Goal: Task Accomplishment & Management: Complete application form

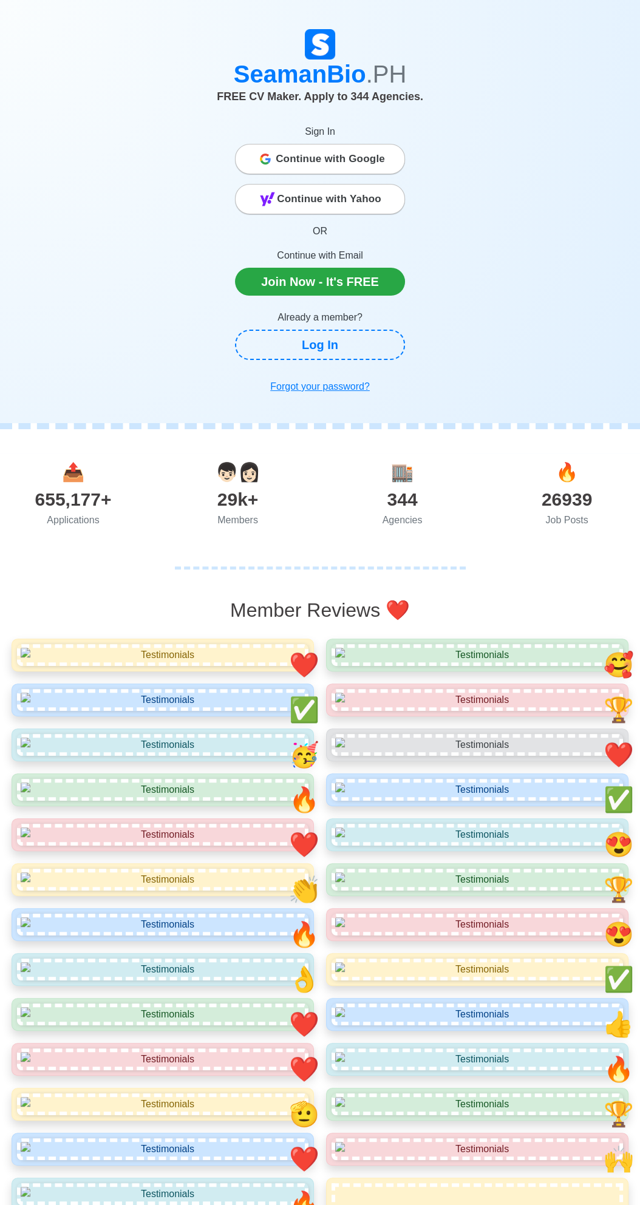
click at [334, 160] on span "Continue with Google" at bounding box center [330, 159] width 109 height 24
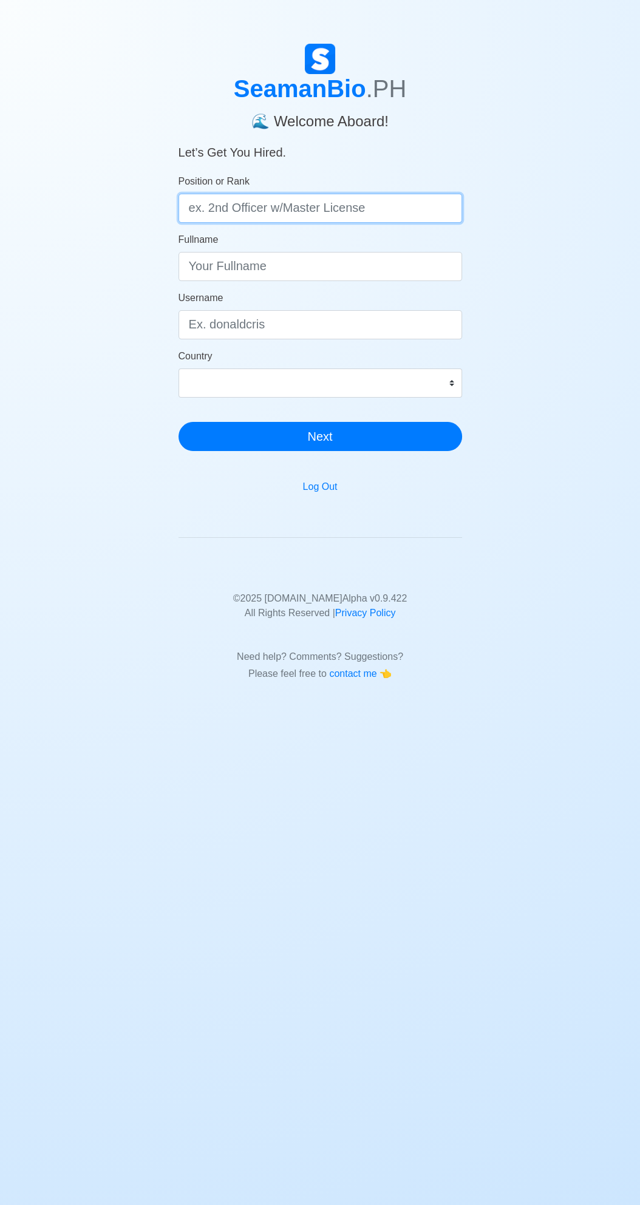
click at [338, 206] on input "Position or Rank" at bounding box center [319, 208] width 283 height 29
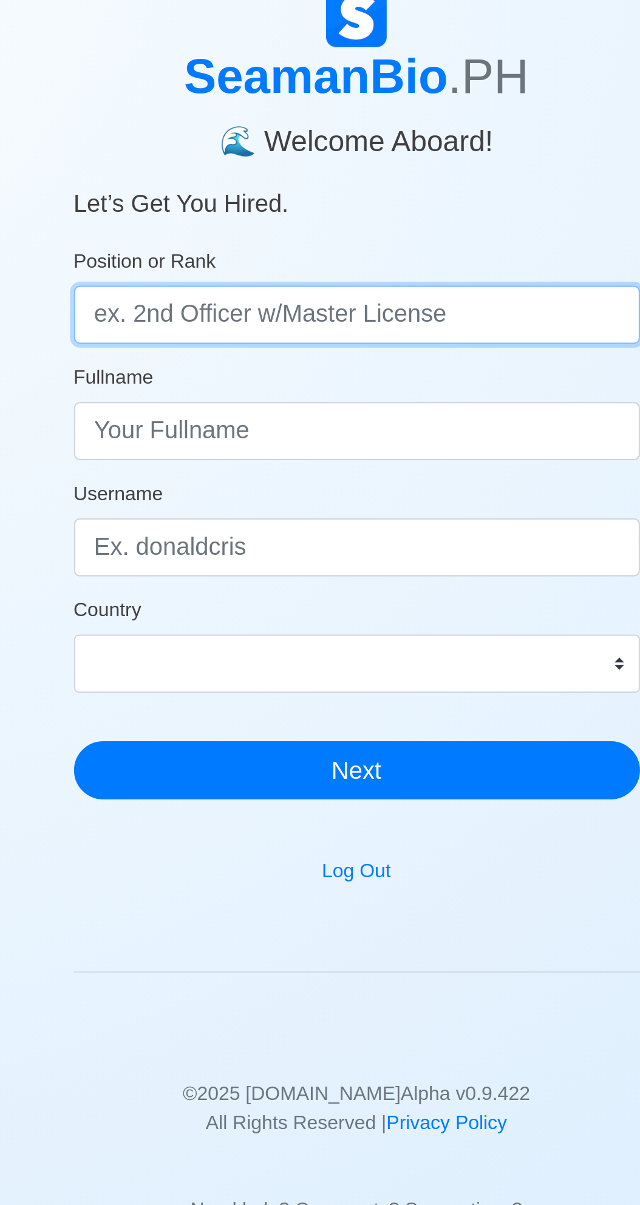
type input "P"
type input "Welder fabricator"
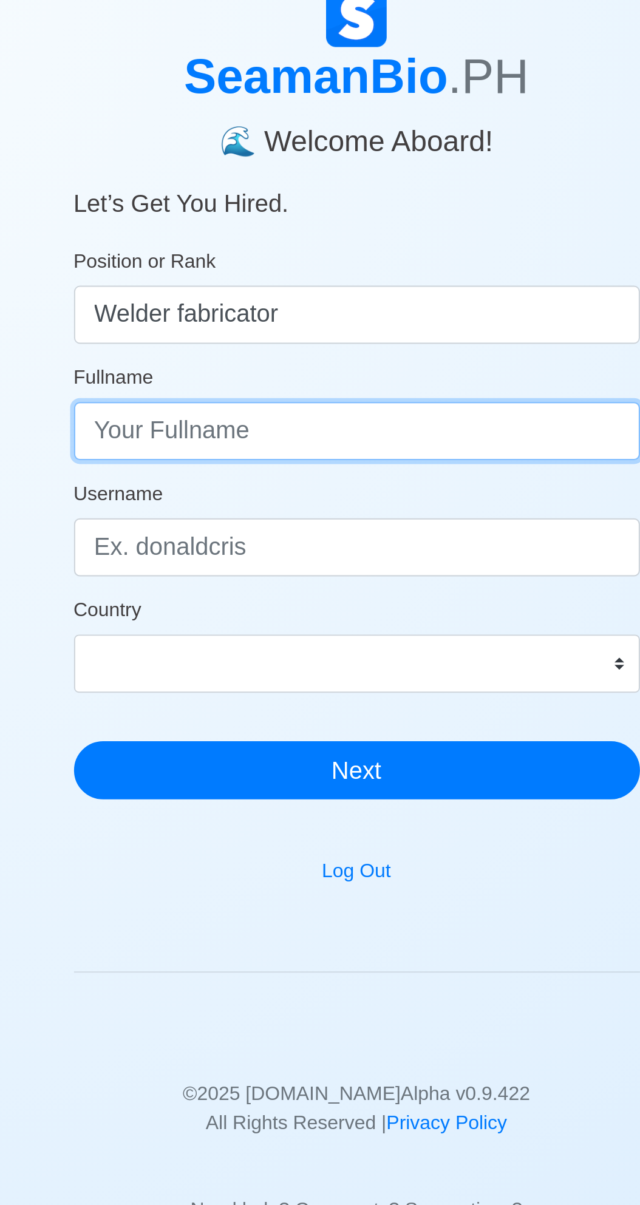
click at [280, 268] on input "Fullname" at bounding box center [319, 266] width 283 height 29
click at [214, 264] on input "Alvin Lleno" at bounding box center [319, 266] width 283 height 29
type input "[PERSON_NAME] Lleno"
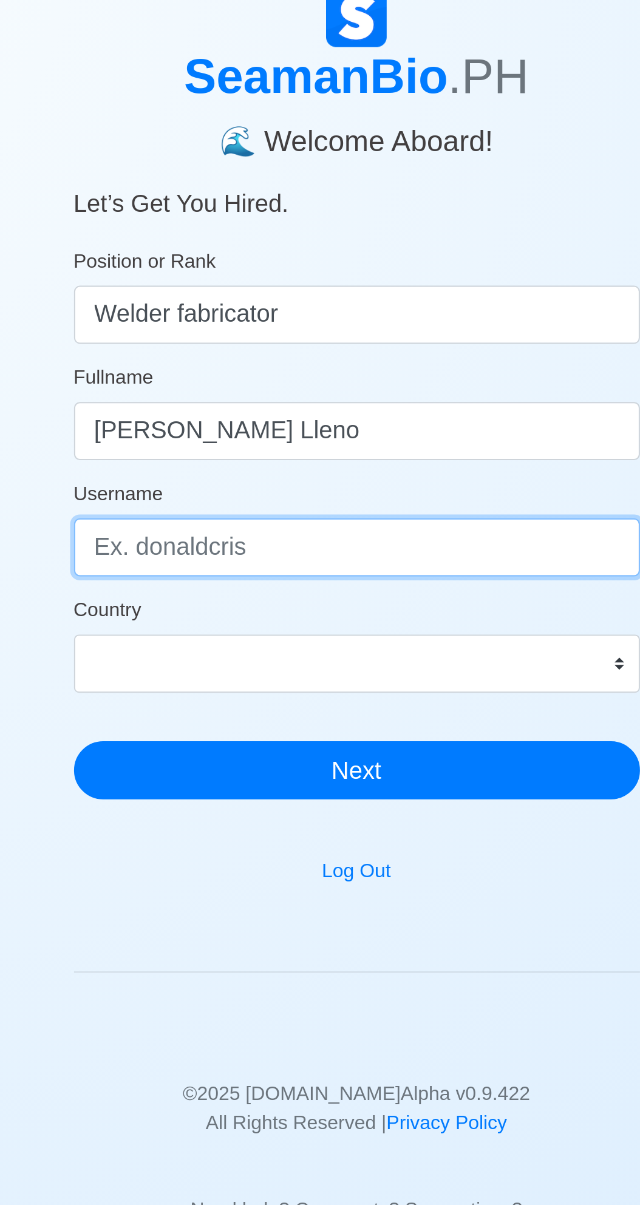
click at [283, 325] on input "Username" at bounding box center [319, 324] width 283 height 29
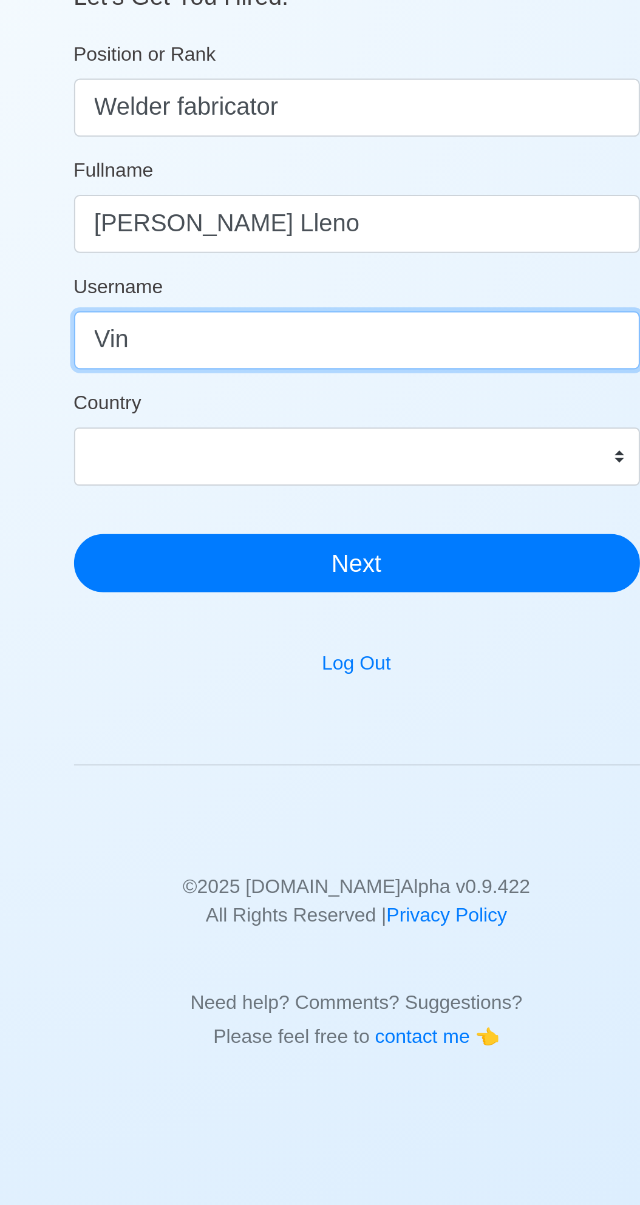
type input "Vin"
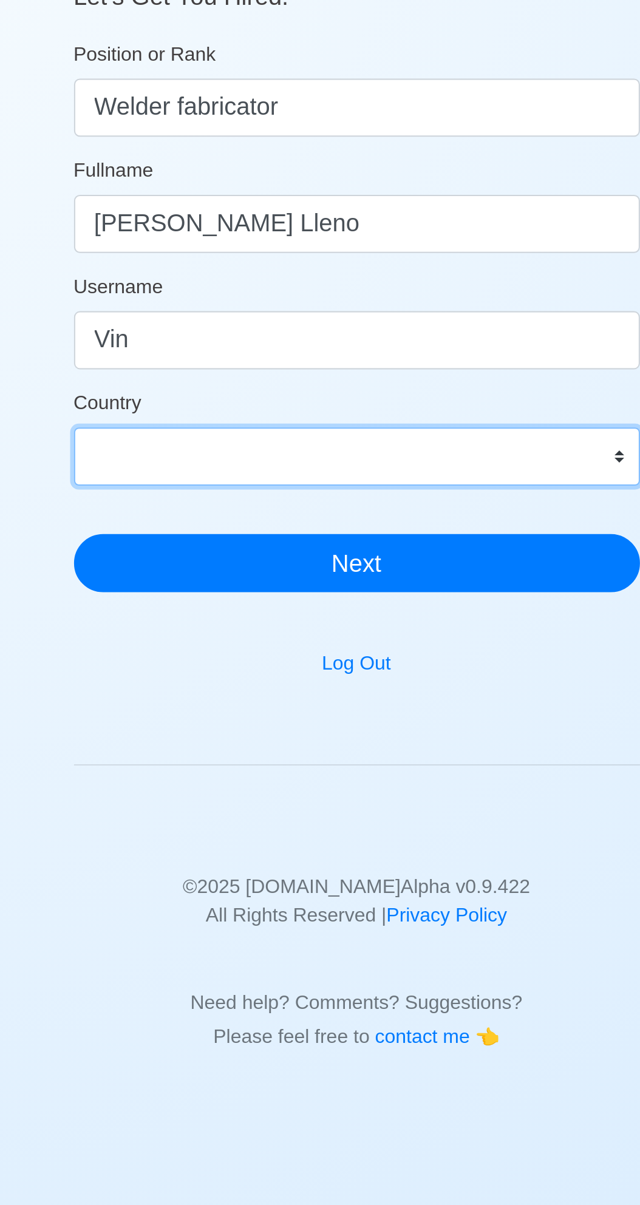
click at [293, 382] on select "Afghanistan Åland Islands Albania Algeria American Samoa Andorra Angola Anguill…" at bounding box center [319, 382] width 283 height 29
select select "PH"
click at [178, 368] on select "Afghanistan Åland Islands Albania Algeria American Samoa Andorra Angola Anguill…" at bounding box center [319, 382] width 283 height 29
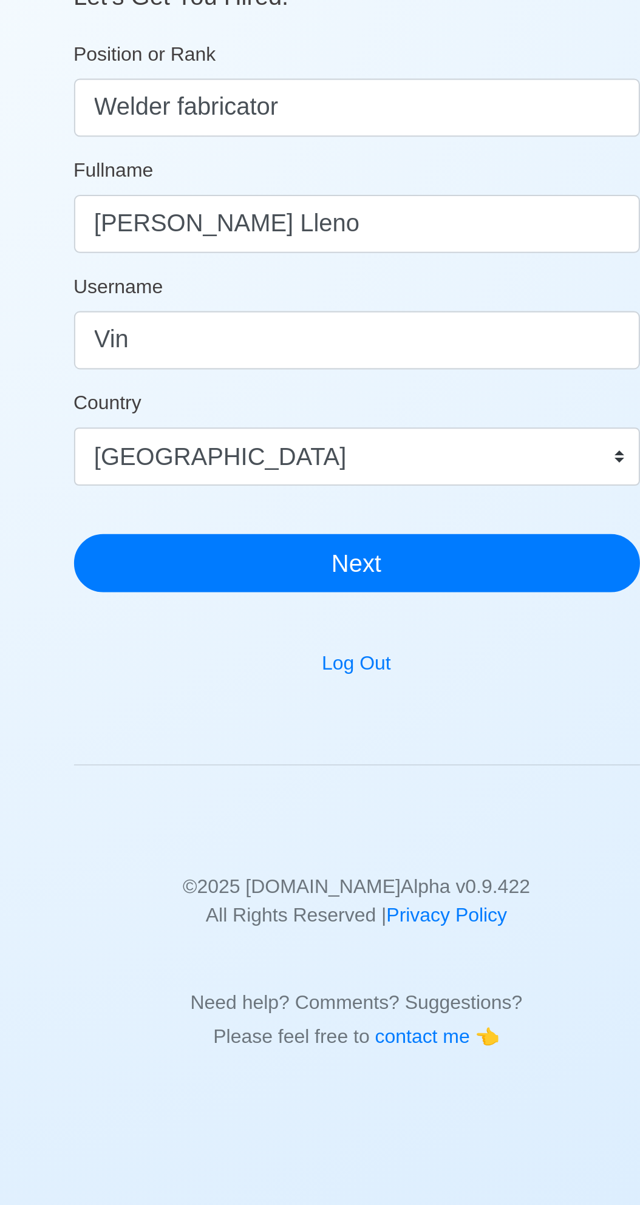
click at [363, 475] on div "Log Out" at bounding box center [319, 486] width 283 height 23
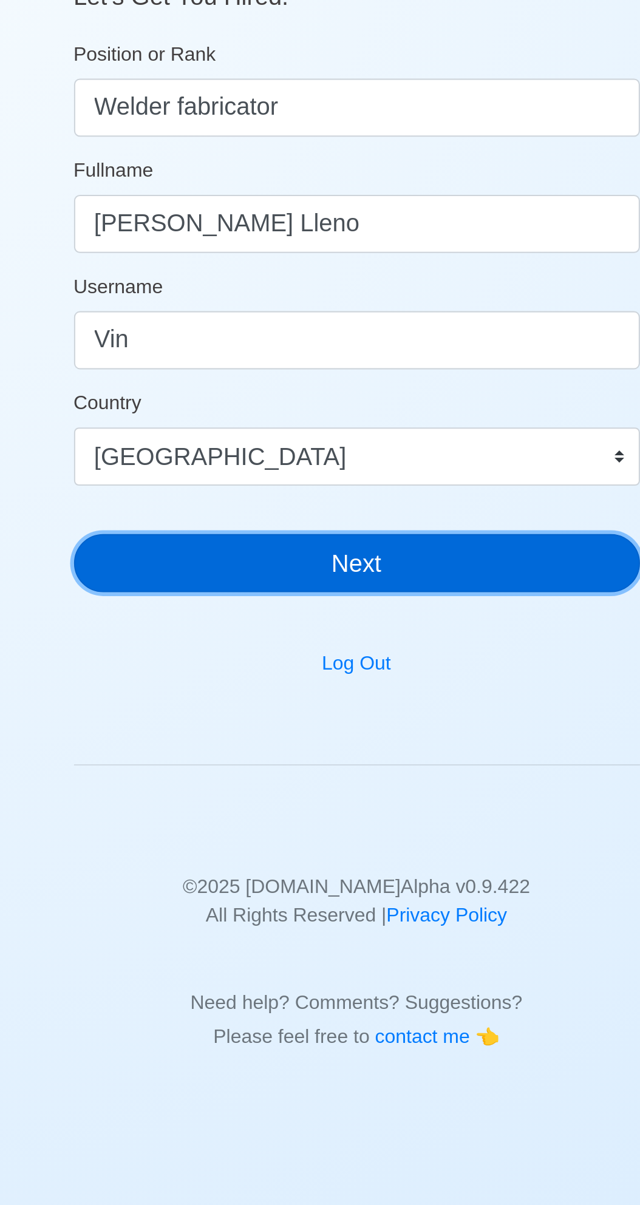
click at [358, 435] on button "Next" at bounding box center [319, 436] width 283 height 29
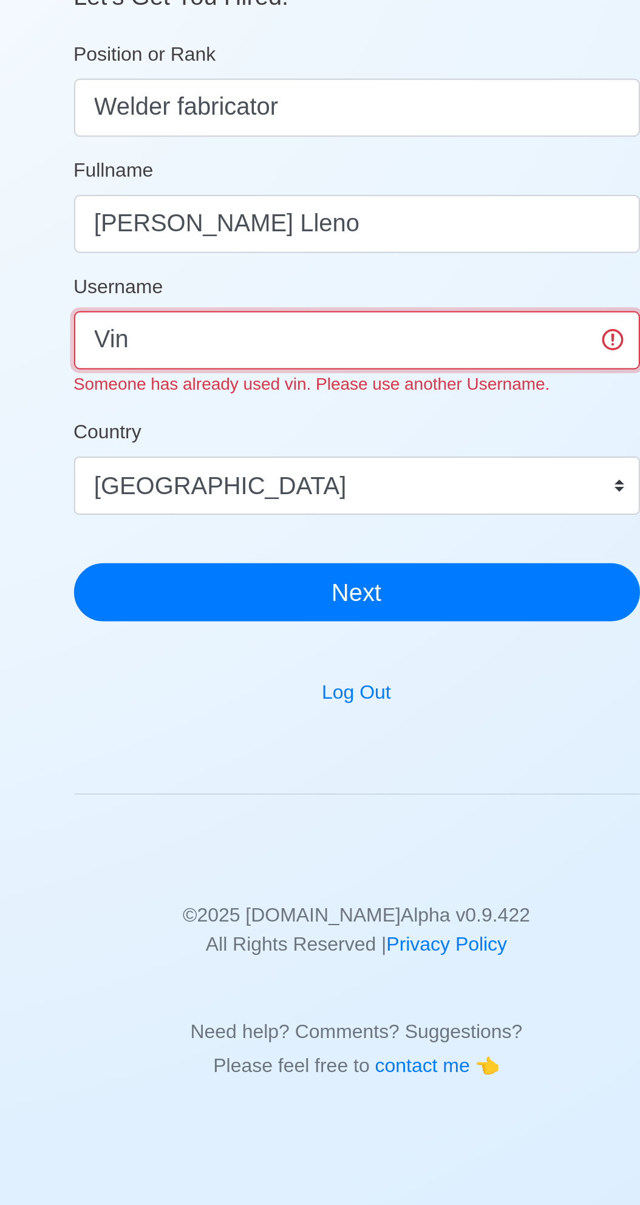
click at [248, 330] on input "Vin" at bounding box center [319, 324] width 283 height 29
type input "V"
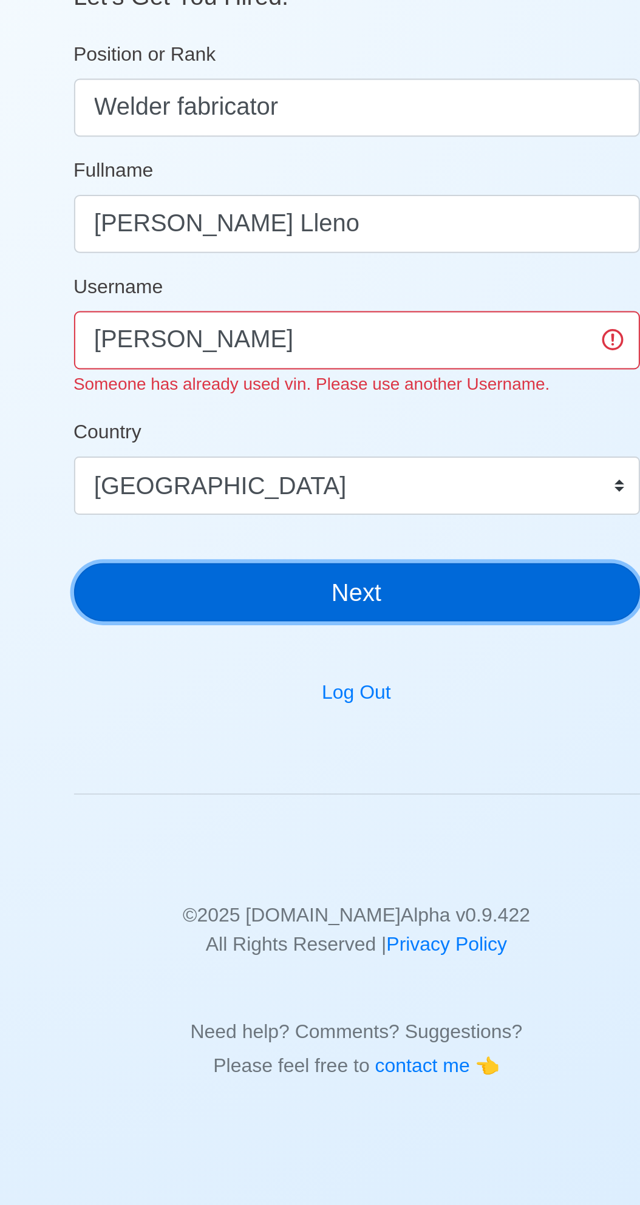
click at [336, 450] on button "Next" at bounding box center [319, 450] width 283 height 29
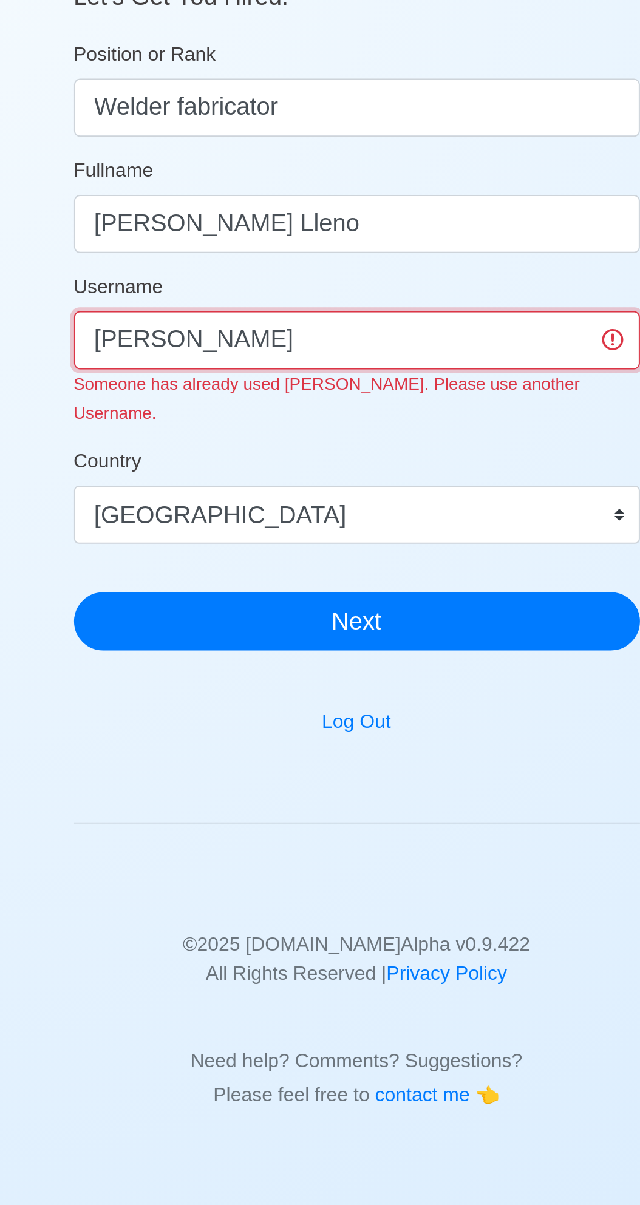
click at [299, 326] on input "Alvin" at bounding box center [319, 324] width 283 height 29
type input "A"
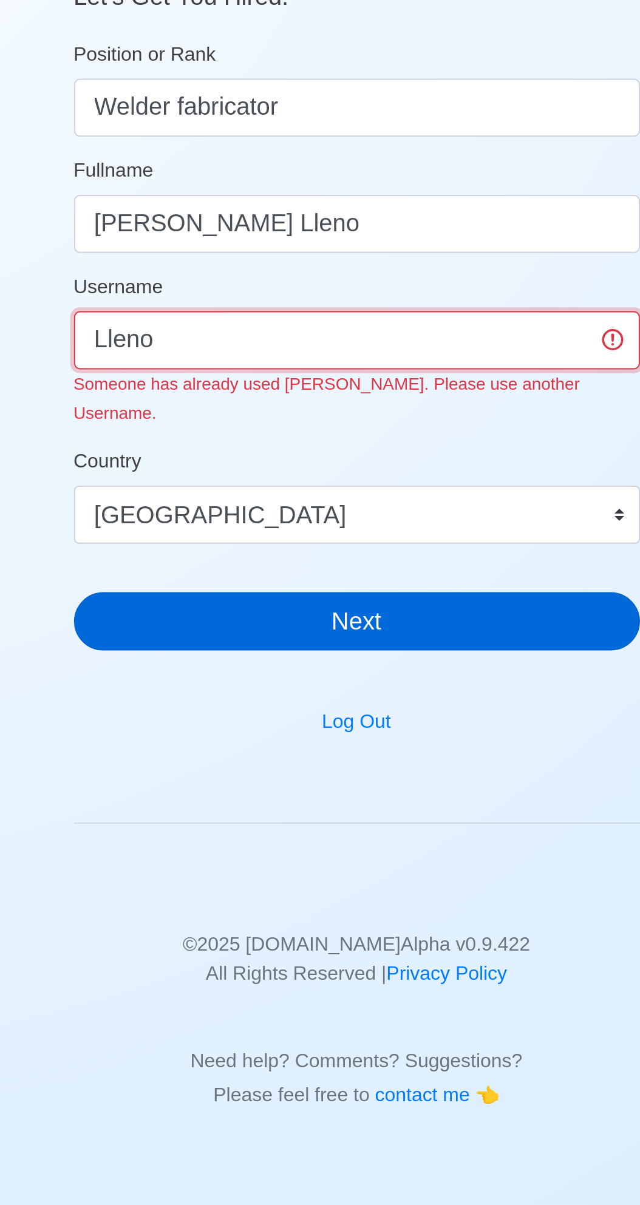
type input "Lleno"
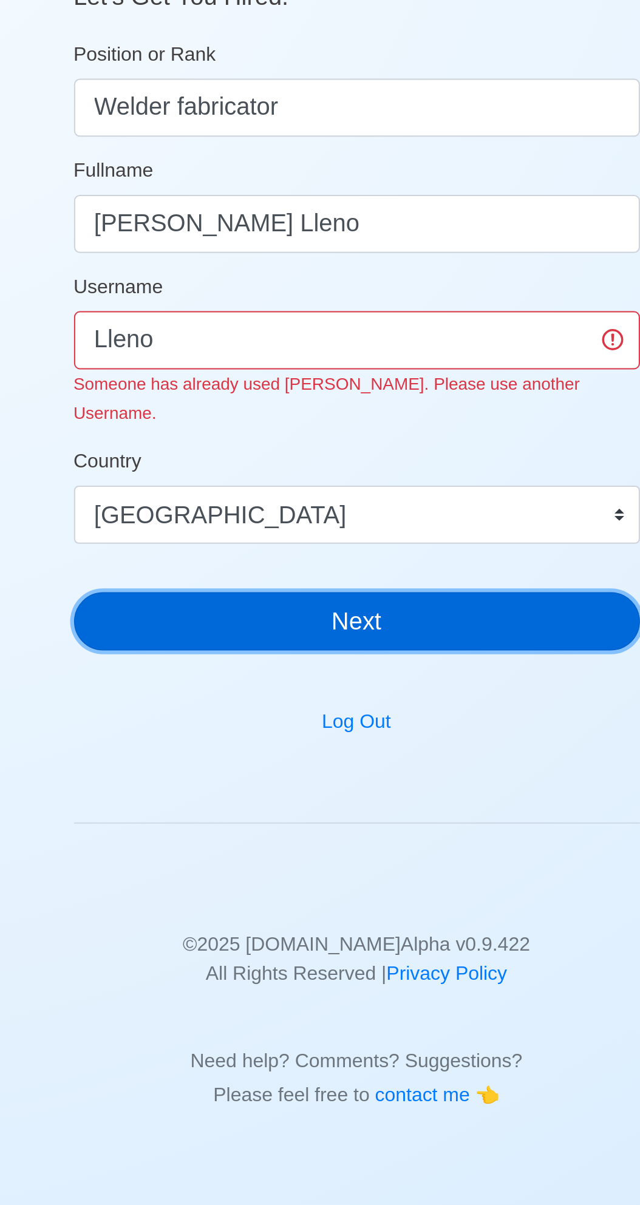
click at [344, 451] on button "Next" at bounding box center [319, 465] width 283 height 29
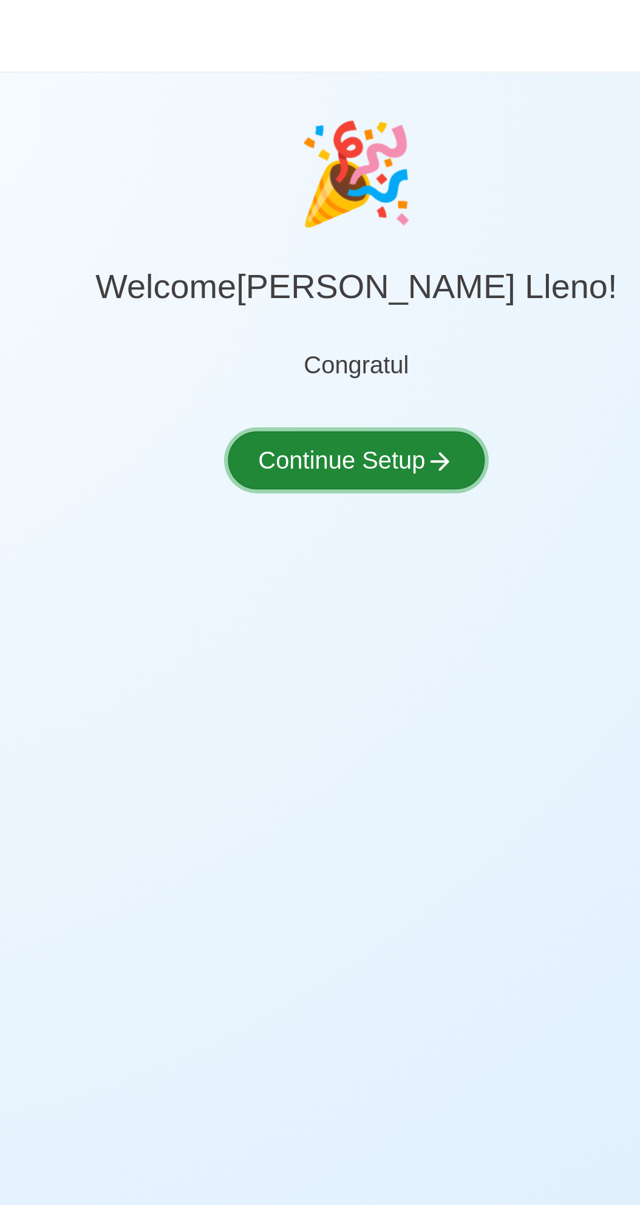
click at [322, 229] on button "Continue Setup" at bounding box center [320, 230] width 129 height 29
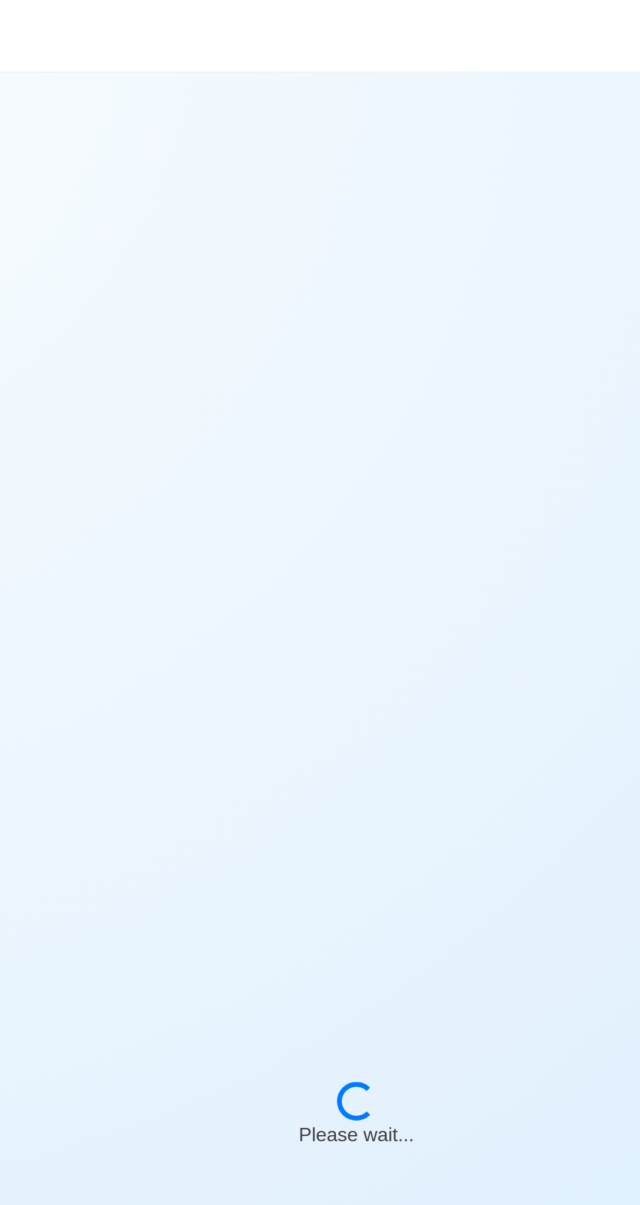
select select "Visible for Hiring"
select select "PH"
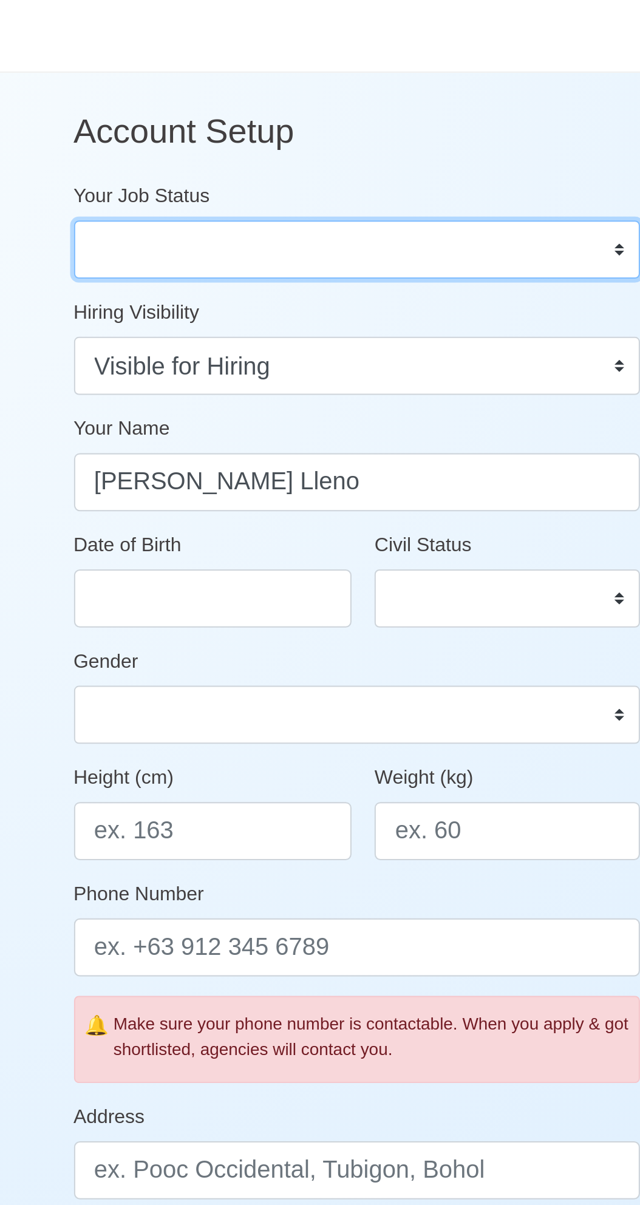
click at [273, 119] on select "Onboard Actively Looking for Job Not Looking for Job" at bounding box center [319, 124] width 283 height 29
select select "Onboard"
click at [178, 110] on select "Onboard Actively Looking for Job Not Looking for Job" at bounding box center [319, 124] width 283 height 29
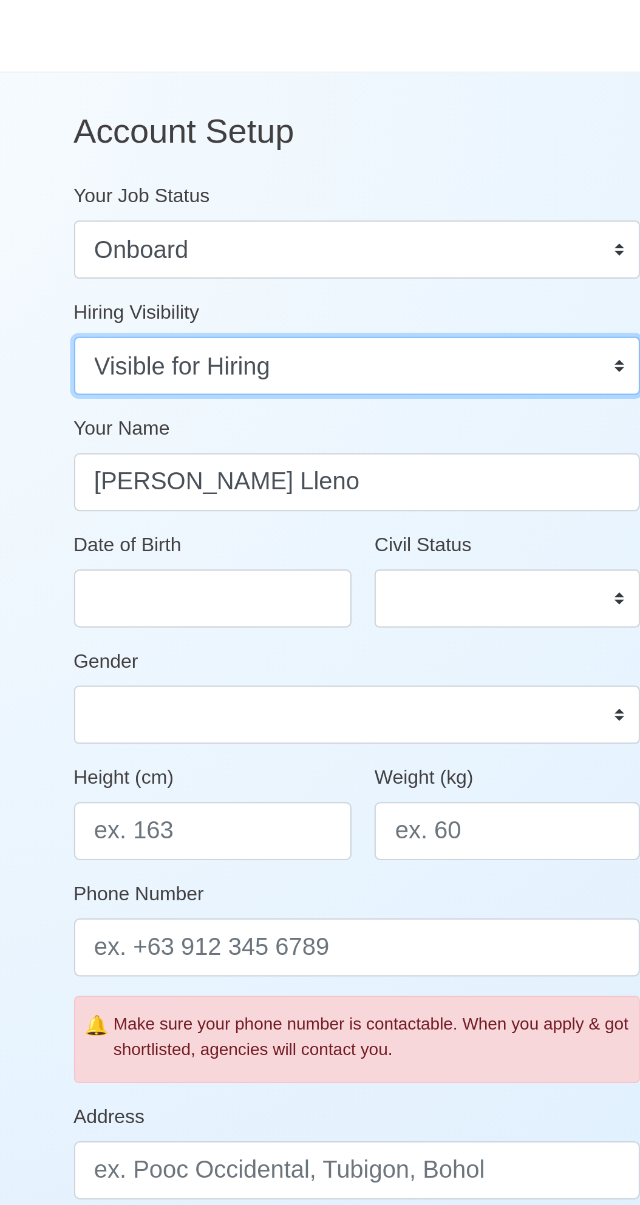
click at [444, 183] on select "Visible for Hiring Not Visible for Hiring" at bounding box center [319, 183] width 283 height 29
click at [178, 169] on select "Visible for Hiring Not Visible for Hiring" at bounding box center [319, 183] width 283 height 29
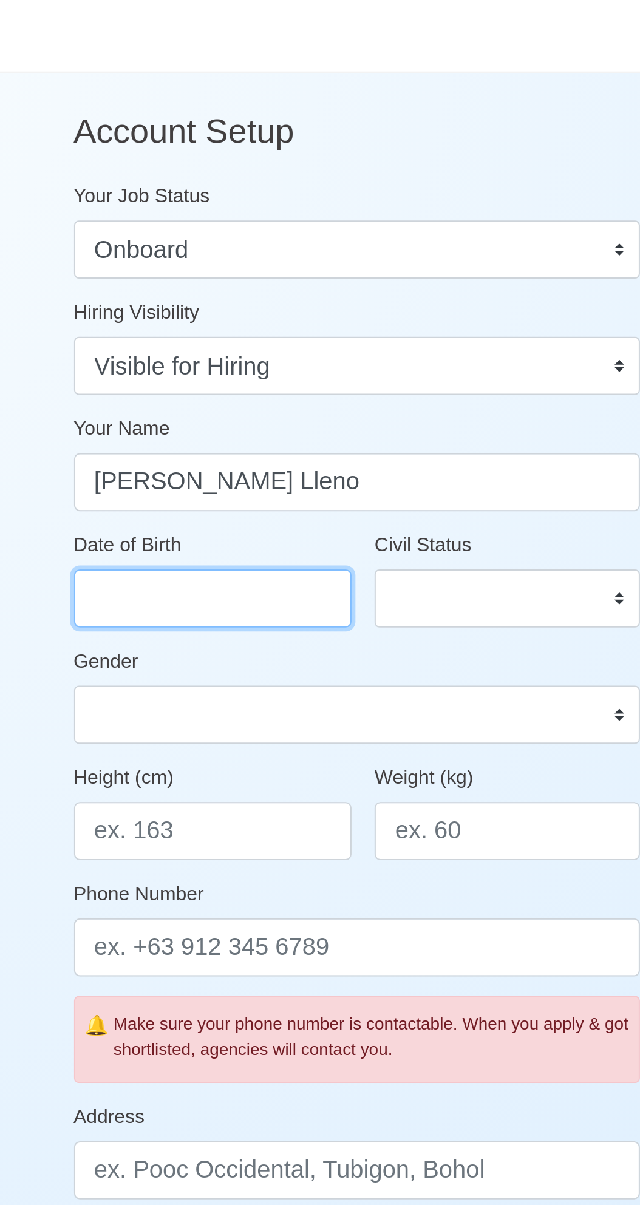
click at [261, 297] on input "Date of Birth" at bounding box center [248, 299] width 140 height 29
select select "****"
select select "*********"
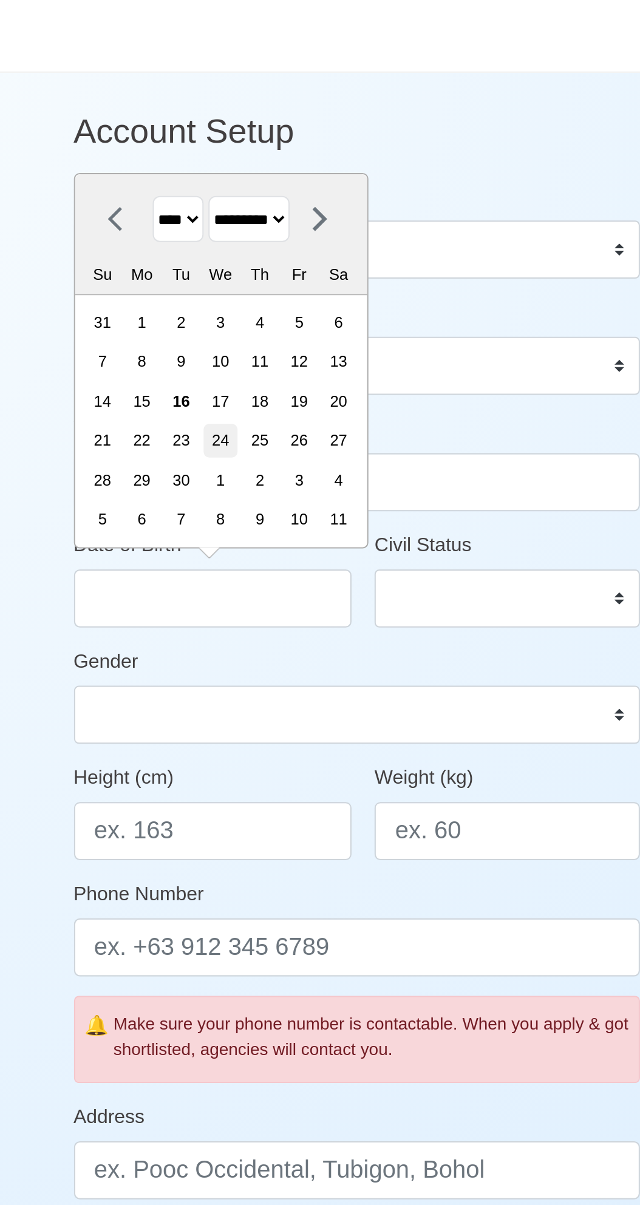
click at [260, 223] on div "24" at bounding box center [251, 220] width 16 height 16
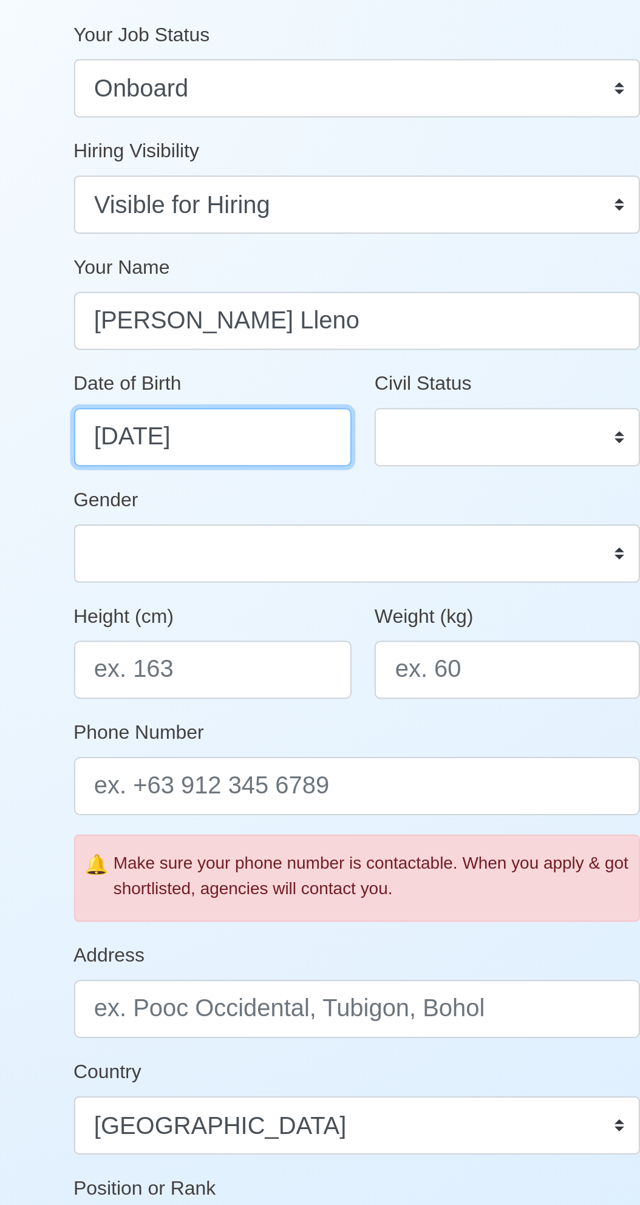
type input "[DATE]"
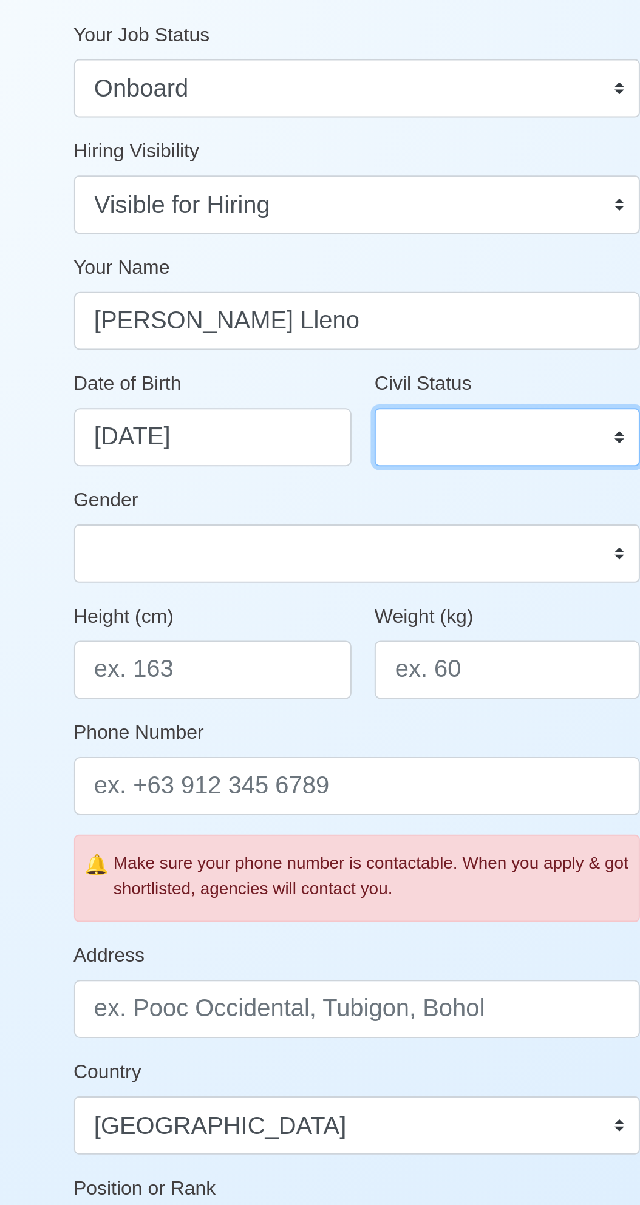
click at [448, 303] on select "Single Married Widowed Separated" at bounding box center [395, 299] width 133 height 29
select select "Married"
click at [329, 285] on select "Single Married Widowed Separated" at bounding box center [395, 299] width 133 height 29
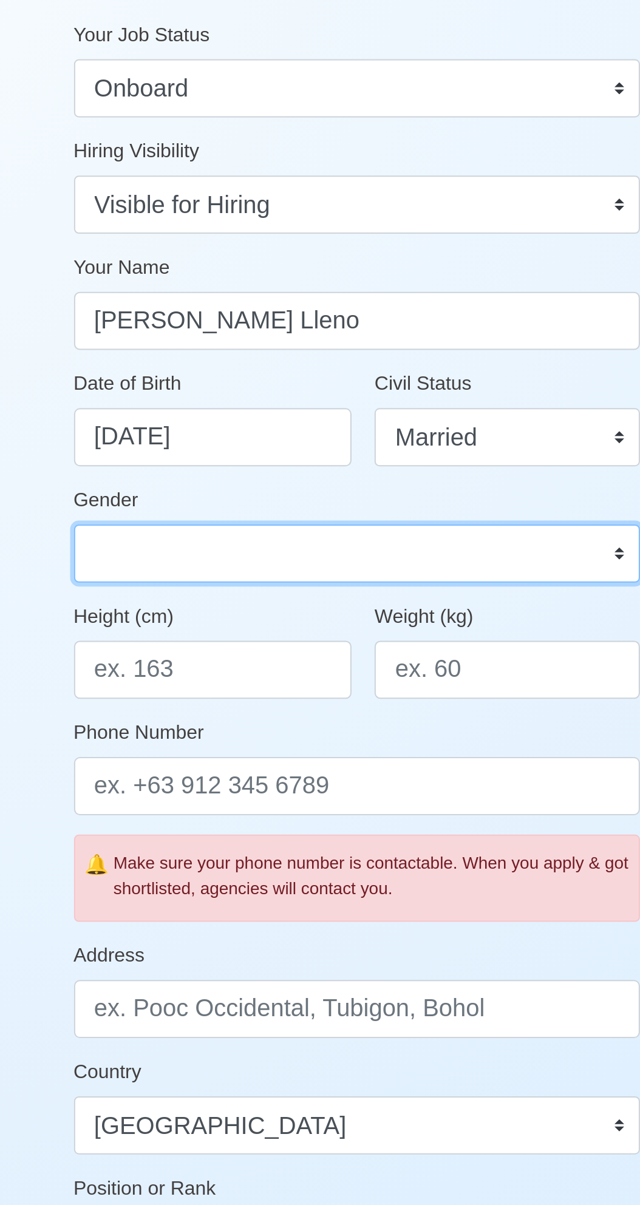
click at [450, 364] on select "Male Female" at bounding box center [319, 358] width 283 height 29
select select "[DEMOGRAPHIC_DATA]"
click at [178, 344] on select "Male Female" at bounding box center [319, 358] width 283 height 29
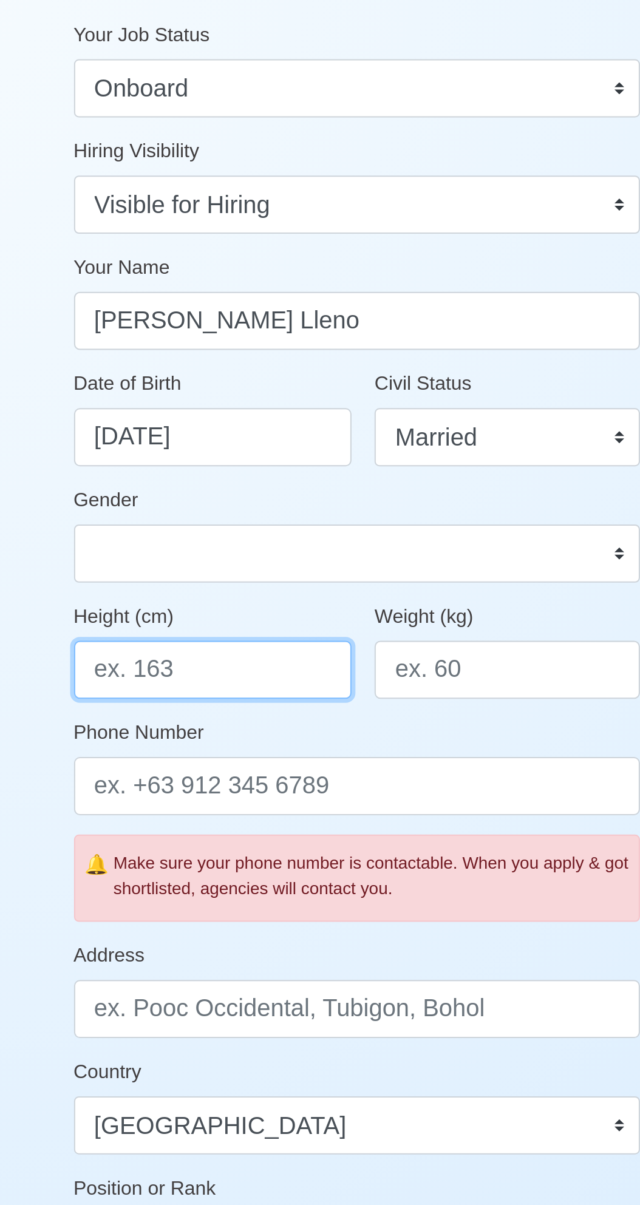
click at [279, 422] on input "Height (cm)" at bounding box center [248, 416] width 140 height 29
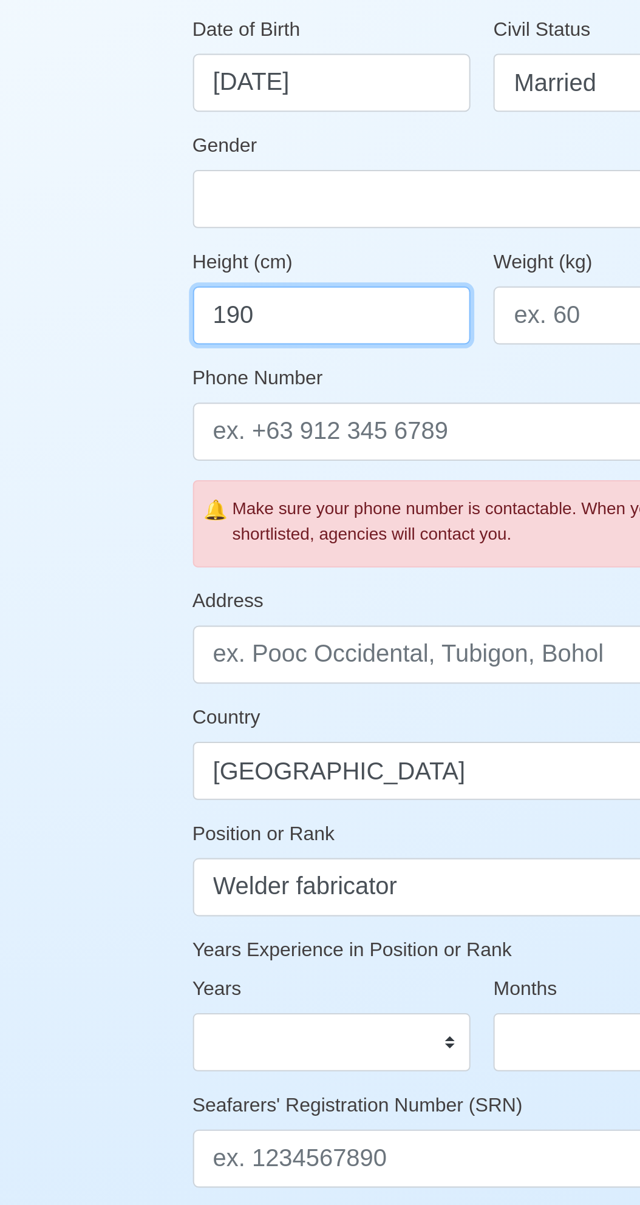
type input "190"
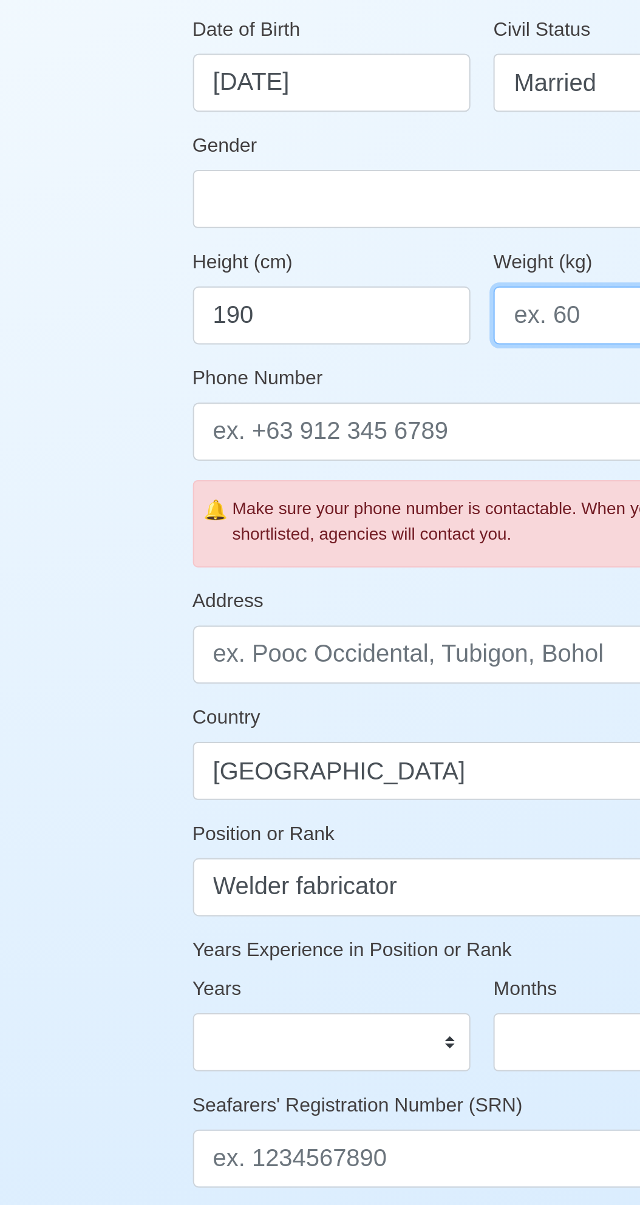
click at [377, 418] on input "Weight (kg)" at bounding box center [395, 416] width 133 height 29
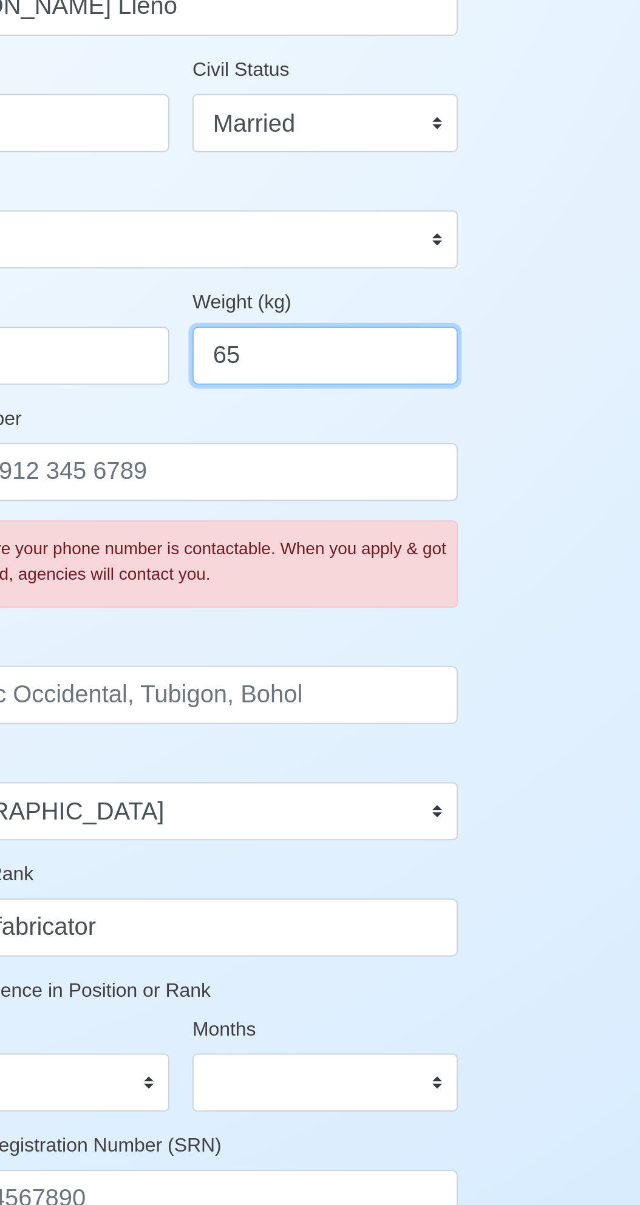
type input "65"
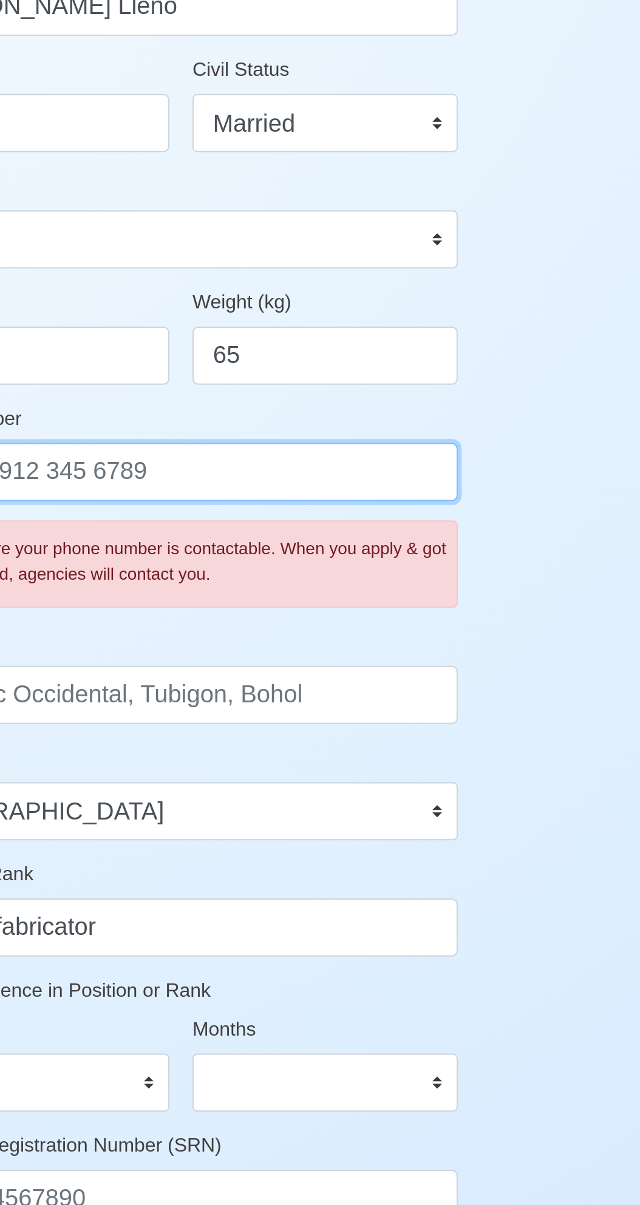
click at [383, 480] on input "Phone Number" at bounding box center [319, 474] width 283 height 29
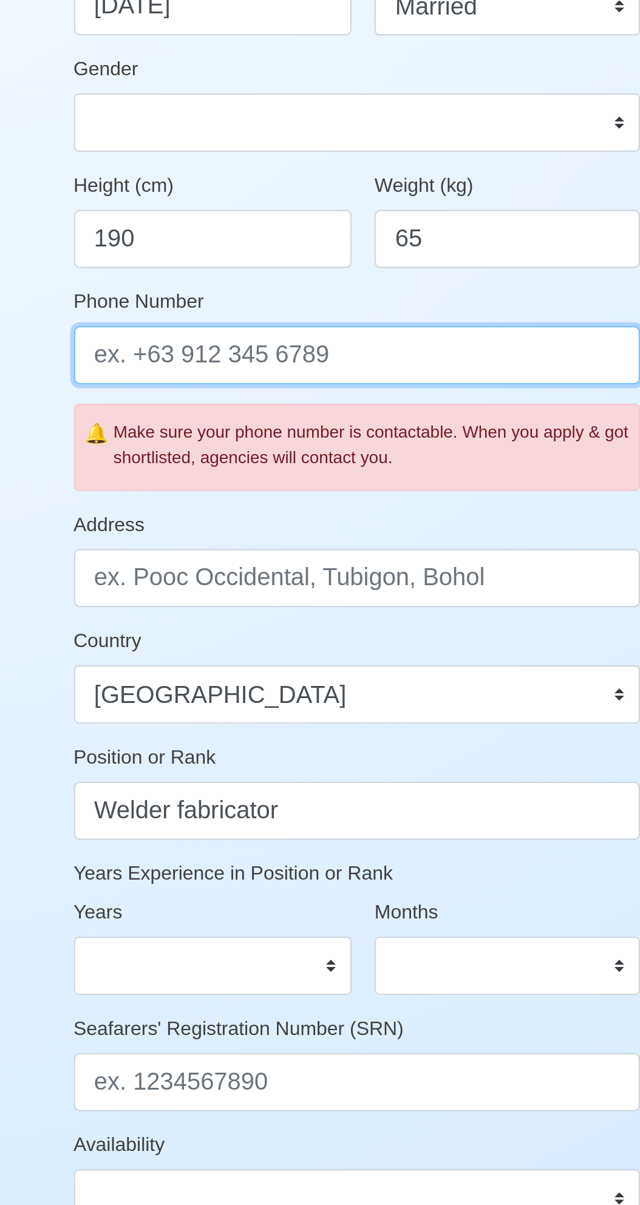
click at [291, 478] on input "Phone Number" at bounding box center [319, 474] width 283 height 29
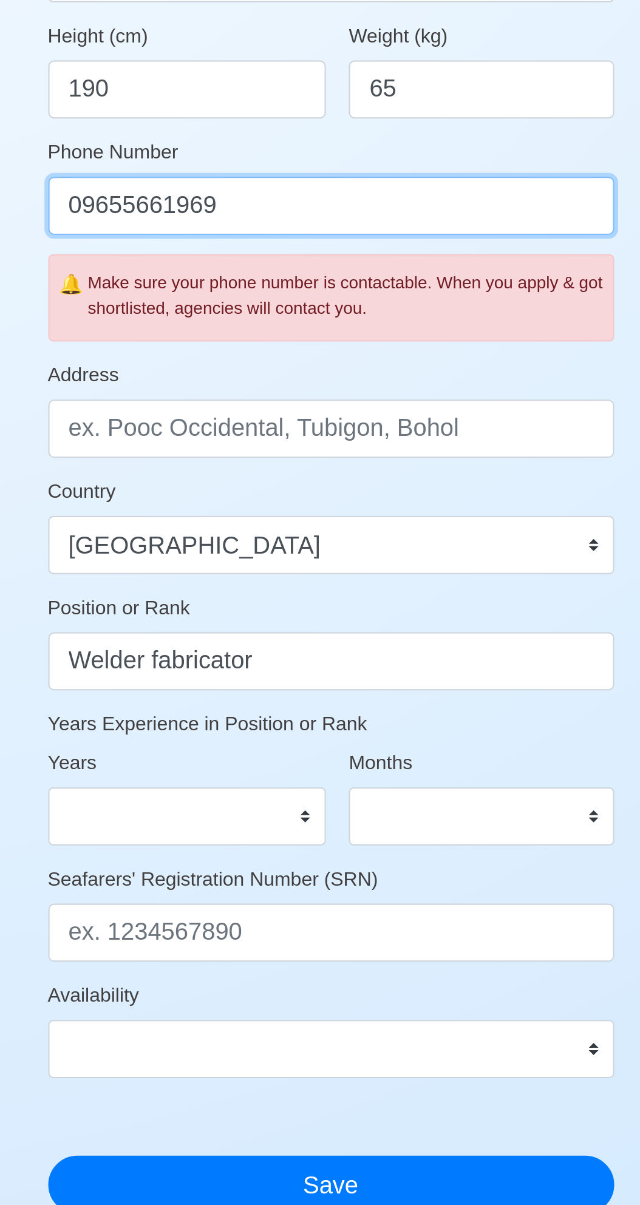
type input "09655661969"
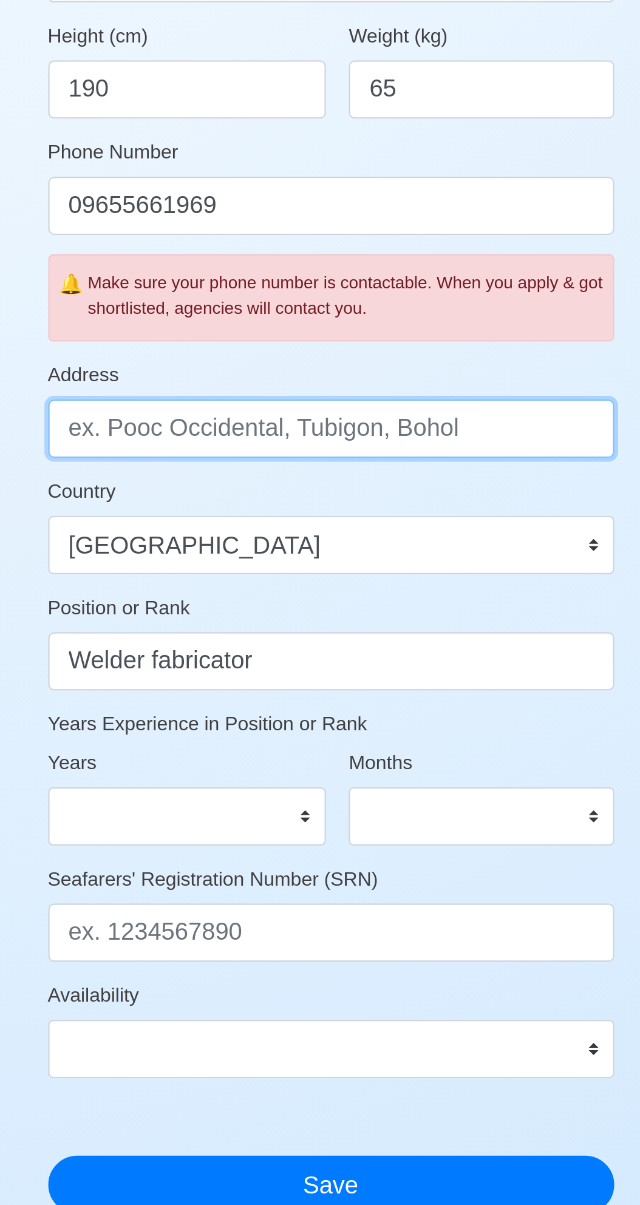
click at [203, 591] on input "Address" at bounding box center [319, 586] width 283 height 29
click at [192, 585] on input "Reyes st. Dalahican" at bounding box center [319, 586] width 283 height 29
click at [345, 589] on input "817 Reyes st. Dalahican" at bounding box center [319, 586] width 283 height 29
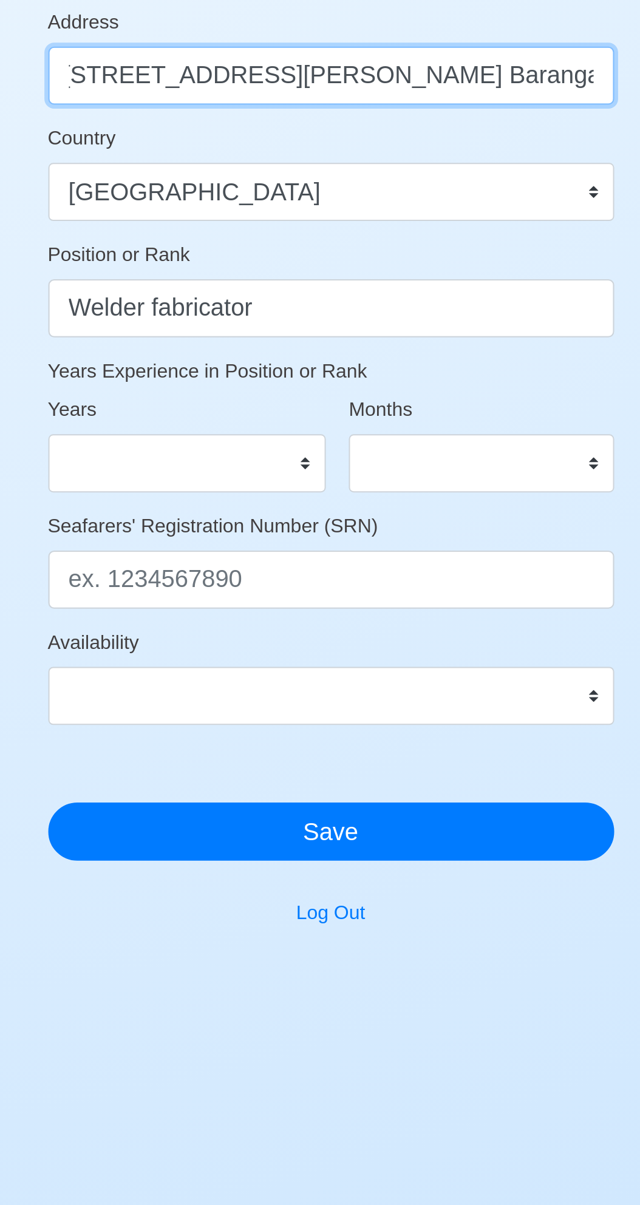
type input "[STREET_ADDRESS][PERSON_NAME] Barangay 3 dalahican [GEOGRAPHIC_DATA]"
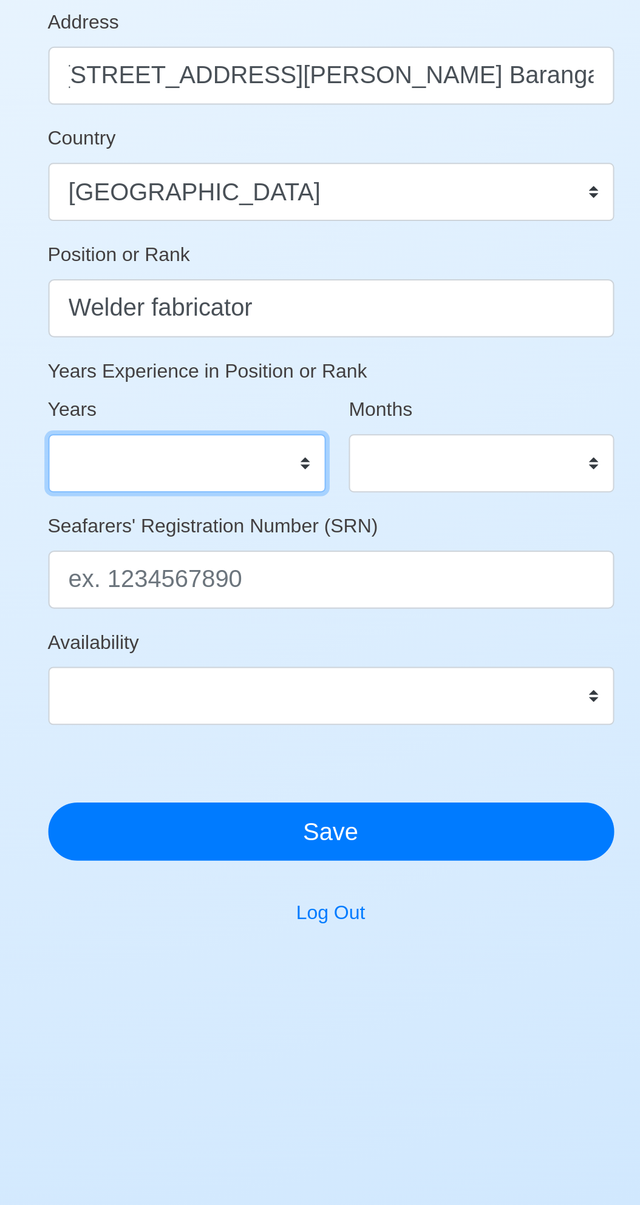
click at [299, 776] on select "0 1 2 3 4 5 6 7 8 9 10 11 12 13 14 15 16 17 18 19 20 21 22 23 24 25 26 27 28 29…" at bounding box center [248, 780] width 140 height 29
click at [178, 766] on select "0 1 2 3 4 5 6 7 8 9 10 11 12 13 14 15 16 17 18 19 20 21 22 23 24 25 26 27 28 29…" at bounding box center [248, 780] width 140 height 29
click at [311, 778] on select "0 1 2 3 4 5 6 7 8 9 10 11 12 13 14 15 16 17 18 19 20 21 22 23 24 25 26 27 28 29…" at bounding box center [248, 780] width 140 height 29
select select "5"
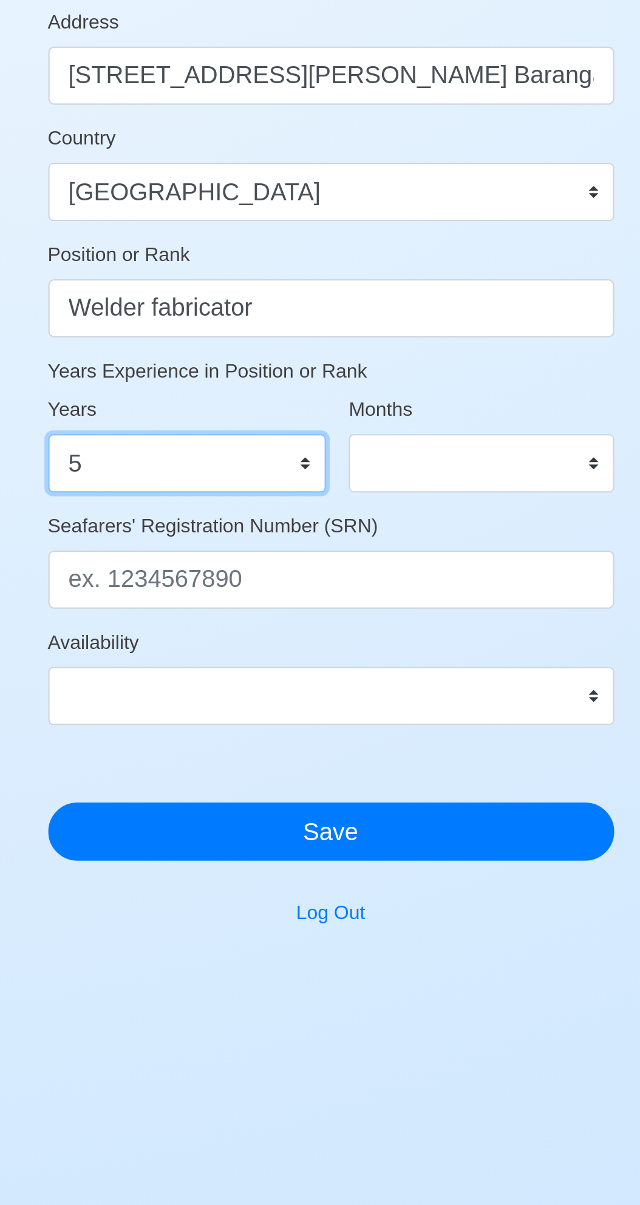
click at [178, 766] on select "0 1 2 3 4 5 6 7 8 9 10 11 12 13 14 15 16 17 18 19 20 21 22 23 24 25 26 27 28 29…" at bounding box center [248, 780] width 140 height 29
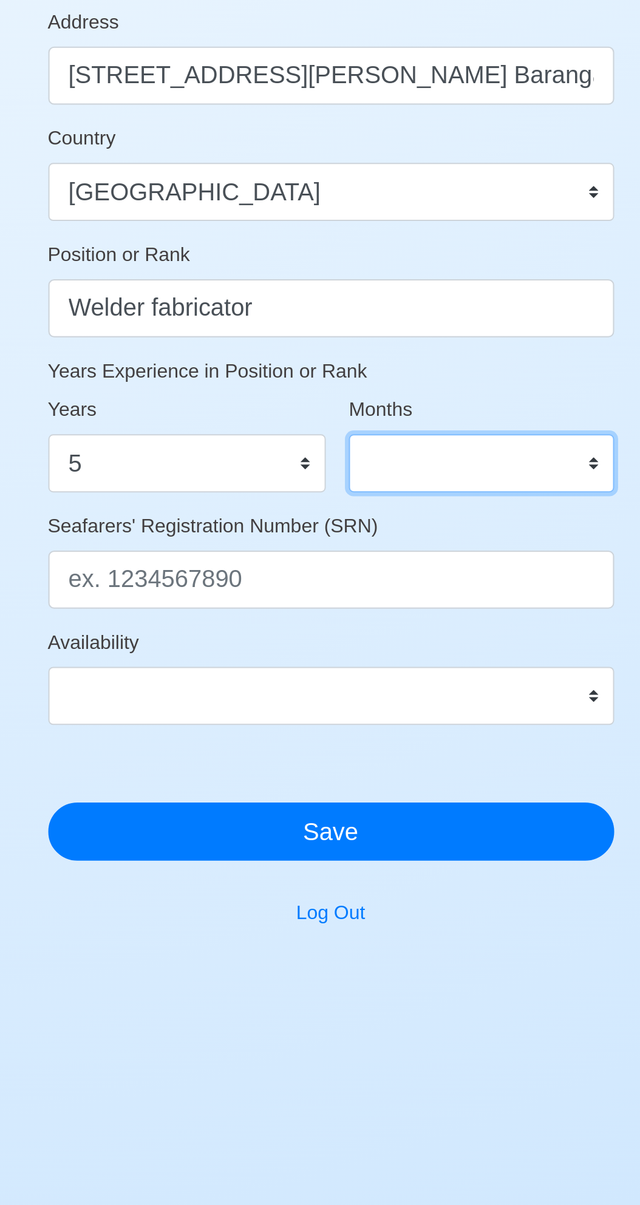
click at [454, 774] on select "0 1 2 3 4 5 6 7 8 9 10 11" at bounding box center [395, 780] width 133 height 29
select select "10"
click at [329, 766] on select "0 1 2 3 4 5 6 7 8 9 10 11" at bounding box center [395, 780] width 133 height 29
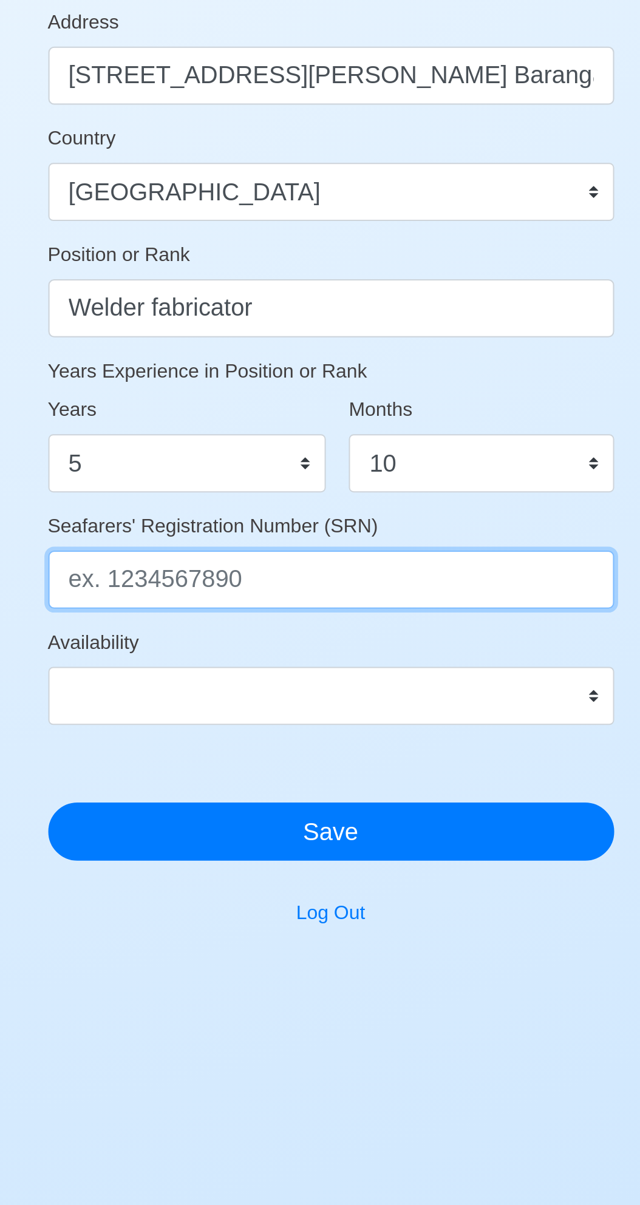
click at [312, 835] on input "Seafarers' Registration Number (SRN)" at bounding box center [319, 838] width 283 height 29
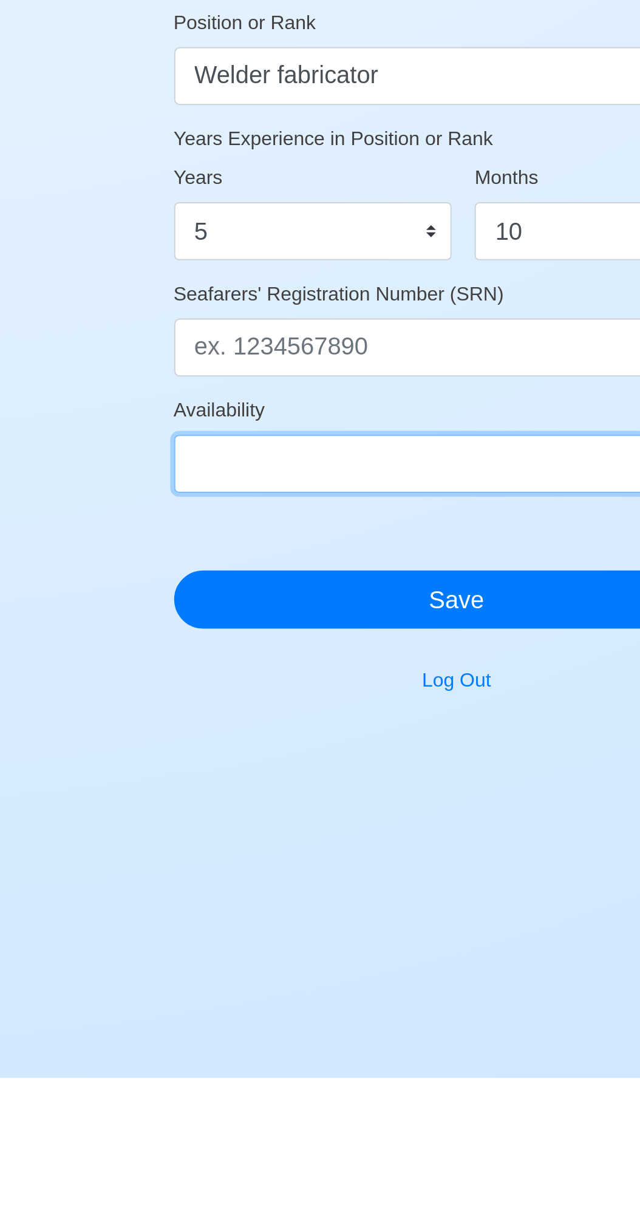
click at [317, 893] on select "Immediate Oct 2025 Nov 2025 Dec 2025 Jan 2026 Feb 2026 Mar 2026 Apr 2026 May 20…" at bounding box center [319, 897] width 283 height 29
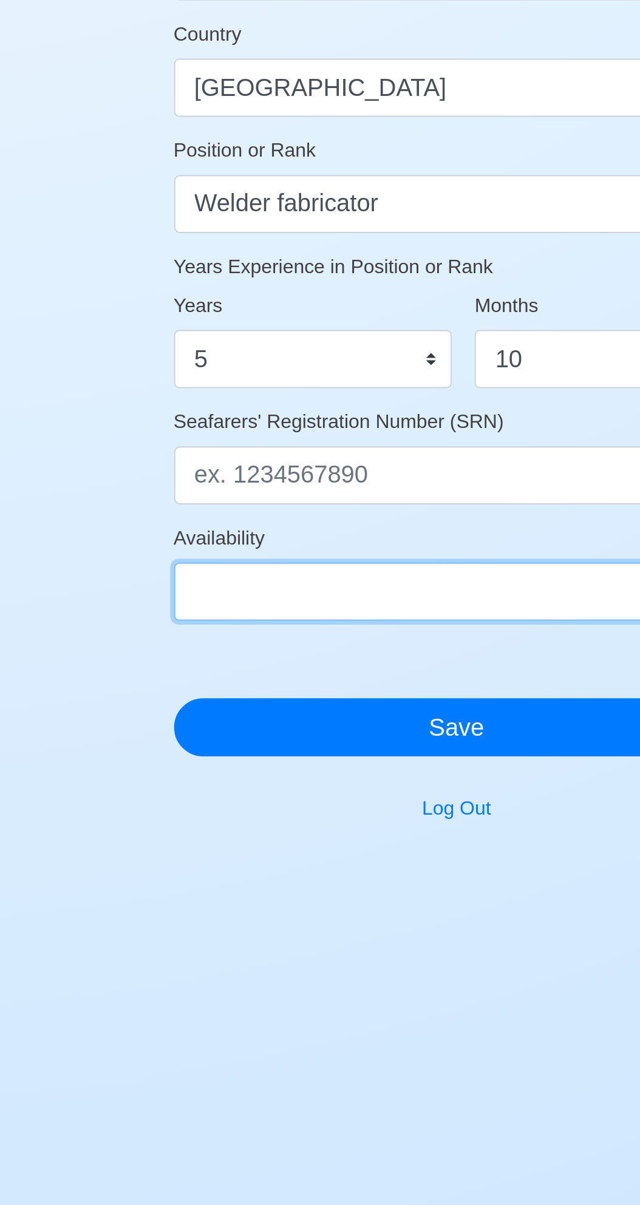
select select "4102416000000"
click at [178, 883] on select "Immediate Oct 2025 Nov 2025 Dec 2025 Jan 2026 Feb 2026 Mar 2026 Apr 2026 May 20…" at bounding box center [319, 897] width 283 height 29
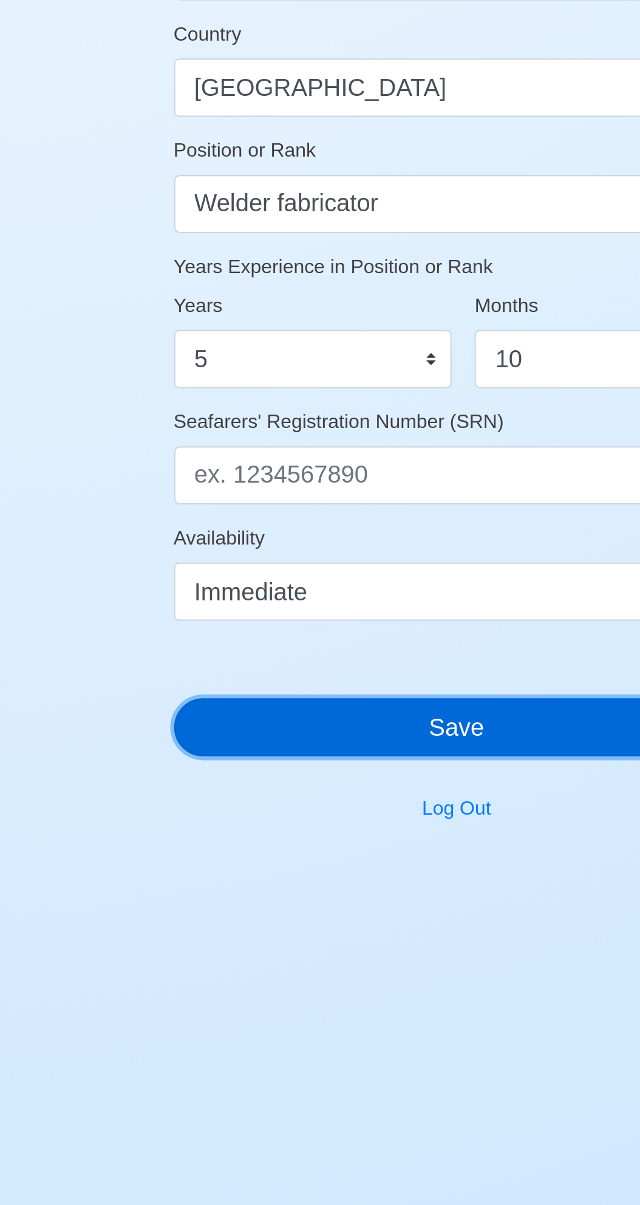
click at [341, 966] on button "Save" at bounding box center [319, 965] width 283 height 29
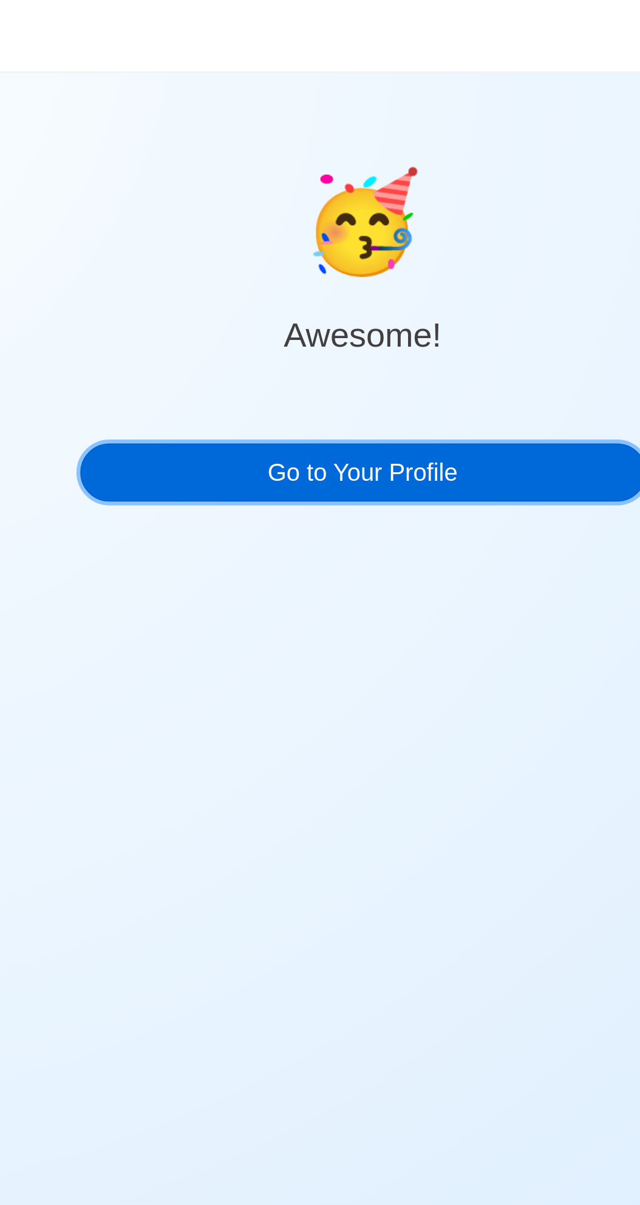
click at [377, 241] on link "Go to Your Profile" at bounding box center [319, 236] width 283 height 29
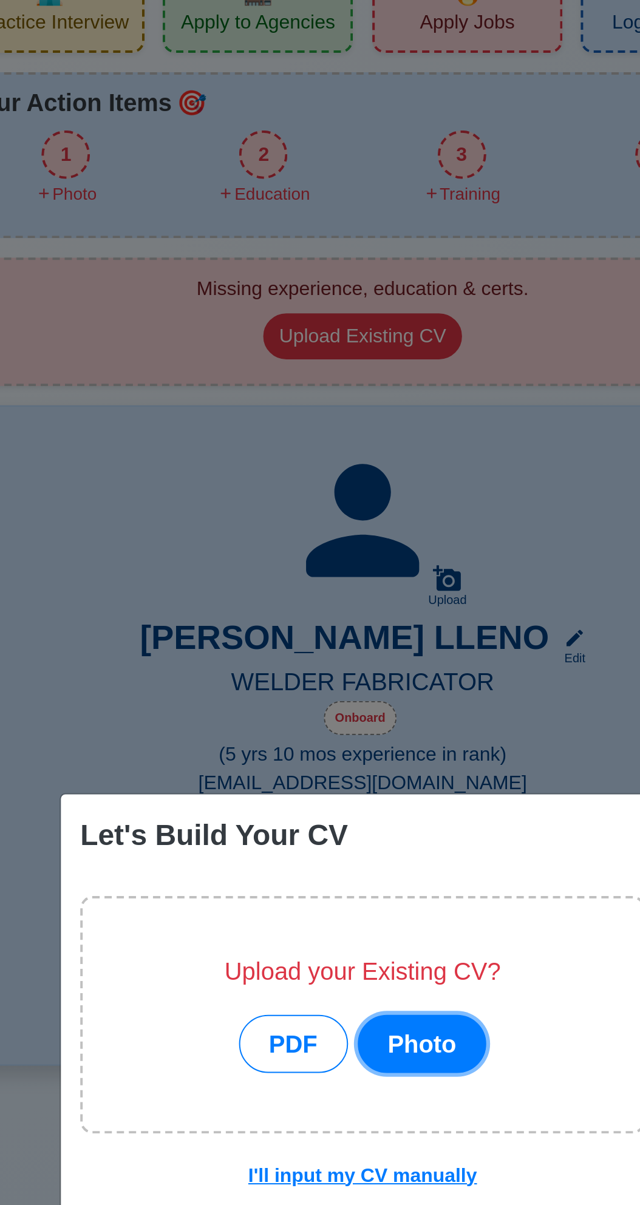
click at [358, 617] on button "Photo" at bounding box center [349, 602] width 65 height 29
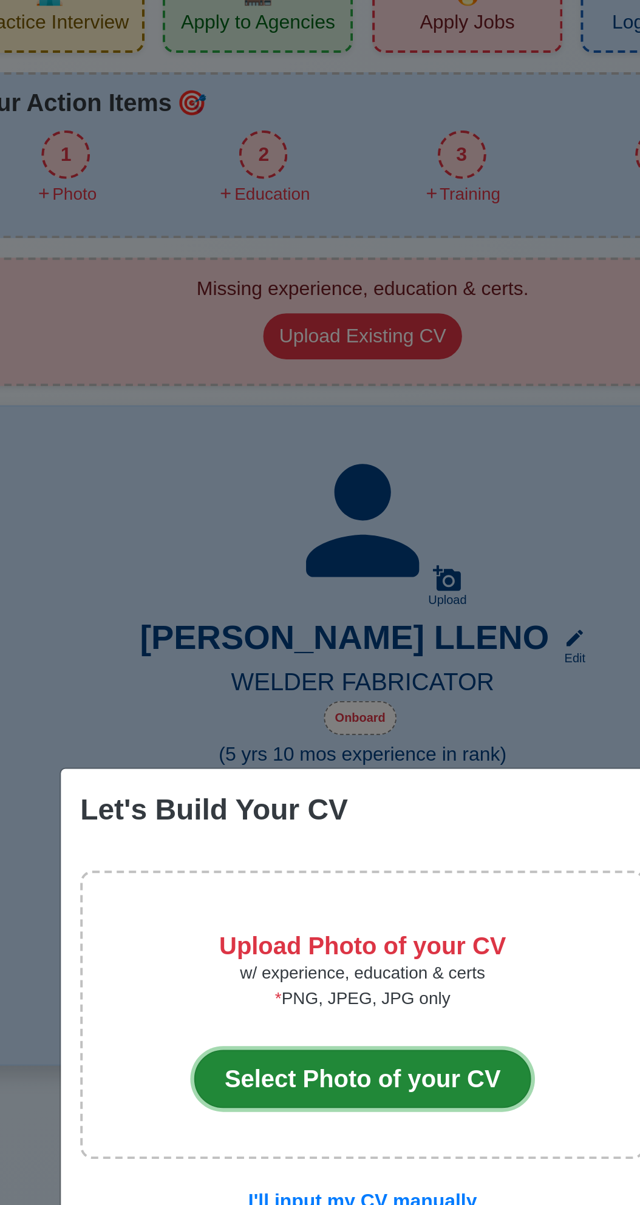
click at [331, 635] on button "Select Photo of your CV" at bounding box center [320, 620] width 169 height 29
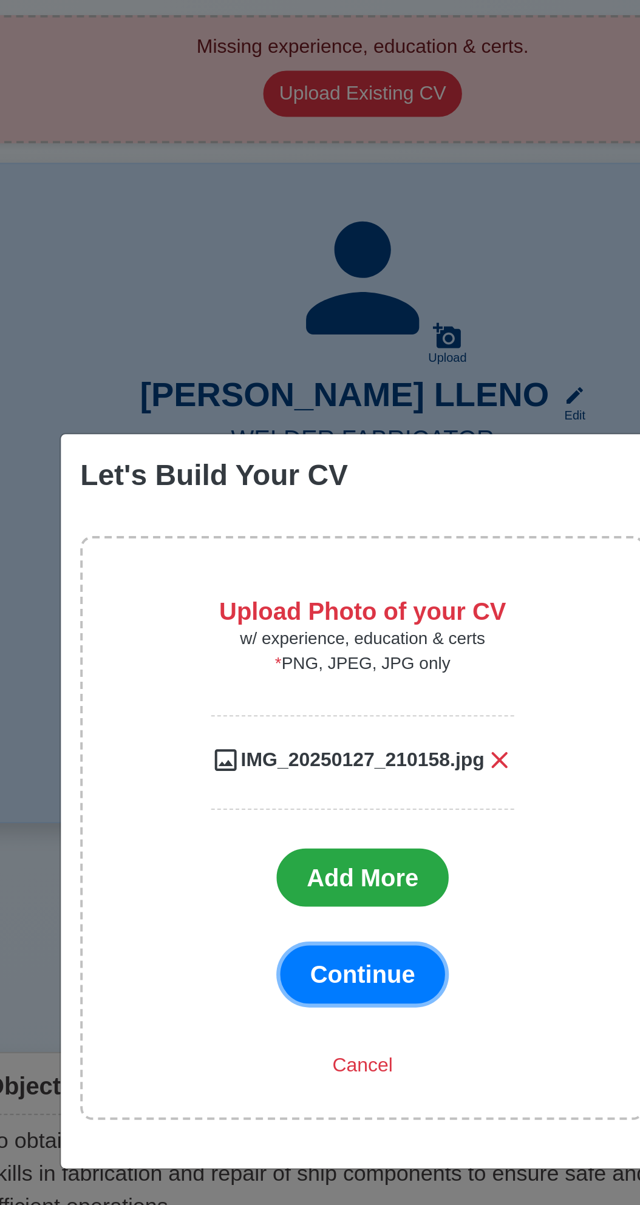
click at [333, 696] on span "Continue" at bounding box center [320, 689] width 53 height 13
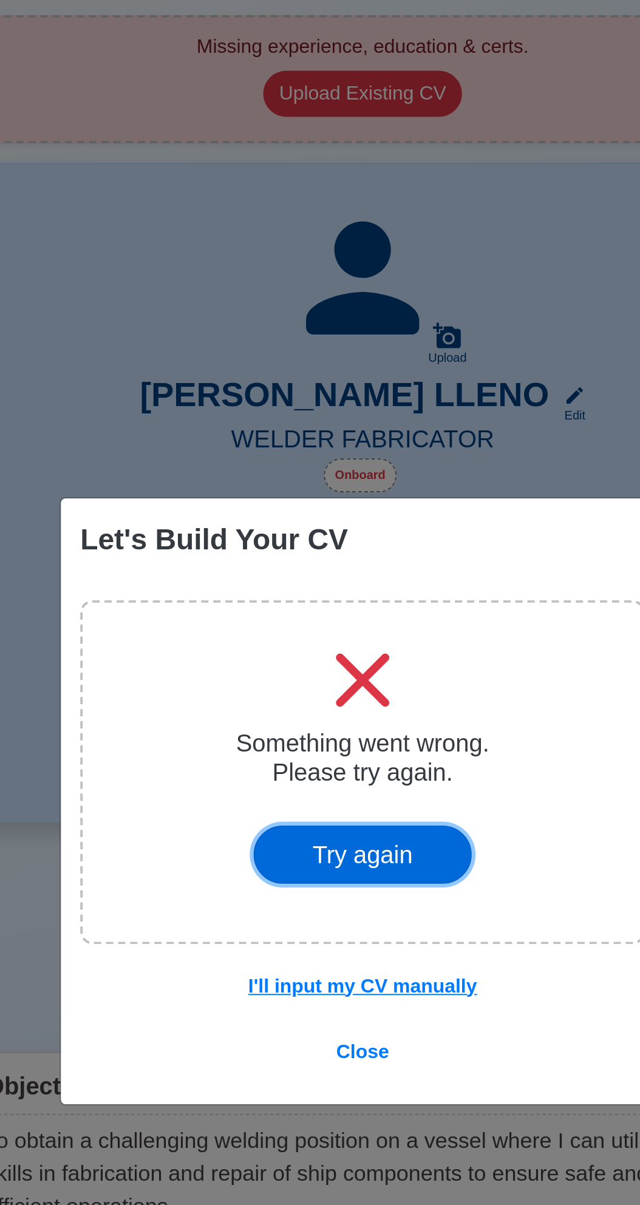
click at [349, 644] on button "Try again" at bounding box center [320, 629] width 110 height 29
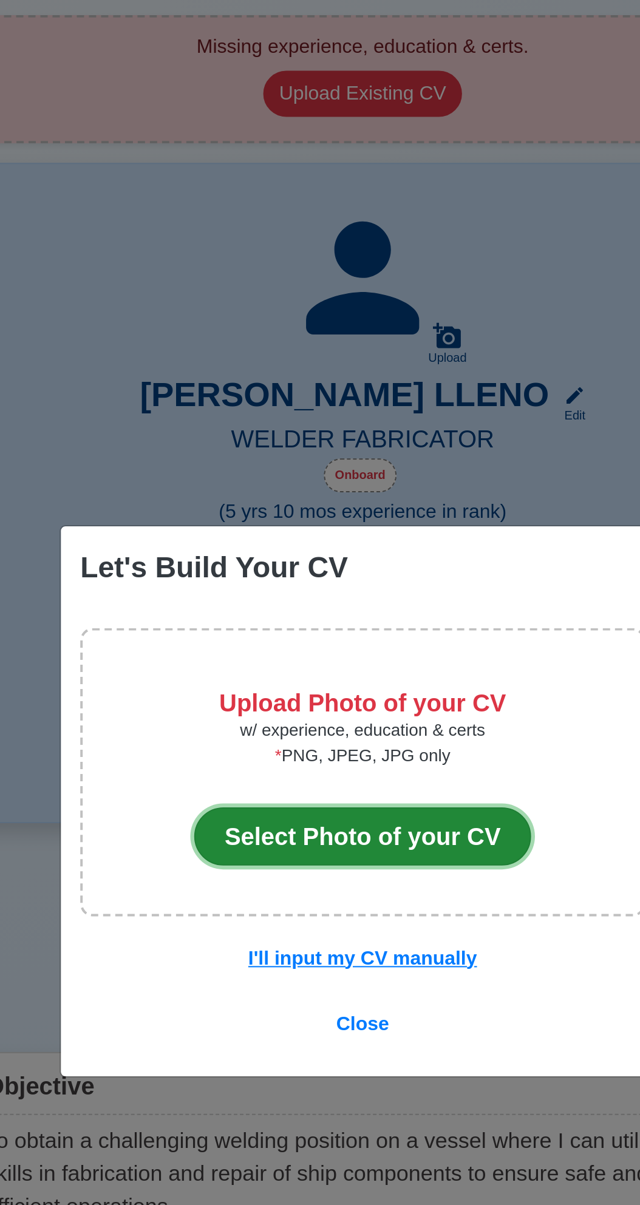
click at [361, 635] on button "Select Photo of your CV" at bounding box center [320, 620] width 169 height 29
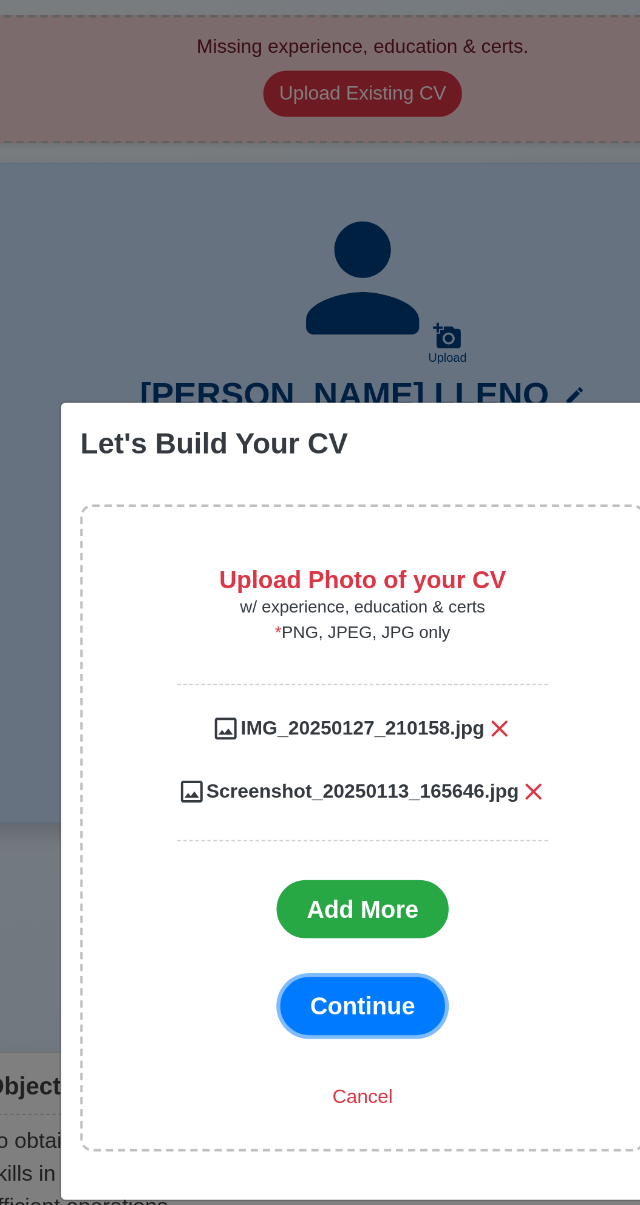
click at [341, 712] on span "Continue" at bounding box center [320, 705] width 53 height 13
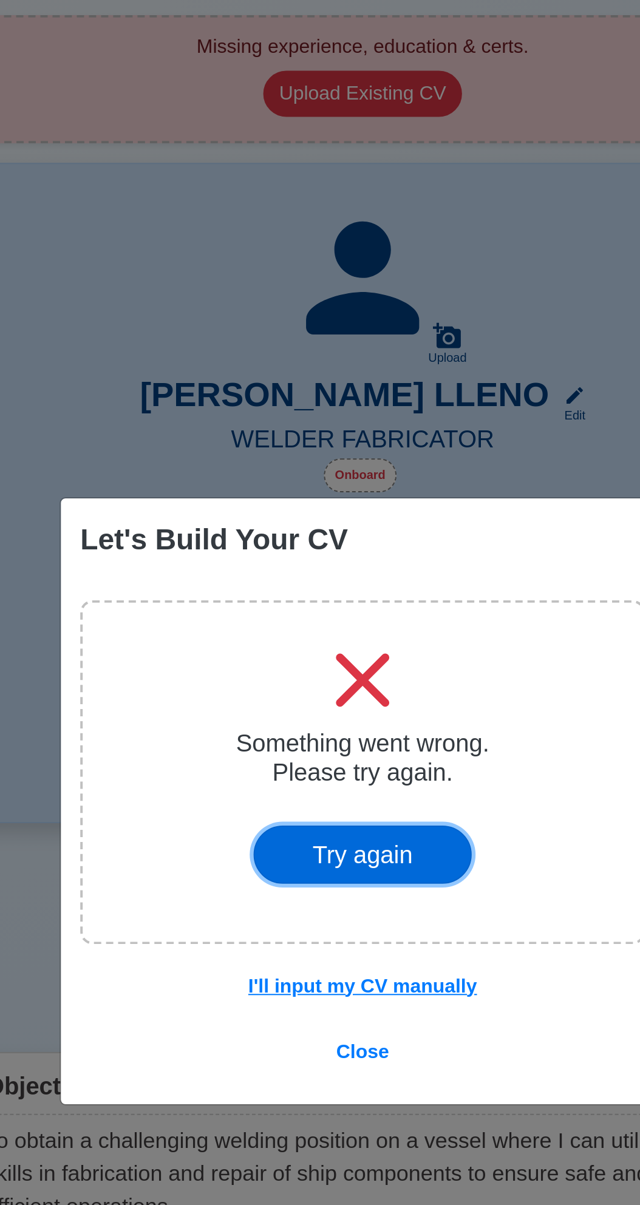
click at [320, 644] on button "Try again" at bounding box center [320, 629] width 110 height 29
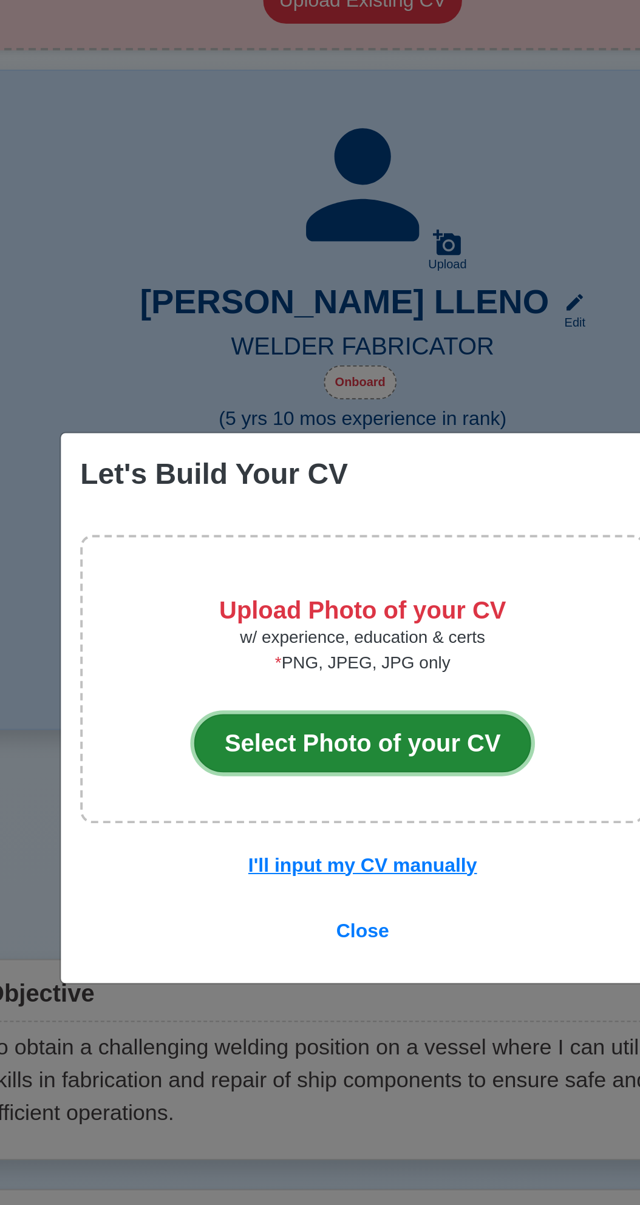
click at [350, 614] on button "Select Photo of your CV" at bounding box center [320, 620] width 169 height 29
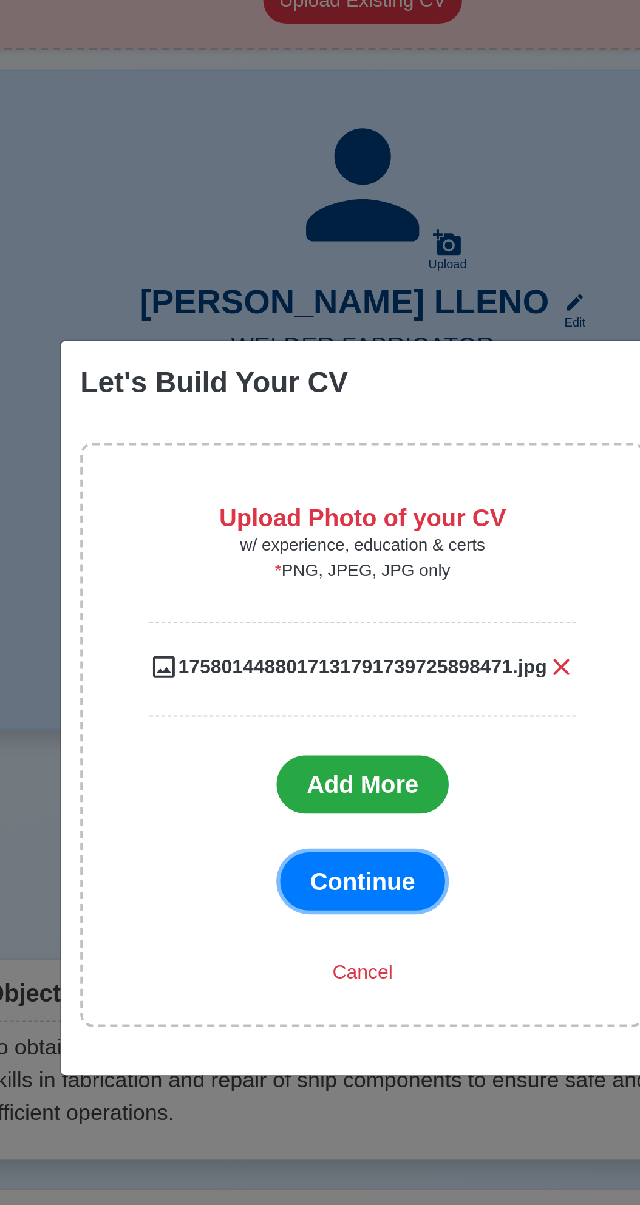
click at [333, 689] on span "Continue" at bounding box center [320, 689] width 53 height 13
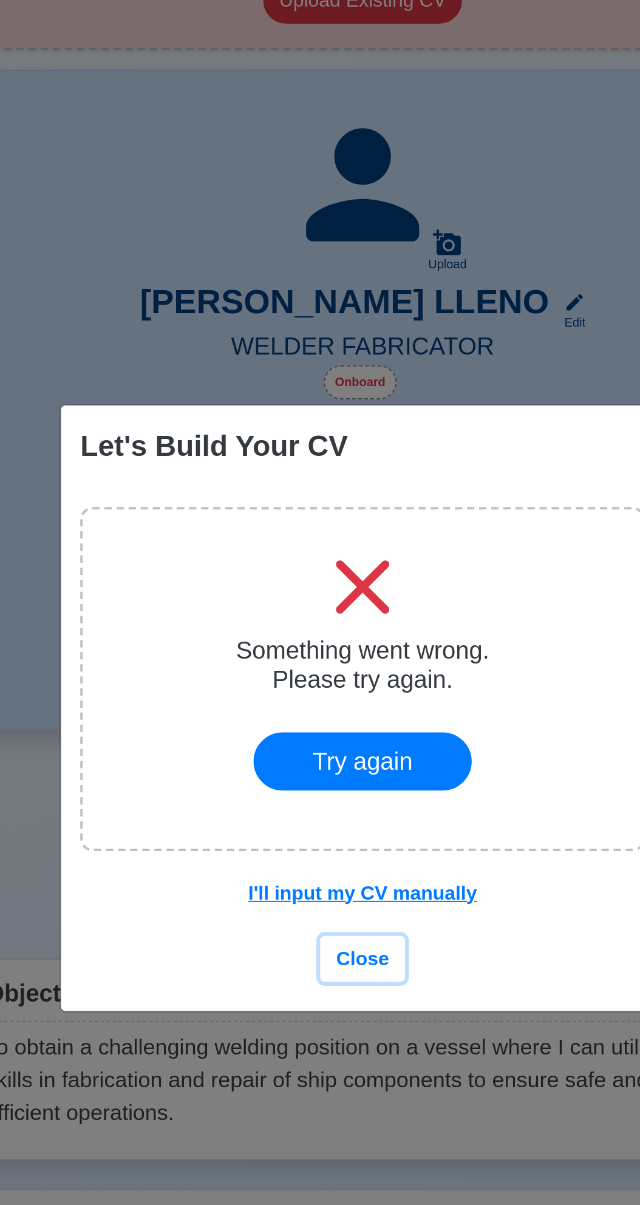
click at [328, 729] on span "Close" at bounding box center [320, 728] width 27 height 10
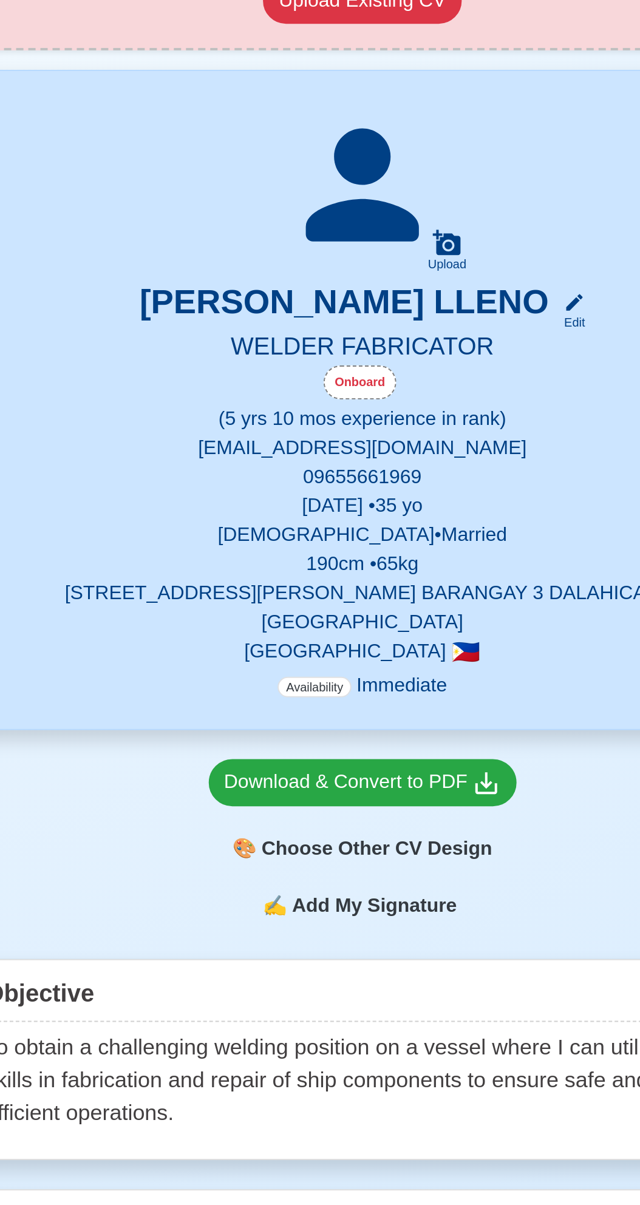
click at [330, 694] on span "Add My Signature" at bounding box center [325, 701] width 87 height 15
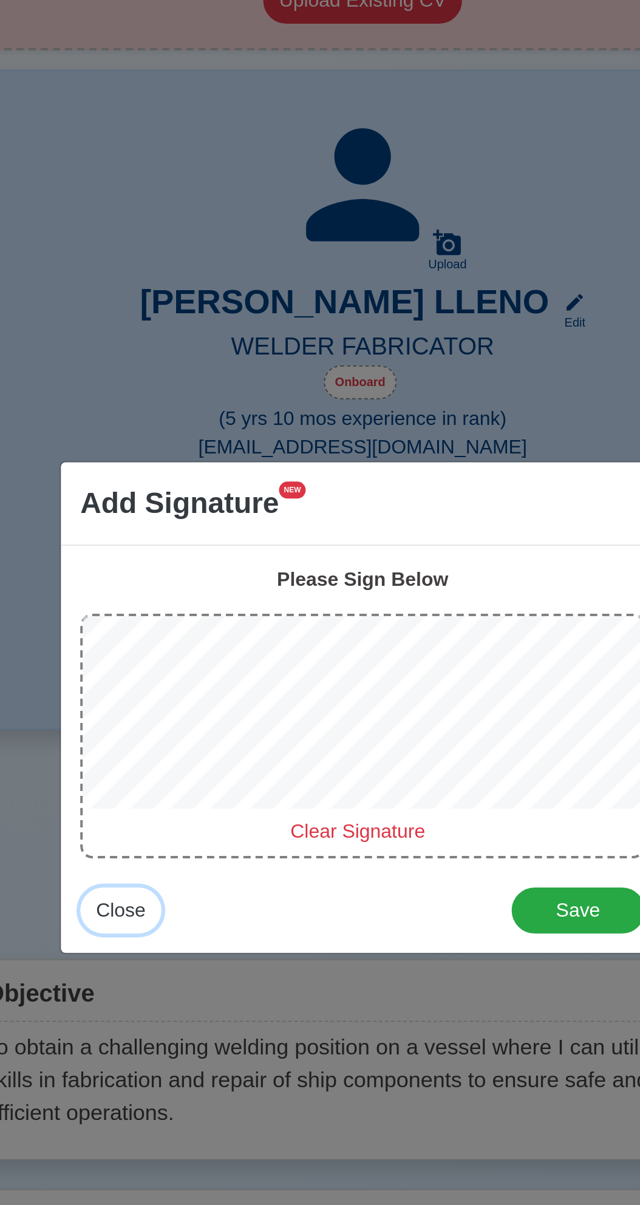
click at [202, 707] on span "Close" at bounding box center [198, 704] width 25 height 10
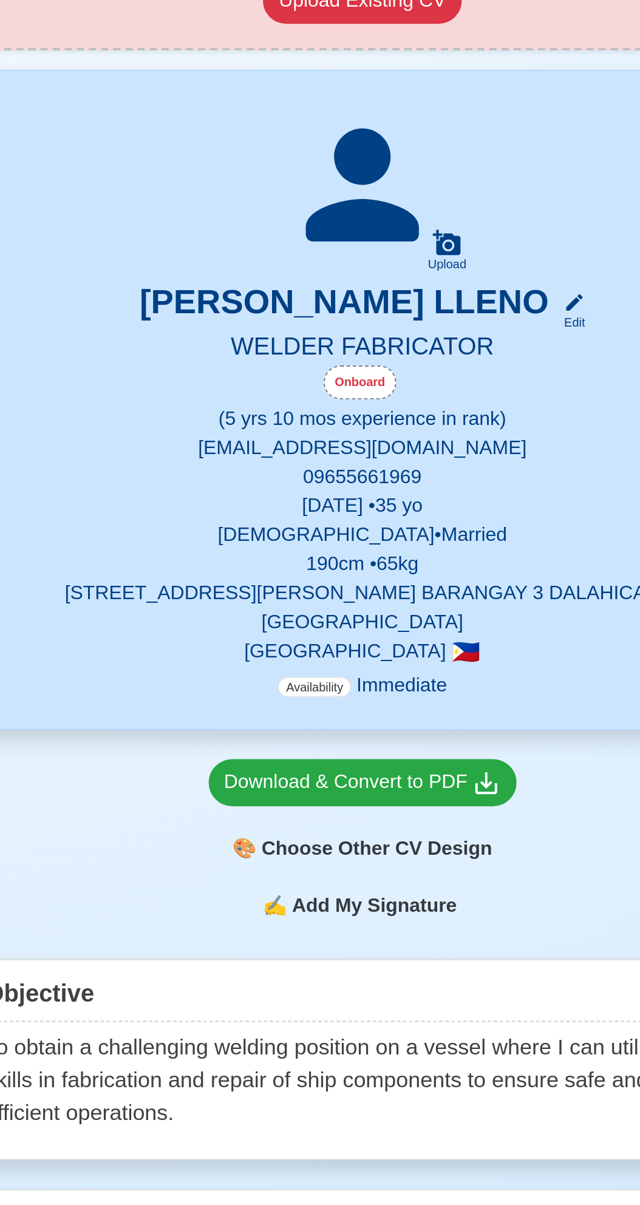
click at [324, 694] on span "Add My Signature" at bounding box center [325, 701] width 87 height 15
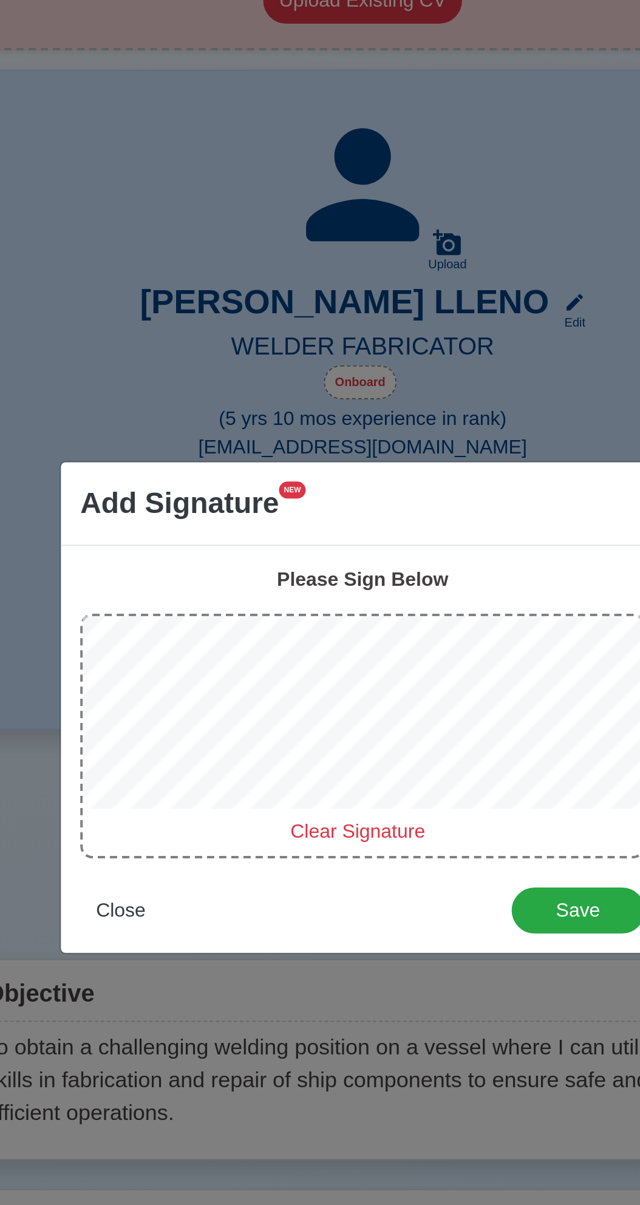
click at [312, 667] on span "Clear Signature" at bounding box center [316, 664] width 67 height 10
click at [324, 668] on span "Clear Signature" at bounding box center [316, 664] width 67 height 10
click at [322, 668] on span "Clear Signature" at bounding box center [316, 664] width 67 height 10
click at [333, 667] on span "Clear Signature" at bounding box center [316, 664] width 67 height 10
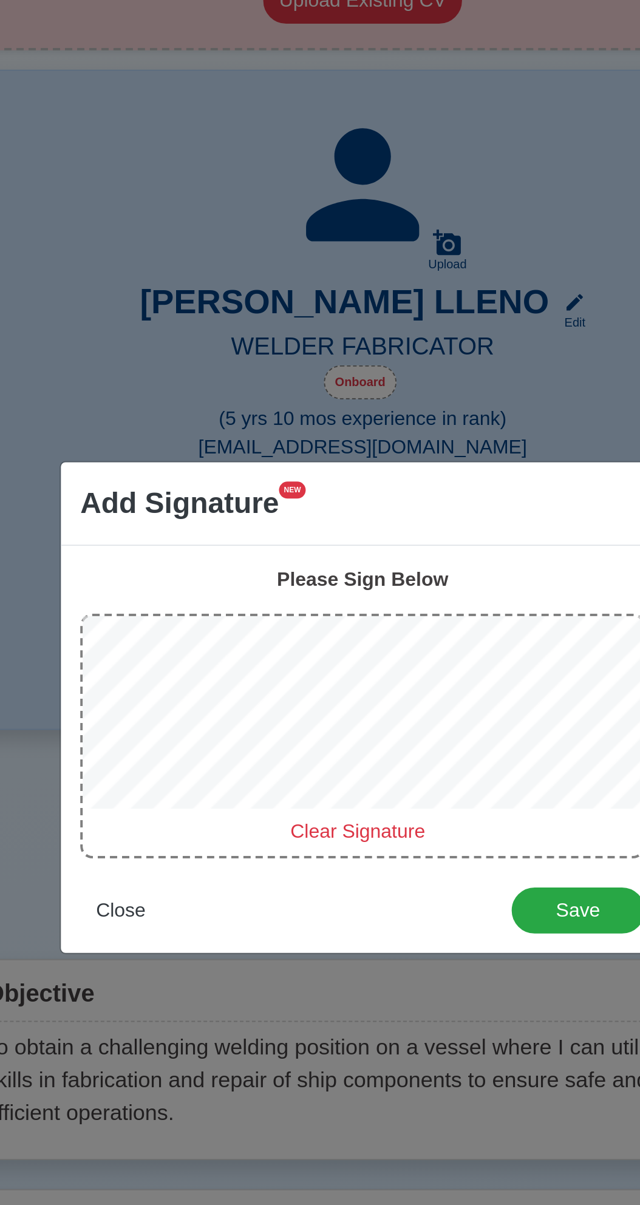
click at [321, 670] on span "Clear Signature" at bounding box center [316, 664] width 67 height 10
click at [320, 667] on span "Clear Signature" at bounding box center [316, 664] width 67 height 10
click at [435, 713] on button "Save" at bounding box center [428, 704] width 67 height 23
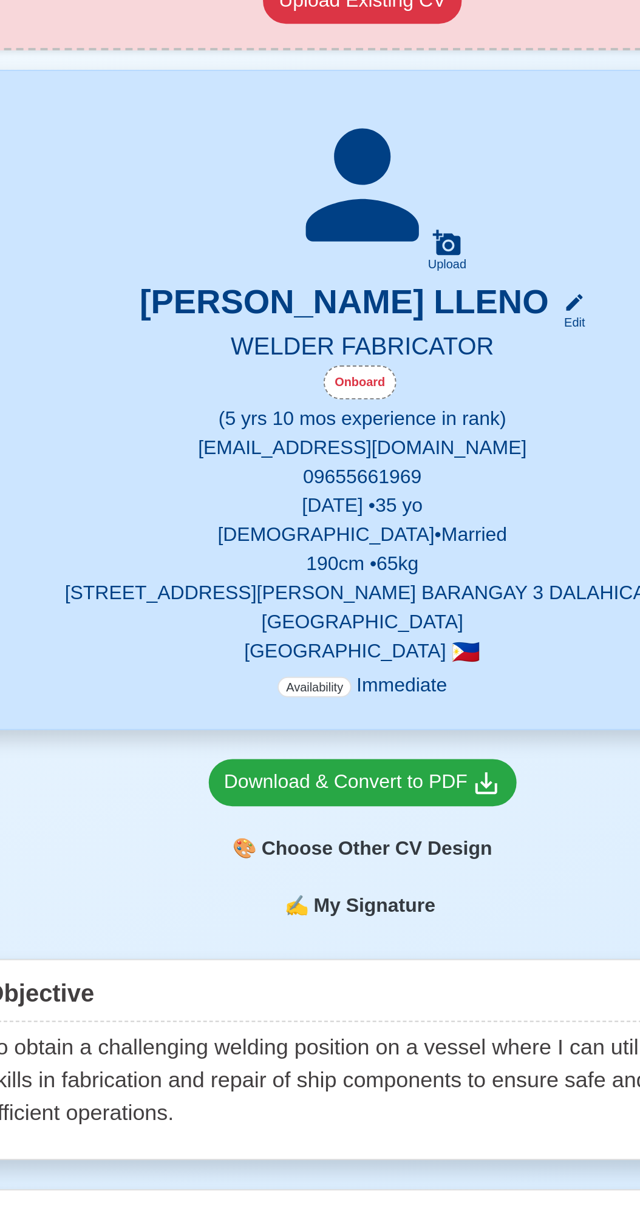
click at [368, 365] on icon at bounding box center [362, 369] width 14 height 13
click at [0, 0] on input "Upload" at bounding box center [0, 0] width 0 height 0
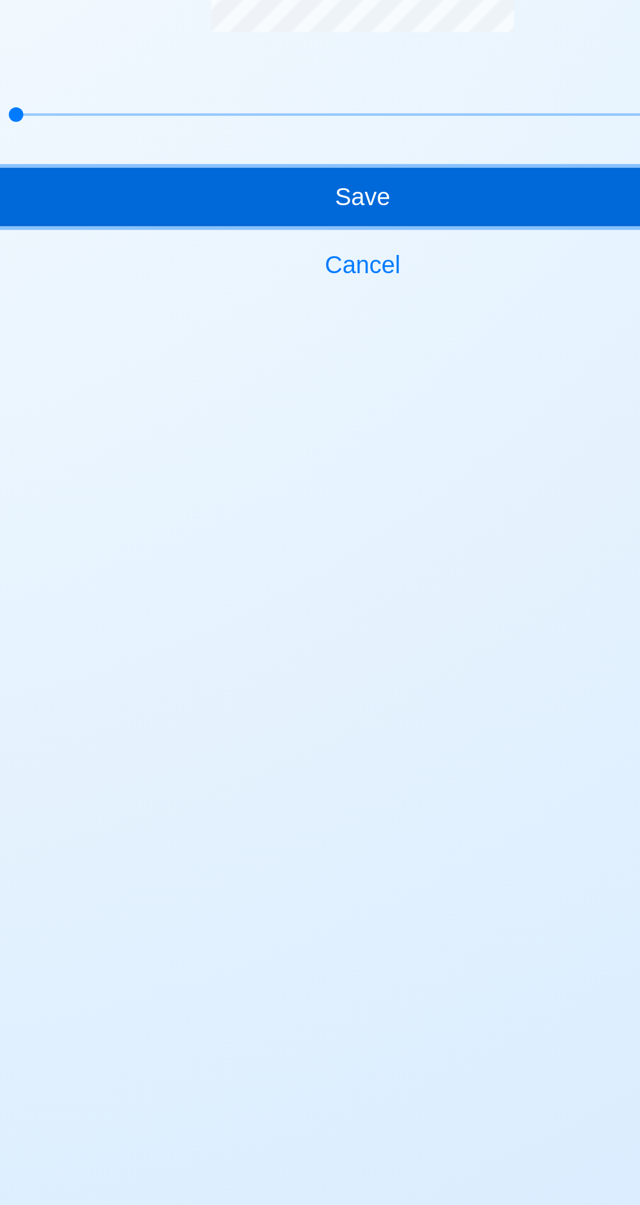
click at [342, 334] on button "Save" at bounding box center [320, 336] width 409 height 29
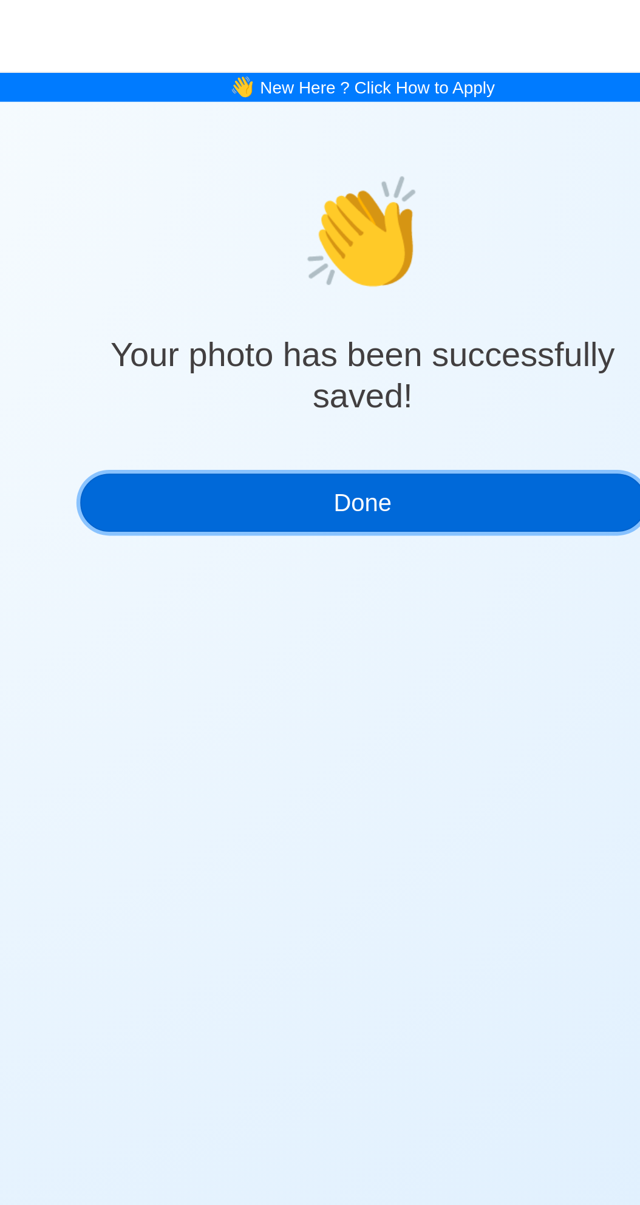
click at [351, 249] on button "Done" at bounding box center [319, 251] width 283 height 29
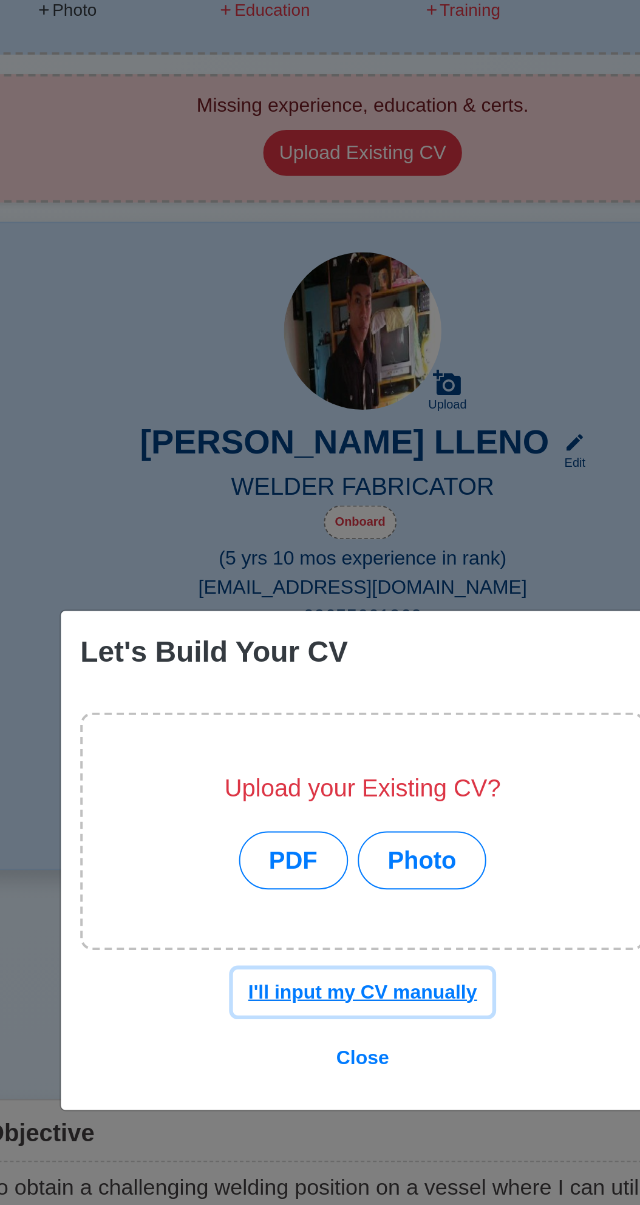
click at [353, 674] on u "I'll input my CV manually" at bounding box center [320, 668] width 115 height 10
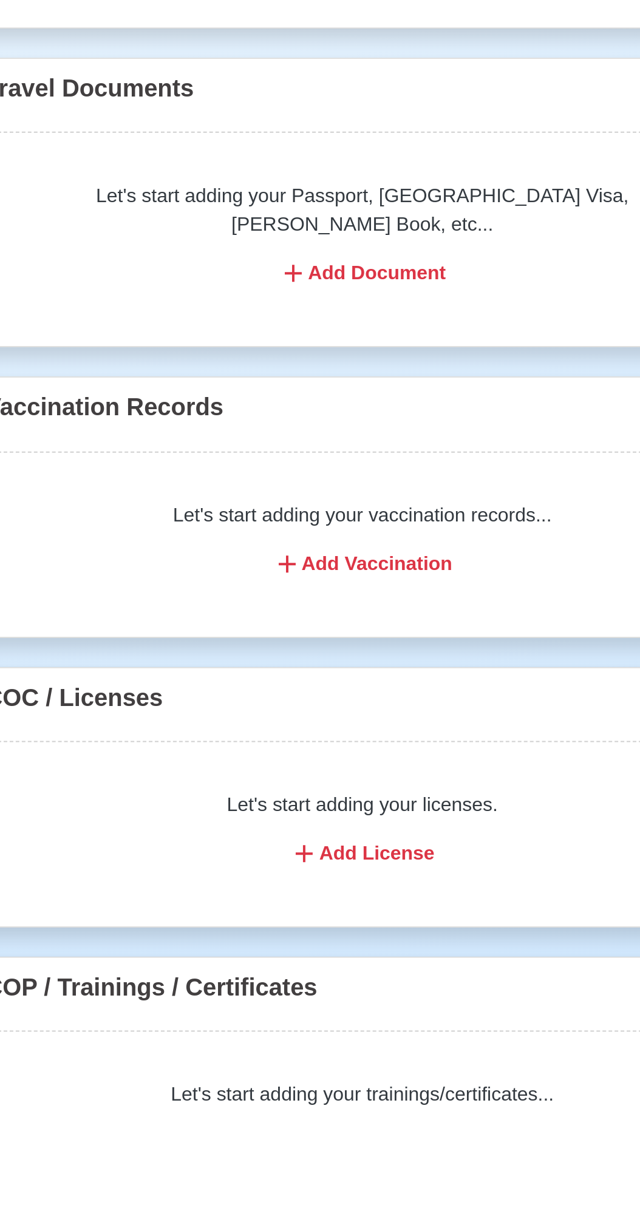
scroll to position [450, 0]
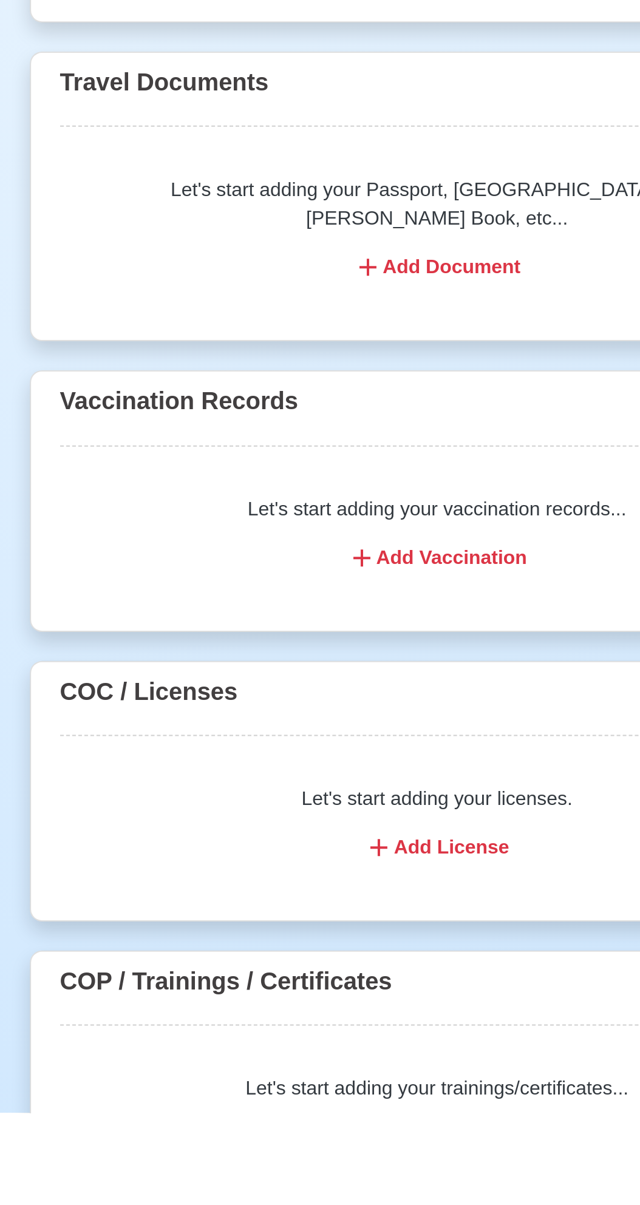
click at [317, 1204] on div "Add Training / Cert" at bounding box center [320, 1217] width 349 height 15
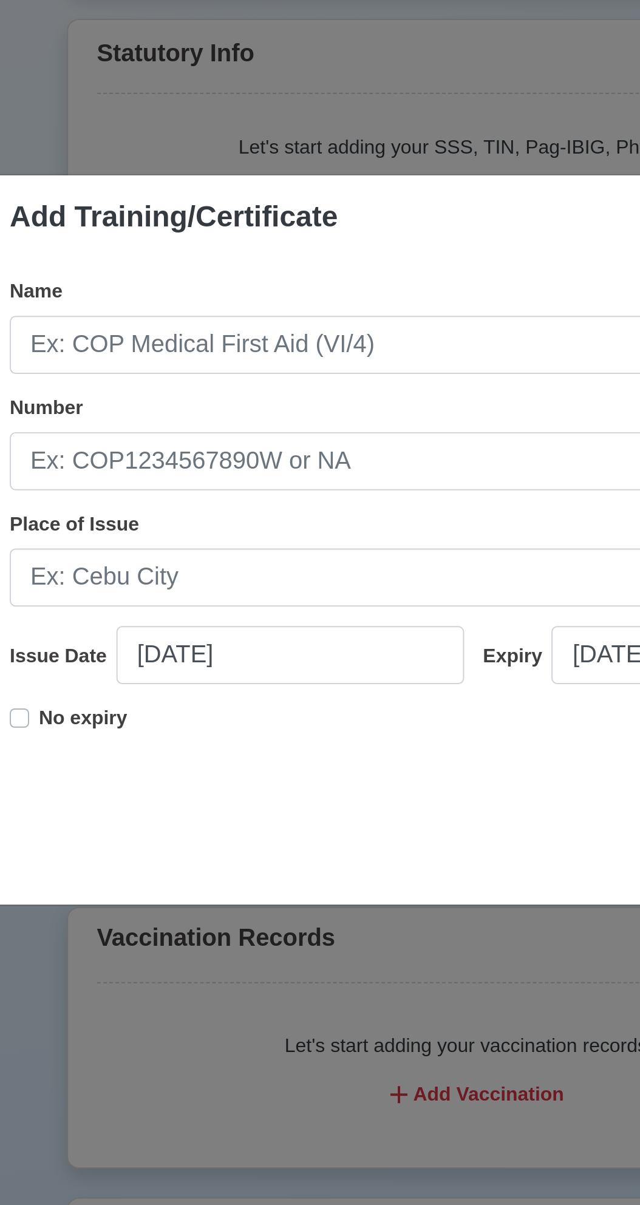
scroll to position [496, 0]
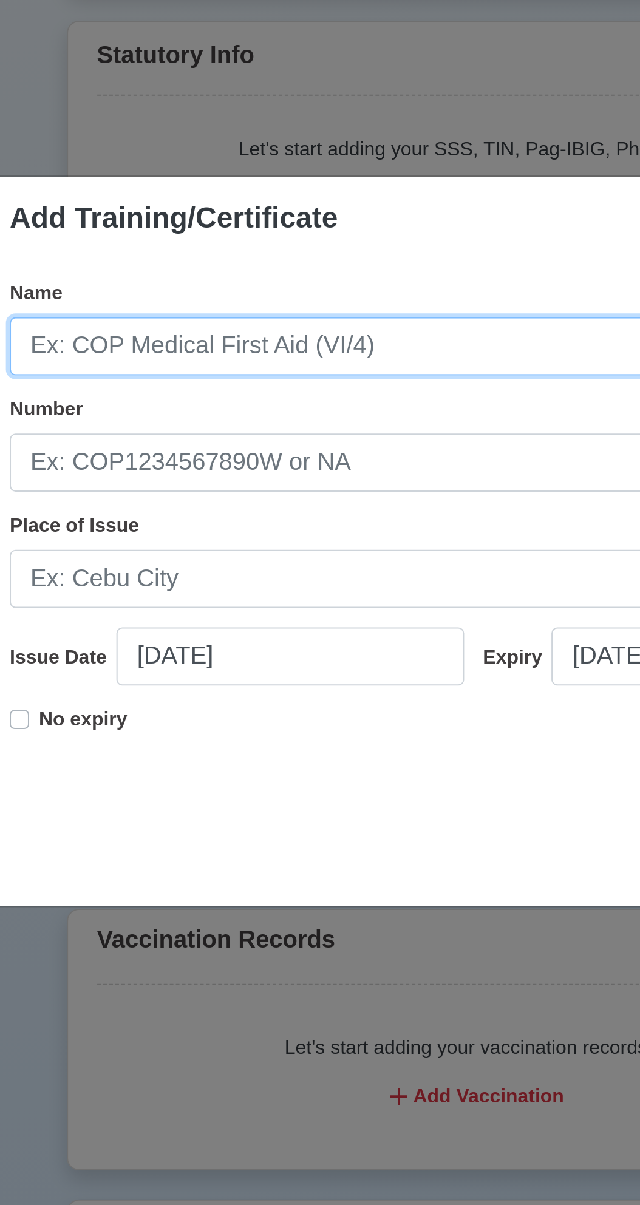
click at [318, 509] on input "Name" at bounding box center [319, 504] width 465 height 29
click at [183, 502] on input "Pt" at bounding box center [319, 504] width 465 height 29
type input "P"
type input "Power skill technical center"
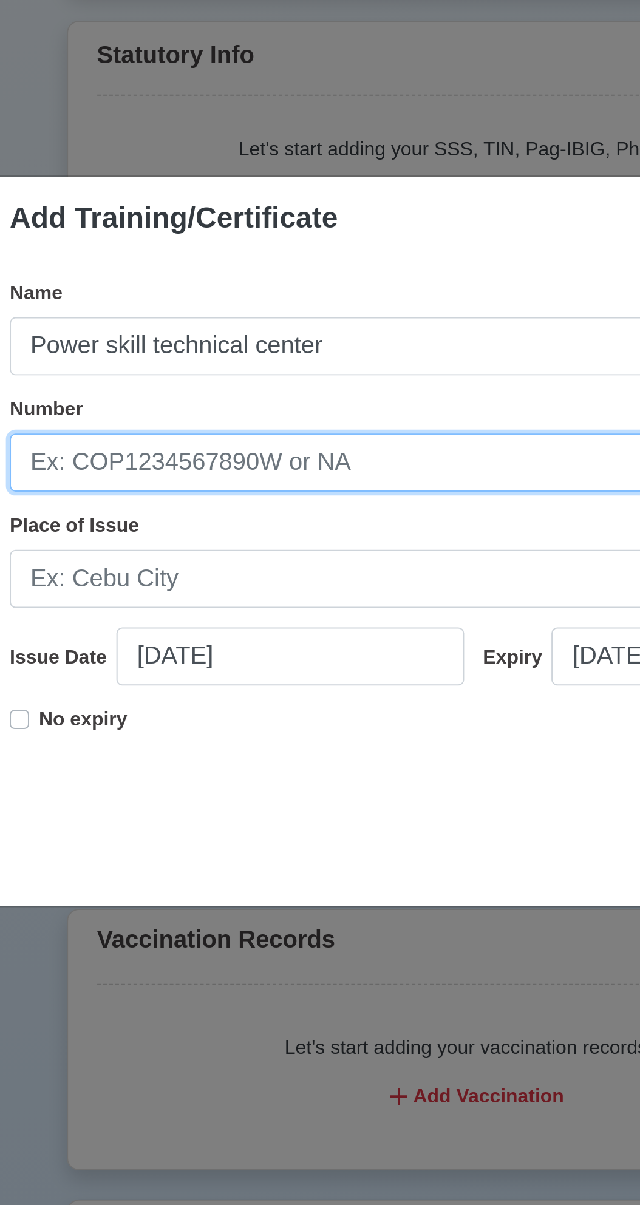
click at [272, 560] on input "Number" at bounding box center [319, 563] width 465 height 29
click at [240, 568] on input "Number" at bounding box center [319, 563] width 465 height 29
type input "0"
type input "2408-0717"
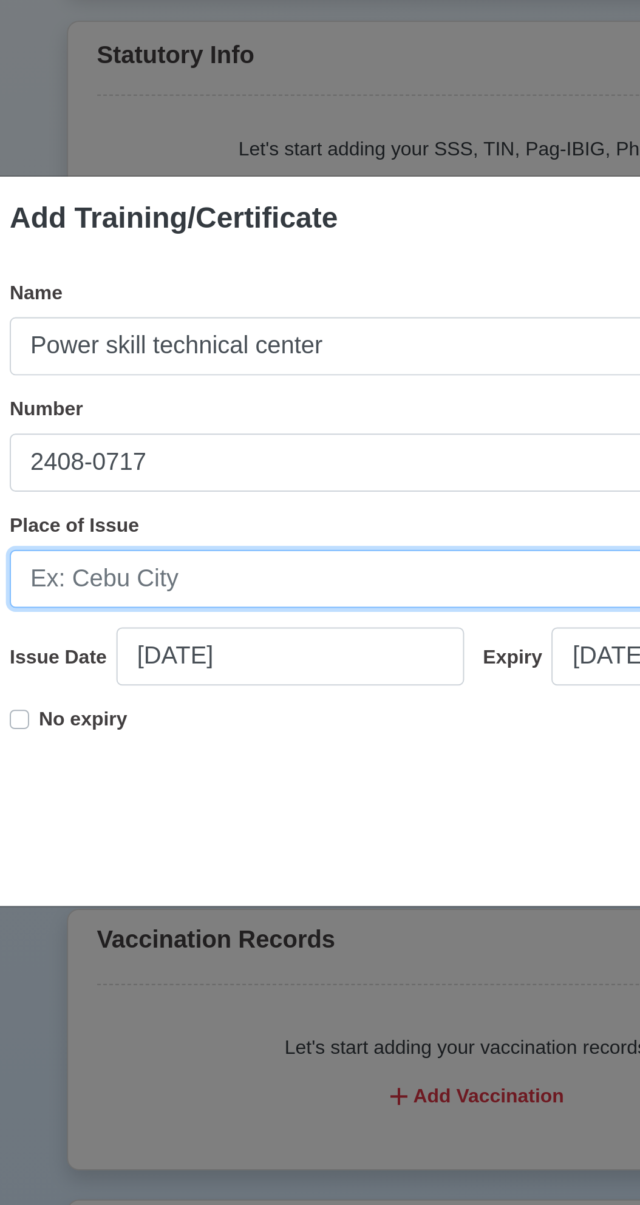
click at [201, 625] on input "Place of Issue" at bounding box center [319, 621] width 465 height 29
type input "C"
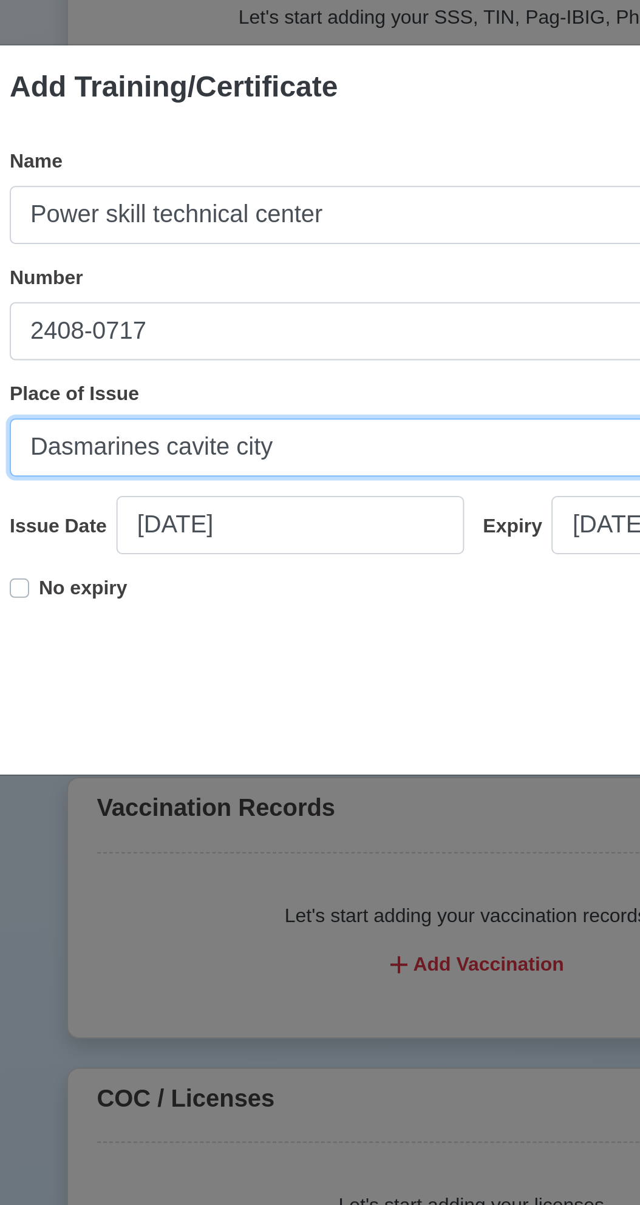
type input "Dasmarines cavite city"
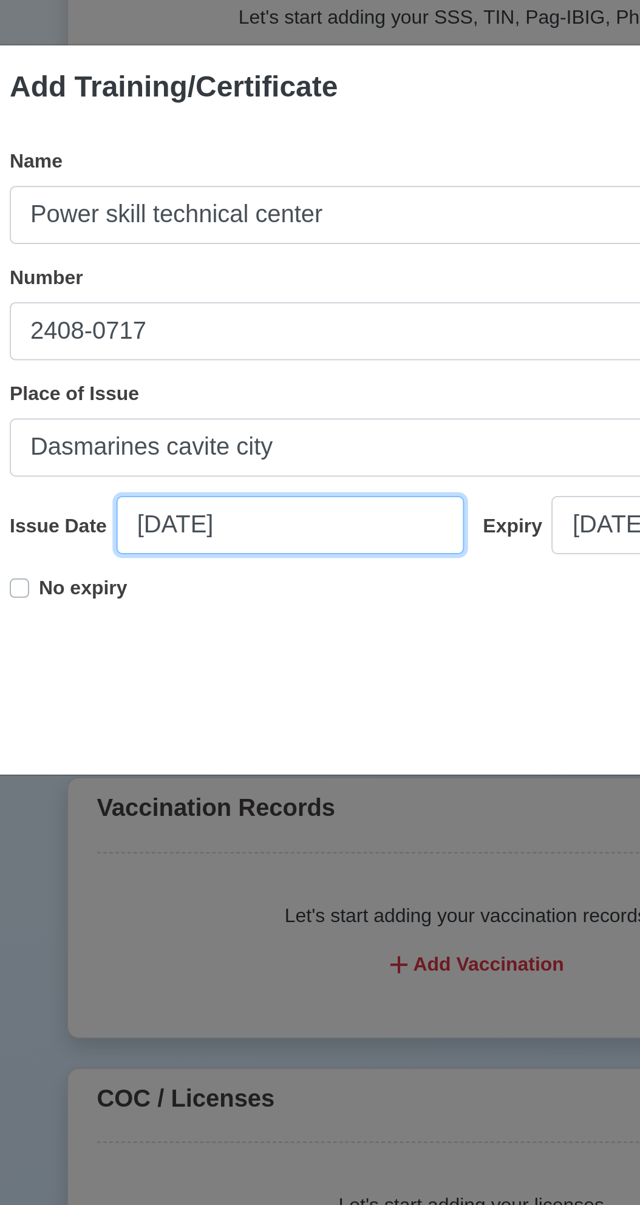
click at [170, 662] on input "[DATE]" at bounding box center [228, 660] width 174 height 29
select select "****"
select select "*********"
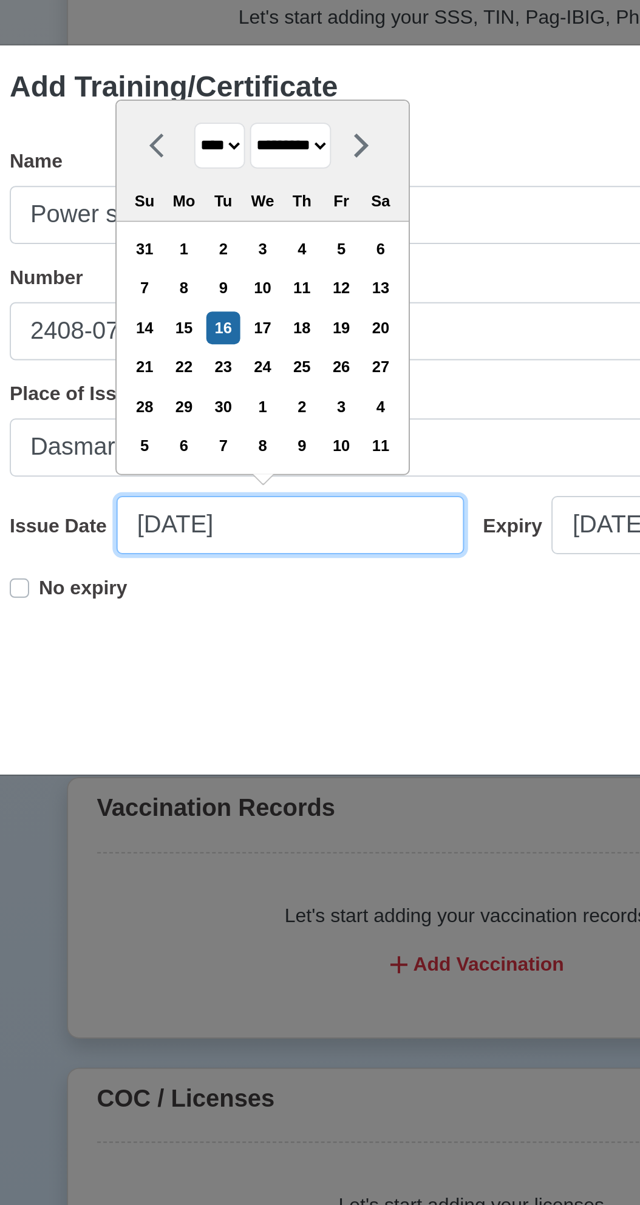
click at [241, 653] on input "[DATE]" at bounding box center [228, 660] width 174 height 29
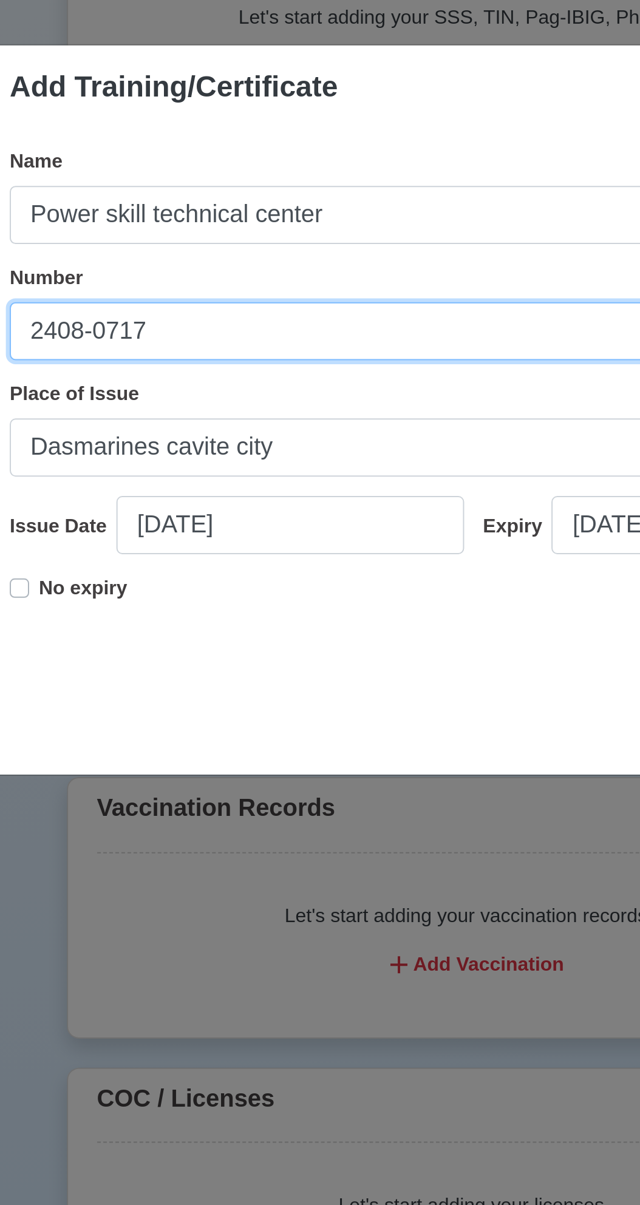
click at [205, 566] on input "2408-0717" at bounding box center [319, 563] width 465 height 29
type input "2"
click at [225, 565] on input "Number" at bounding box center [319, 563] width 465 height 29
type input "24042102022387"
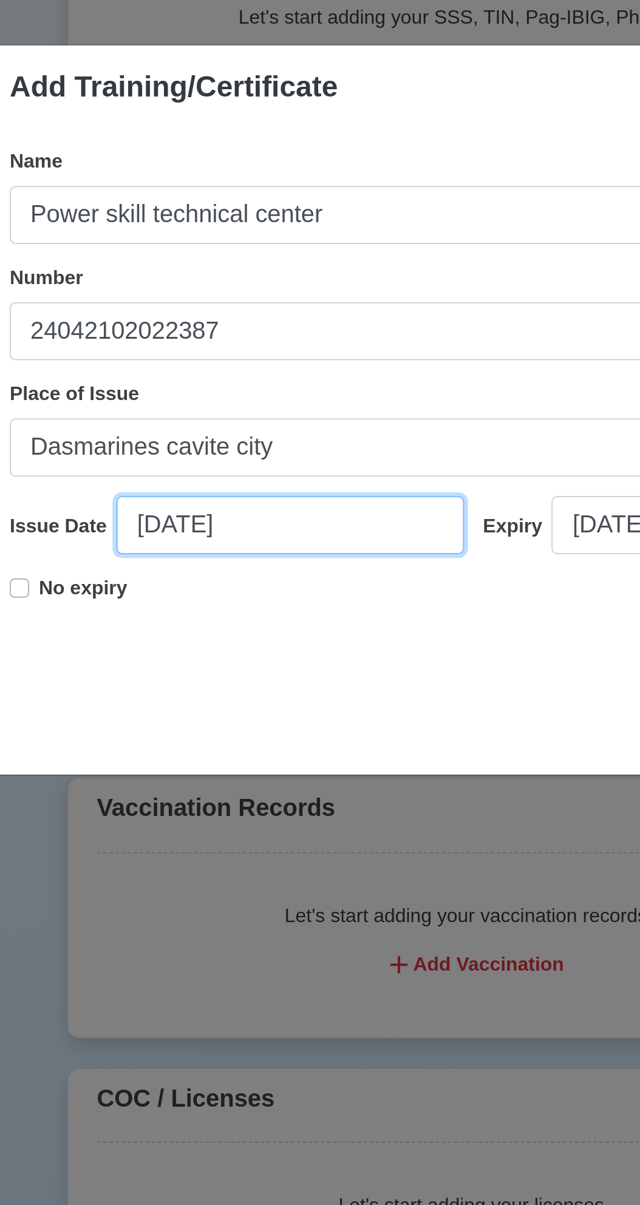
click at [234, 665] on input "[DATE]" at bounding box center [228, 660] width 174 height 29
select select "****"
select select "*********"
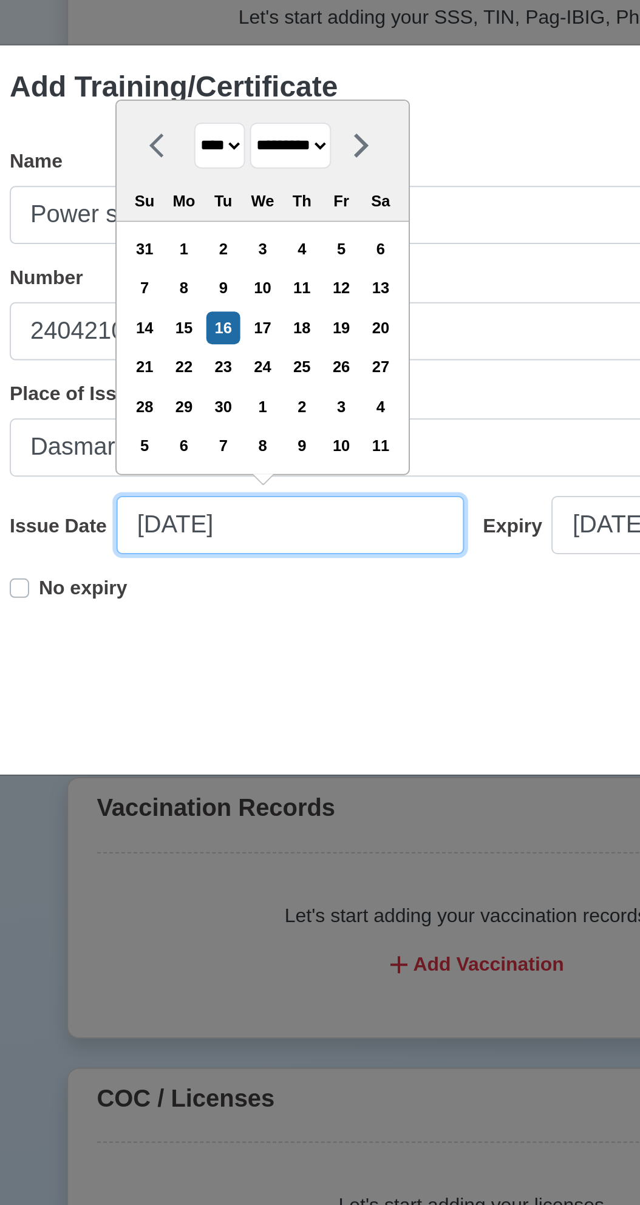
click at [164, 660] on input "[DATE]" at bounding box center [228, 660] width 174 height 29
type input "[DATE]"
select select "*******"
type input "[DATE]"
select select "********"
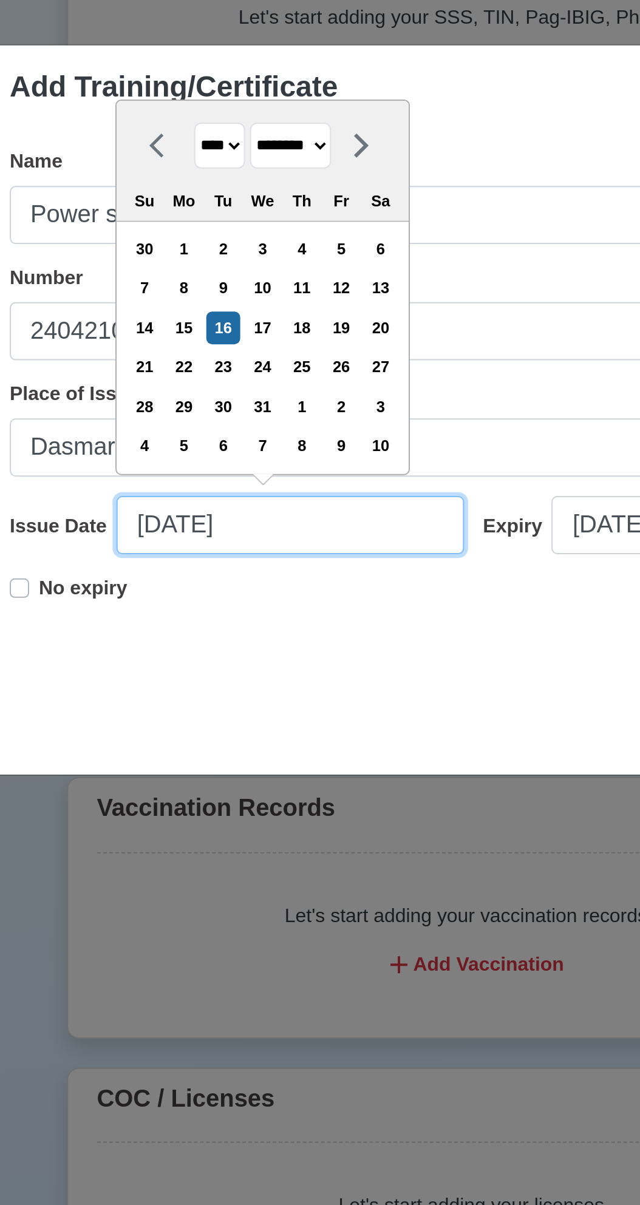
click at [228, 664] on input "[DATE]" at bounding box center [228, 660] width 174 height 29
type input "[DATE]"
select select "****"
type input "[DATE]"
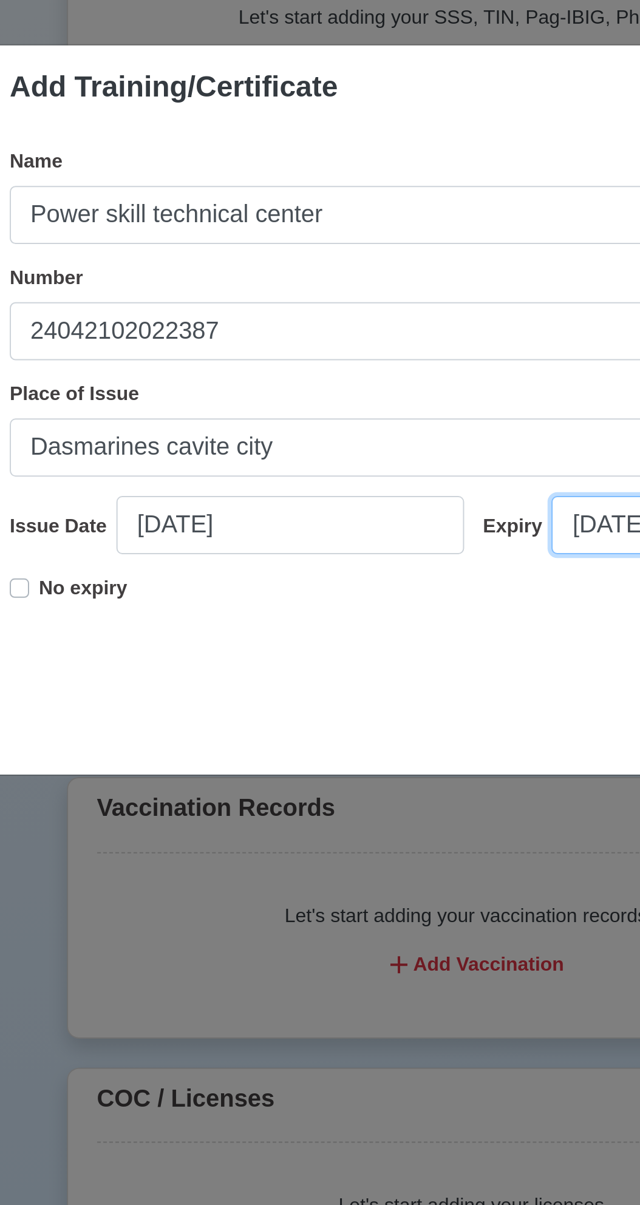
click at [381, 664] on input "[DATE]" at bounding box center [446, 660] width 174 height 29
select select "****"
select select "*********"
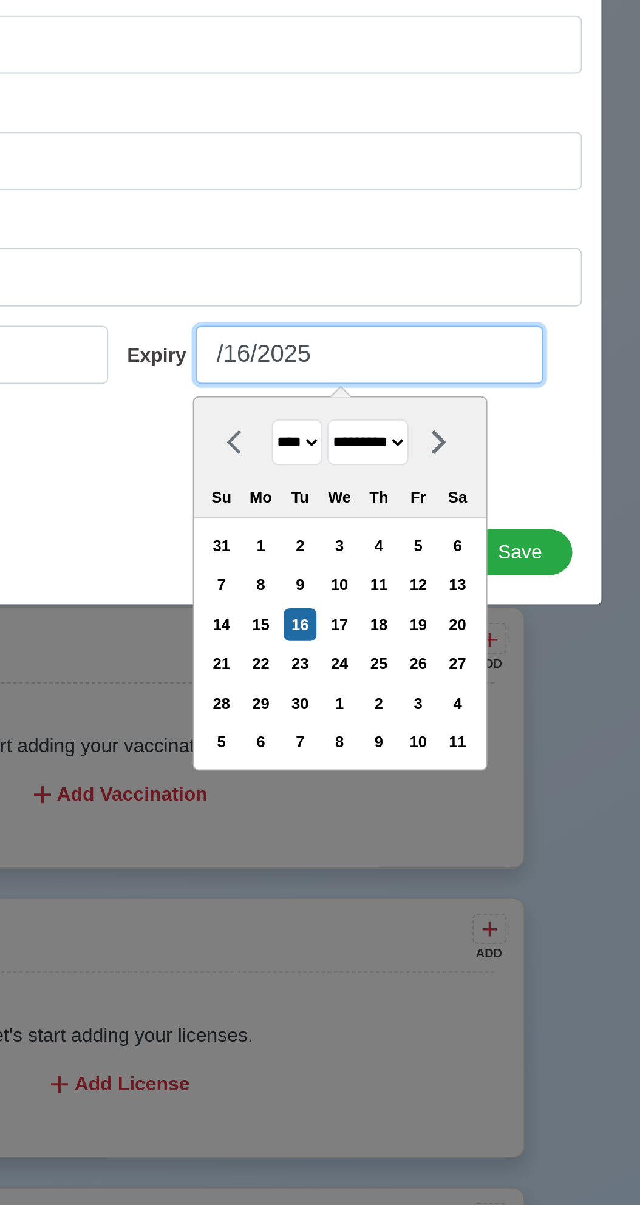
type input "[DATE]"
select select "*******"
type input "[DATE]"
select select "********"
click at [398, 656] on input "[DATE]" at bounding box center [446, 660] width 174 height 29
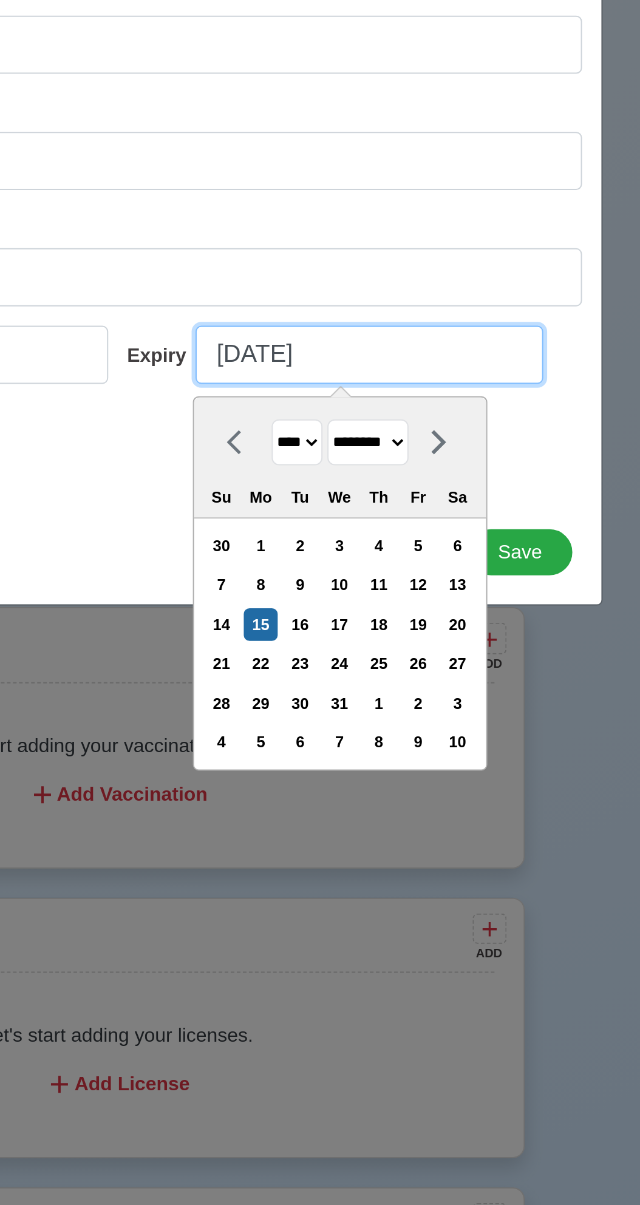
click at [452, 663] on input "[DATE]" at bounding box center [446, 660] width 174 height 29
type input "[DATE]"
select select "****"
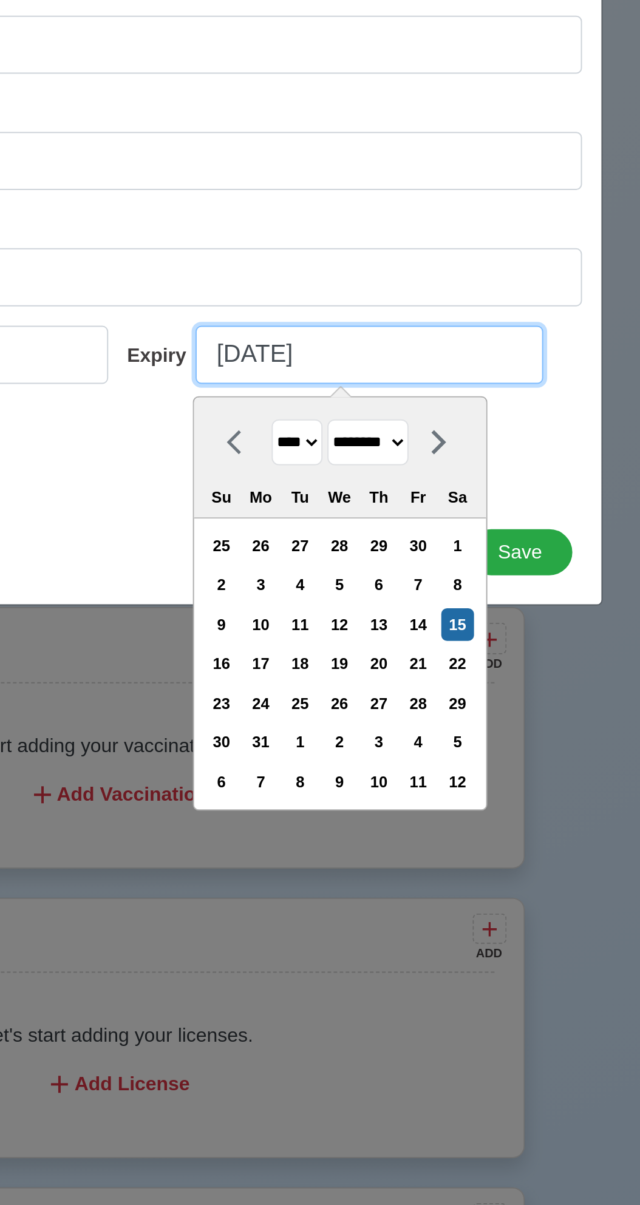
type input "[DATE]"
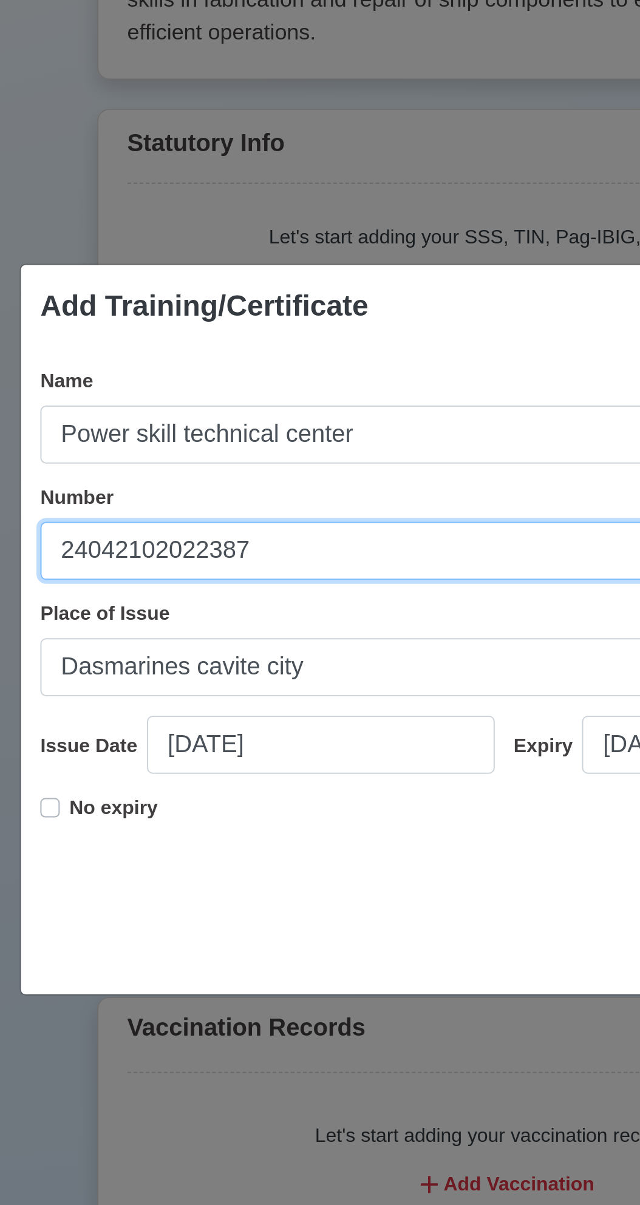
click at [291, 557] on input "24042102022387" at bounding box center [319, 563] width 465 height 29
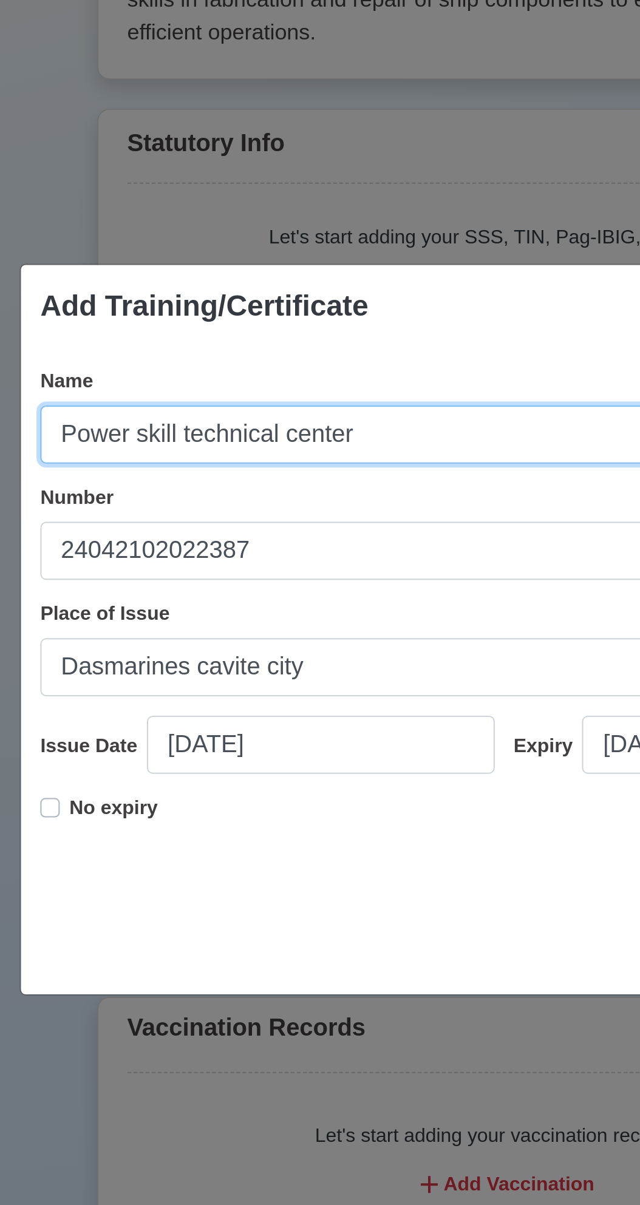
click at [287, 501] on input "Power skill technical center" at bounding box center [319, 504] width 465 height 29
type input "P"
click at [253, 511] on input "Name" at bounding box center [319, 504] width 465 height 29
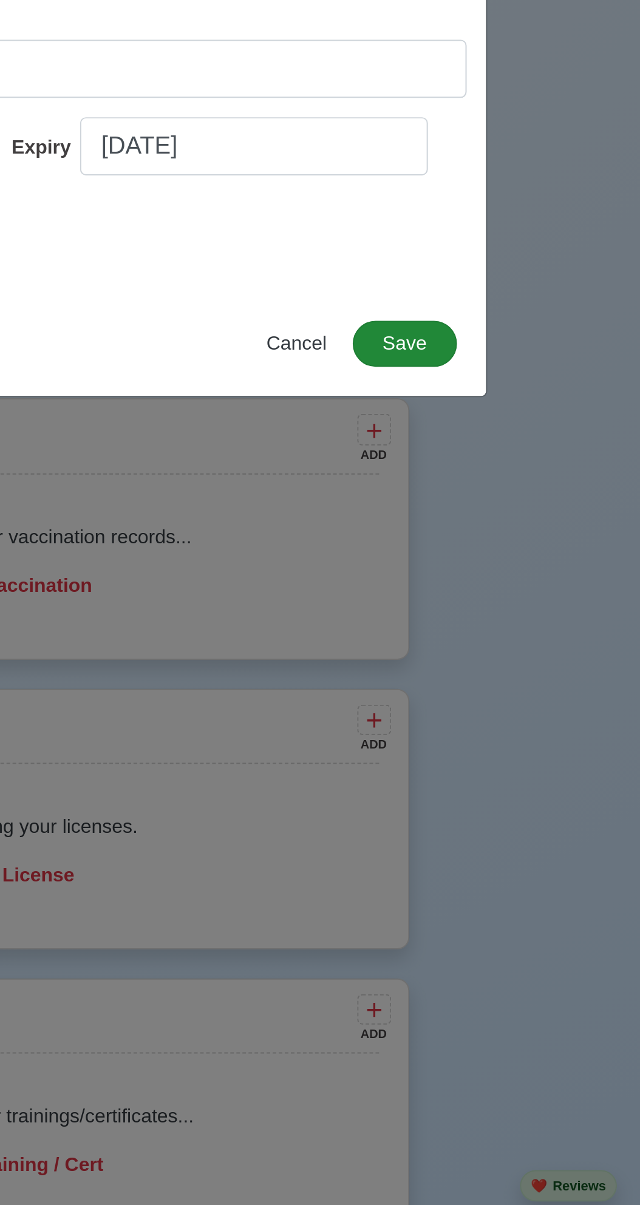
type input "Power skill technical center/smaw"
click at [529, 758] on button "Save" at bounding box center [521, 759] width 52 height 23
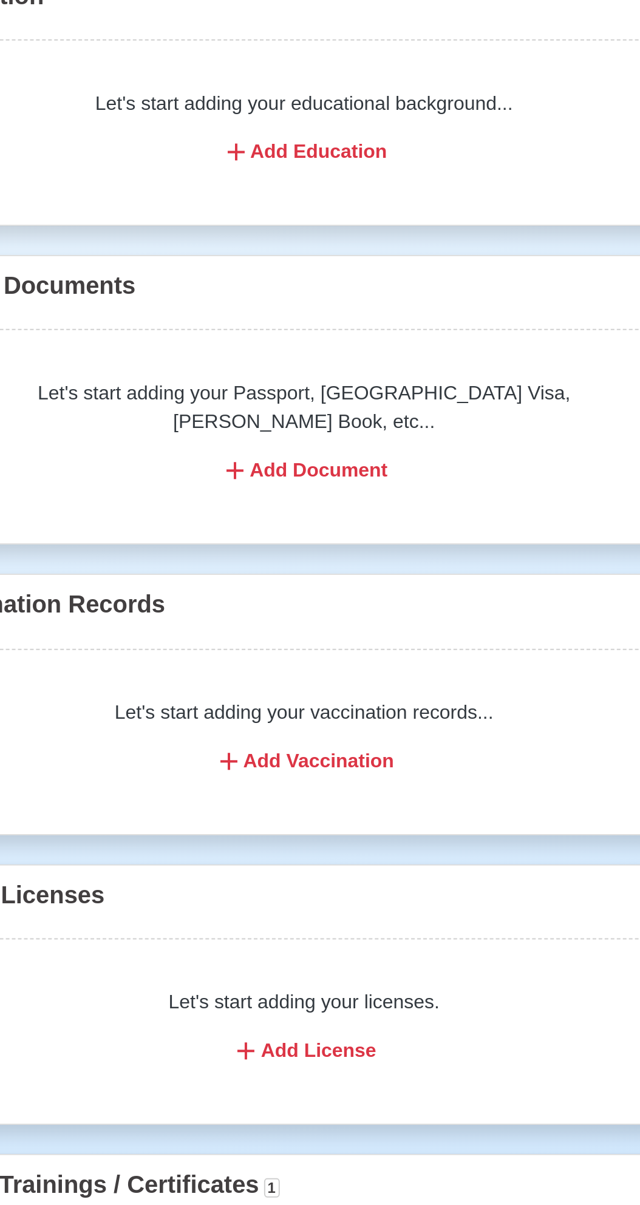
click at [310, 689] on div "Let's start adding your Passport, [GEOGRAPHIC_DATA] Visa, [PERSON_NAME] Book, e…" at bounding box center [320, 715] width 378 height 83
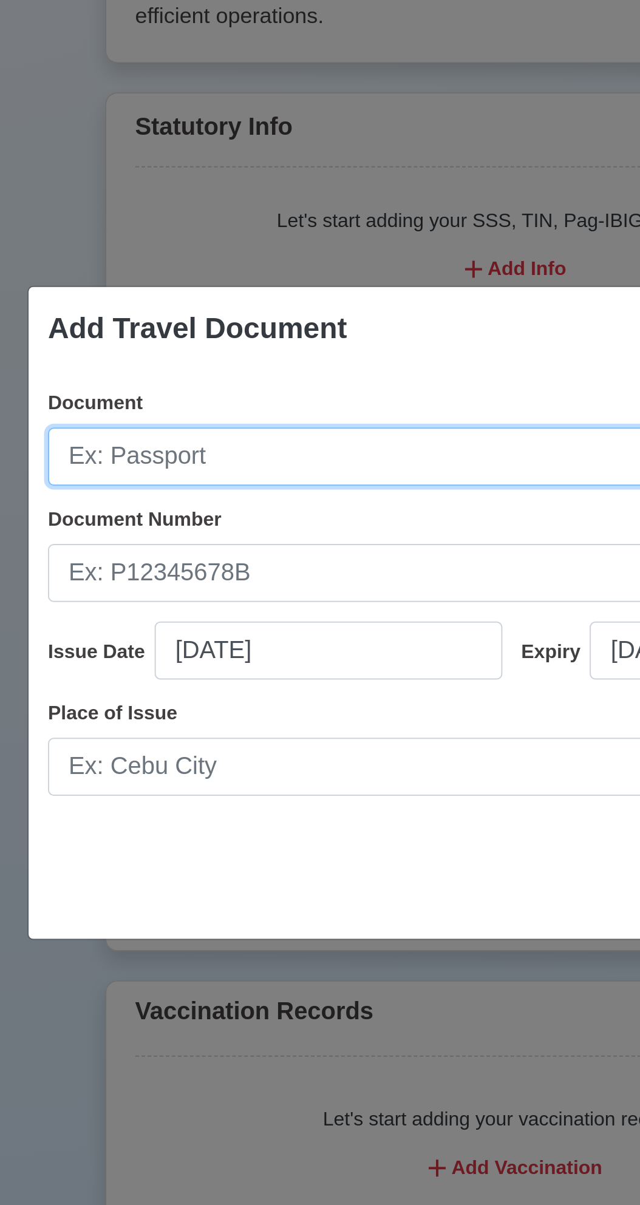
click at [223, 528] on input "Document" at bounding box center [319, 524] width 465 height 29
type input "Passport"
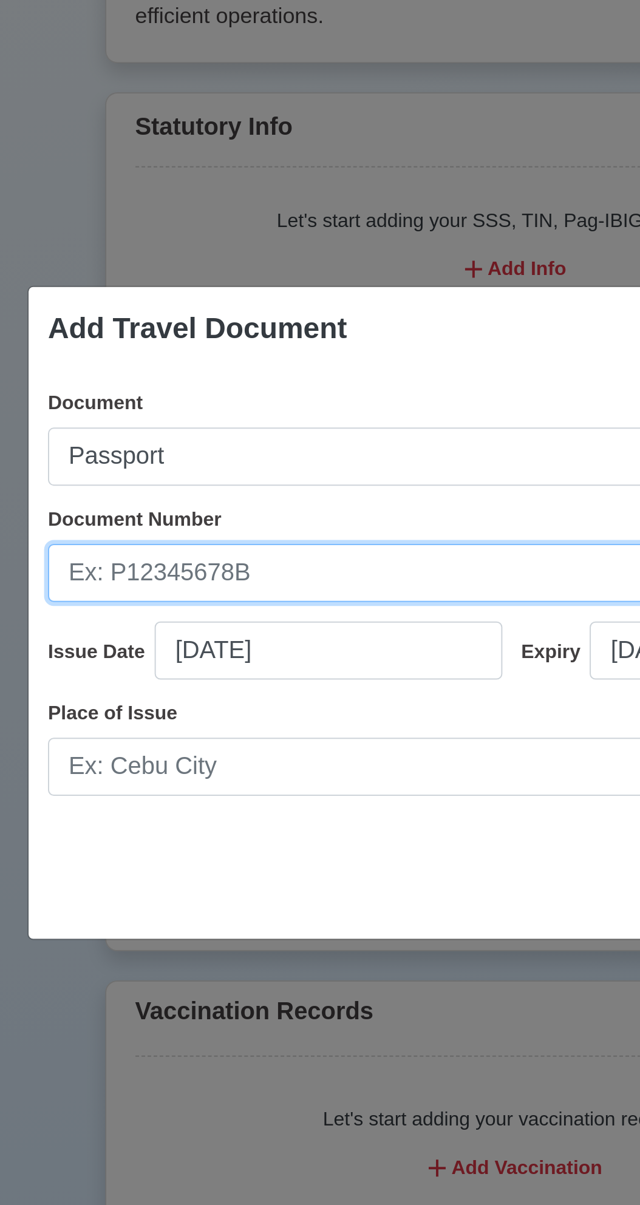
click at [239, 578] on input "Document Number" at bounding box center [319, 582] width 465 height 29
click at [188, 583] on input "Document Number" at bounding box center [319, 582] width 465 height 29
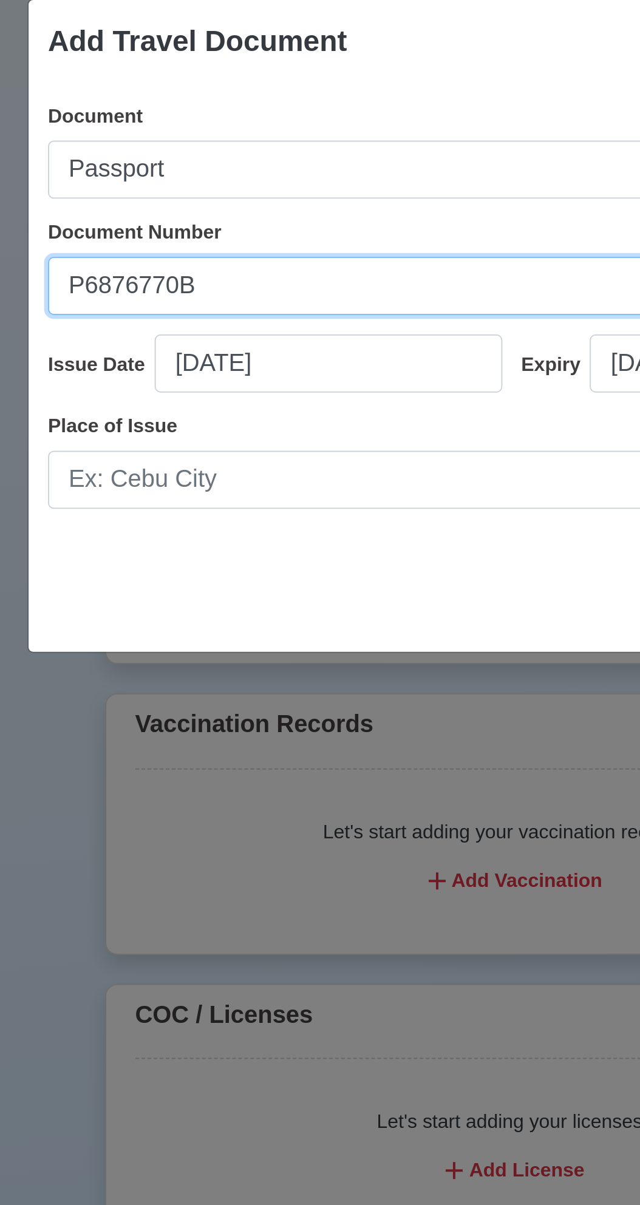
type input "P6876770B"
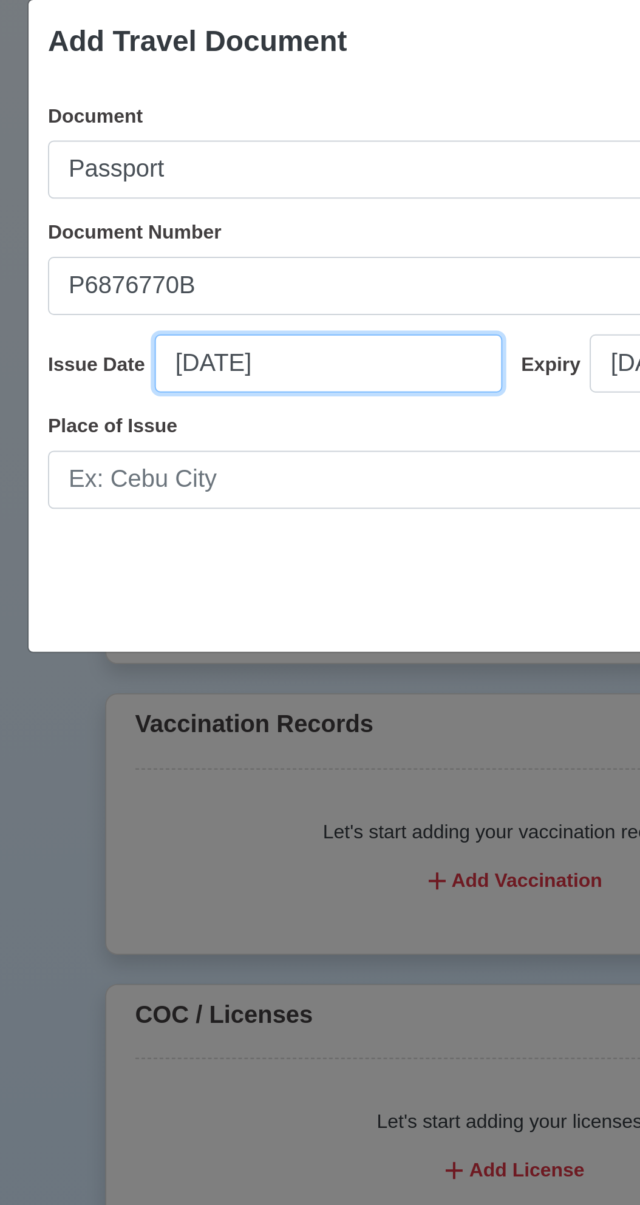
click at [169, 626] on input "[DATE]" at bounding box center [228, 621] width 174 height 29
select select "****"
select select "*********"
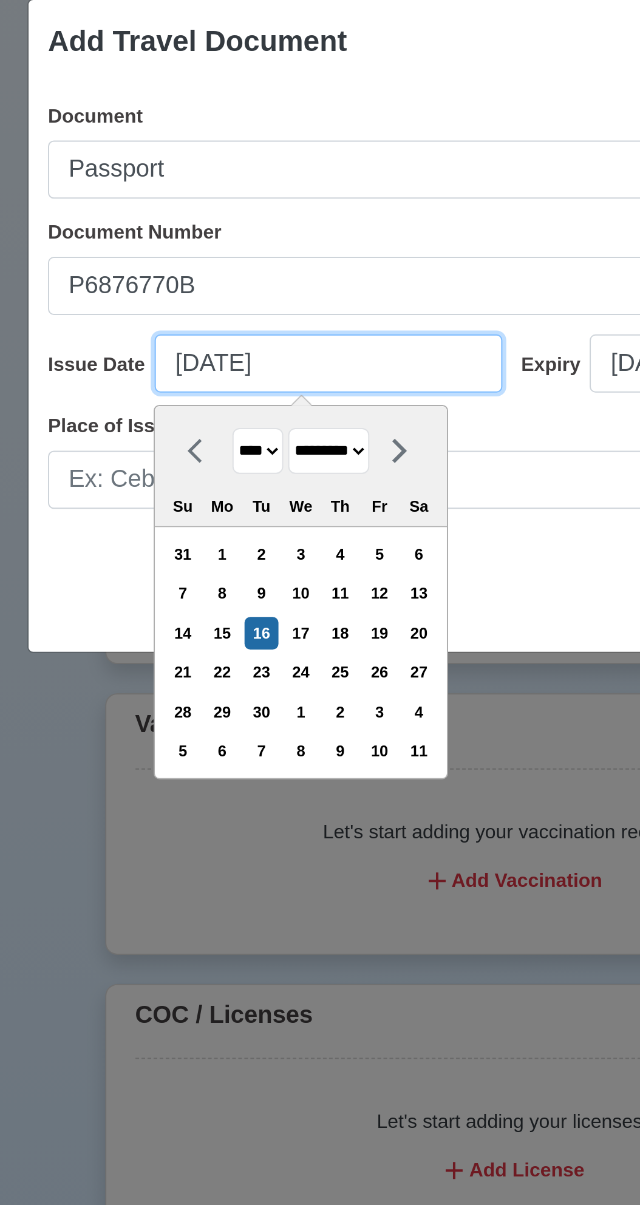
click at [163, 617] on input "[DATE]" at bounding box center [228, 621] width 174 height 29
type input "[DATE]"
select select "***"
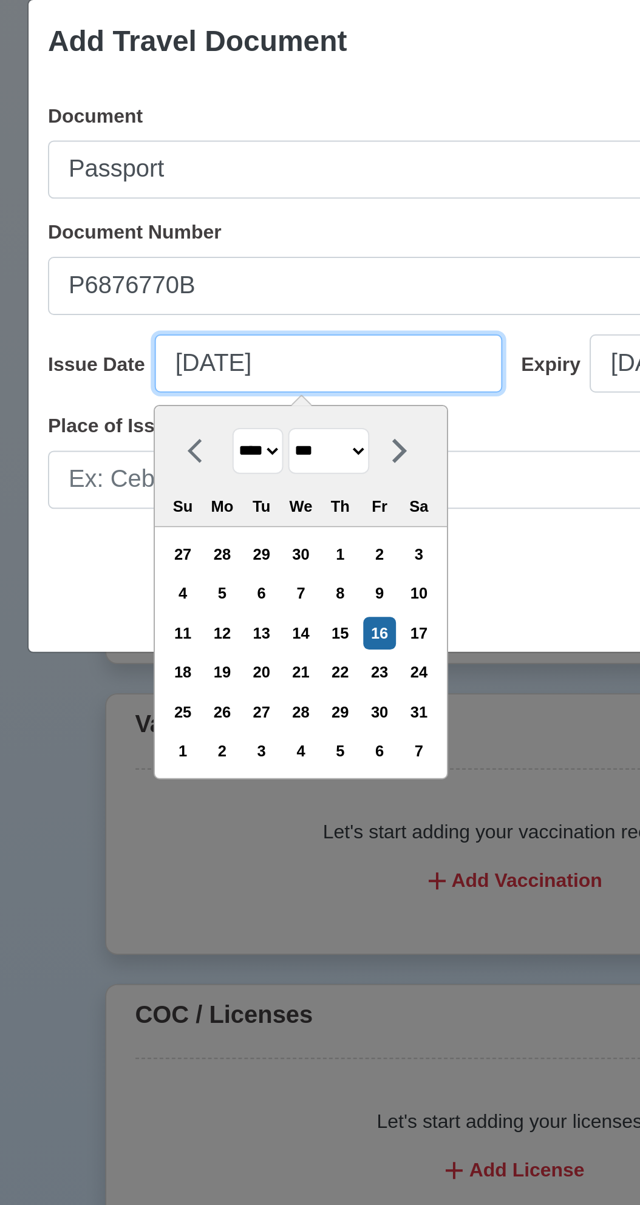
click at [185, 620] on input "[DATE]" at bounding box center [228, 621] width 174 height 29
click at [183, 620] on input "[DATE]" at bounding box center [228, 621] width 174 height 29
click at [232, 620] on input "[DATE]" at bounding box center [228, 621] width 174 height 29
type input "[DATE]"
select select "****"
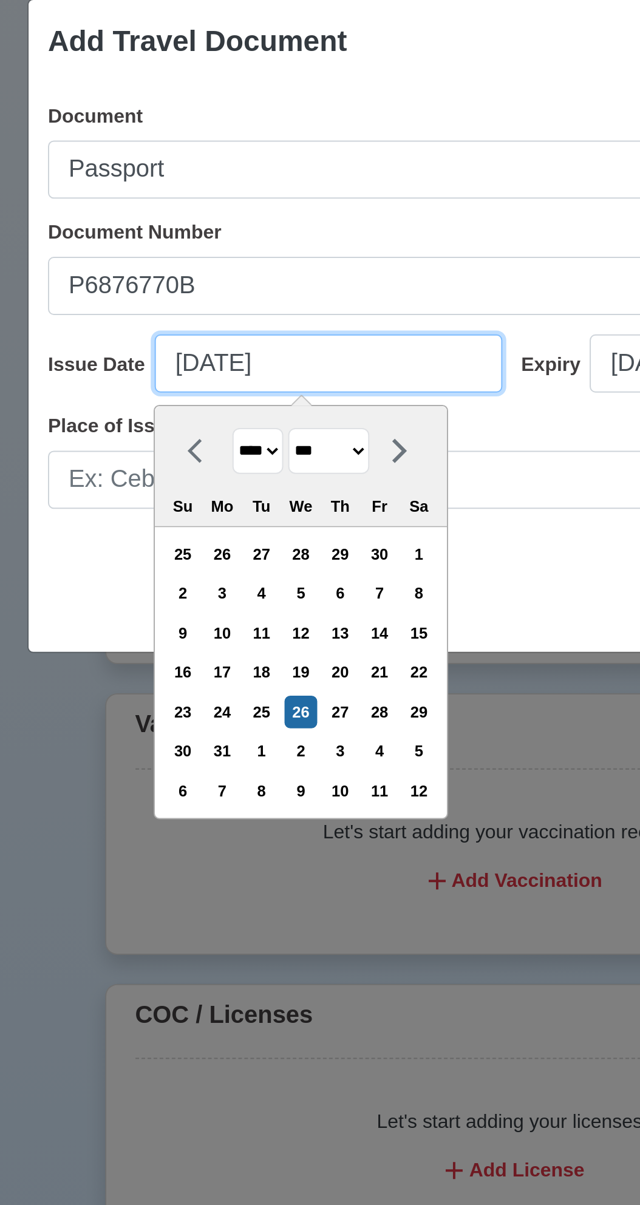
type input "[DATE]"
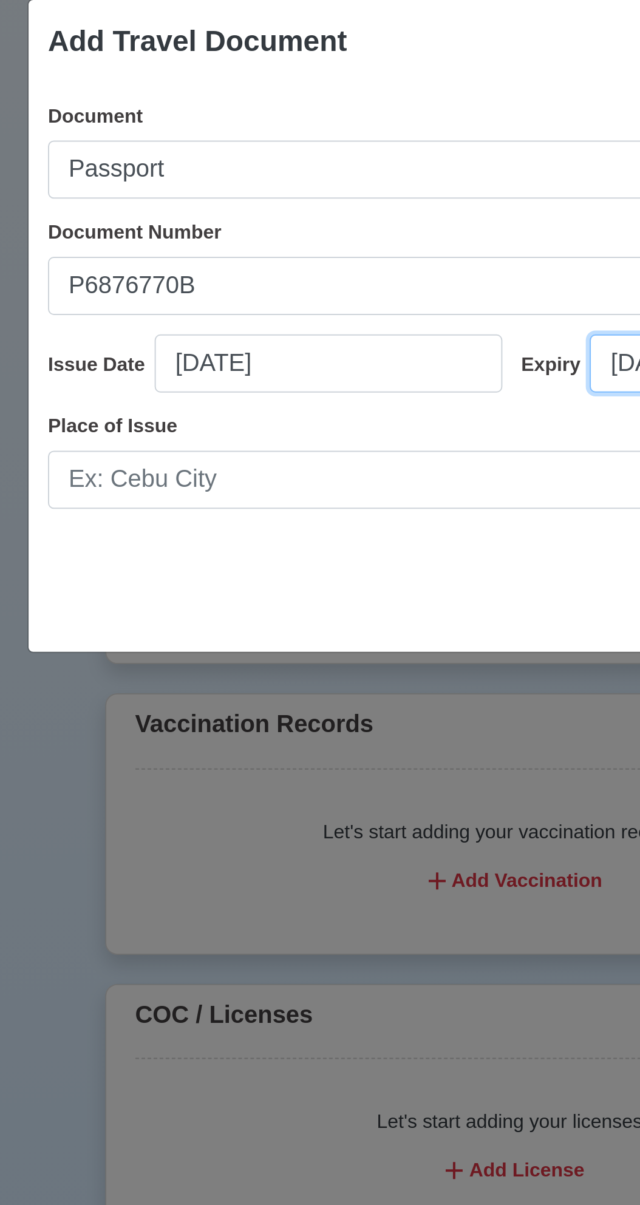
click at [381, 620] on input "[DATE]" at bounding box center [446, 621] width 174 height 29
select select "****"
select select "*********"
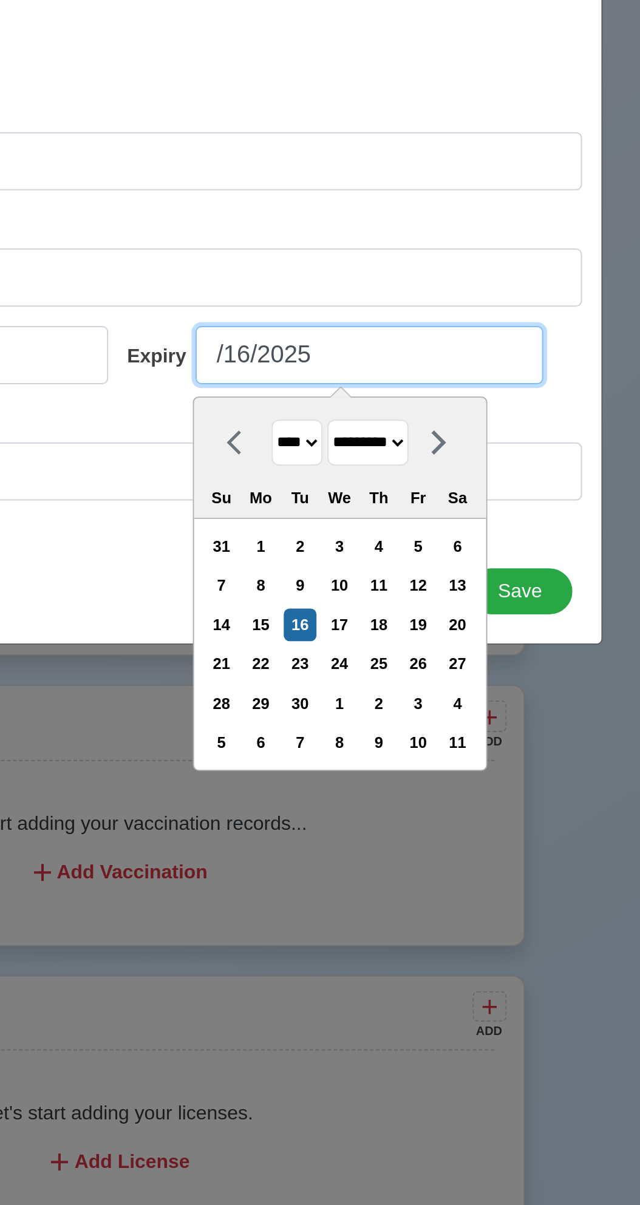
type input "[DATE]"
select select "********"
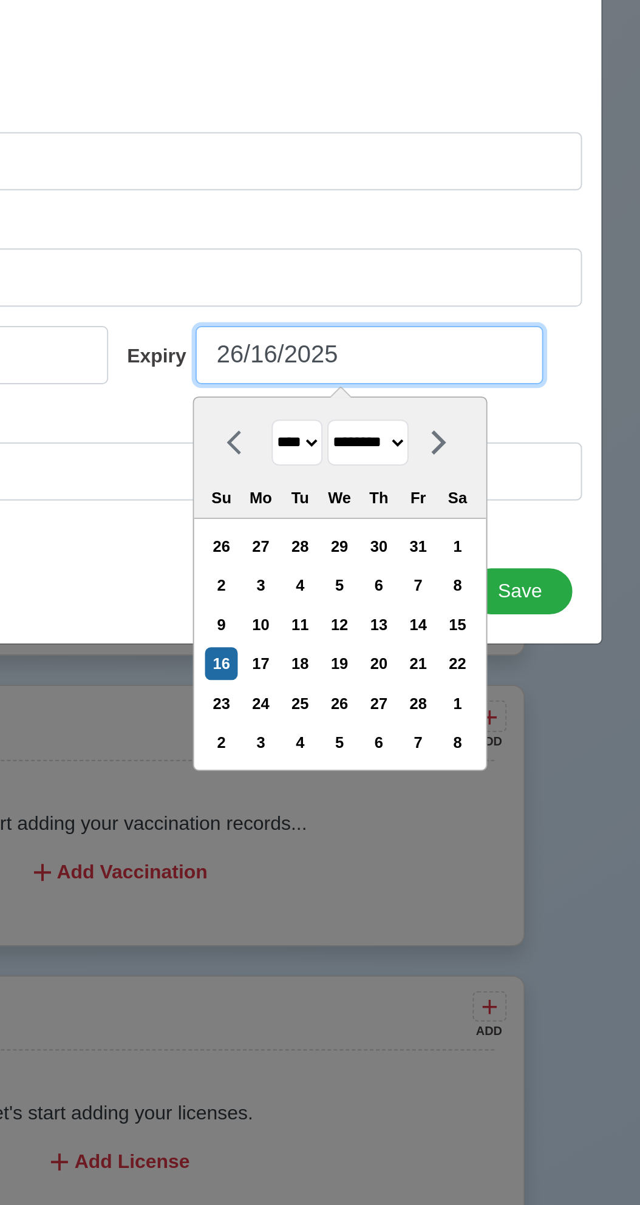
click at [404, 625] on input "26/16/2025" at bounding box center [446, 621] width 174 height 29
click at [395, 616] on input "26/16/2025" at bounding box center [446, 621] width 174 height 29
click at [383, 619] on input "26/16/2025" at bounding box center [446, 621] width 174 height 29
type input "[DATE]"
select select "***"
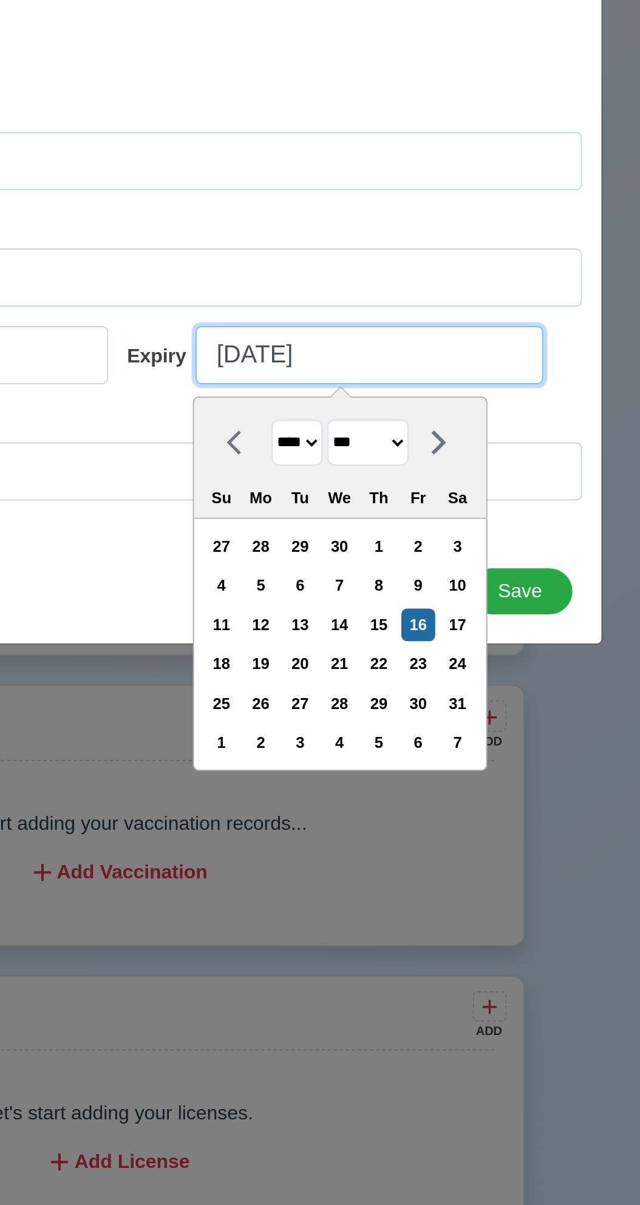
click at [398, 614] on input "[DATE]" at bounding box center [446, 621] width 174 height 29
click at [449, 620] on input "[DATE]" at bounding box center [446, 621] width 174 height 29
type input "[DATE]"
select select "****"
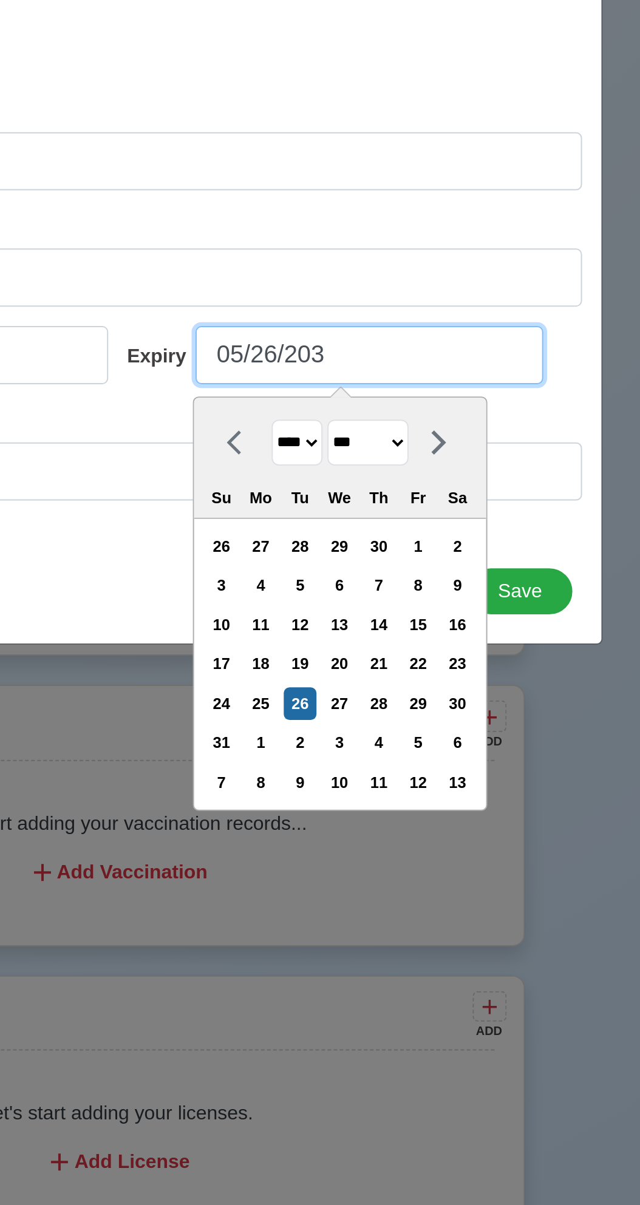
type input "[DATE]"
select select "****"
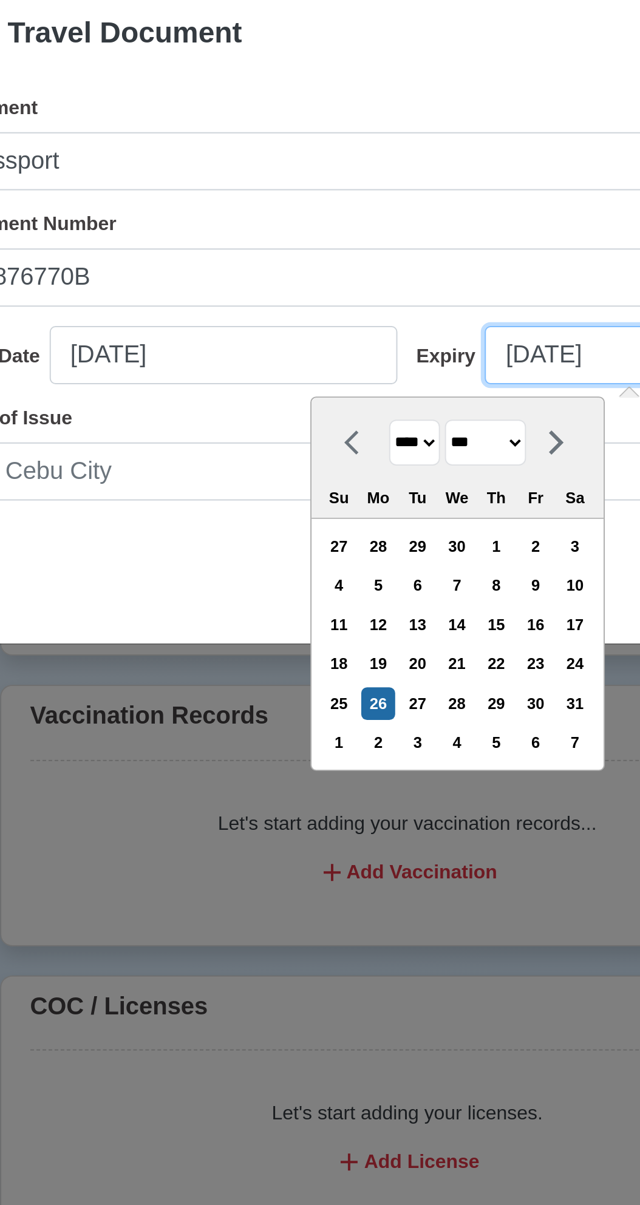
type input "[DATE]"
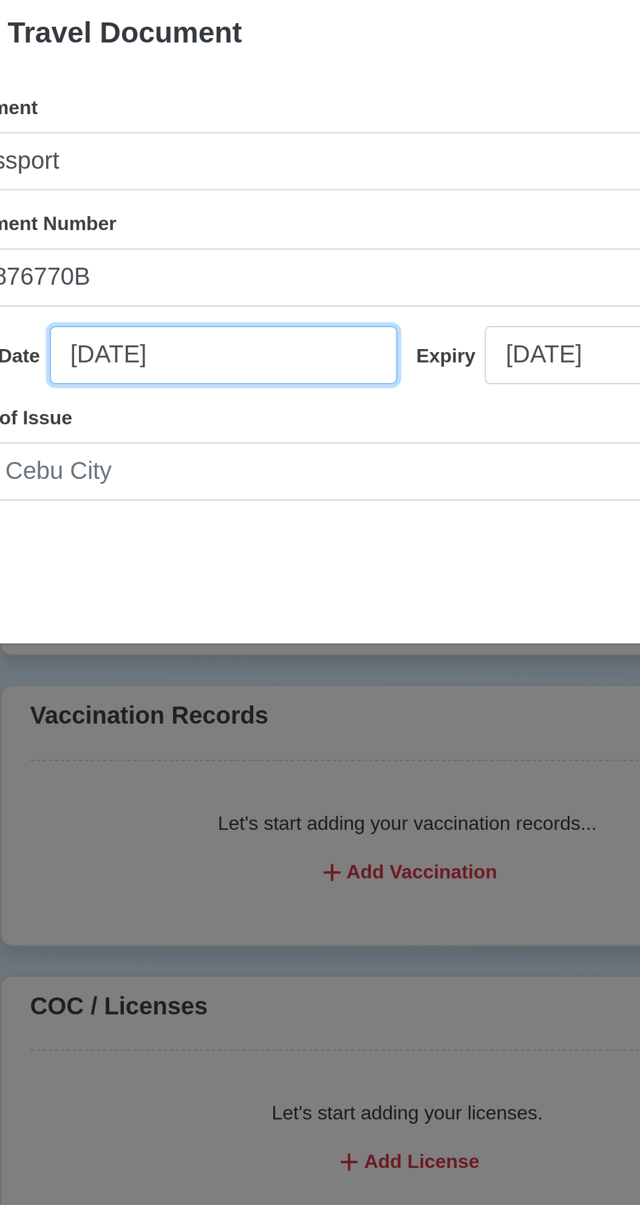
click at [185, 620] on input "[DATE]" at bounding box center [228, 621] width 174 height 29
select select "****"
select select "***"
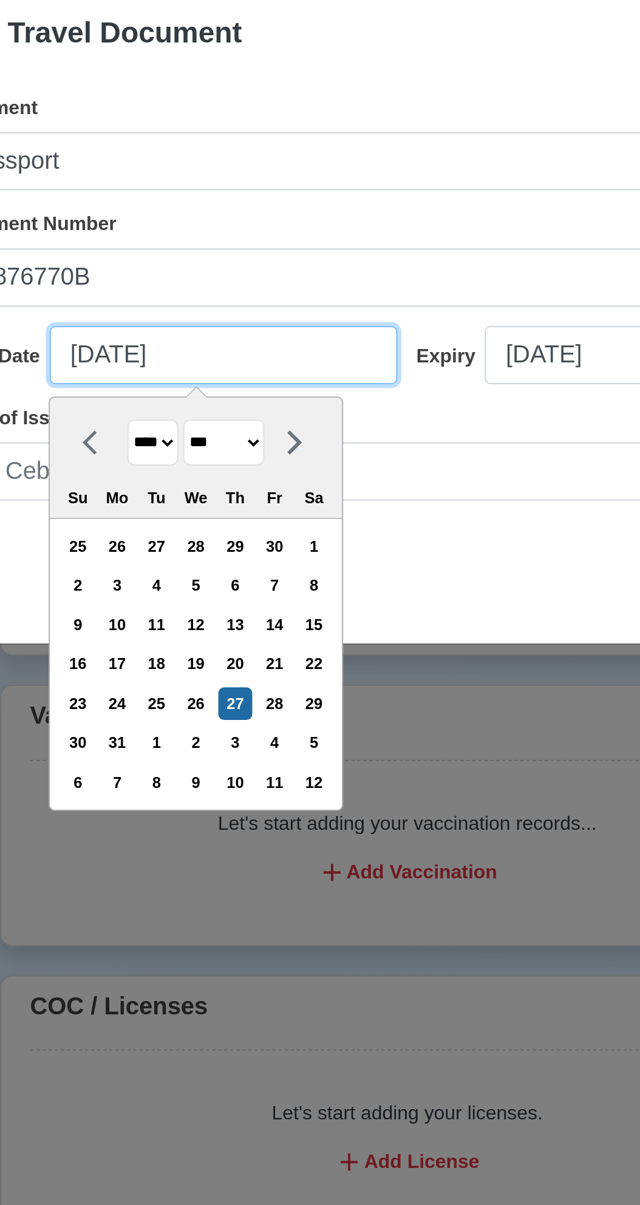
type input "[DATE]"
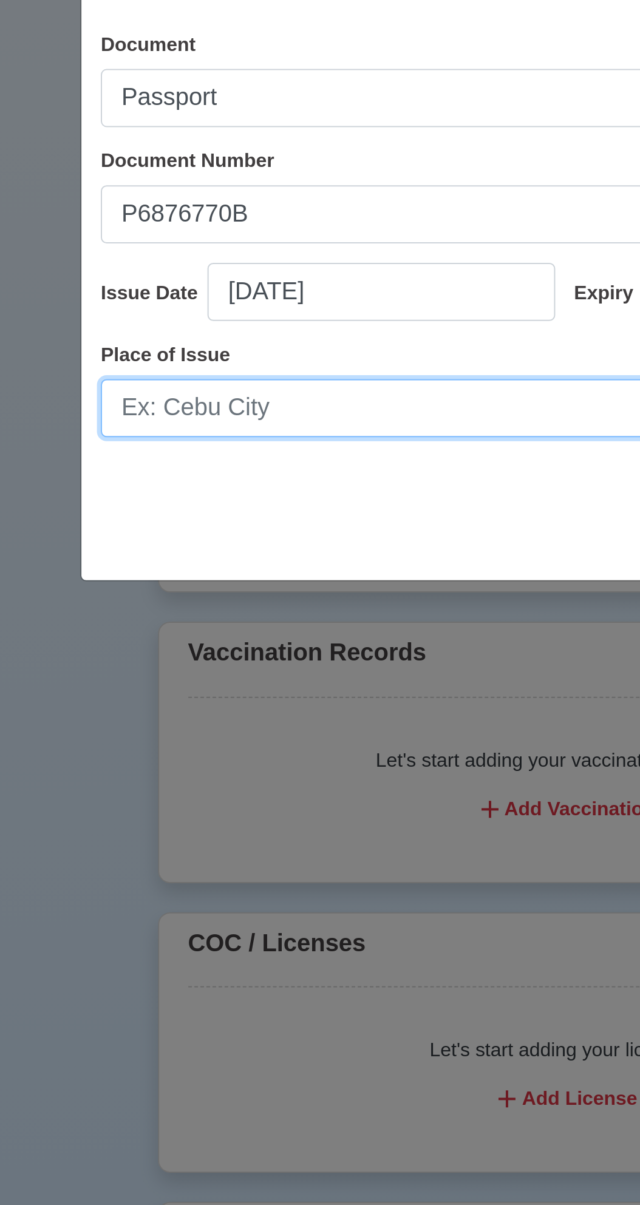
click at [177, 694] on input "Place of Issue" at bounding box center [319, 679] width 465 height 29
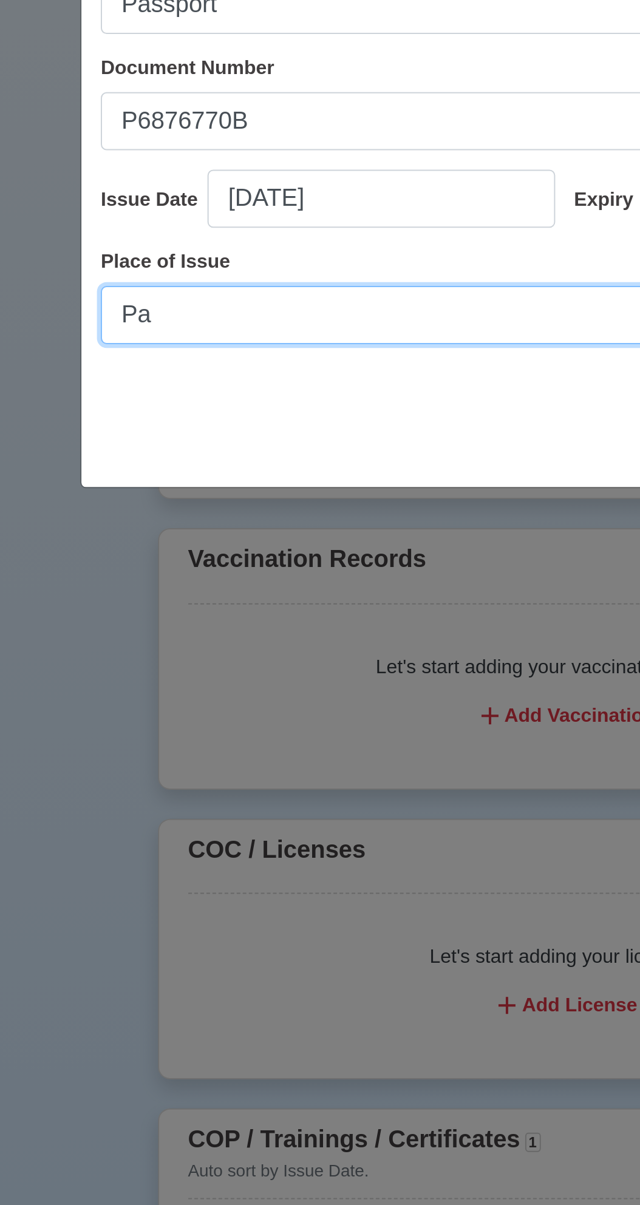
type input "P"
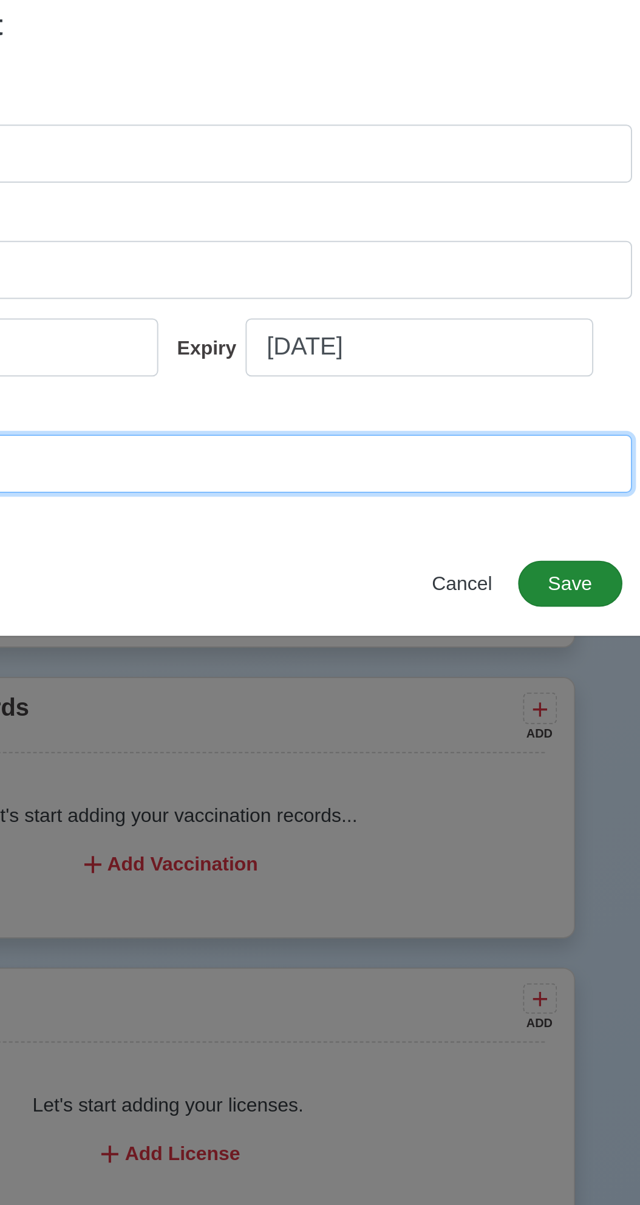
type input "[GEOGRAPHIC_DATA]"
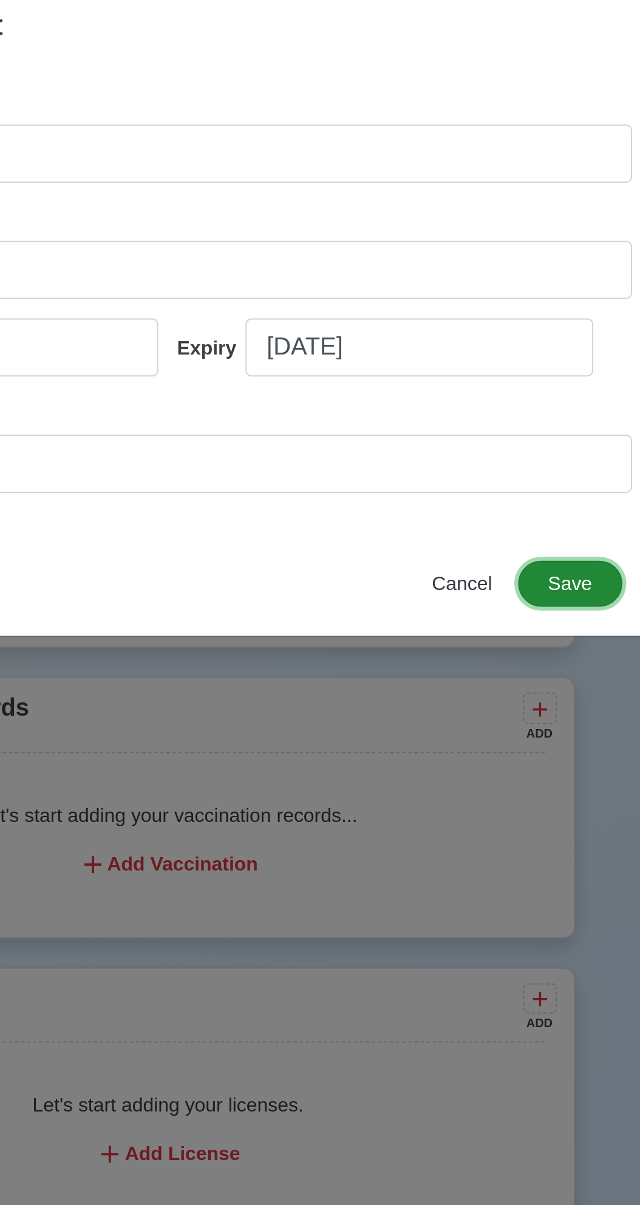
click at [526, 739] on button "Save" at bounding box center [521, 739] width 52 height 23
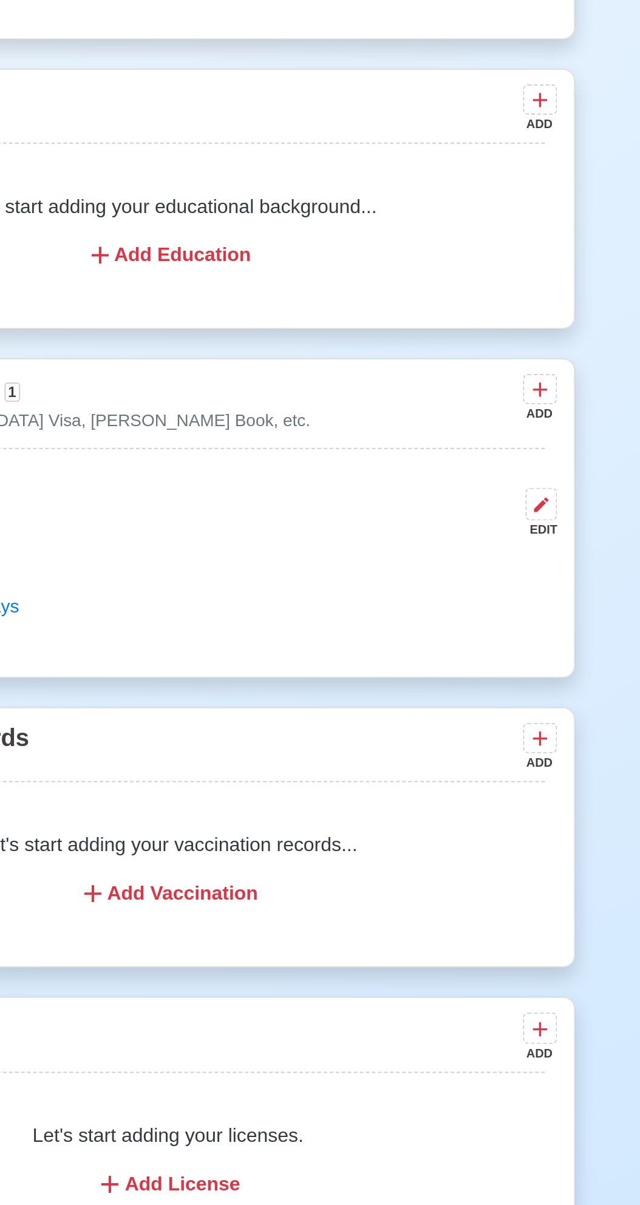
click at [337, 892] on div "Let's start adding your vaccination records... Add Vaccination" at bounding box center [320, 883] width 378 height 68
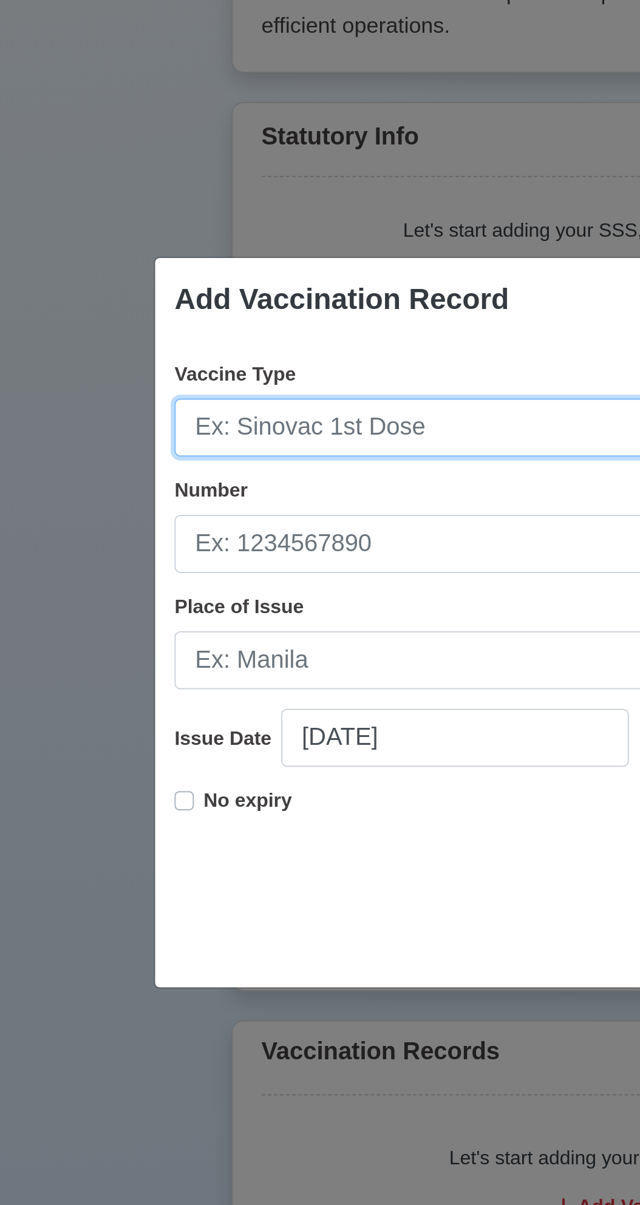
click at [209, 501] on input "Vaccine Type" at bounding box center [319, 504] width 465 height 29
type input "Sinovoc"
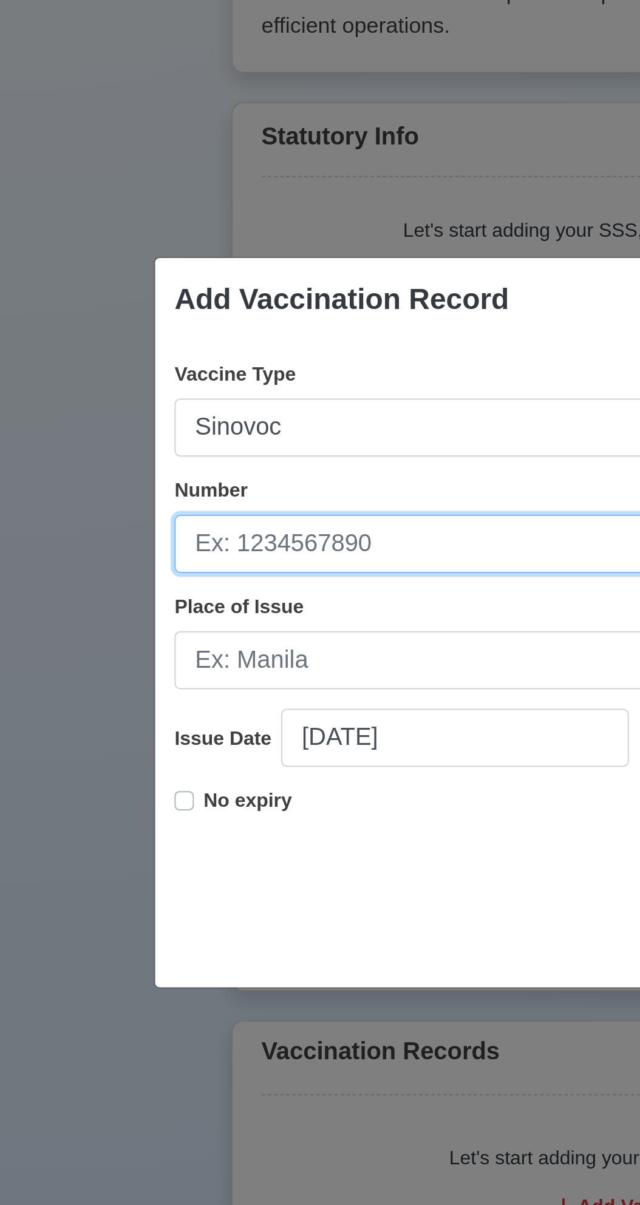
click at [185, 568] on input "Number" at bounding box center [319, 563] width 465 height 29
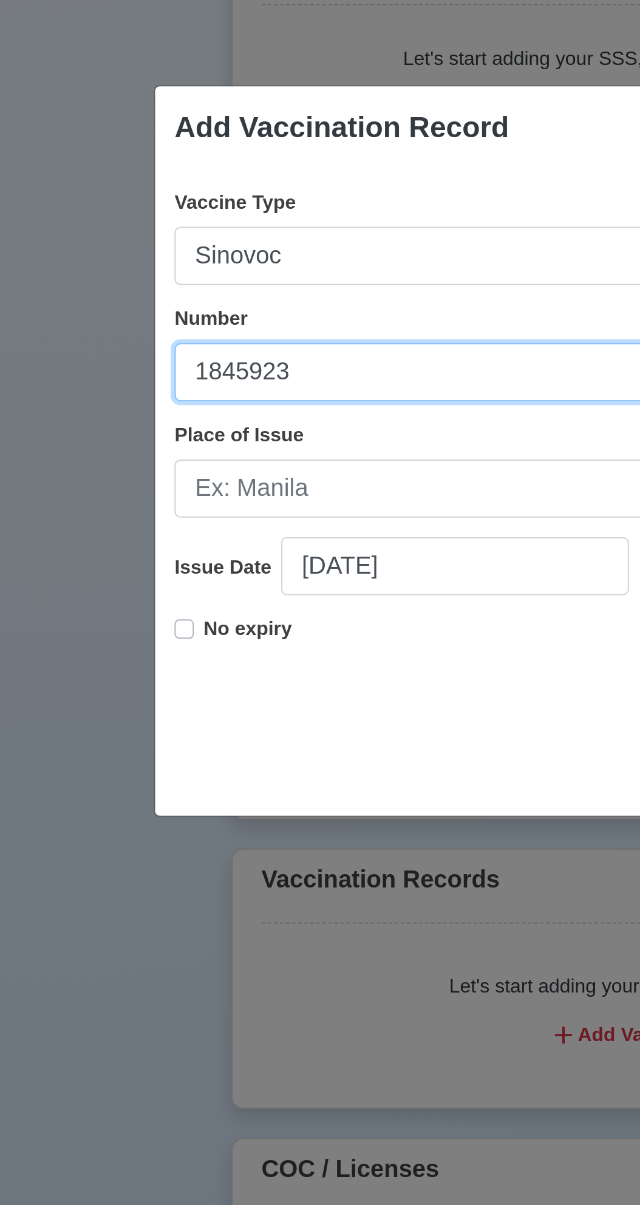
type input "1845923"
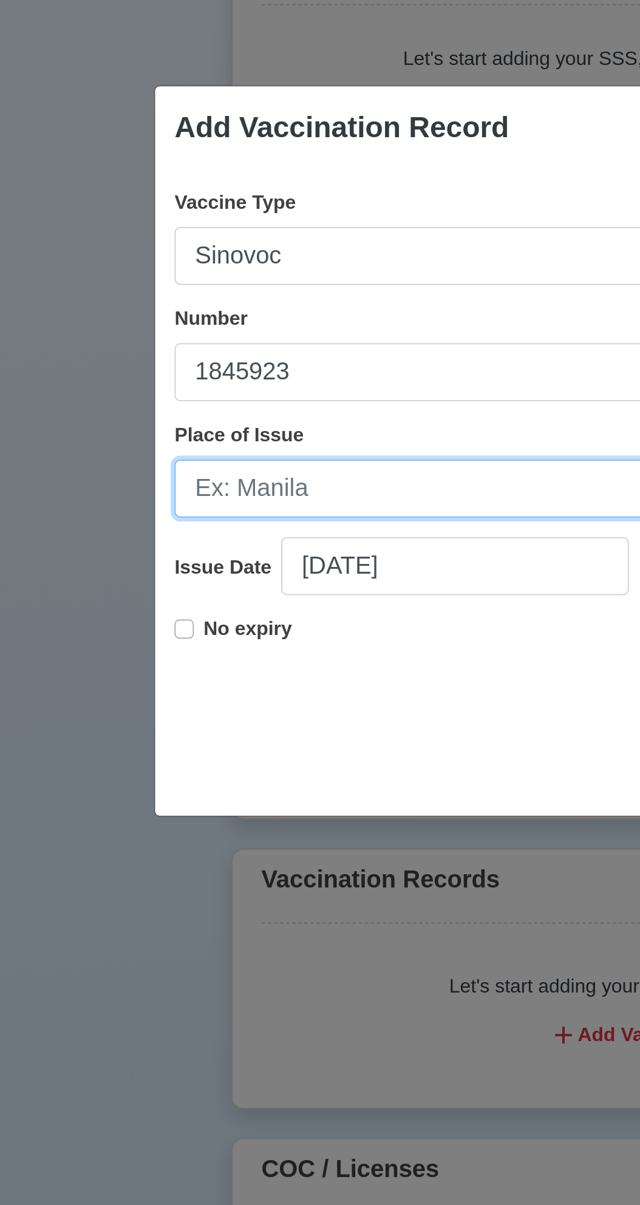
click at [204, 626] on input "Place of Issue" at bounding box center [319, 621] width 465 height 29
type input "P"
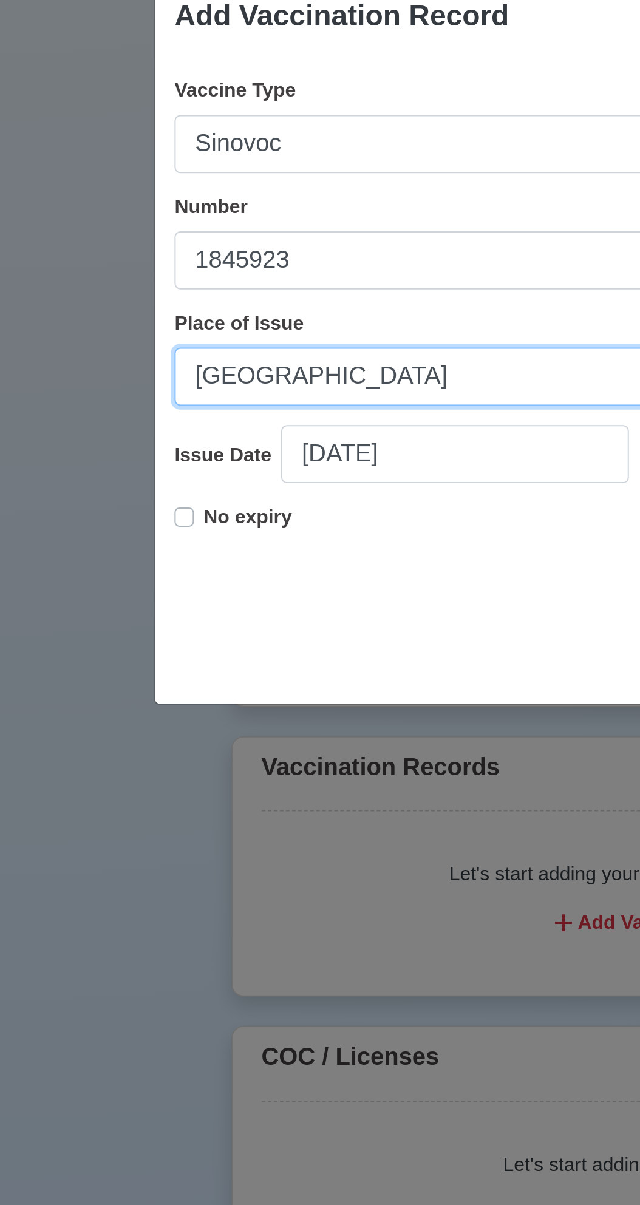
type input "[GEOGRAPHIC_DATA]"
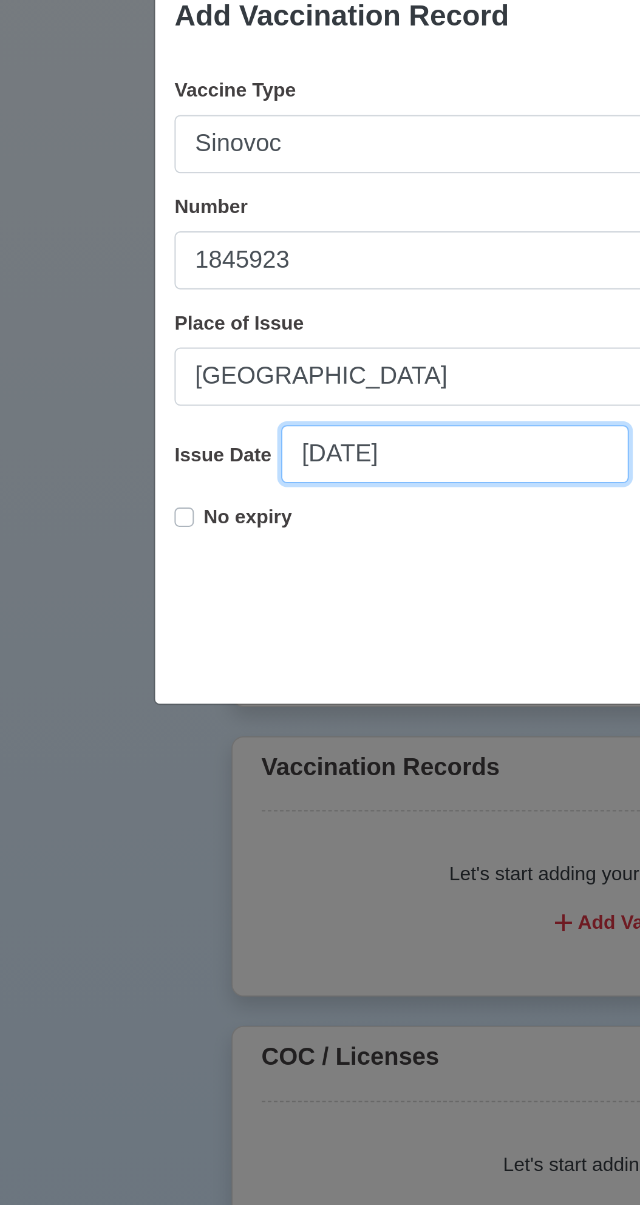
click at [230, 663] on input "[DATE]" at bounding box center [228, 660] width 174 height 29
select select "****"
select select "*********"
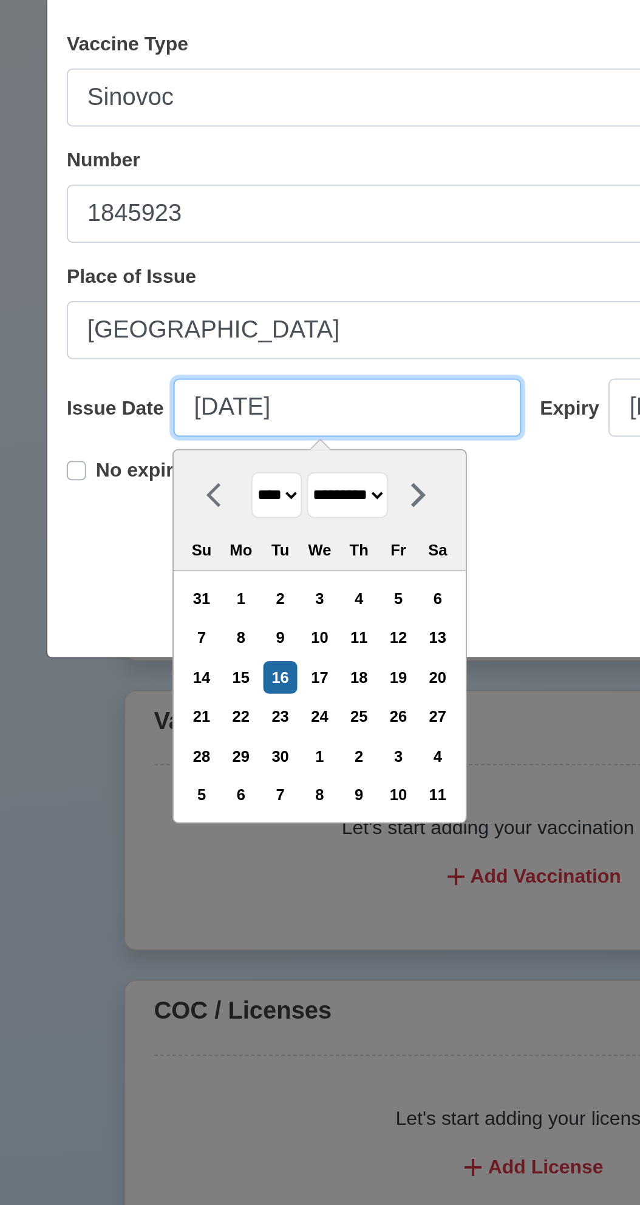
click at [159, 660] on input "[DATE]" at bounding box center [228, 660] width 174 height 29
click at [188, 663] on input "[DATE]" at bounding box center [228, 660] width 174 height 29
click at [173, 661] on input "[DATE]" at bounding box center [228, 660] width 174 height 29
click at [183, 656] on input "[DATE]" at bounding box center [228, 660] width 174 height 29
click at [236, 665] on input "[DATE]" at bounding box center [228, 660] width 174 height 29
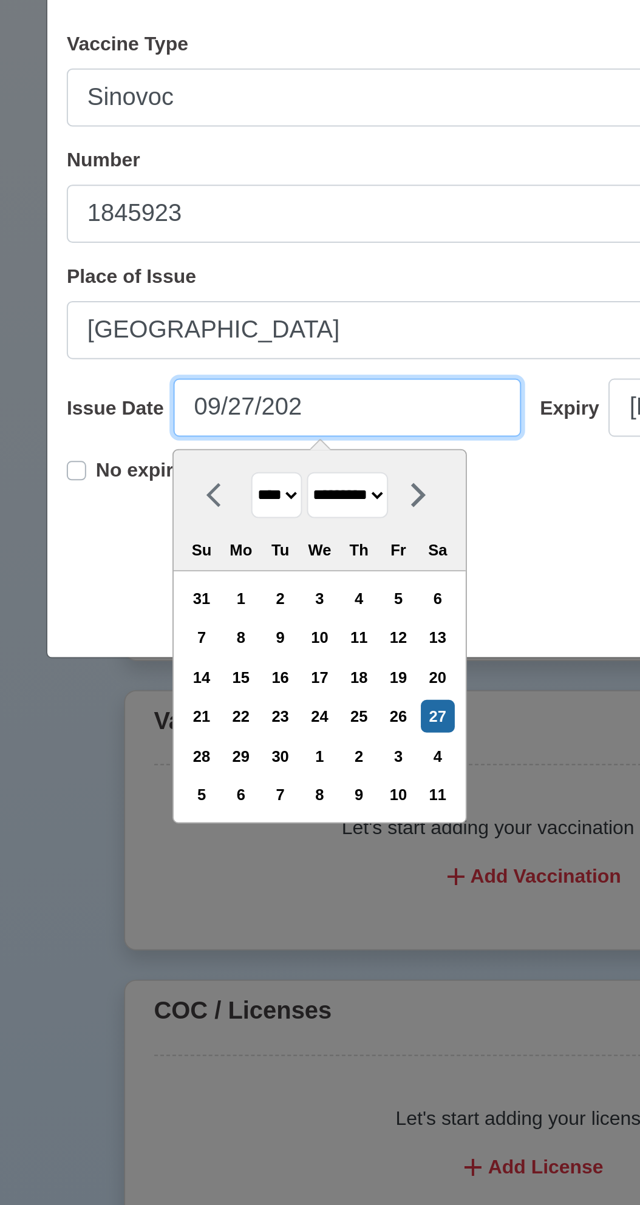
type input "[DATE]"
select select "****"
type input "[DATE]"
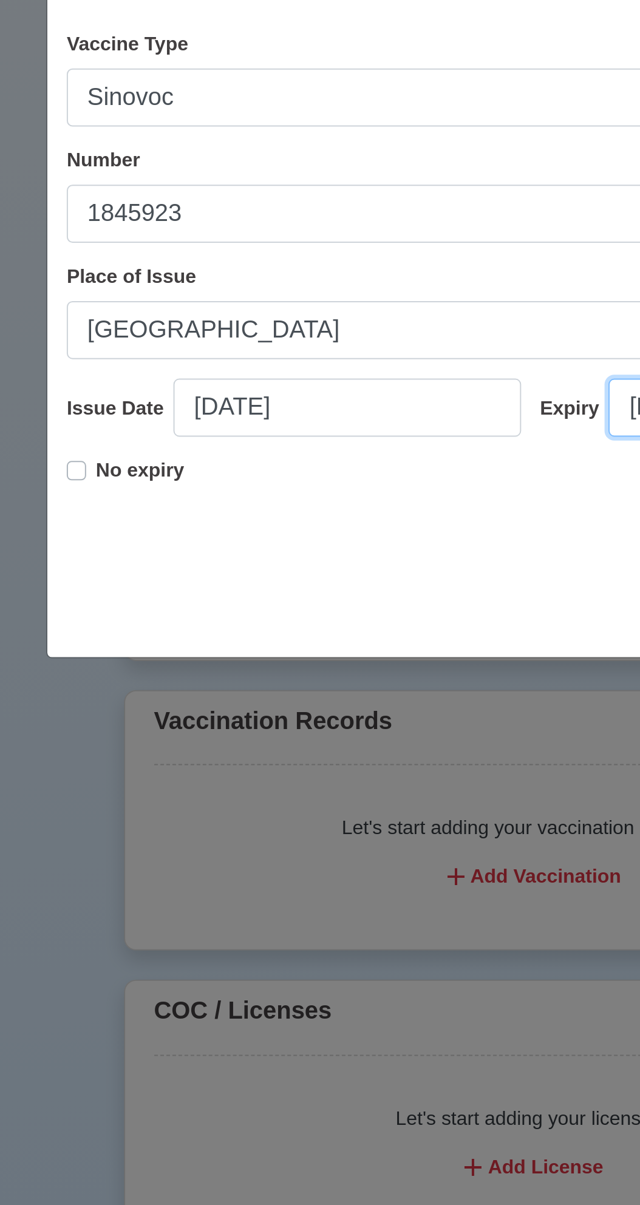
click at [368, 660] on input "[DATE]" at bounding box center [446, 660] width 174 height 29
select select "****"
select select "*********"
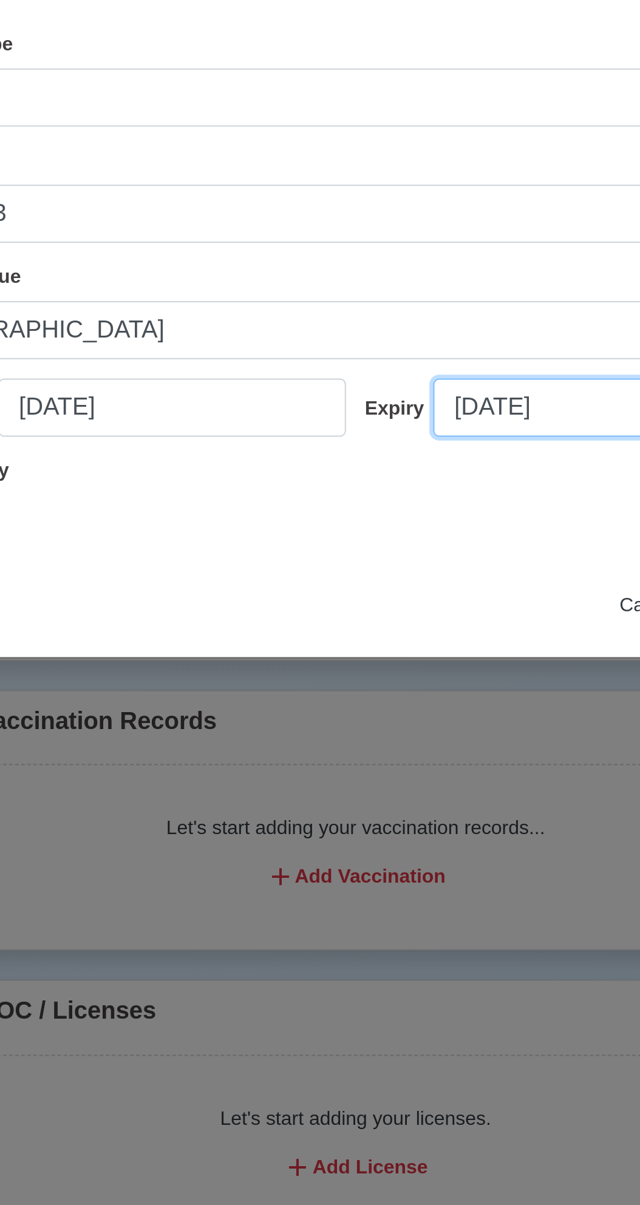
click at [375, 660] on input "[DATE]" at bounding box center [446, 660] width 174 height 29
select select "****"
select select "*********"
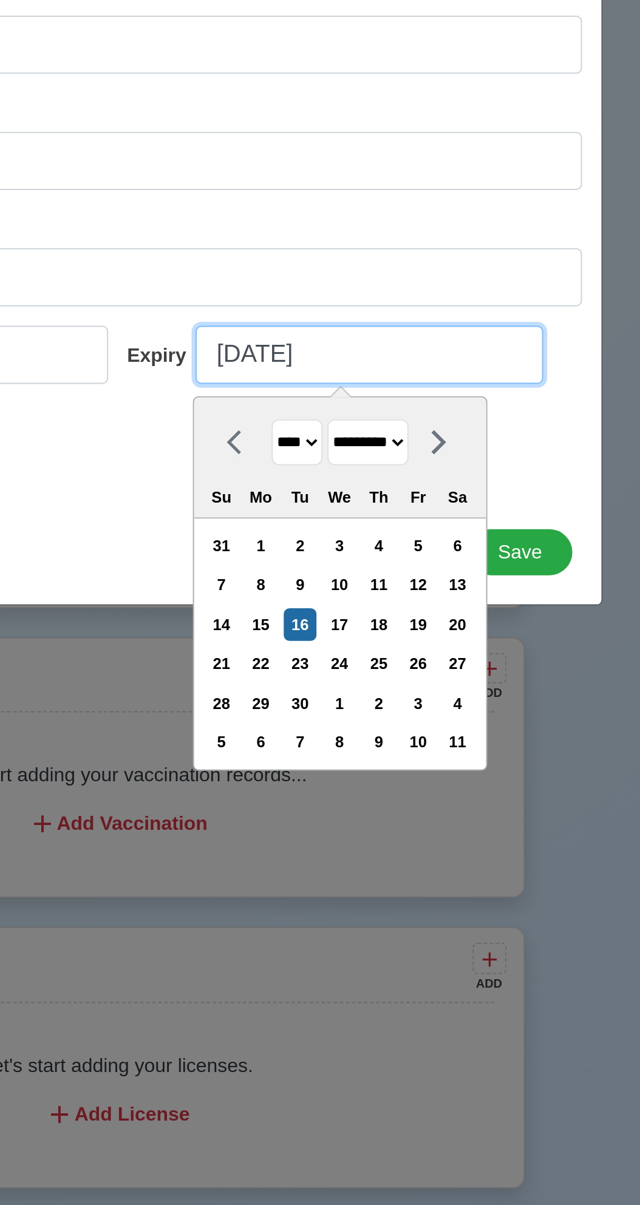
click at [385, 664] on input "[DATE]" at bounding box center [446, 660] width 174 height 29
click at [382, 654] on input "[DATE]" at bounding box center [446, 660] width 174 height 29
type input "[DATE]"
select select "*******"
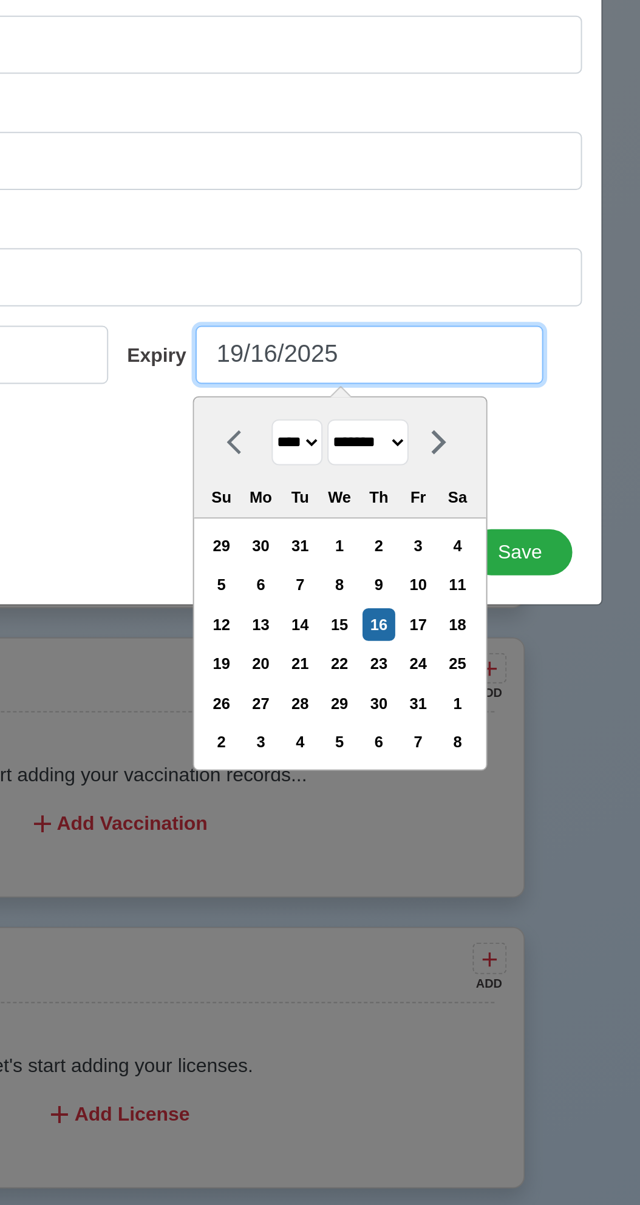
click at [394, 653] on input "19/16/2025" at bounding box center [446, 660] width 174 height 29
click at [453, 660] on input "19/25/2025" at bounding box center [446, 660] width 174 height 29
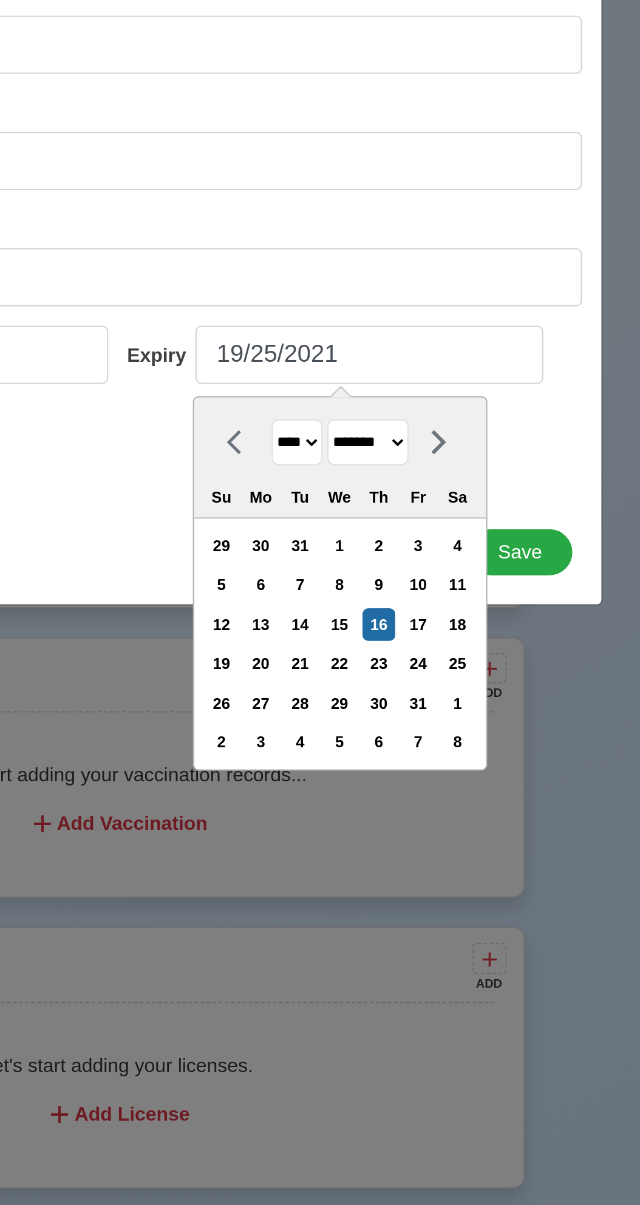
type input "[DATE]"
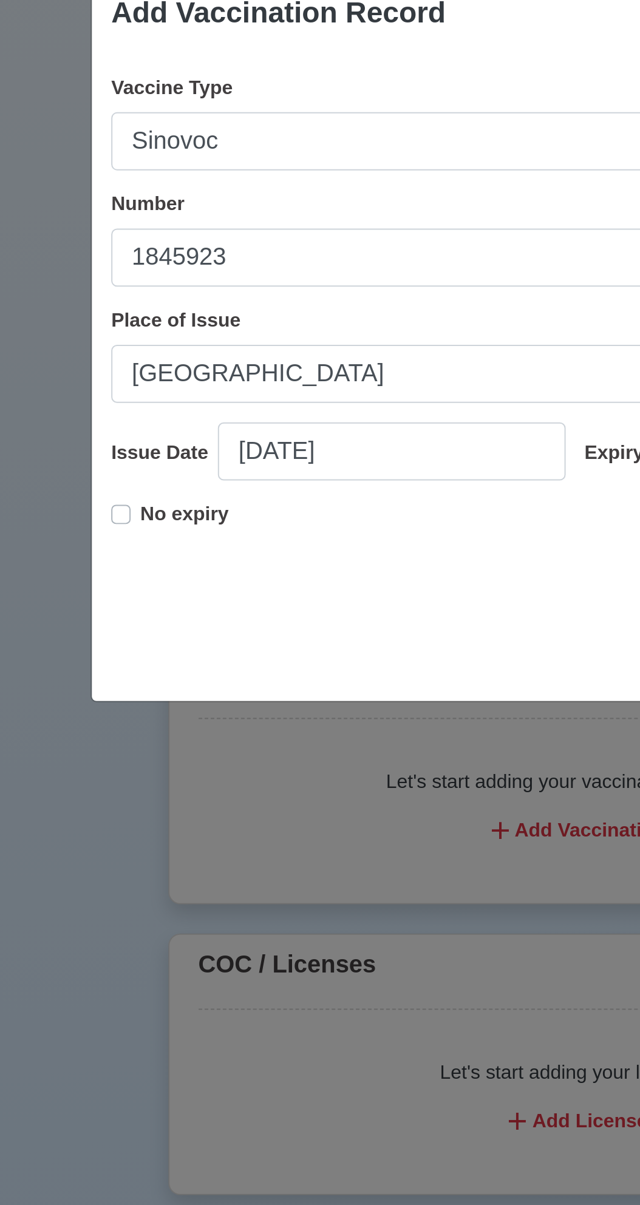
scroll to position [541, 0]
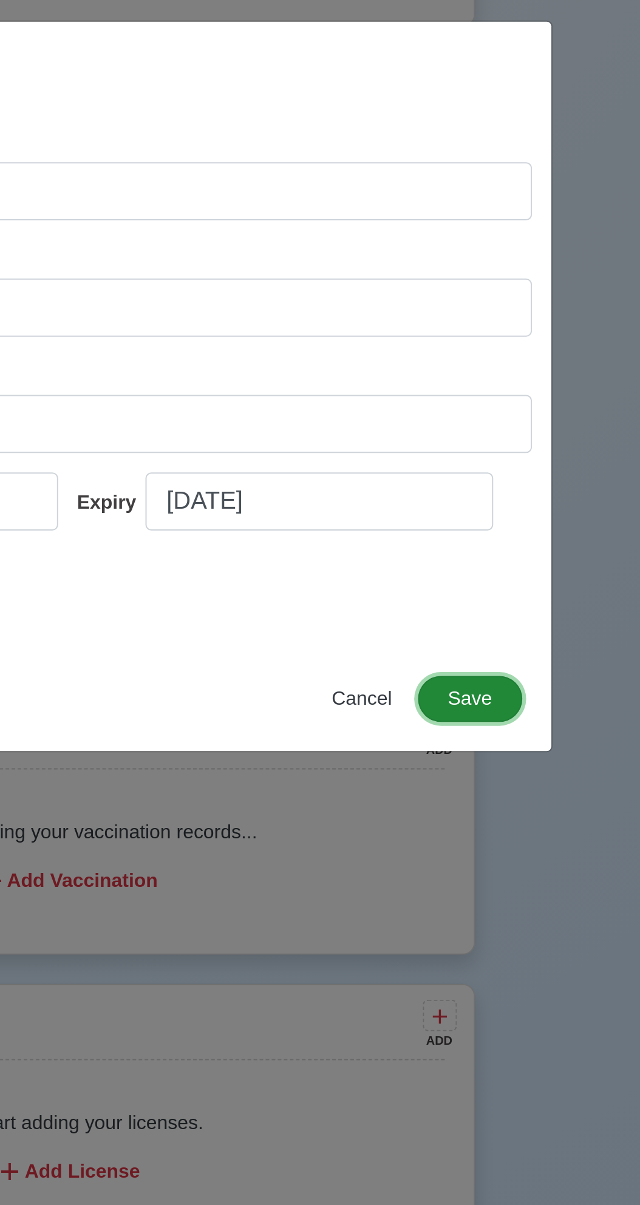
click at [517, 765] on button "Save" at bounding box center [521, 759] width 52 height 23
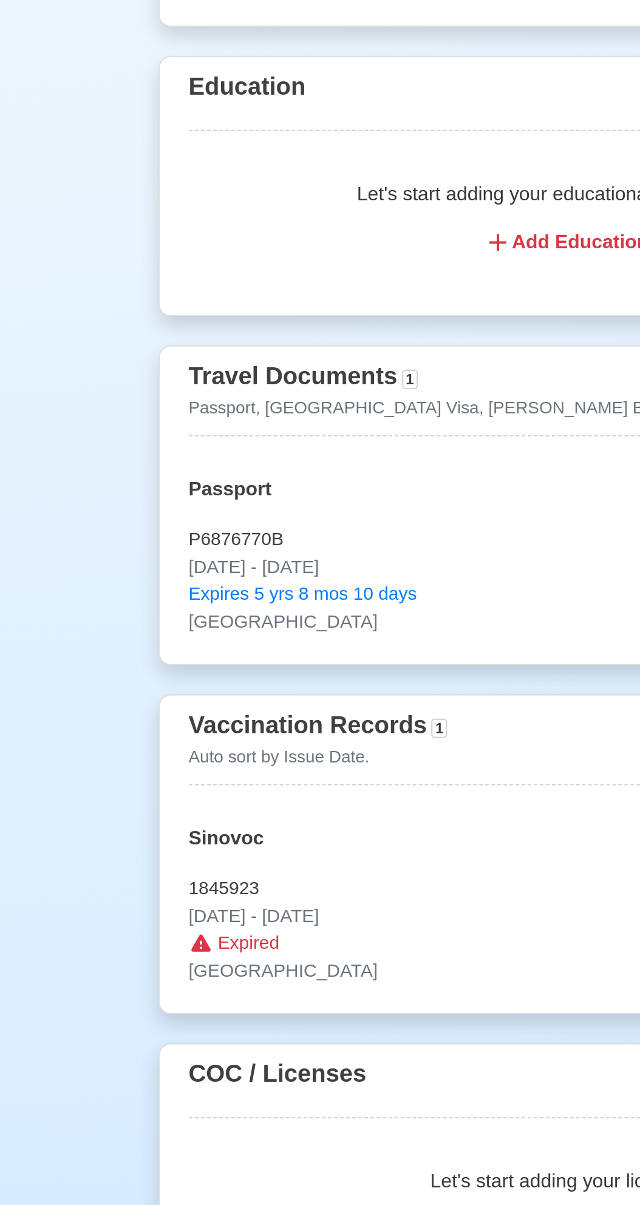
click at [187, 861] on p "[DATE] - [DATE]" at bounding box center [320, 868] width 378 height 14
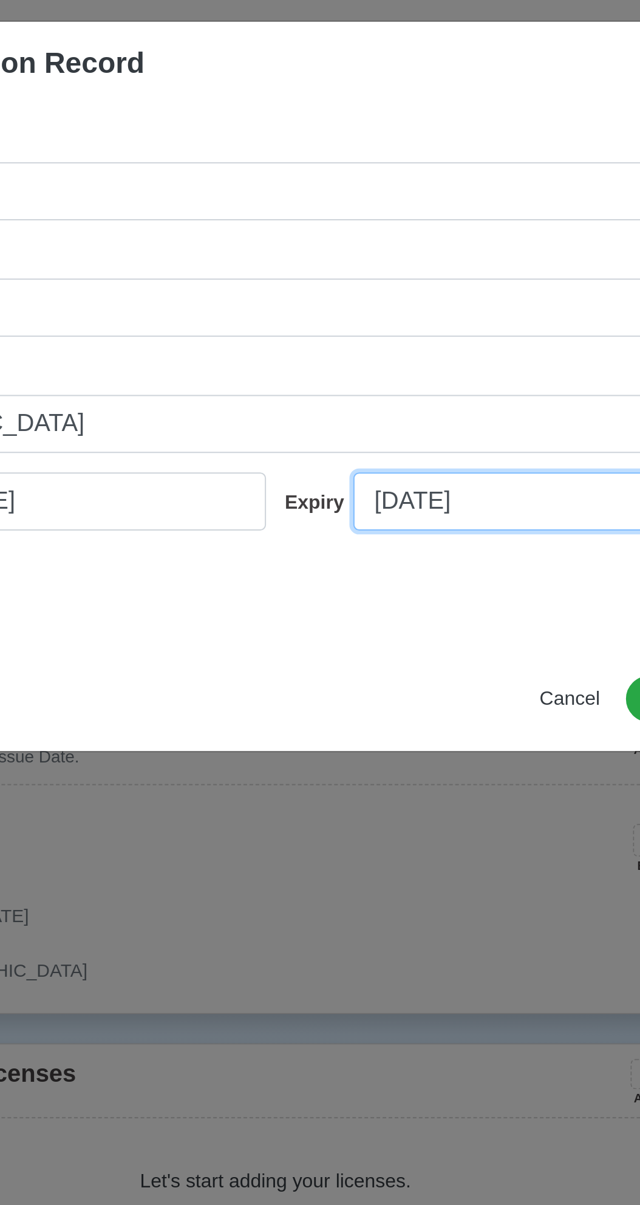
click at [379, 660] on input "[DATE]" at bounding box center [446, 660] width 174 height 29
select select "****"
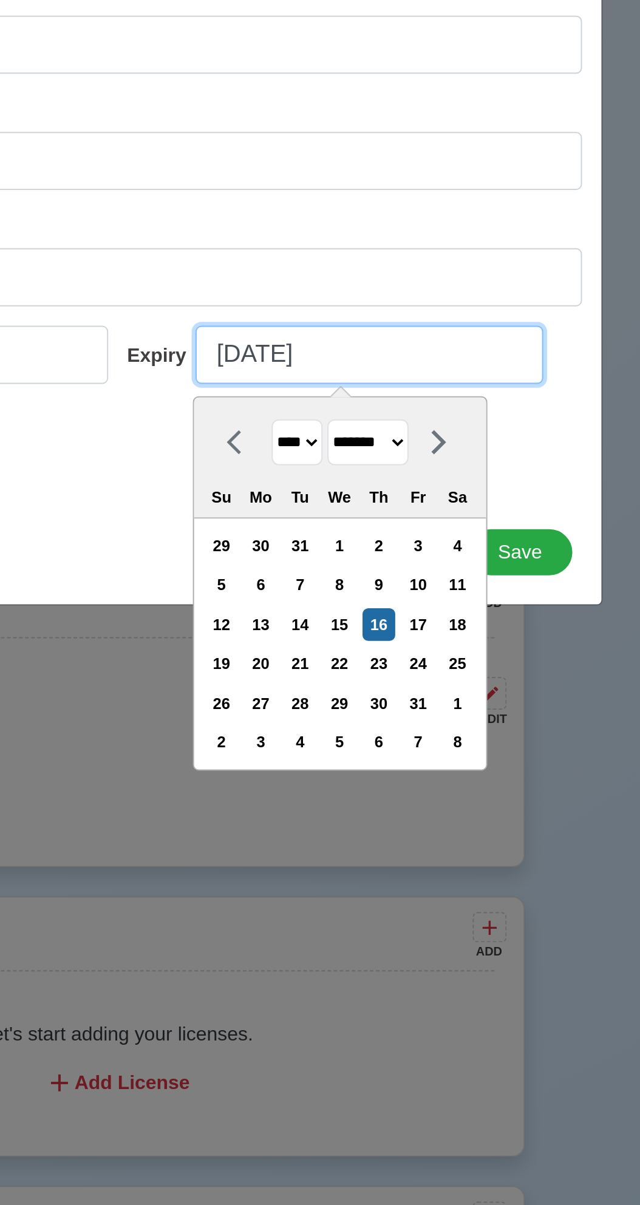
type input "[DATE]"
select select "*******"
click at [395, 662] on input "[DATE]" at bounding box center [446, 660] width 174 height 29
click at [455, 665] on input "[DATE]" at bounding box center [446, 660] width 174 height 29
type input "[DATE]"
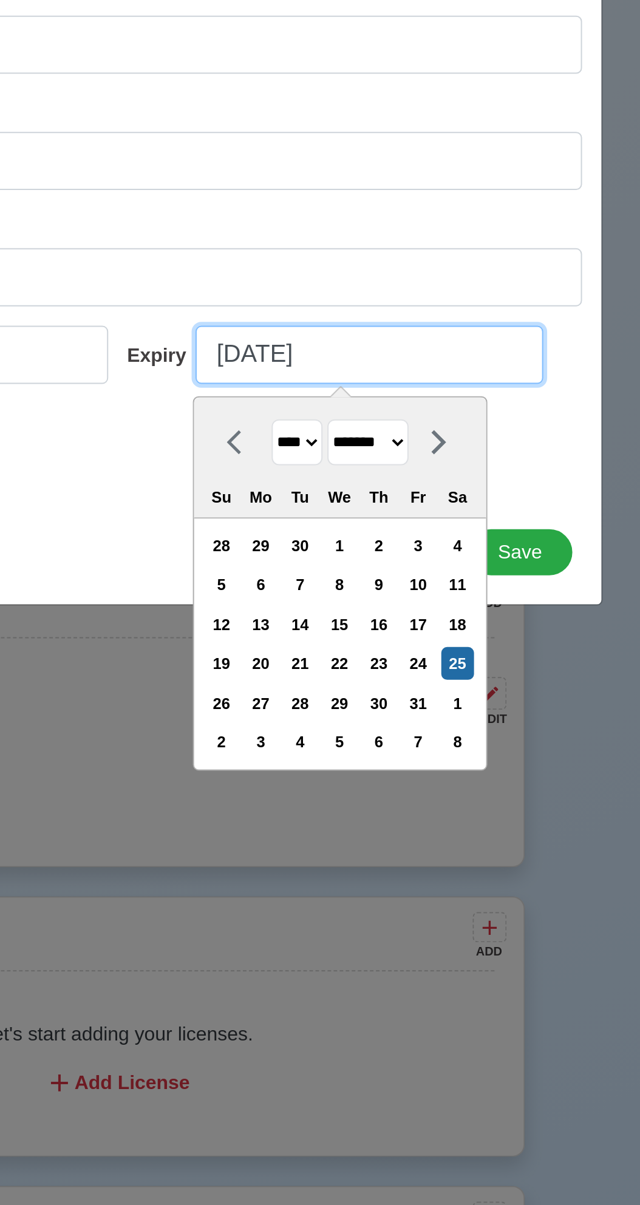
select select "****"
type input "[DATE]"
select select "****"
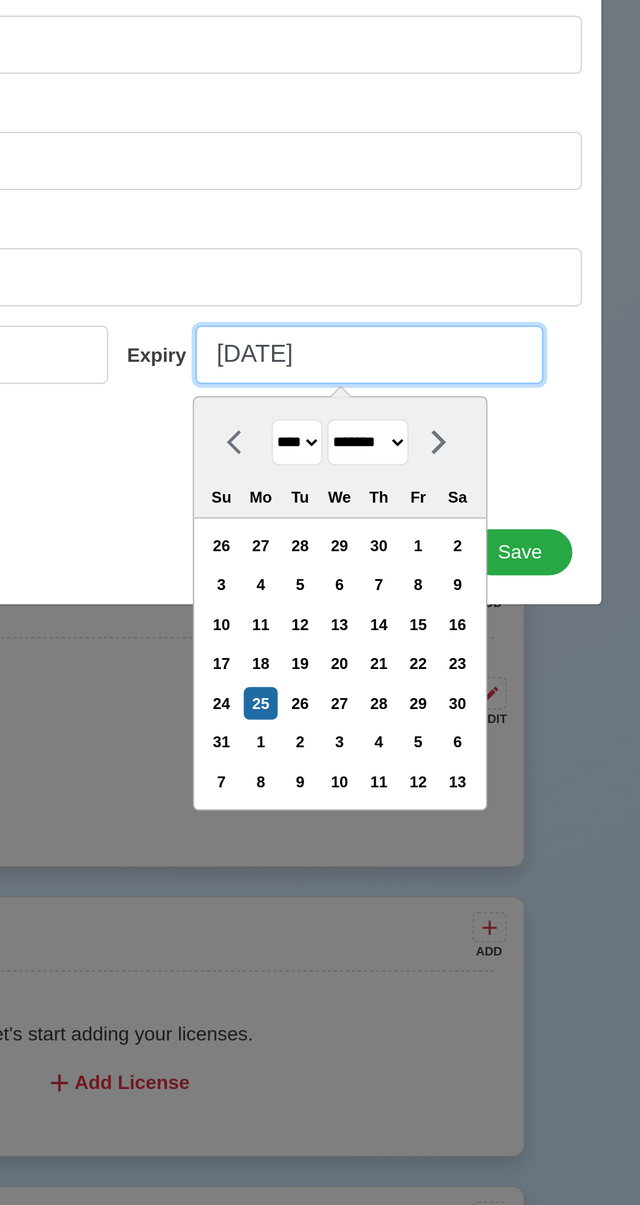
type input "[DATE]"
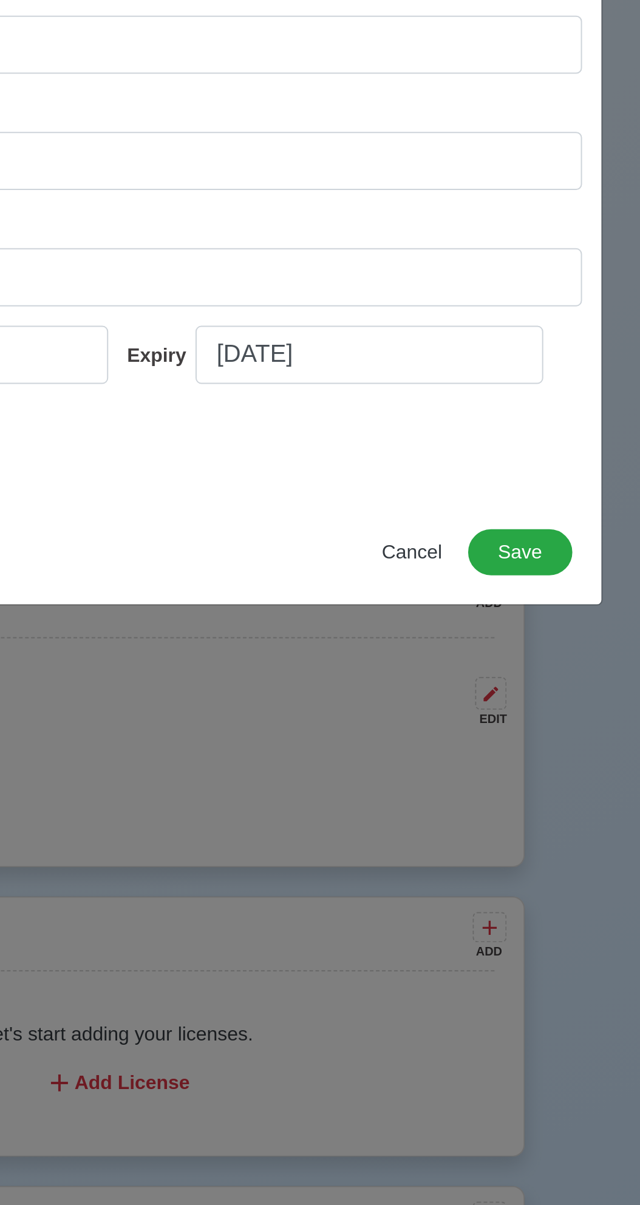
click at [314, 730] on div "Vaccine Type Sinovoc Number 1845923 Place of Issue [GEOGRAPHIC_DATA] Issue Date…" at bounding box center [320, 597] width 484 height 272
click at [535, 763] on button "Save" at bounding box center [521, 759] width 52 height 23
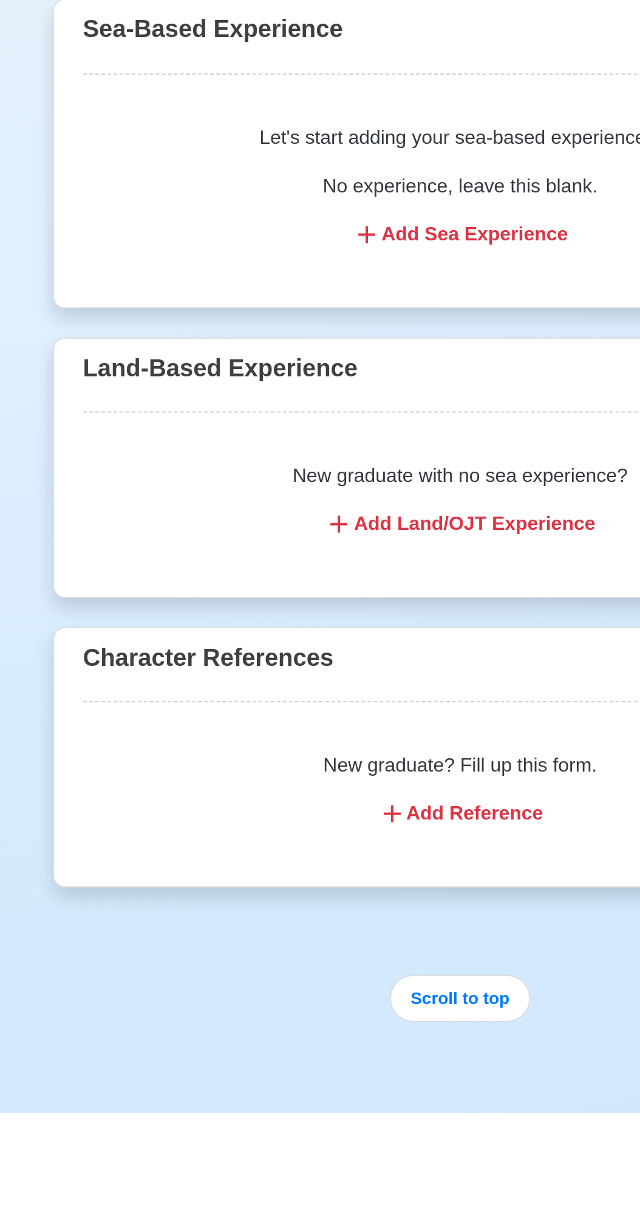
scroll to position [1147, 0]
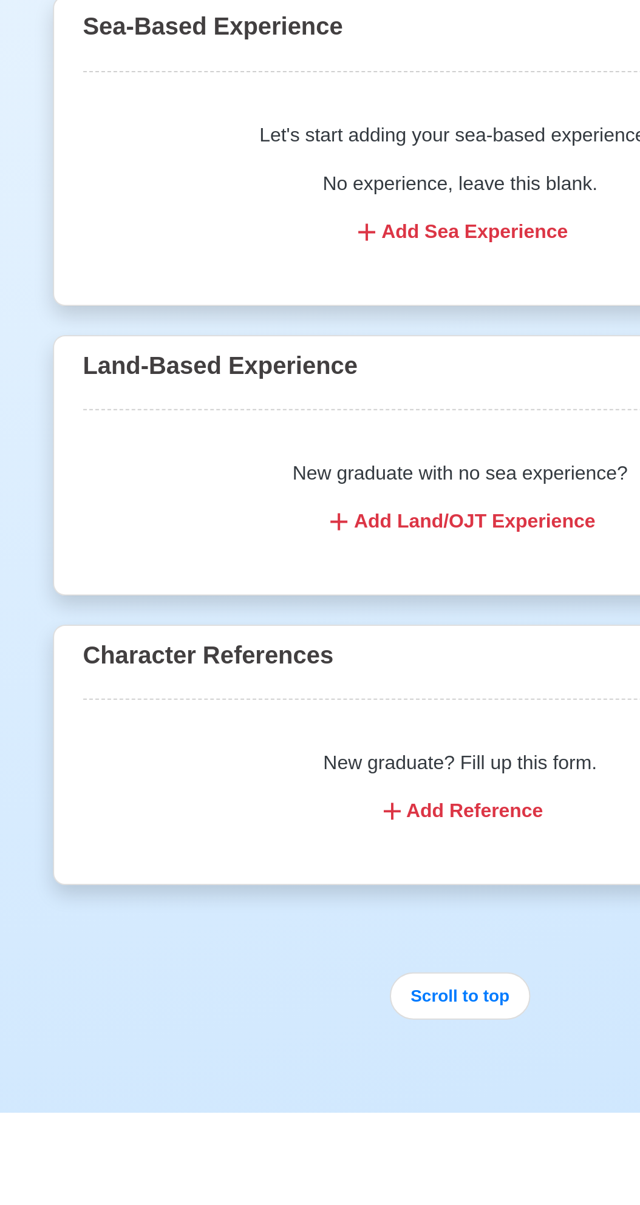
click at [321, 1047] on div "Add Reference" at bounding box center [320, 1054] width 349 height 15
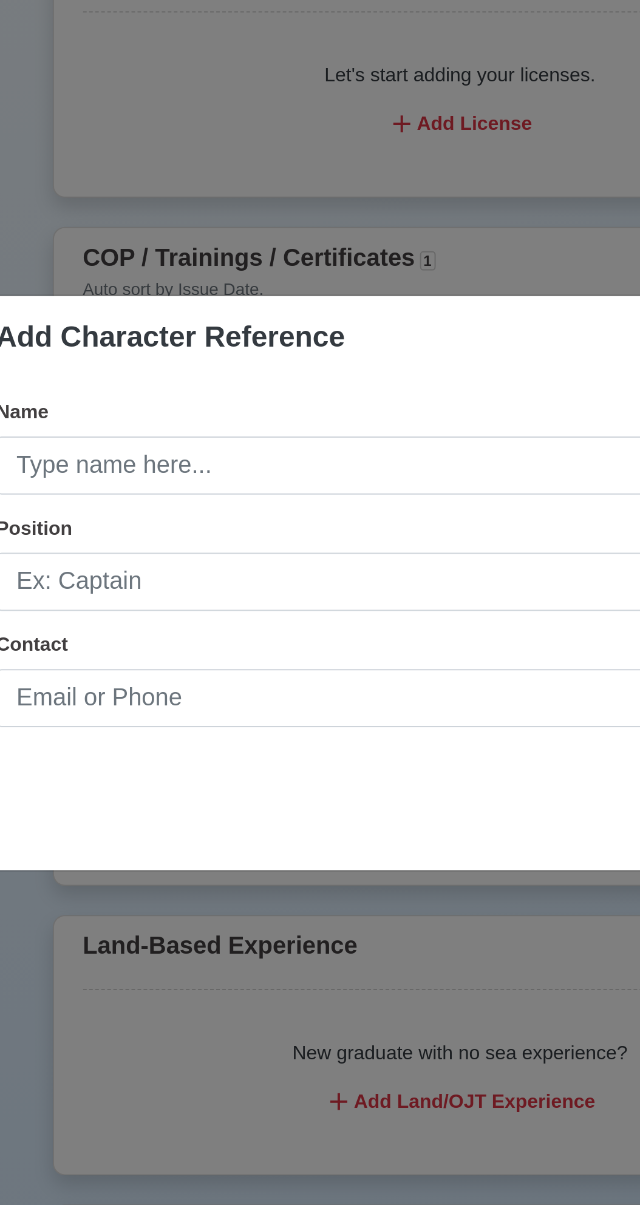
scroll to position [1193, 0]
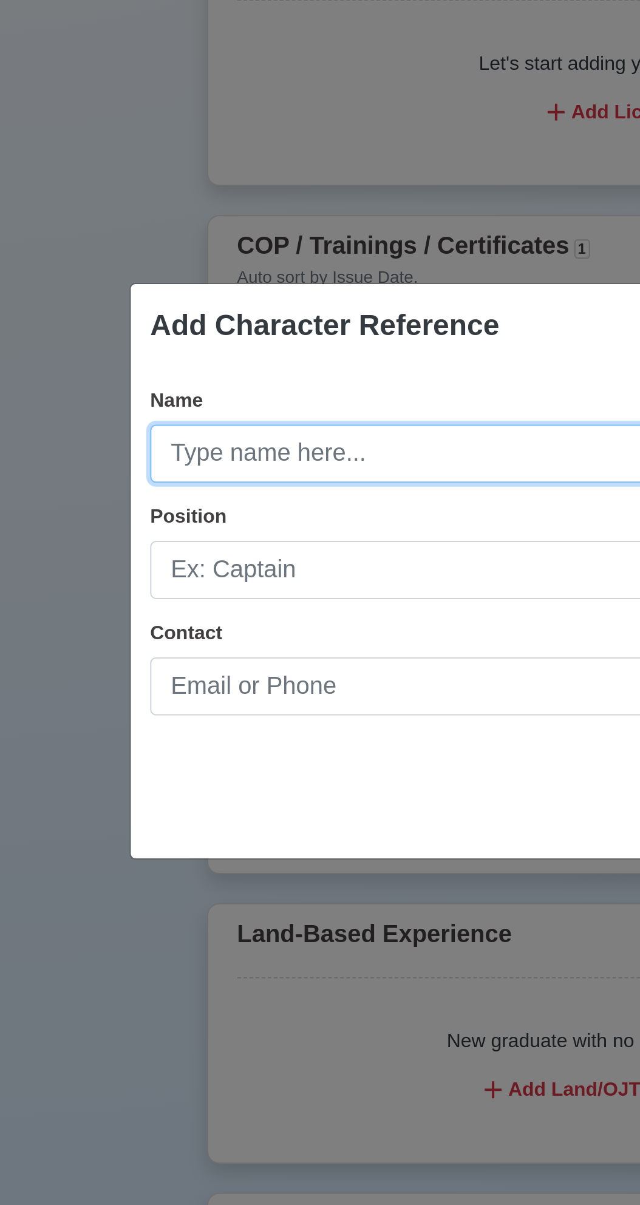
click at [195, 546] on input "Name" at bounding box center [319, 543] width 465 height 29
type input "[PERSON_NAME]"
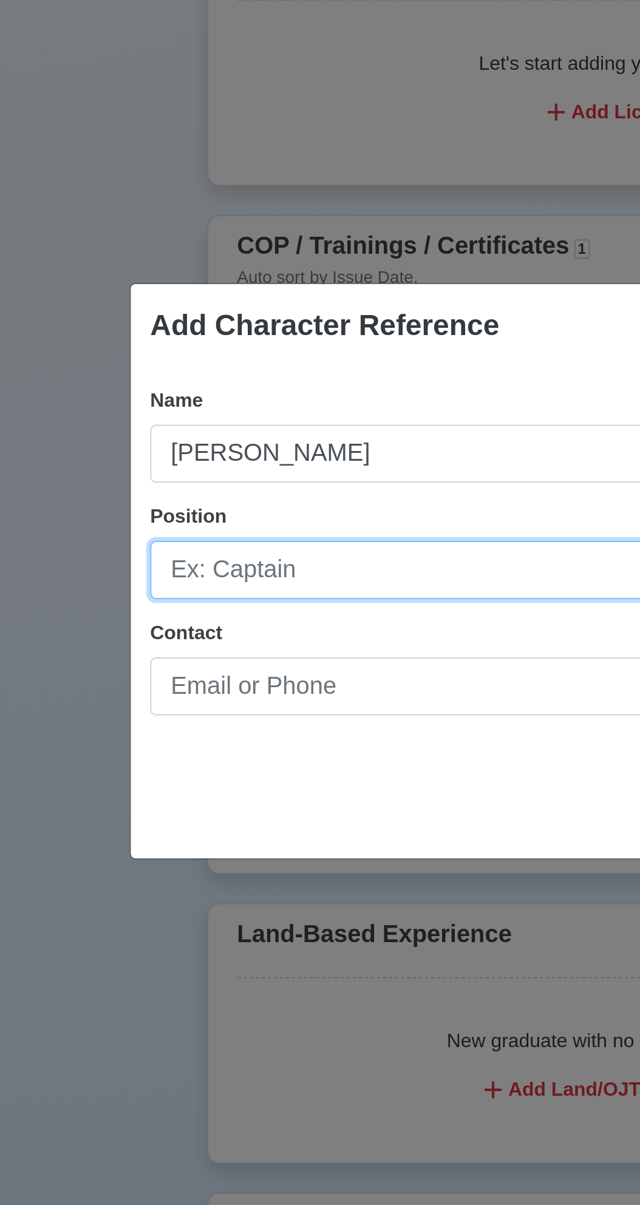
click at [201, 604] on input "Position" at bounding box center [319, 602] width 465 height 29
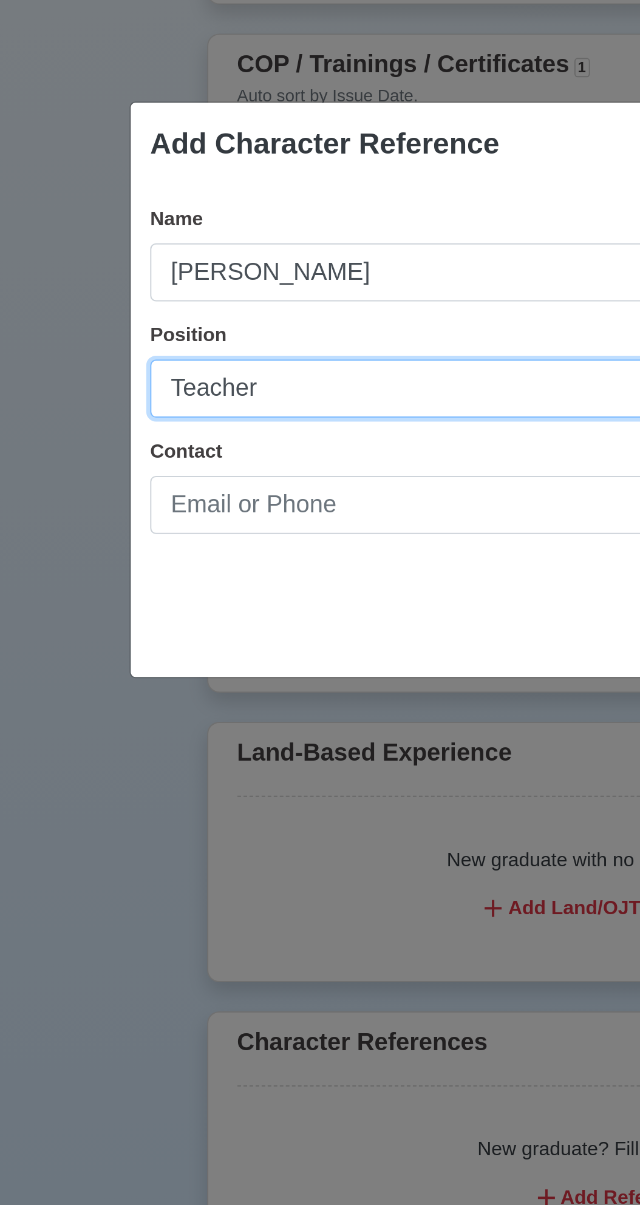
type input "Teacher"
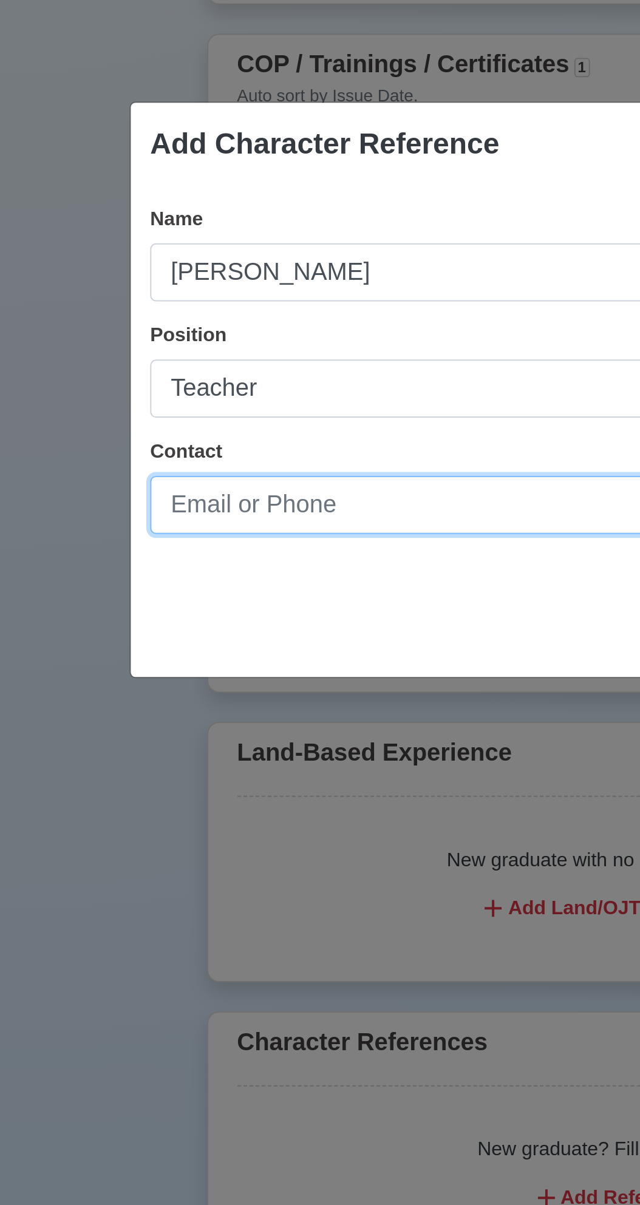
click at [191, 663] on input "Contact" at bounding box center [319, 660] width 465 height 29
click at [170, 662] on input "0908" at bounding box center [319, 660] width 465 height 29
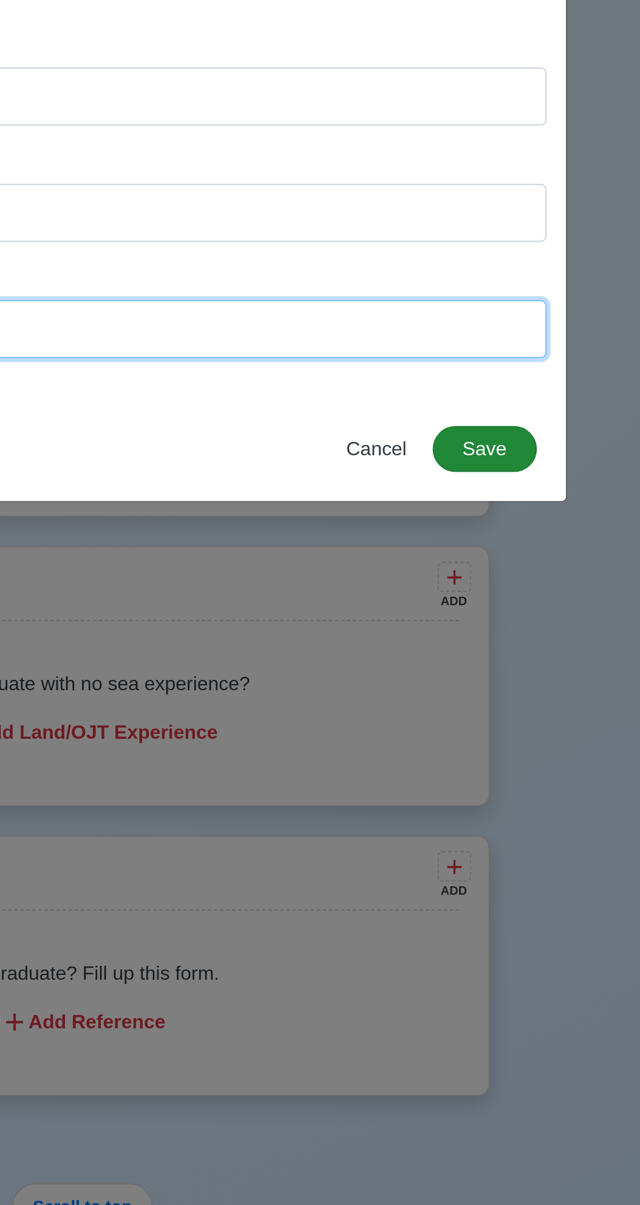
type input "09085893398"
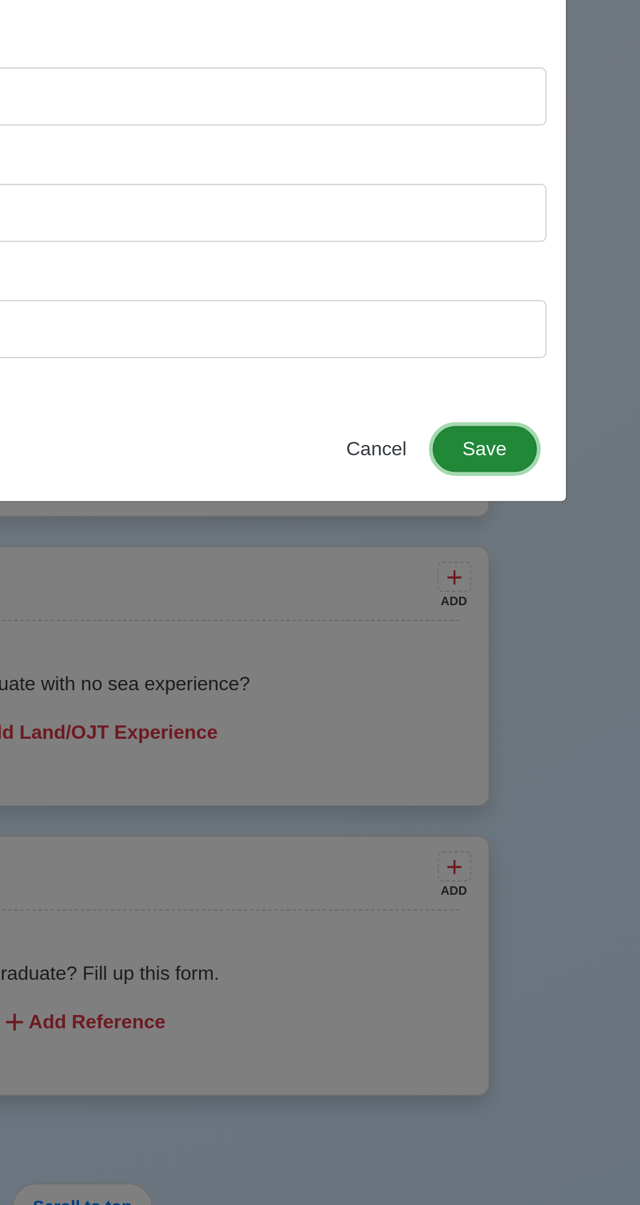
click at [514, 727] on button "Save" at bounding box center [521, 720] width 52 height 23
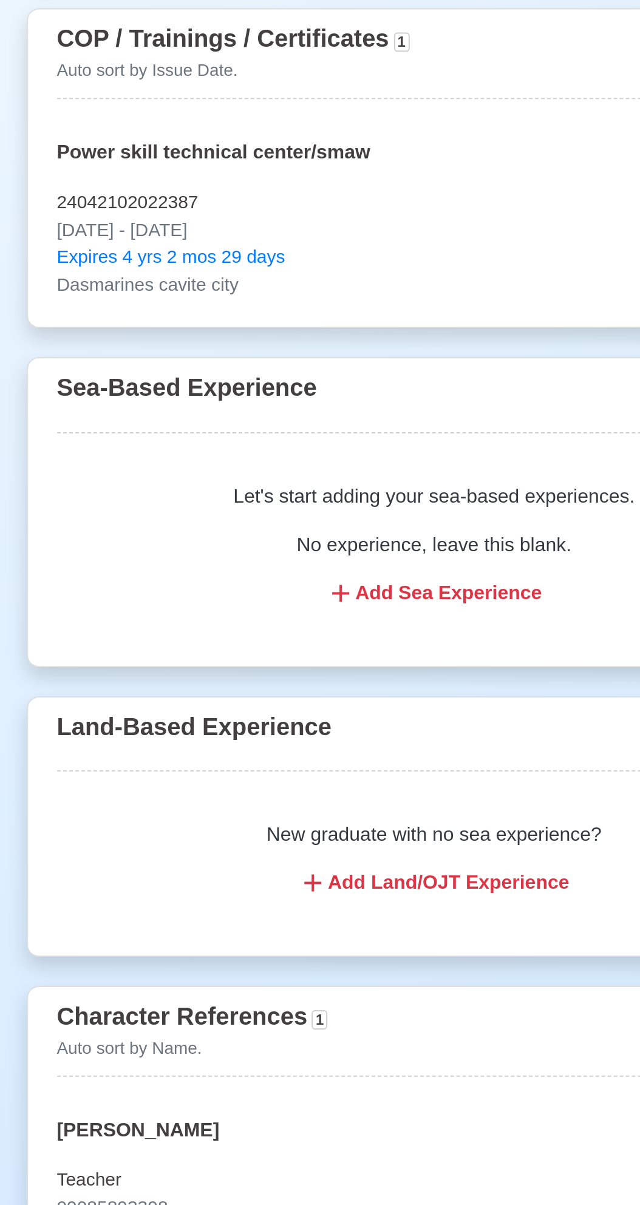
click at [295, 826] on div "New graduate with no sea experience? Add Land/OJT Experience" at bounding box center [320, 850] width 378 height 68
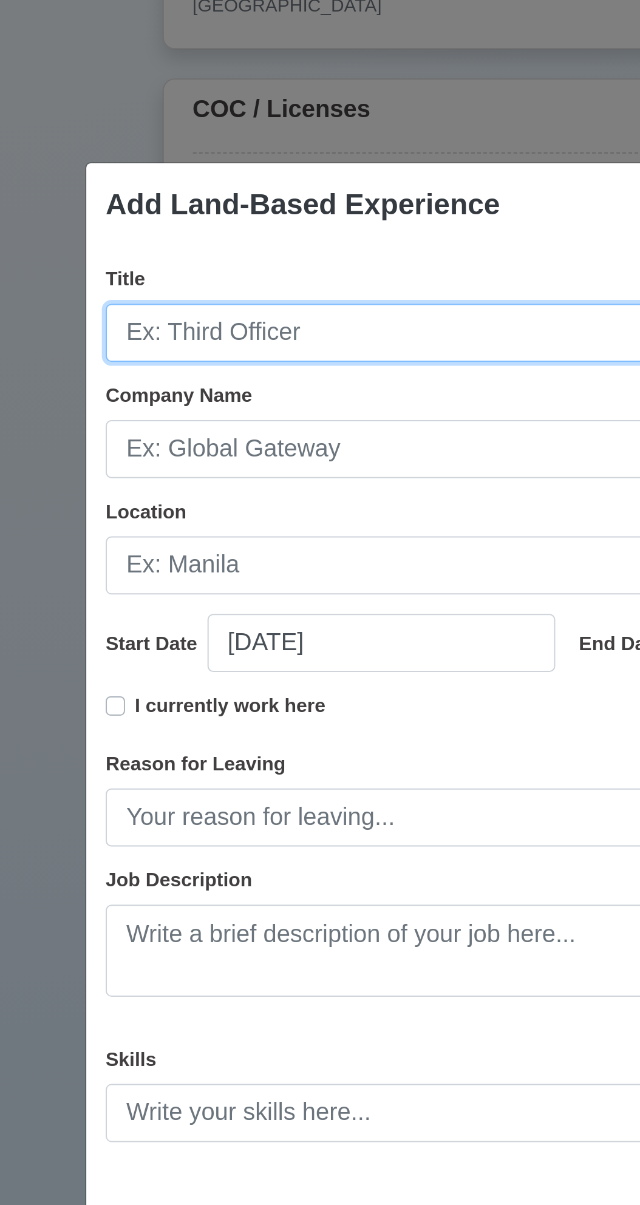
click at [213, 407] on input "Title" at bounding box center [319, 406] width 465 height 29
type input "Welder fabricator"
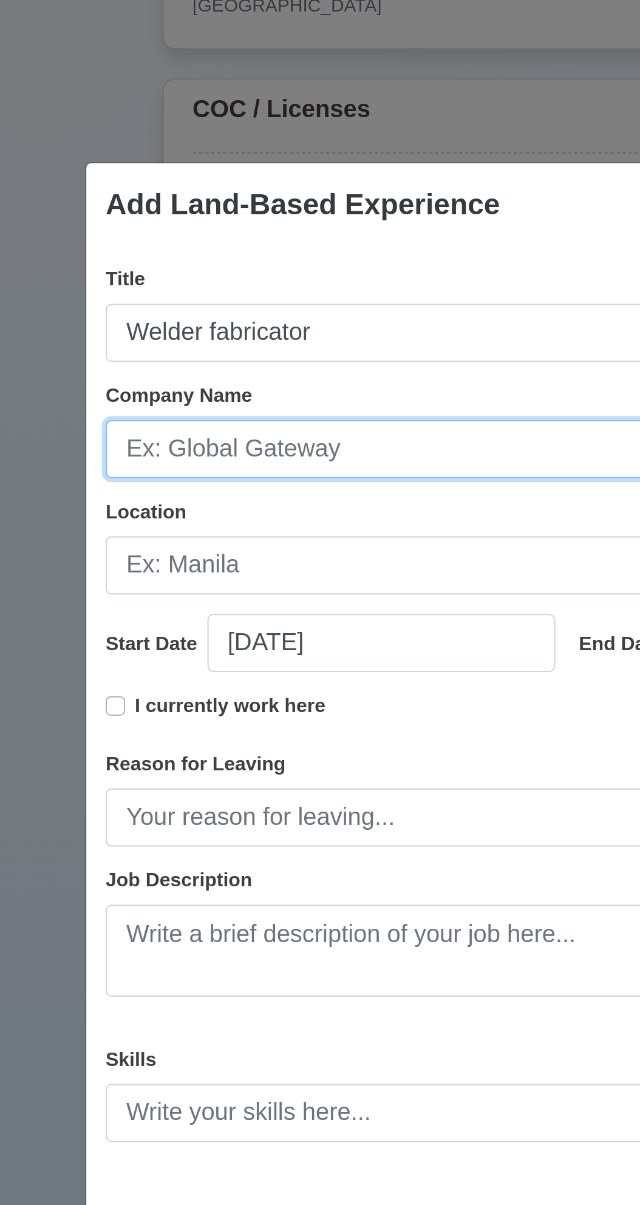
click at [237, 469] on input "Company Name" at bounding box center [319, 464] width 465 height 29
click at [260, 469] on input "Ebuilders construction" at bounding box center [319, 464] width 465 height 29
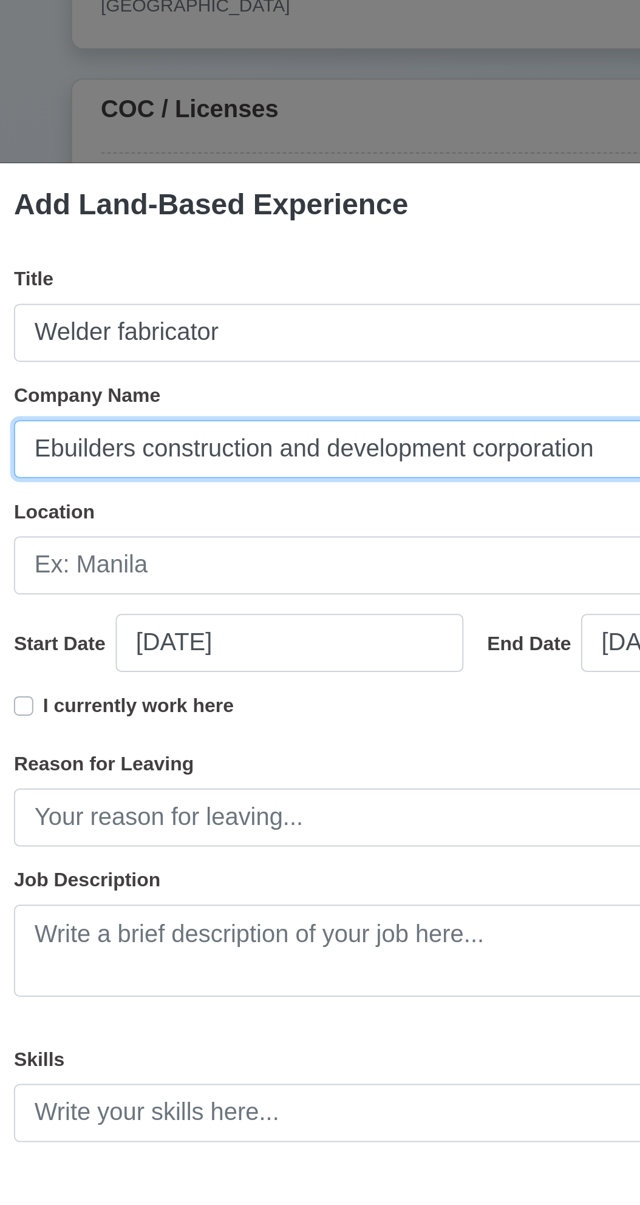
type input "Ebuilders construction and development corporation"
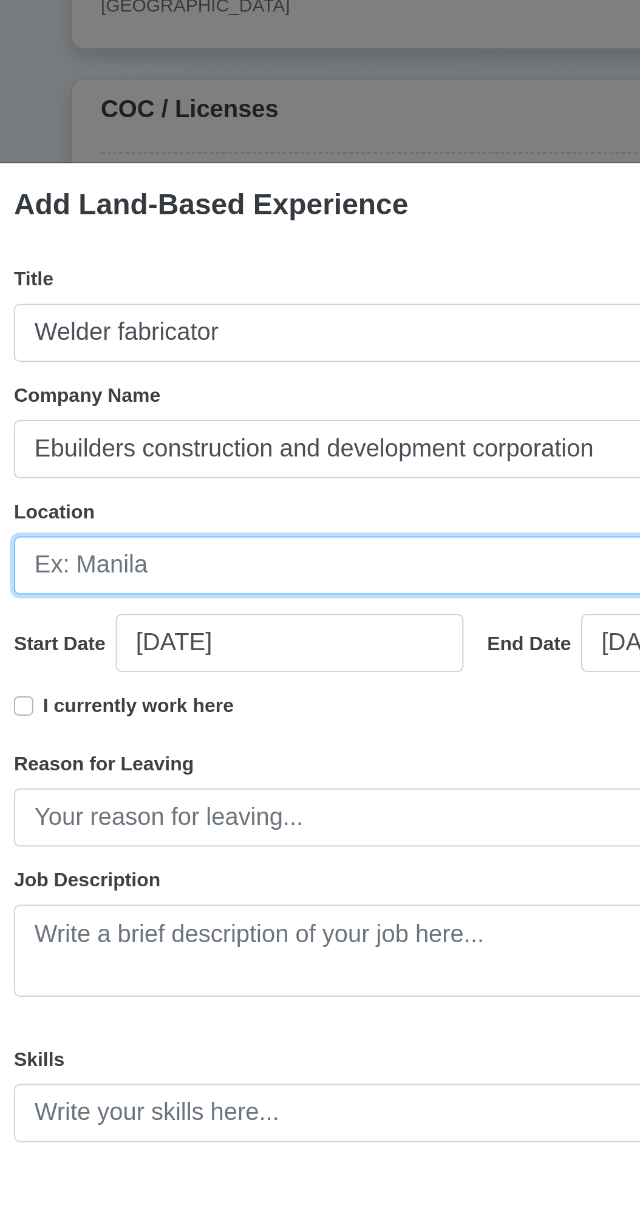
click at [197, 518] on input "Location" at bounding box center [319, 523] width 465 height 29
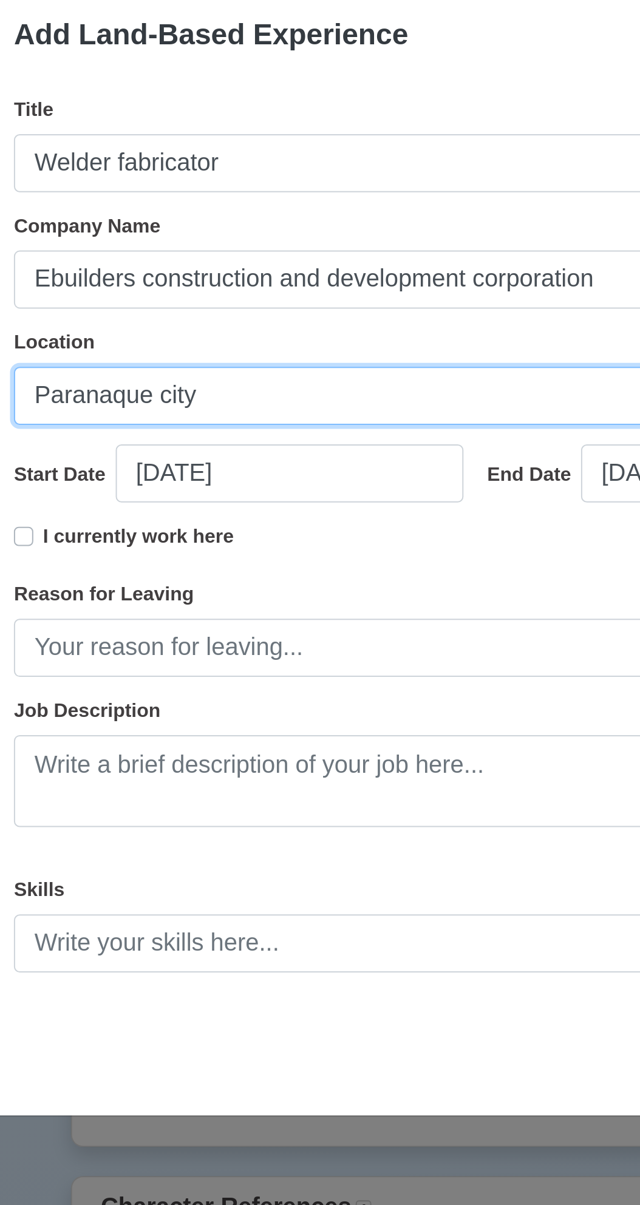
type input "Paranaque city"
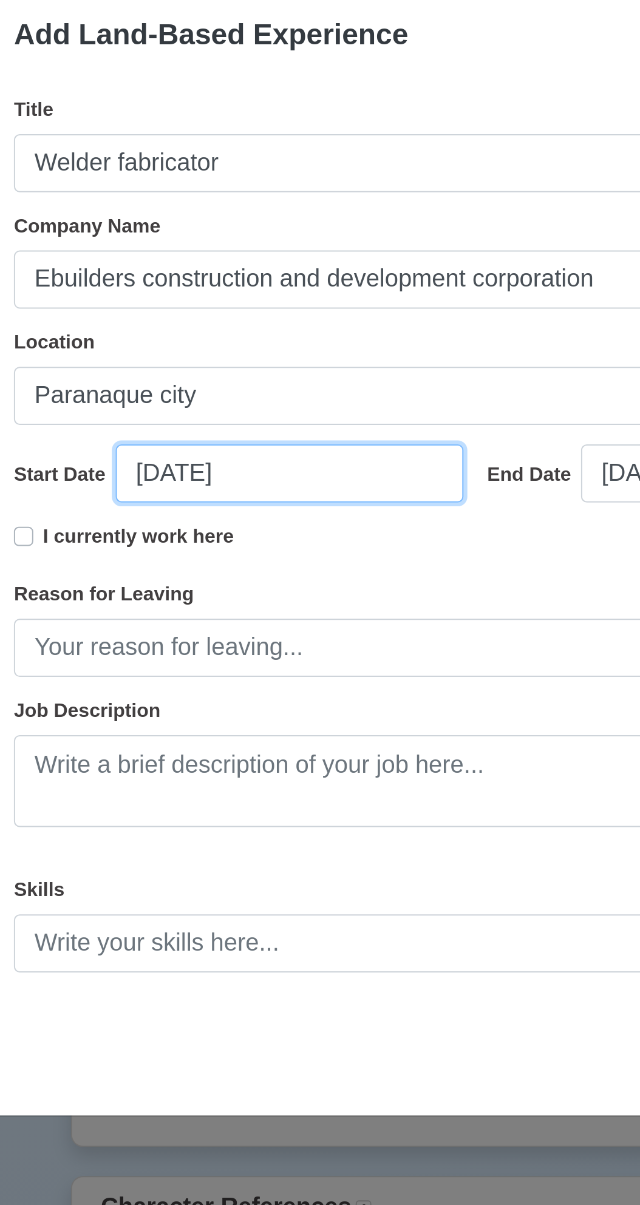
click at [163, 564] on input "[DATE]" at bounding box center [225, 562] width 174 height 29
select select "****"
select select "*********"
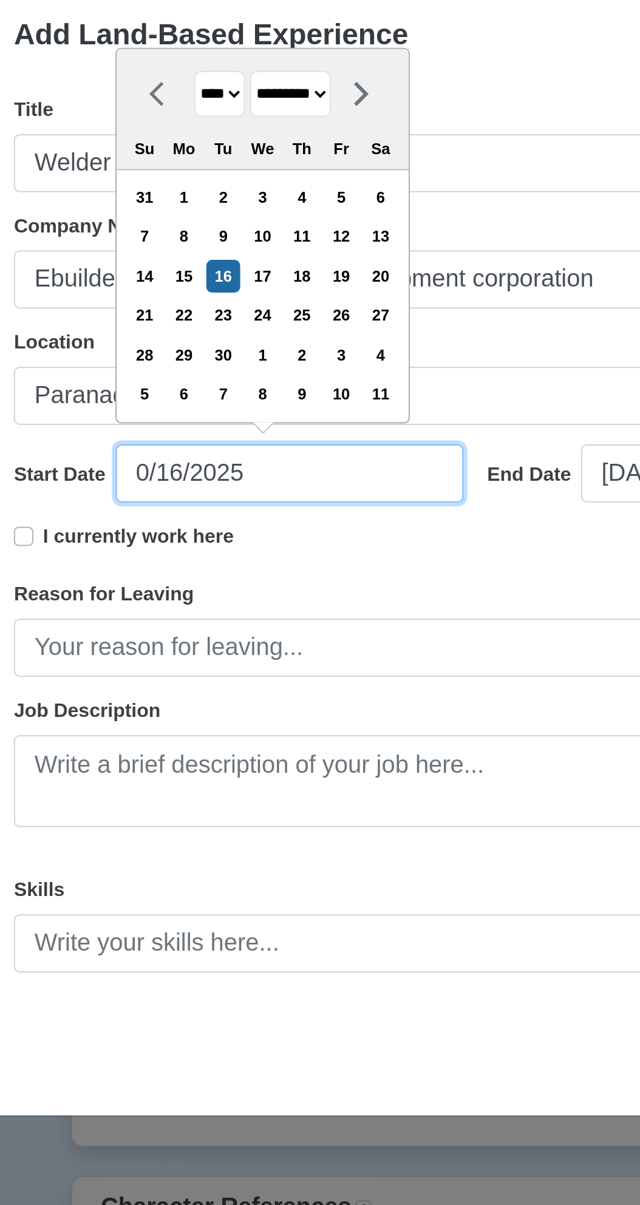
type input "[DATE]"
select select "********"
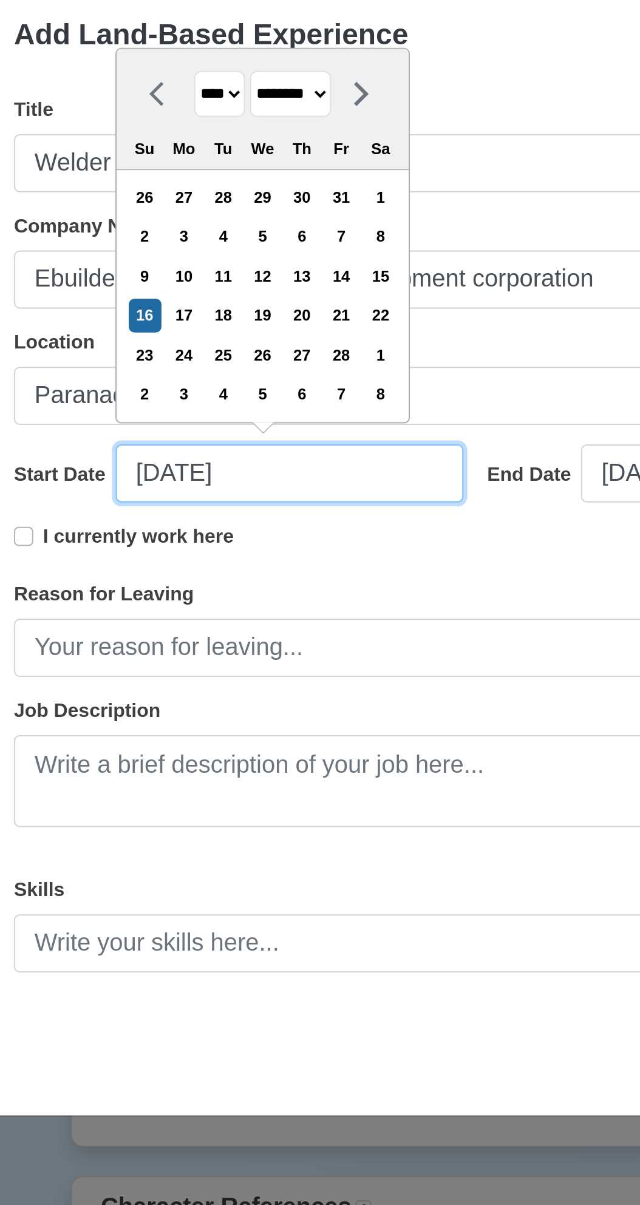
click at [186, 560] on input "[DATE]" at bounding box center [225, 562] width 174 height 29
click at [172, 564] on input "[DATE]" at bounding box center [225, 562] width 174 height 29
click at [177, 562] on input "[DATE]" at bounding box center [225, 562] width 174 height 29
click at [240, 565] on input "02/102/2025" at bounding box center [225, 562] width 174 height 29
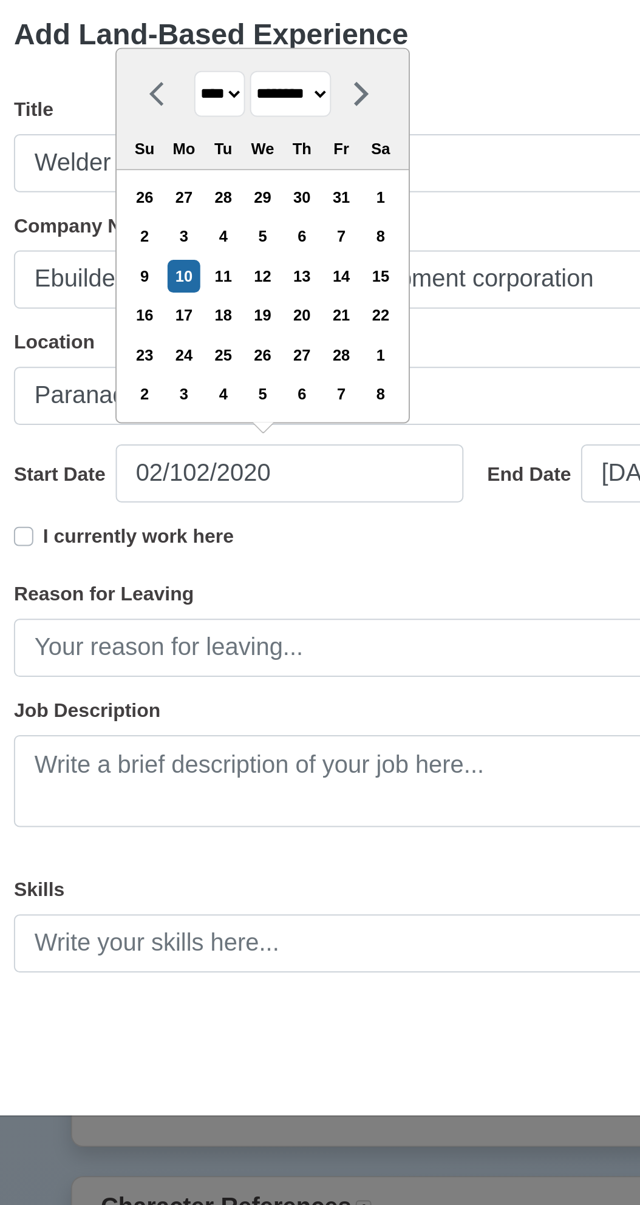
type input "[DATE]"
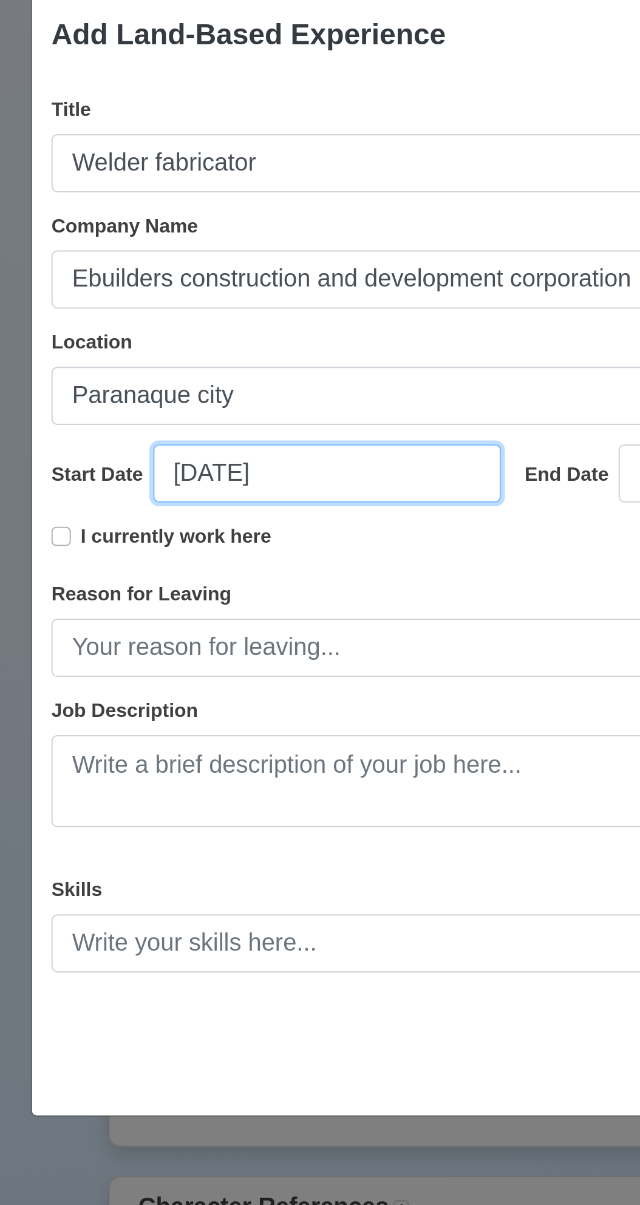
click at [179, 563] on input "[DATE]" at bounding box center [225, 562] width 174 height 29
select select "****"
select select "********"
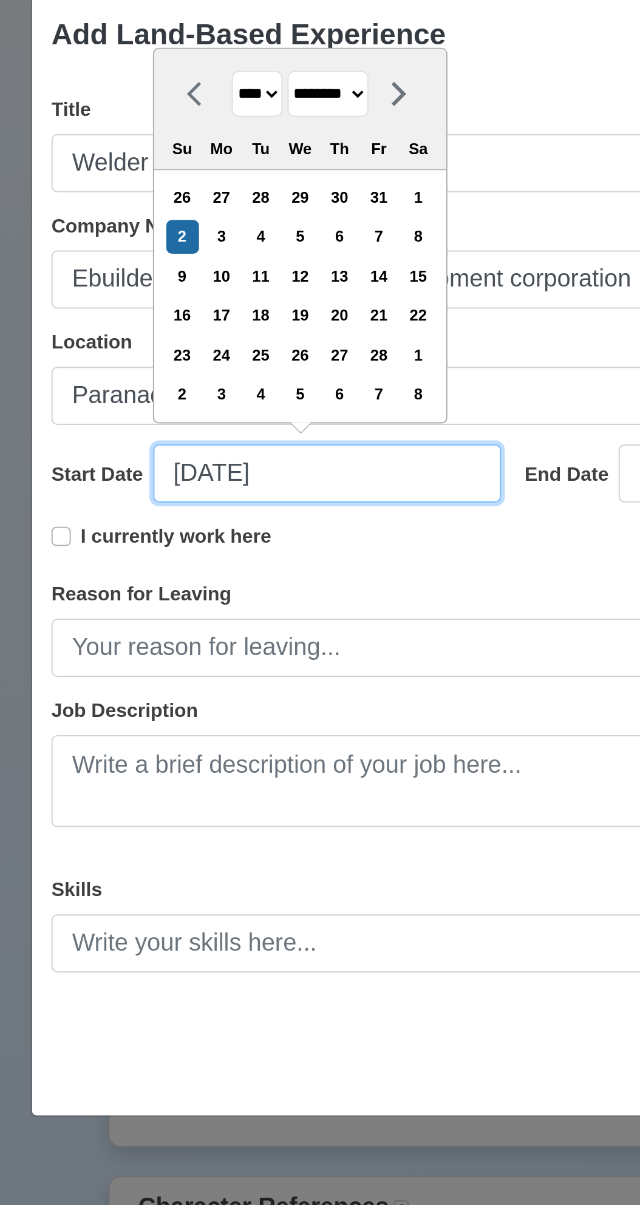
click at [239, 563] on input "[DATE]" at bounding box center [225, 562] width 174 height 29
type input "[DATE]"
select select "****"
type input "[DATE]"
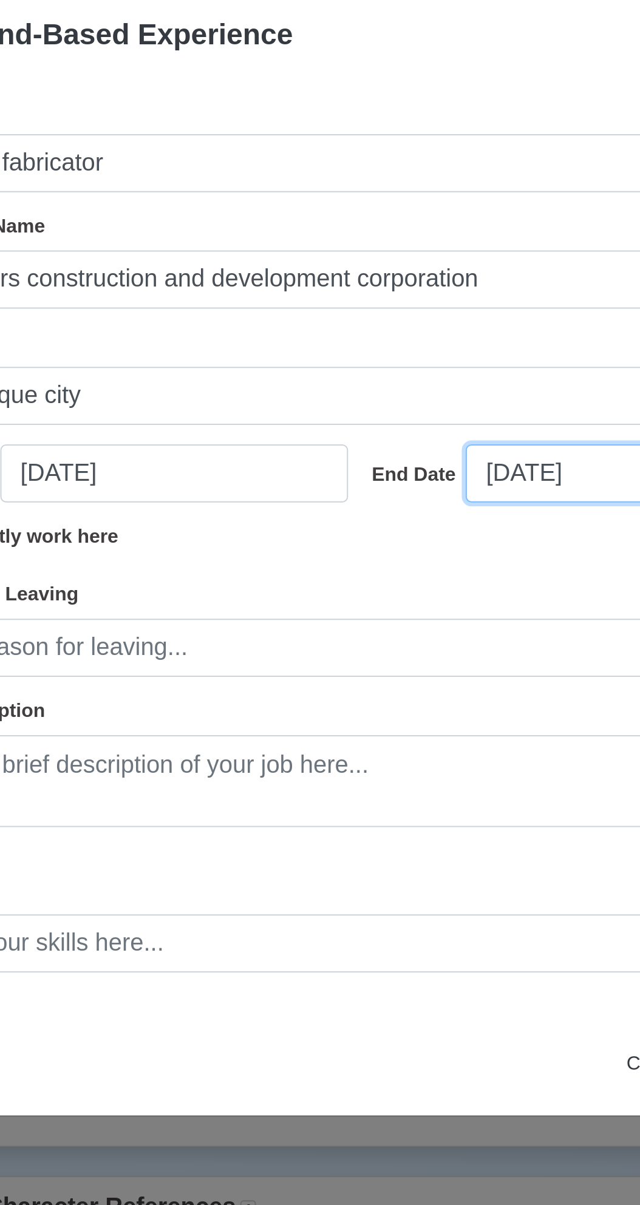
click at [406, 563] on input "[DATE]" at bounding box center [458, 562] width 174 height 29
select select "****"
select select "*********"
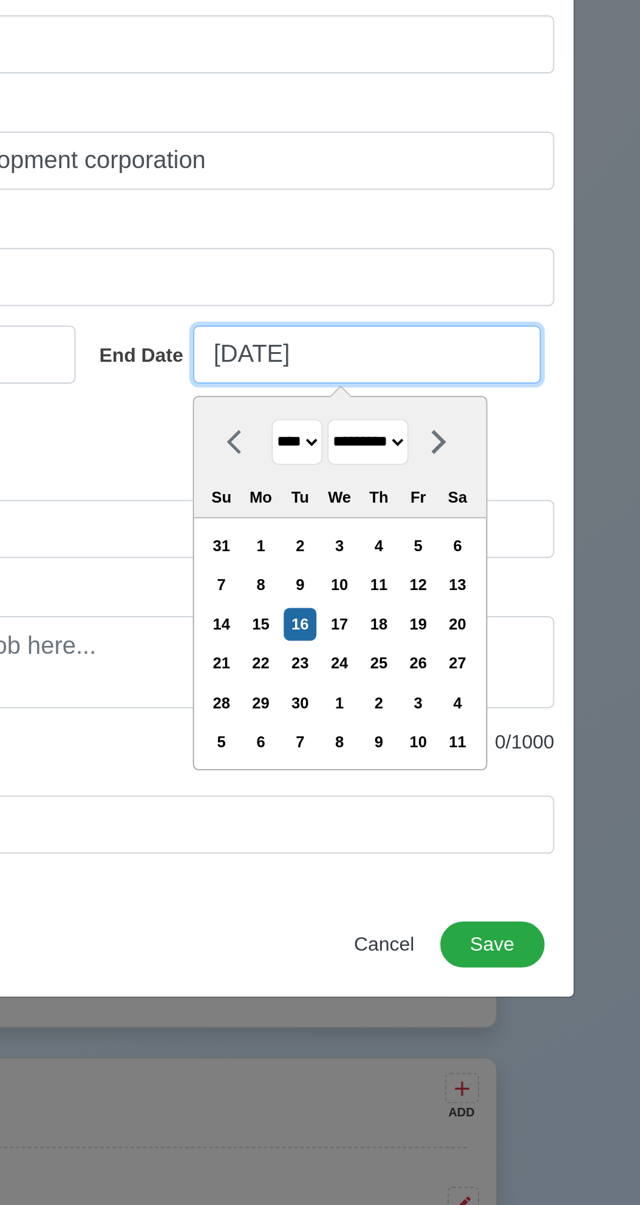
click at [397, 556] on input "[DATE]" at bounding box center [458, 562] width 174 height 29
type input "[DATE]"
select select "*******"
type input "[DATE]"
select select "********"
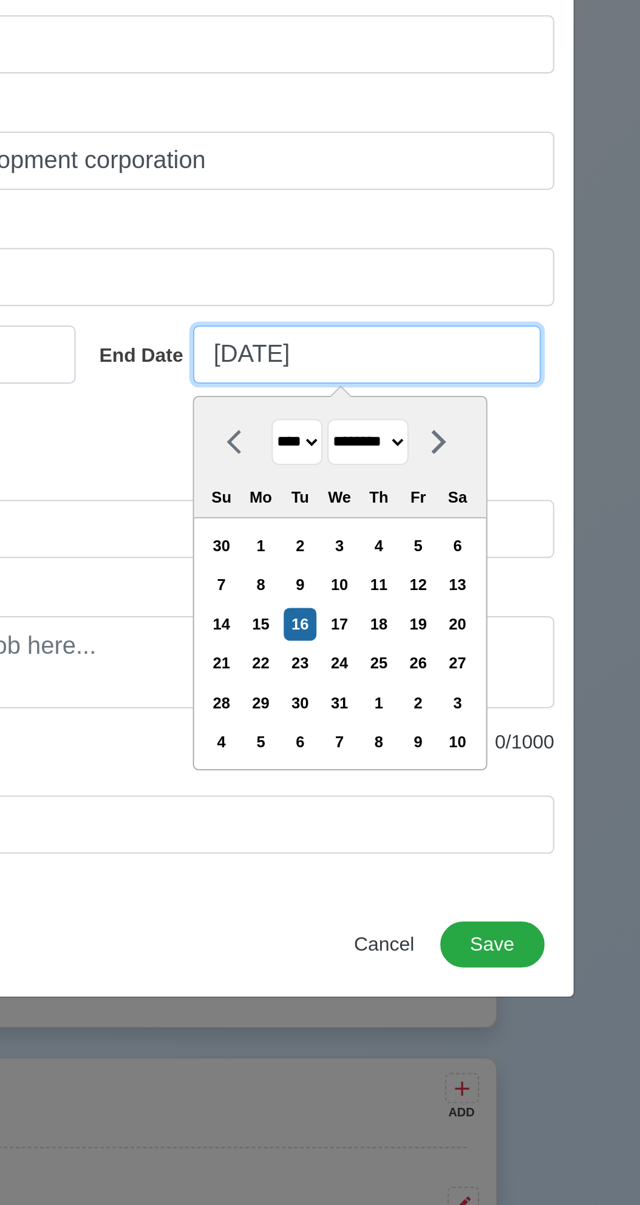
click at [412, 562] on input "[DATE]" at bounding box center [458, 562] width 174 height 29
click at [467, 561] on input "[DATE]" at bounding box center [458, 562] width 174 height 29
type input "[DATE]"
select select "****"
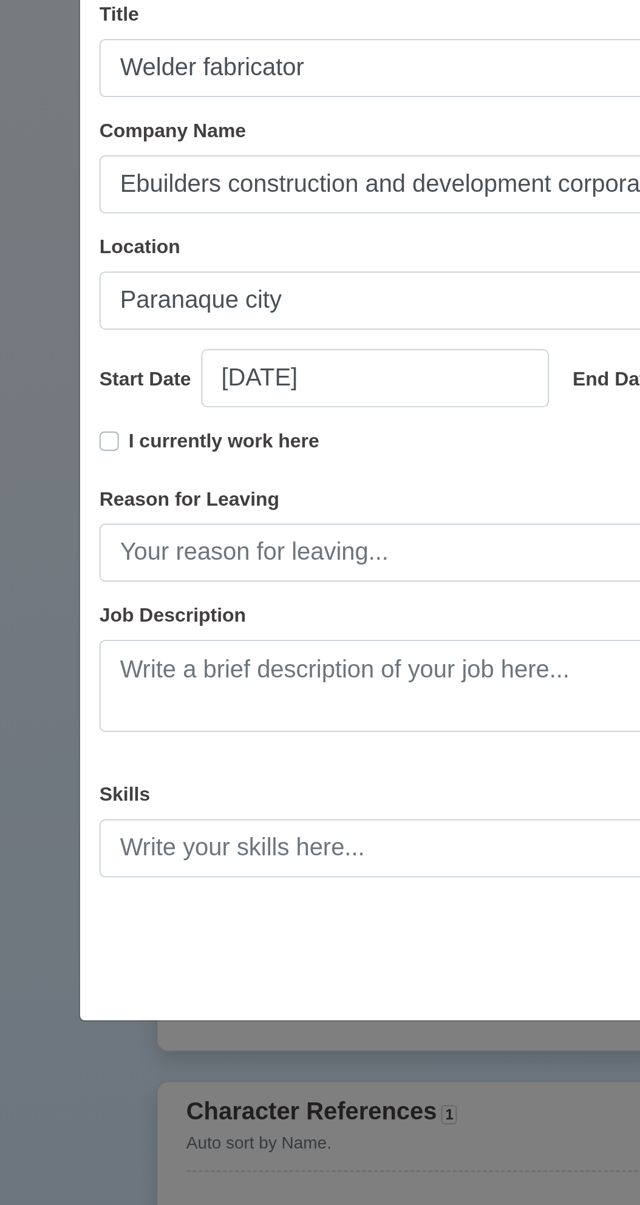
click at [102, 611] on label "I currently work here" at bounding box center [149, 598] width 95 height 24
type input "[DATE]"
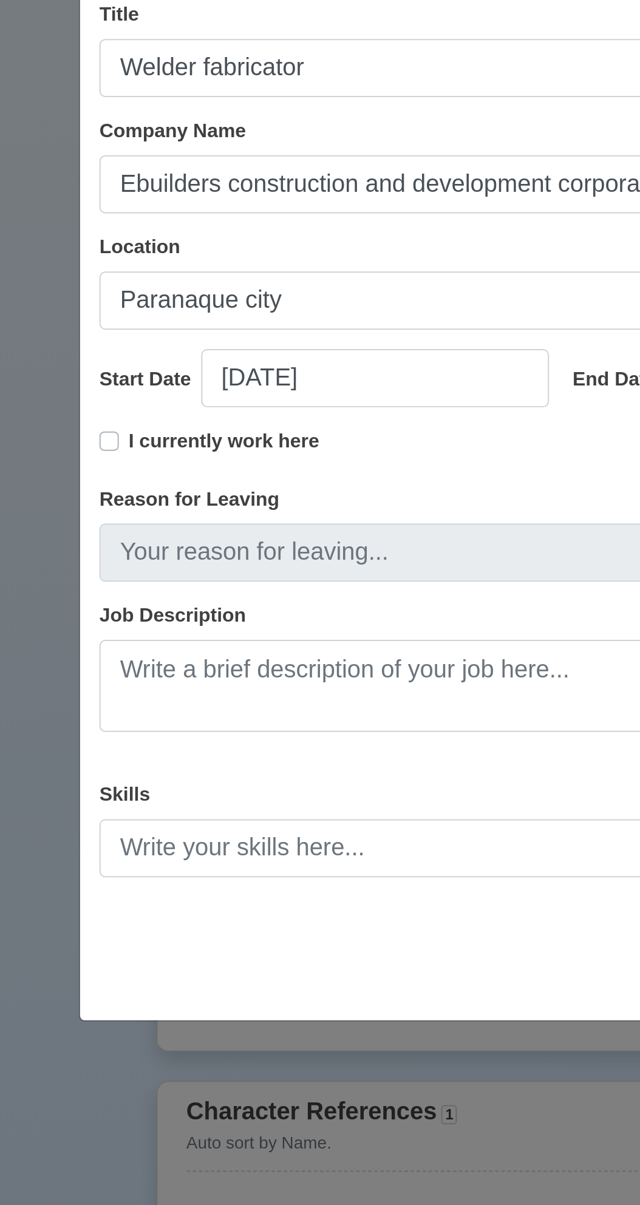
click at [102, 611] on label "I currently work here" at bounding box center [149, 598] width 95 height 24
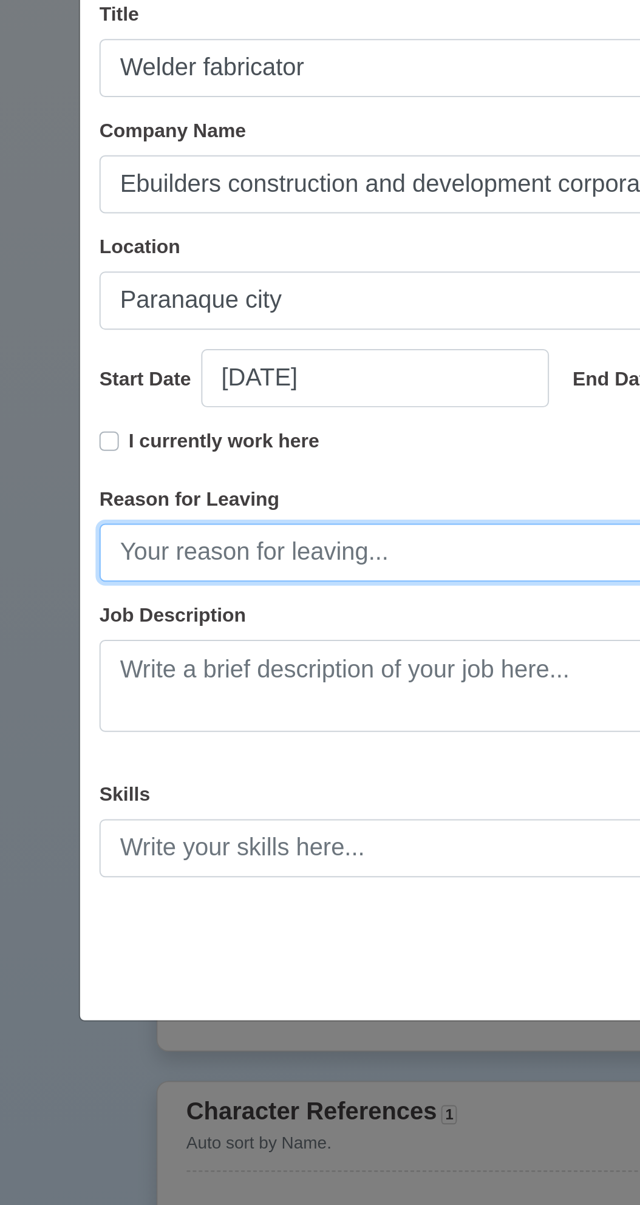
click at [191, 664] on input "Reason for Leaving" at bounding box center [319, 649] width 465 height 29
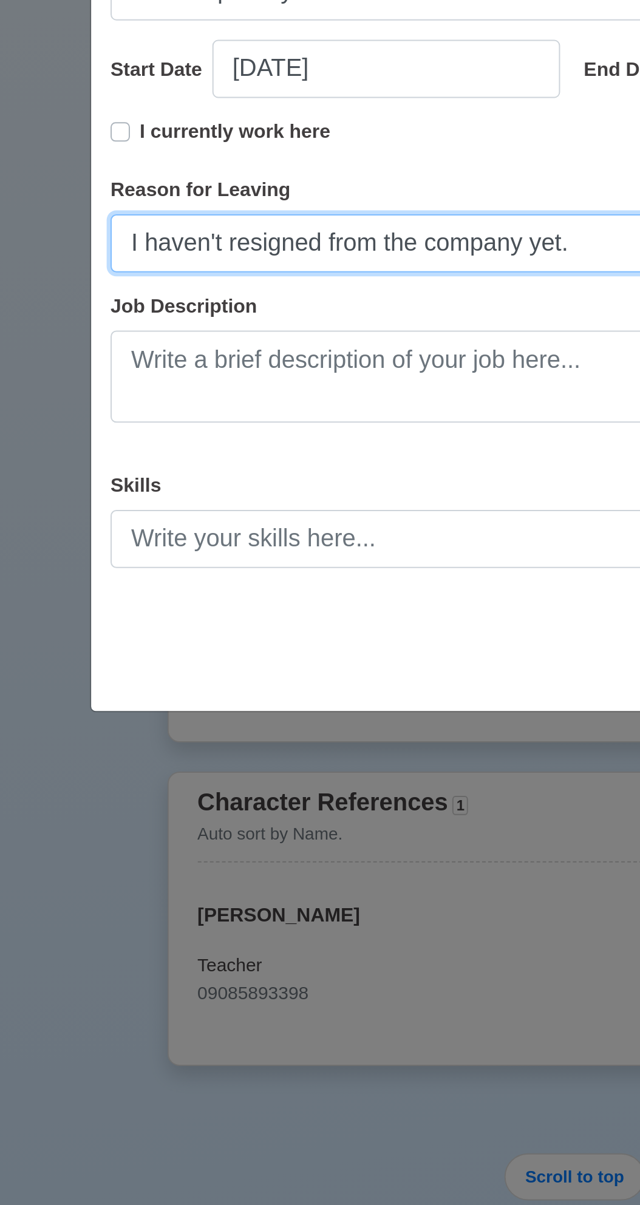
type input "I haven't resigned from the company yet."
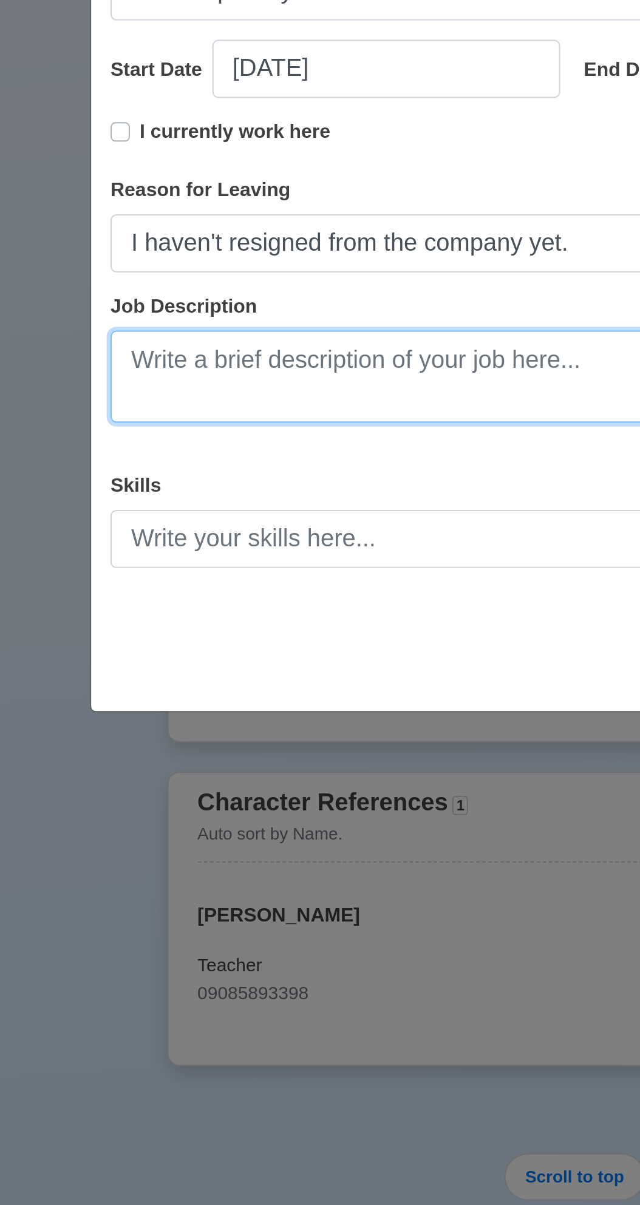
click at [290, 712] on textarea "Job Description" at bounding box center [319, 716] width 465 height 46
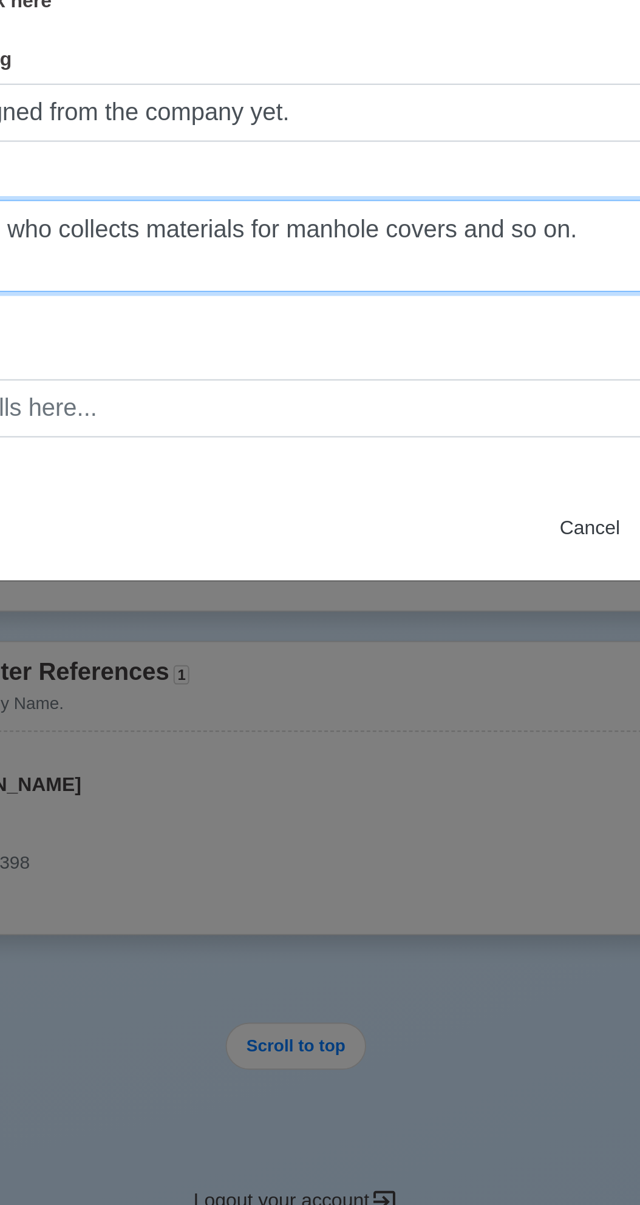
type textarea "I am a person who collects materials for manhole covers and so on."
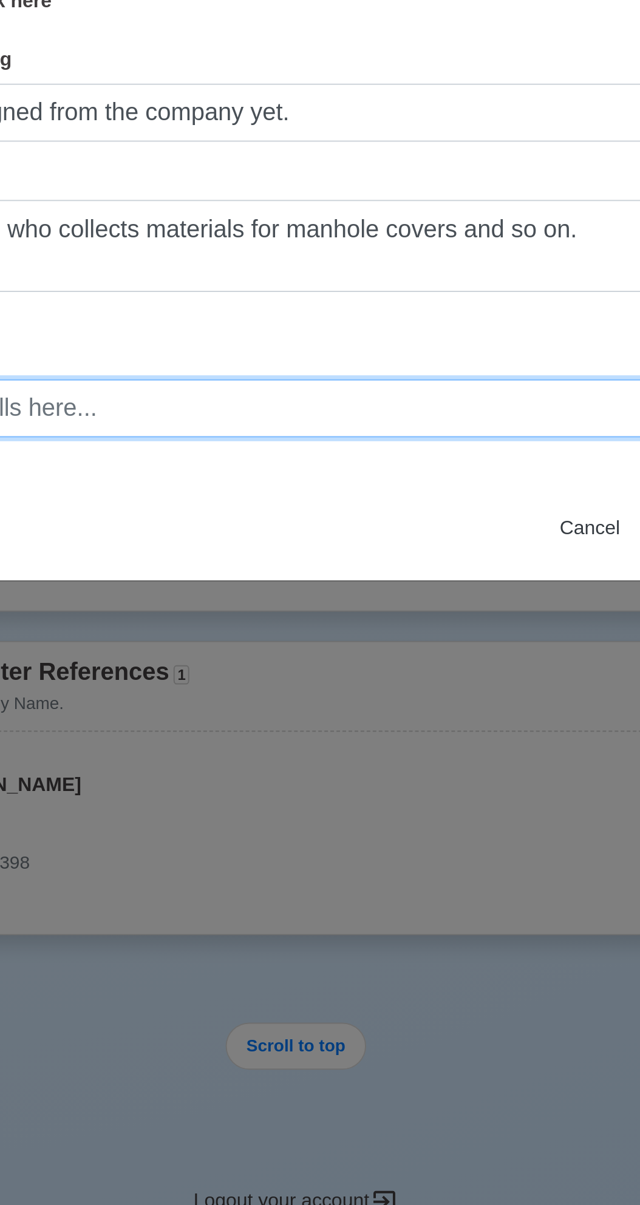
click at [274, 795] on input "Skills" at bounding box center [319, 797] width 465 height 29
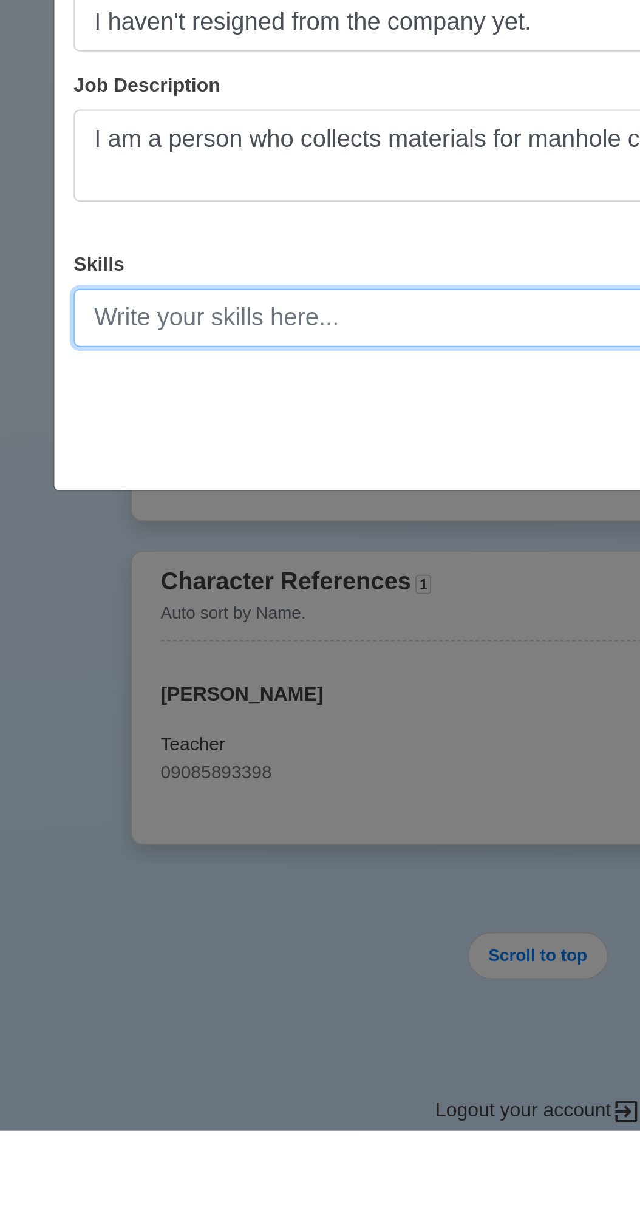
click at [202, 801] on input "Skills" at bounding box center [319, 797] width 465 height 29
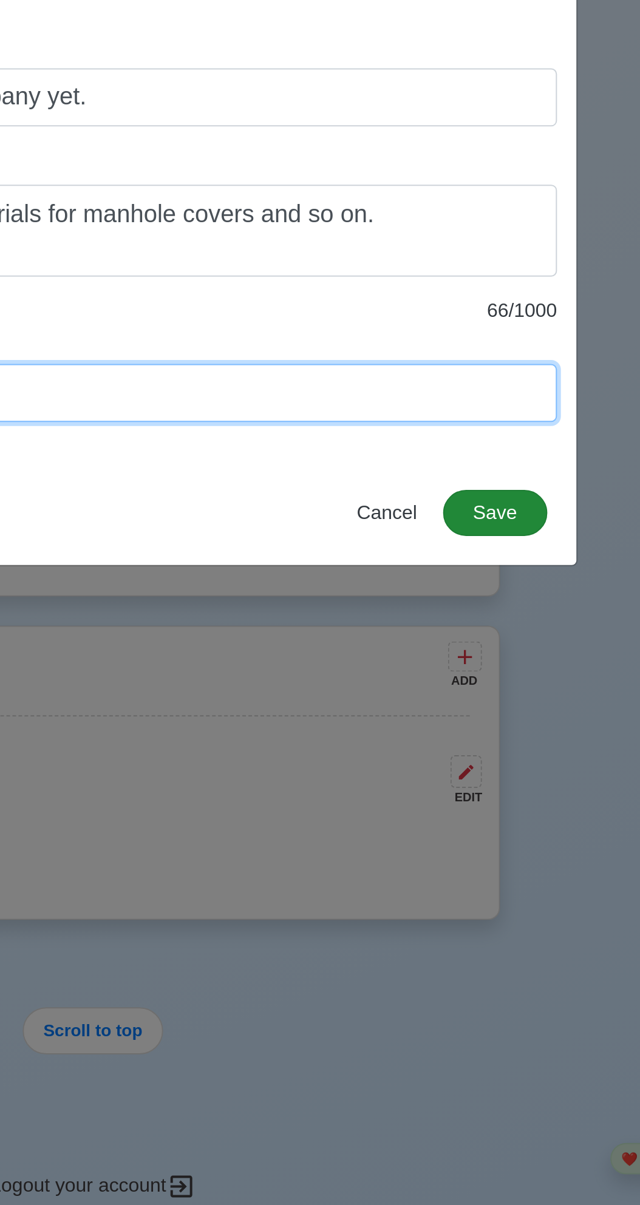
type input "welder fabricator"
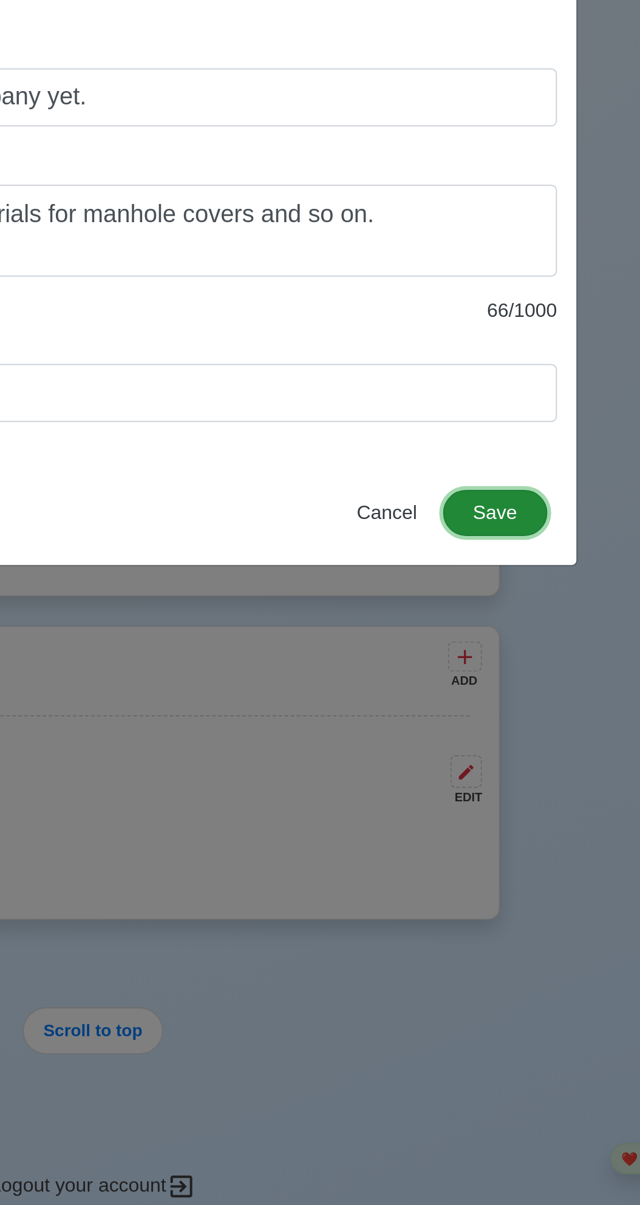
click at [531, 863] on button "Save" at bounding box center [521, 857] width 52 height 23
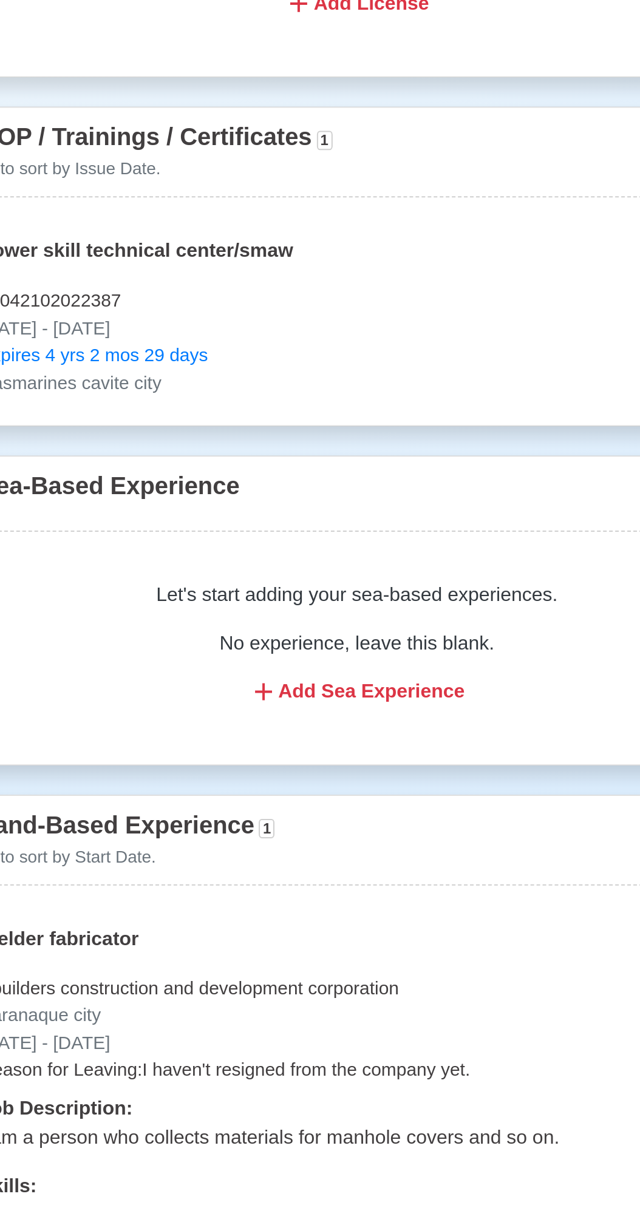
click at [350, 654] on div "Let's start adding your sea-based experiences. No experience, leave this blank.…" at bounding box center [320, 693] width 378 height 92
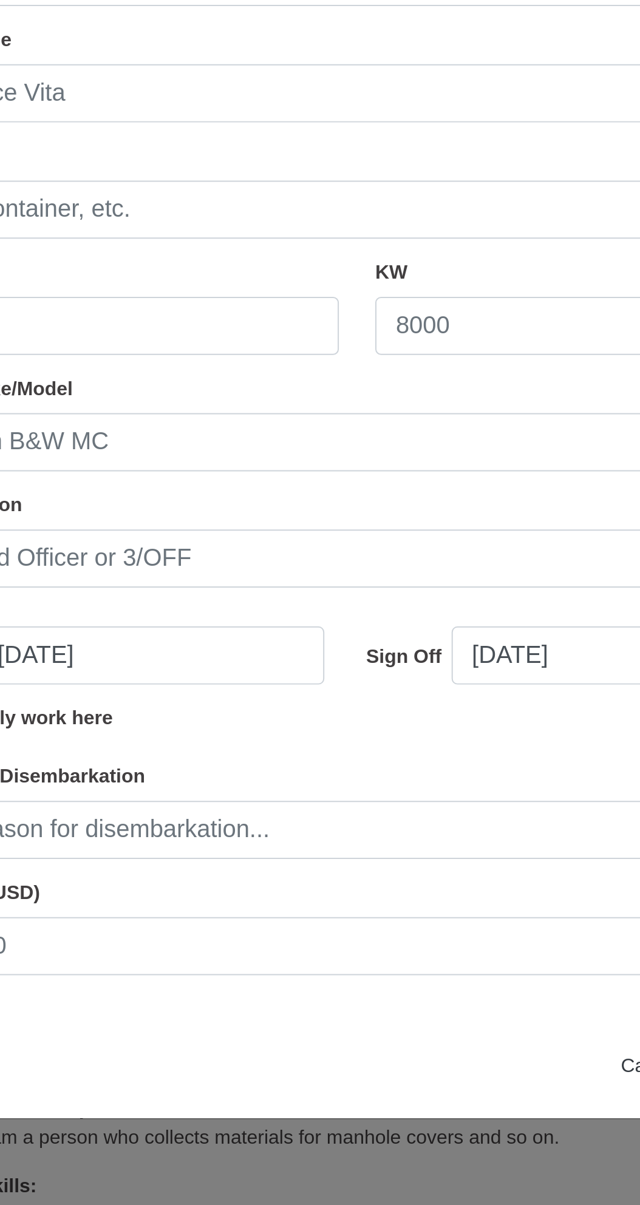
click at [338, 697] on div "Sign Off" at bounding box center [346, 700] width 42 height 15
click at [367, 697] on input "[DATE]" at bounding box center [454, 699] width 174 height 29
select select "****"
select select "*********"
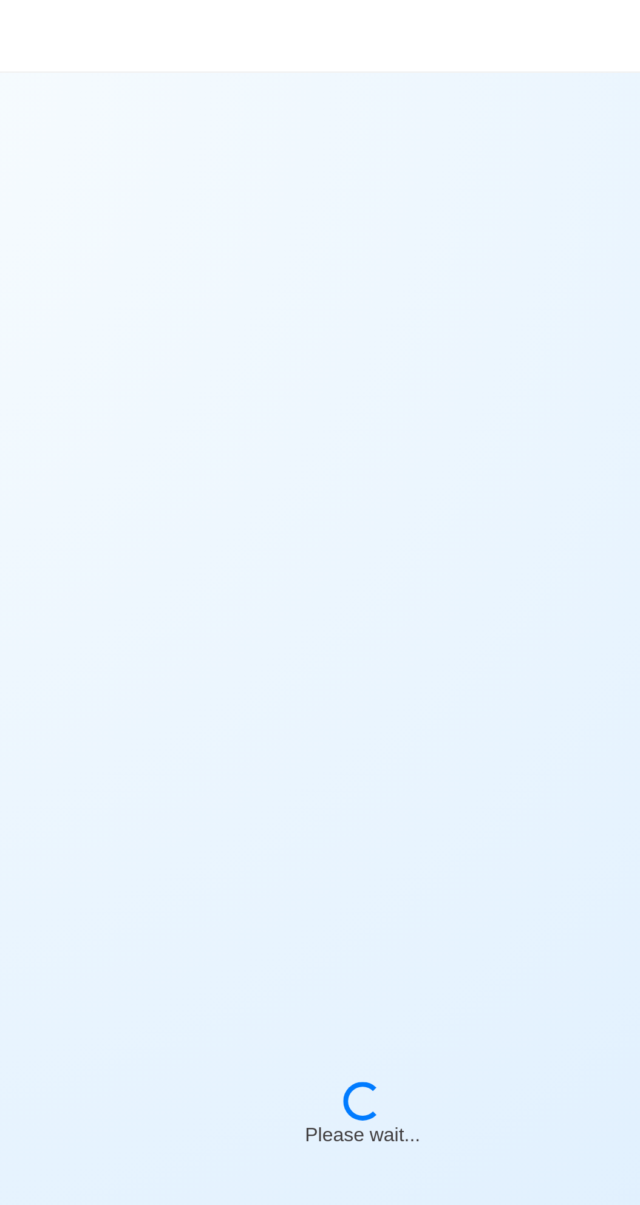
select select "Onboard"
select select "Visible for Hiring"
select select "Married"
select select "[DEMOGRAPHIC_DATA]"
select select "PH"
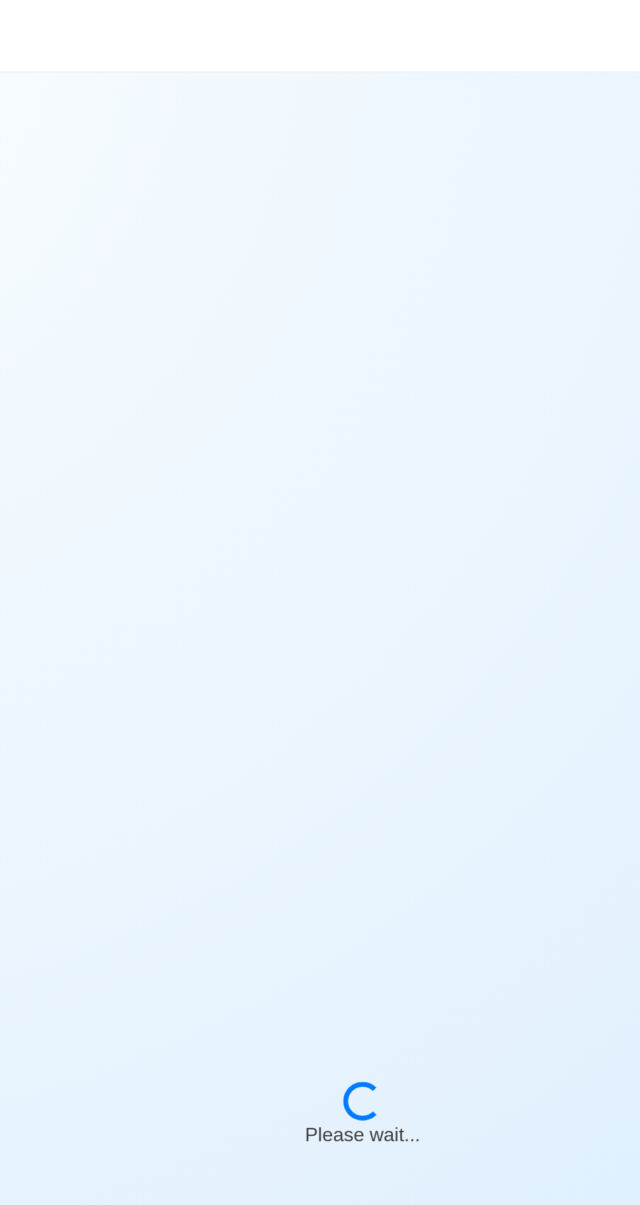
select select "5"
select select "10"
select select "4102416000000"
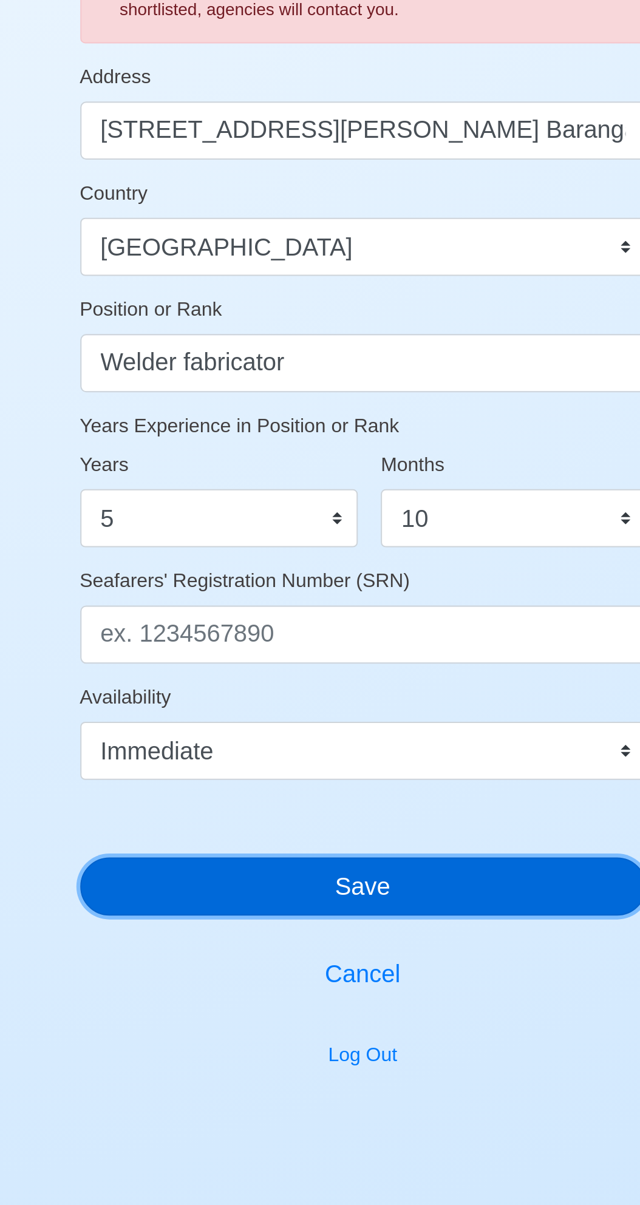
click at [357, 966] on button "Save" at bounding box center [319, 965] width 283 height 29
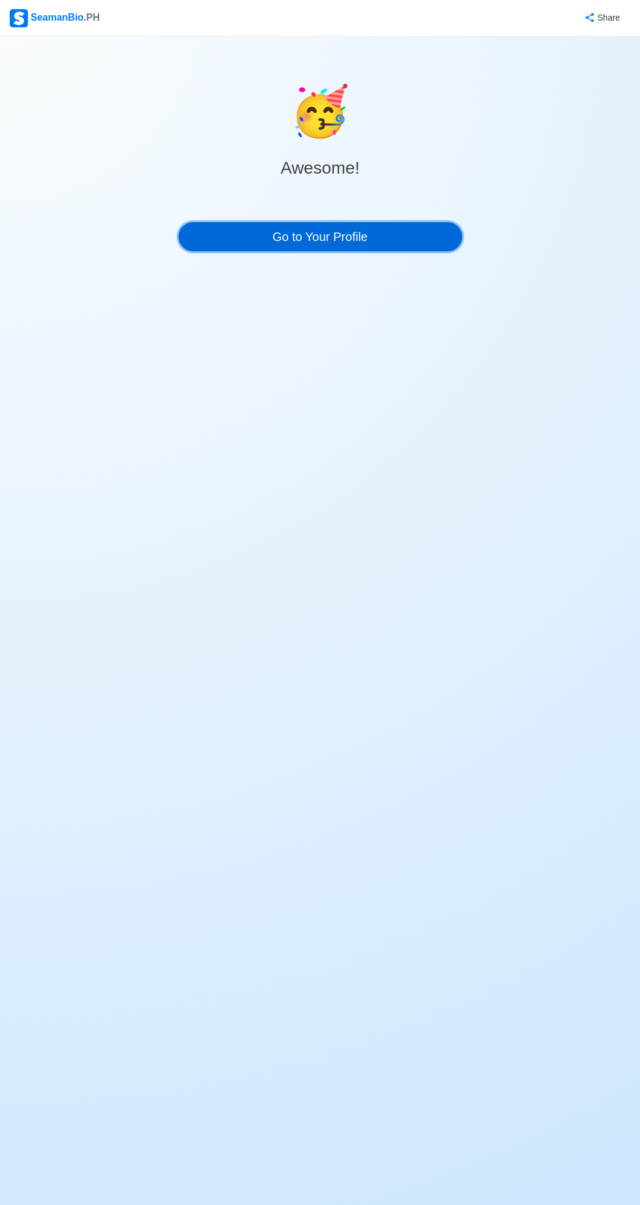
click at [356, 236] on link "Go to Your Profile" at bounding box center [319, 236] width 283 height 29
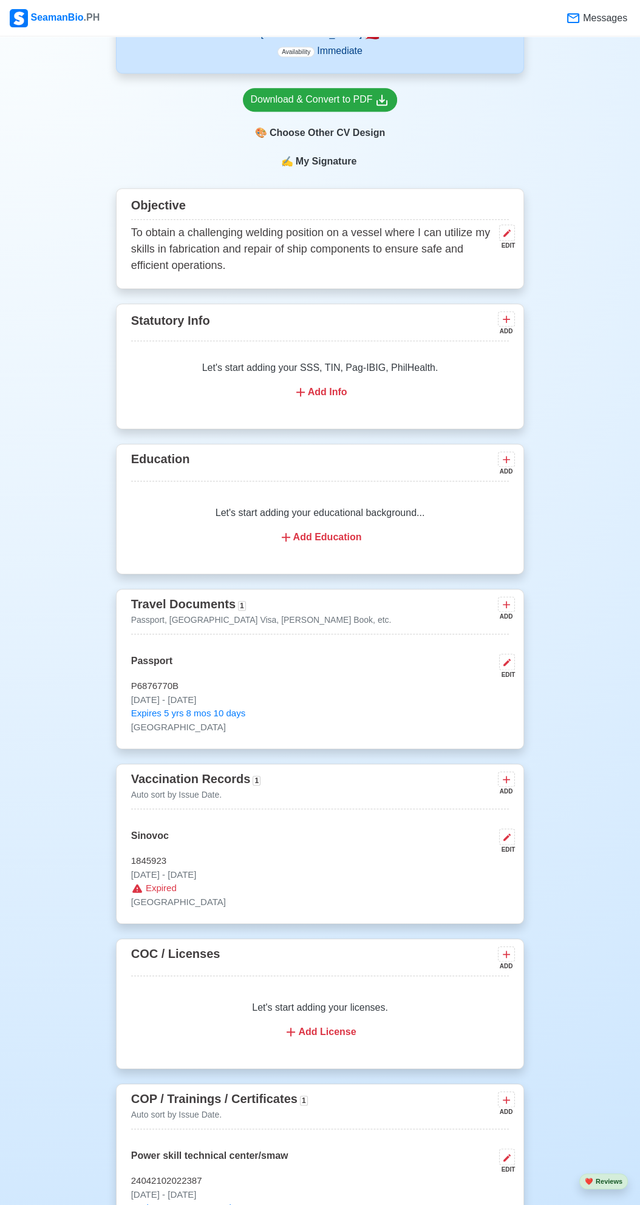
scroll to position [524, 0]
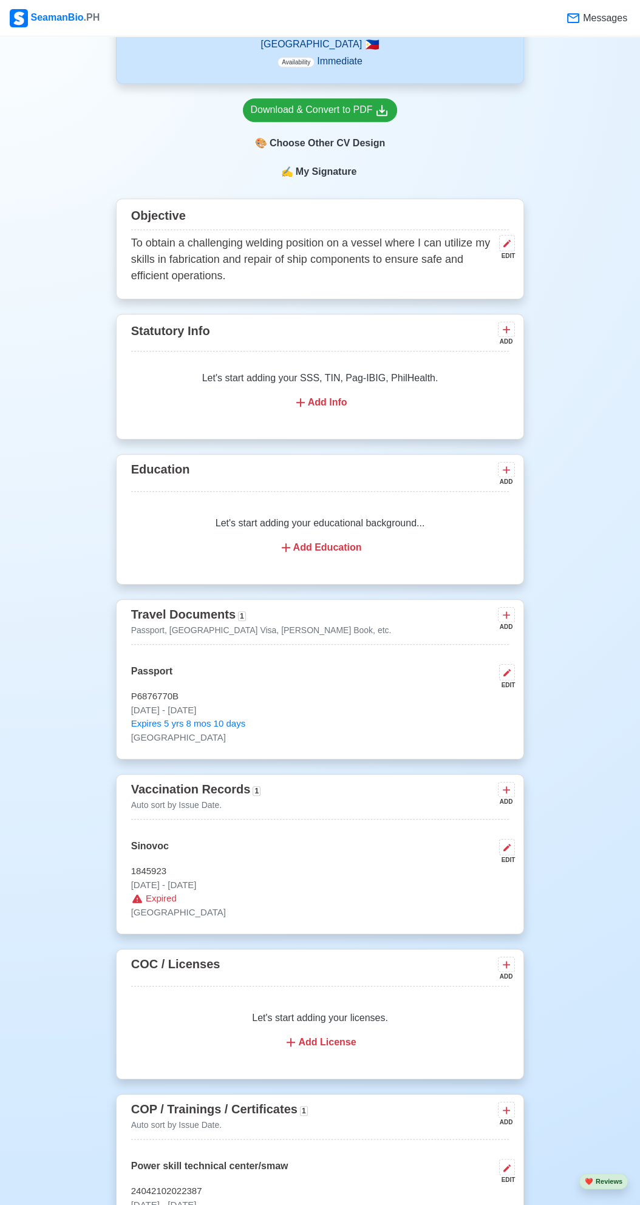
click at [372, 503] on div "Let's start adding your educational background... Add Education" at bounding box center [320, 535] width 378 height 68
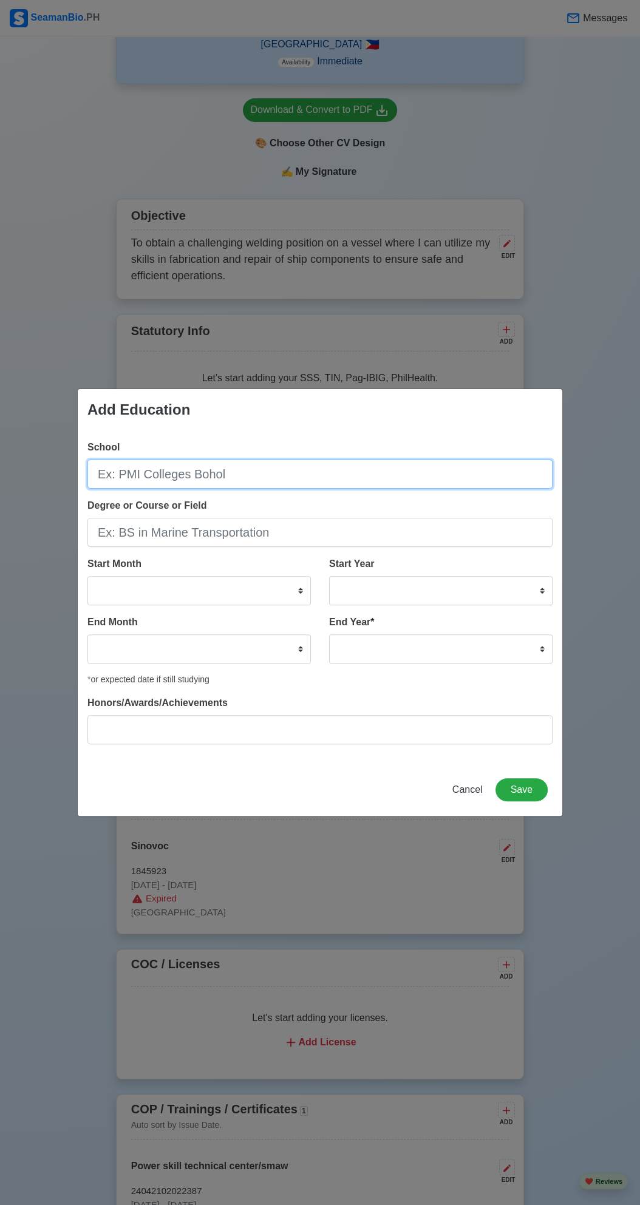
click at [277, 474] on input "School" at bounding box center [319, 474] width 465 height 29
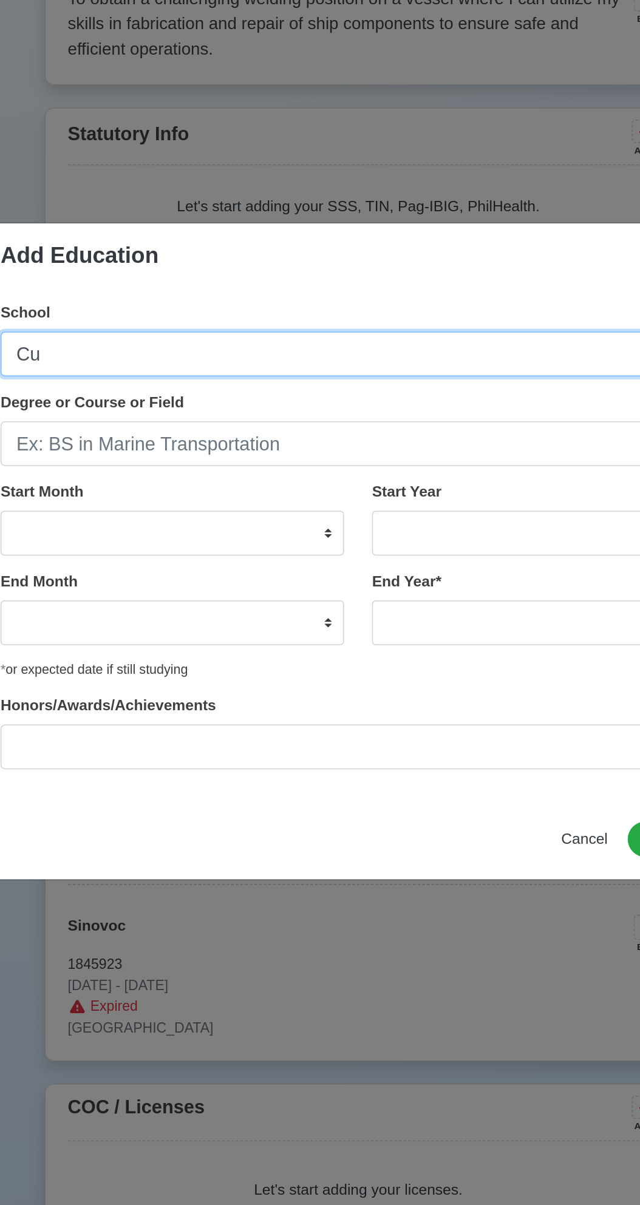
type input "C"
type input "[GEOGRAPHIC_DATA]"
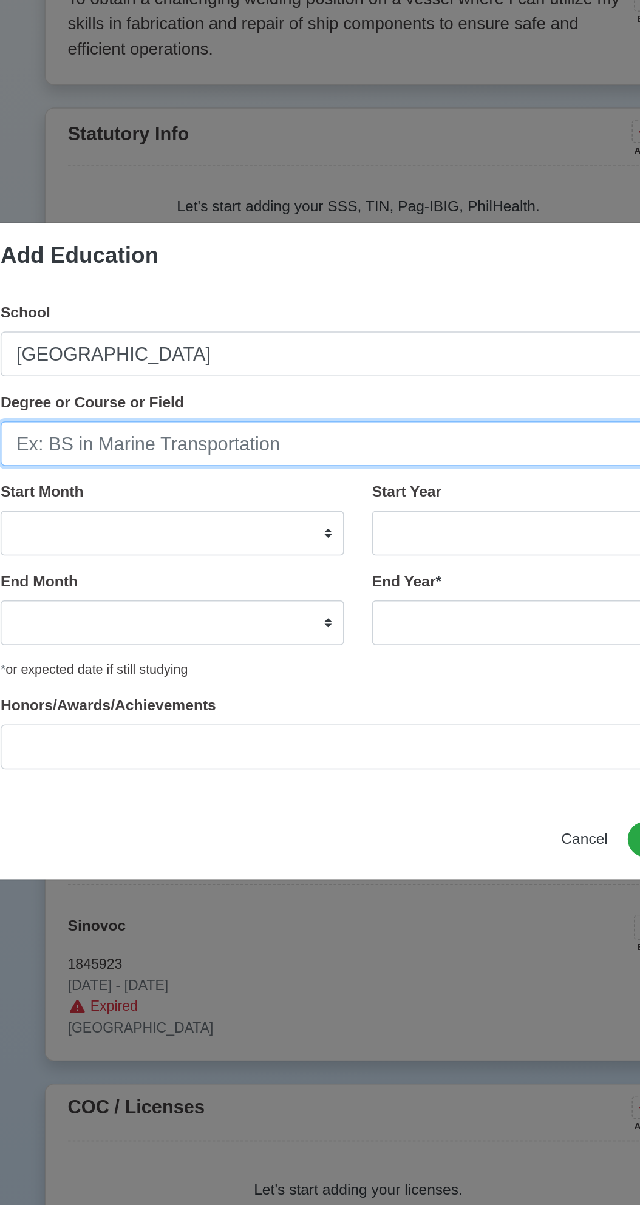
click at [300, 535] on input "Degree or Course or Field" at bounding box center [319, 532] width 465 height 29
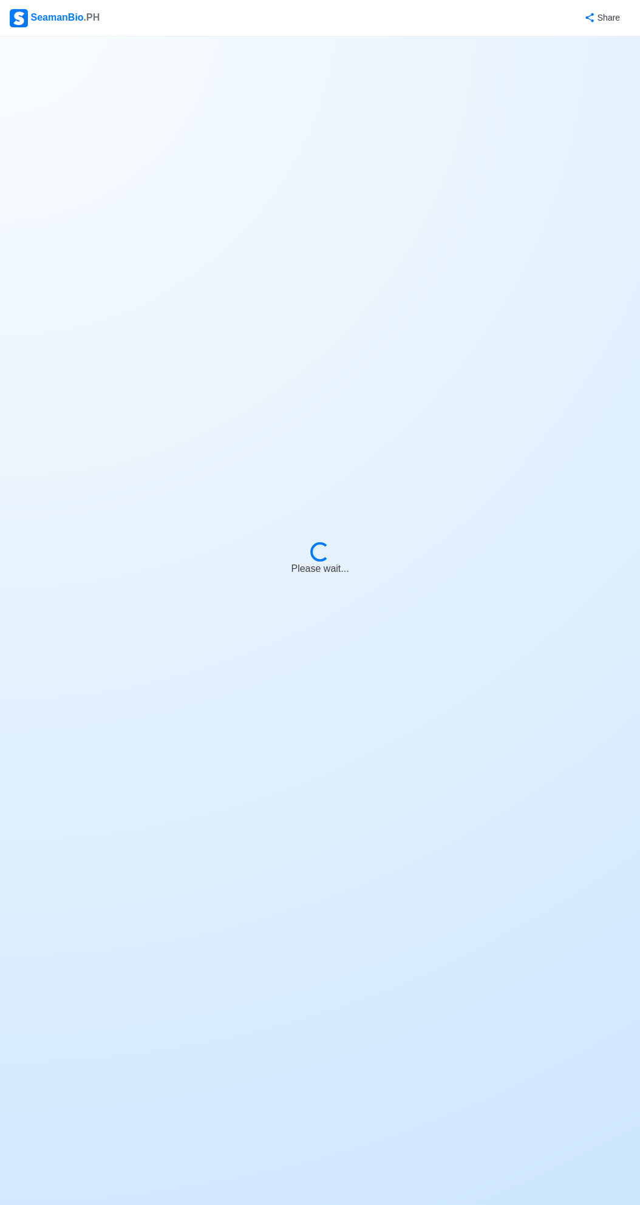
select select "Onboard"
select select "Visible for Hiring"
select select "Married"
select select "[DEMOGRAPHIC_DATA]"
select select "PH"
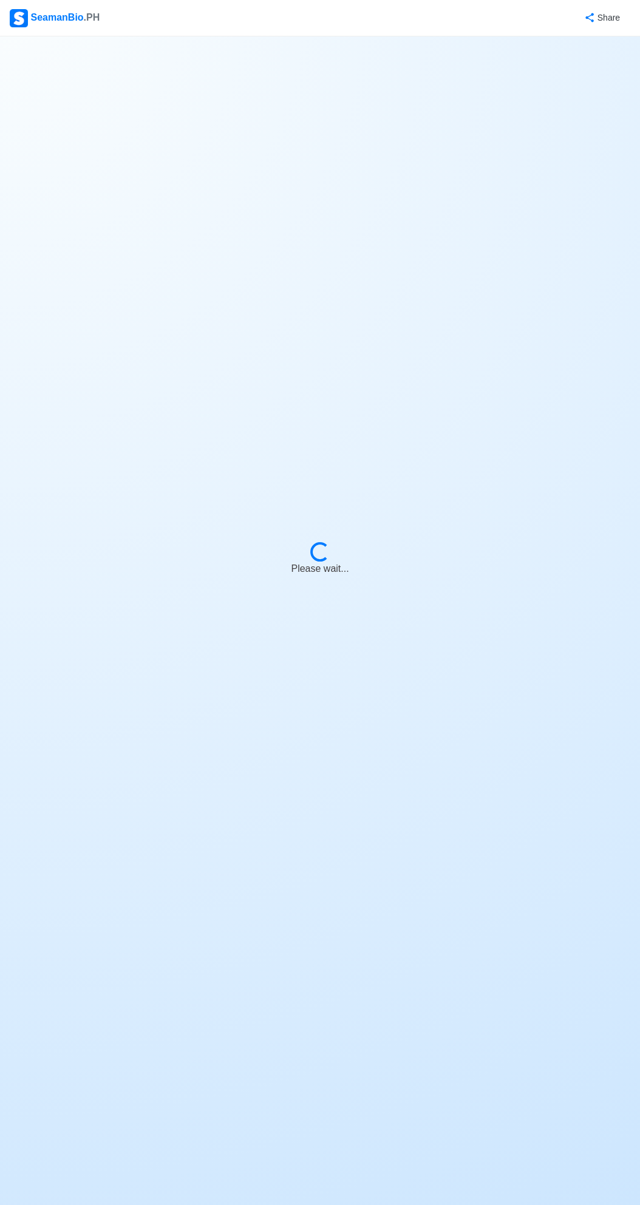
select select "5"
select select "10"
select select "4102416000000"
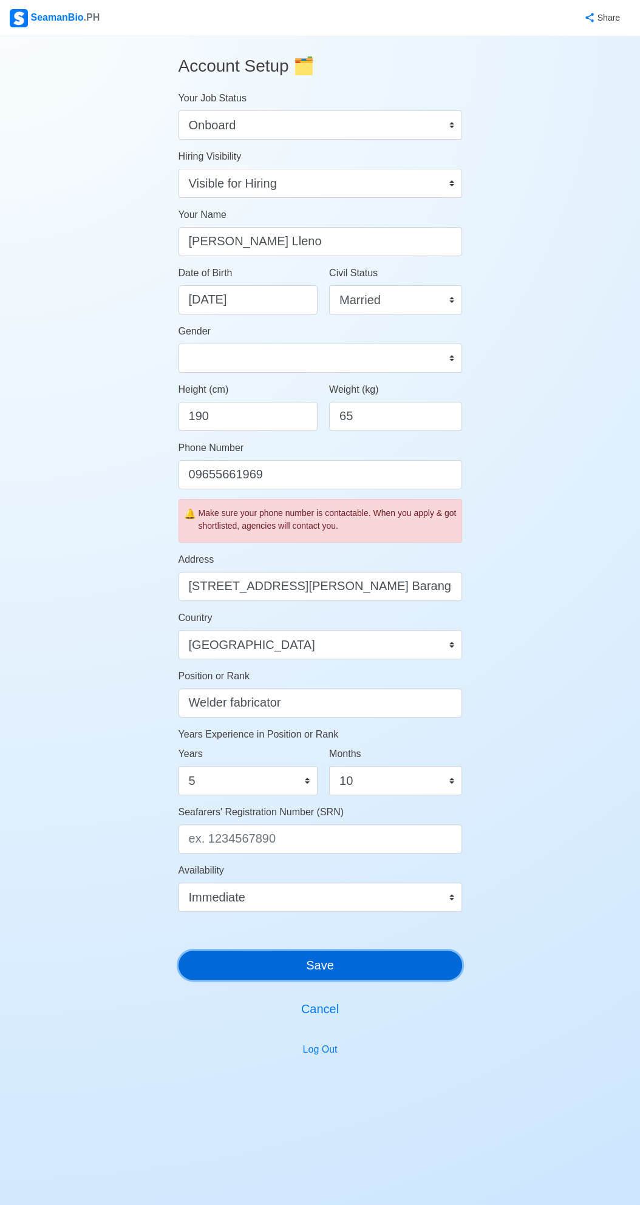
click at [357, 968] on button "Save" at bounding box center [319, 965] width 283 height 29
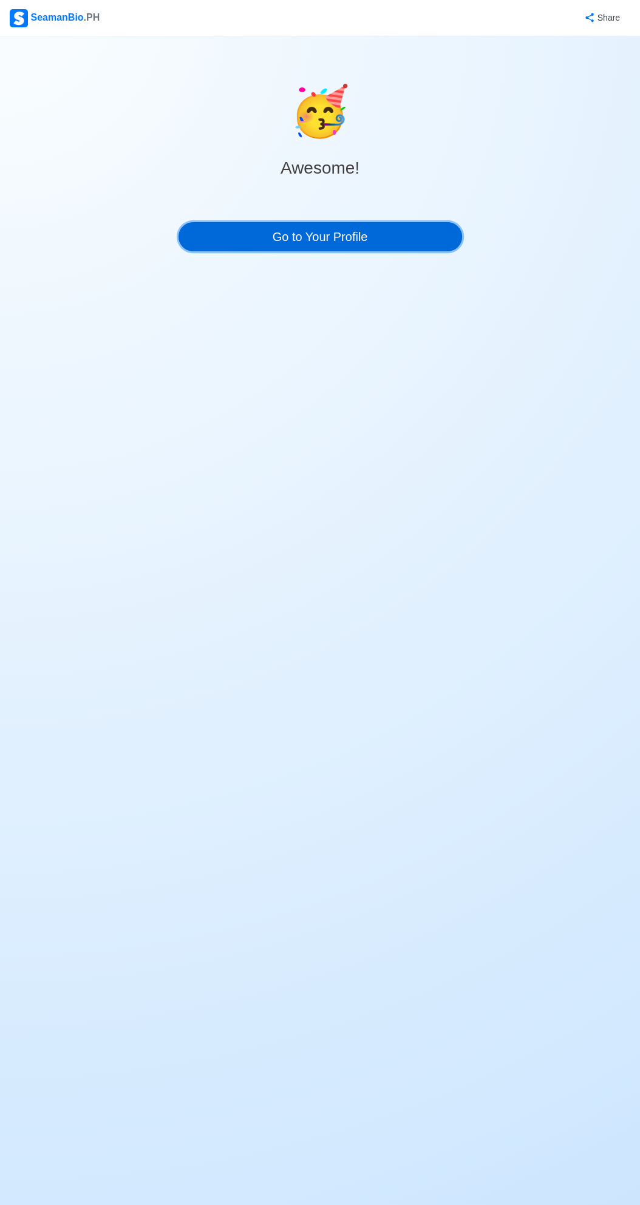
click at [391, 234] on link "Go to Your Profile" at bounding box center [319, 236] width 283 height 29
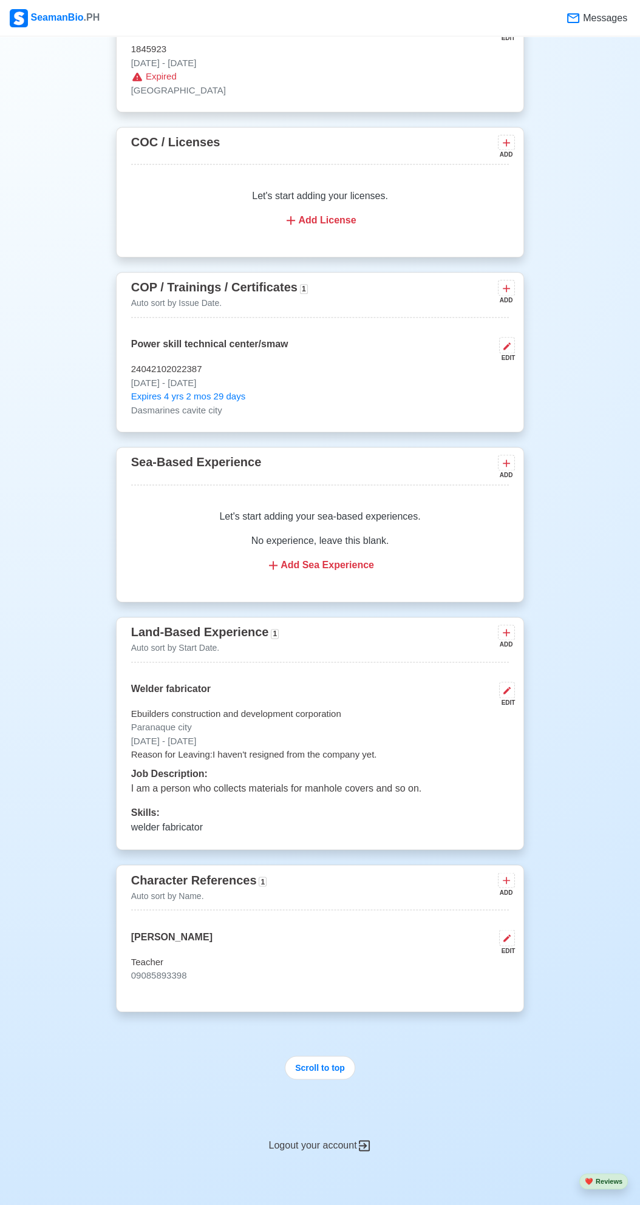
scroll to position [1350, 0]
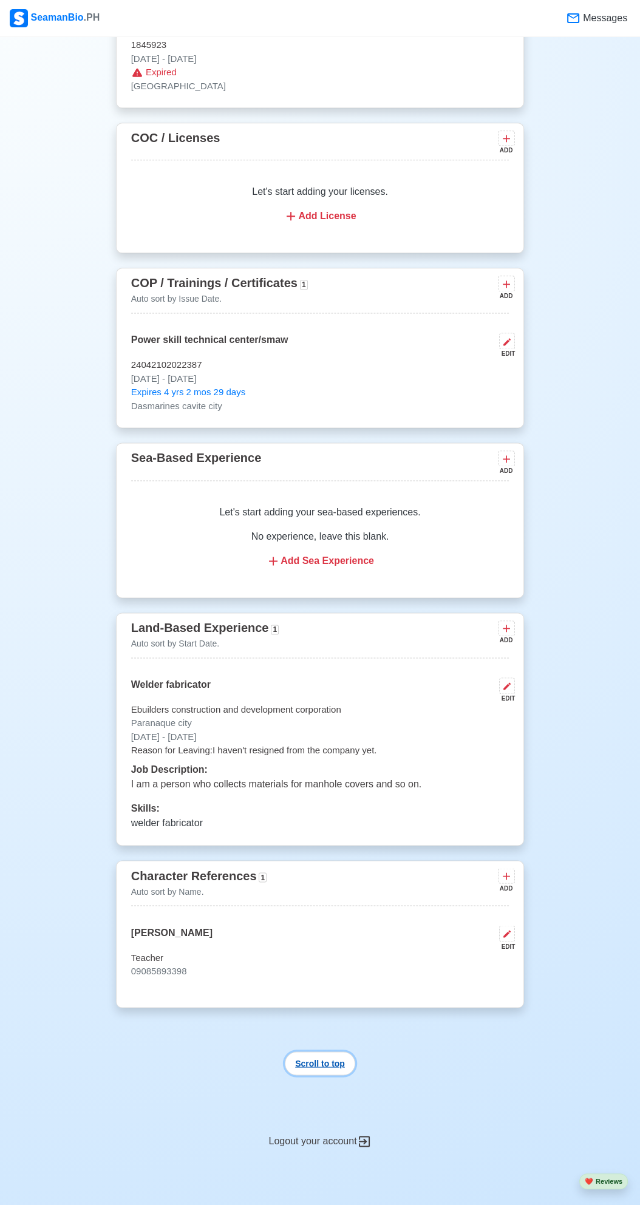
click at [328, 1051] on button "Scroll to top" at bounding box center [320, 1063] width 70 height 24
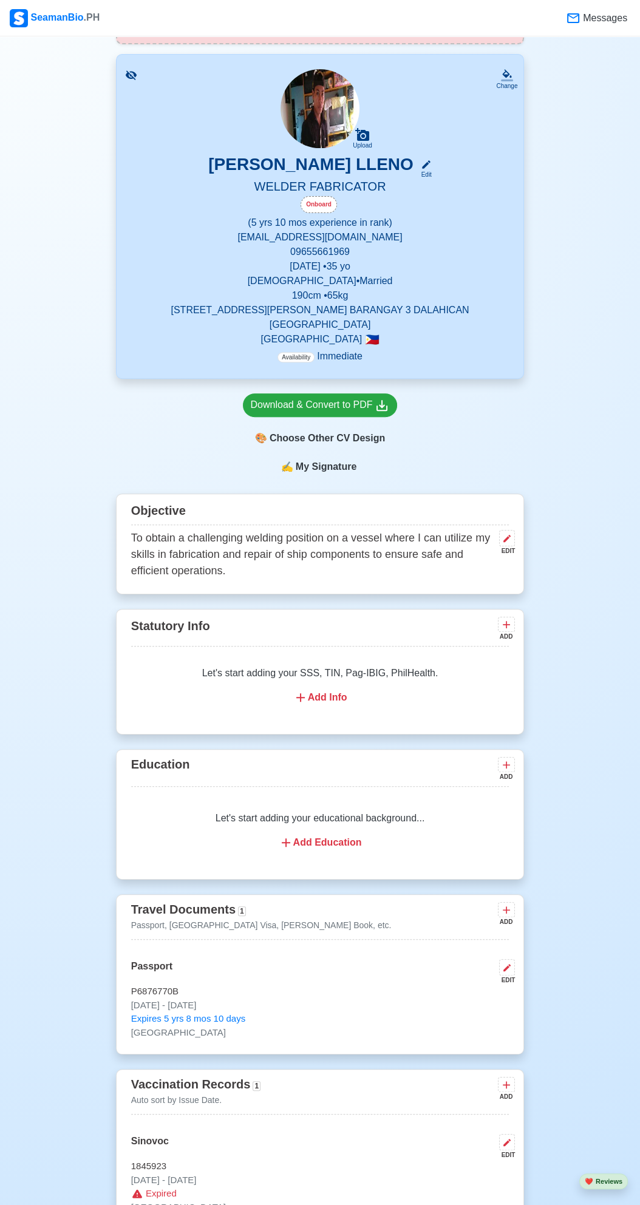
scroll to position [0, 0]
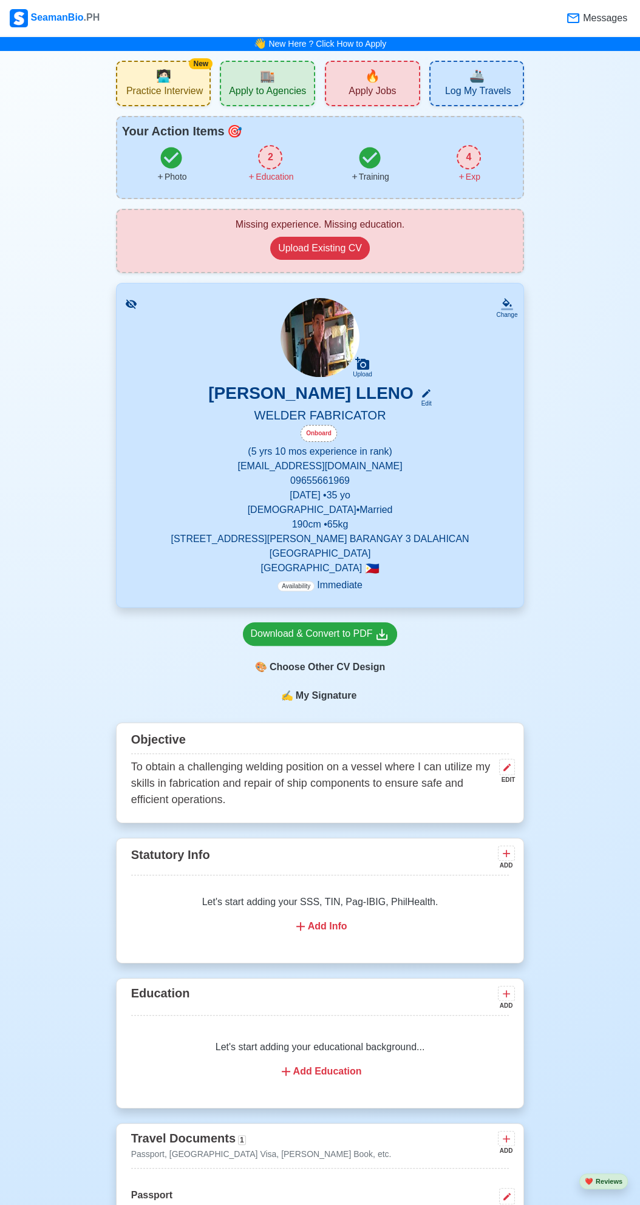
click at [390, 97] on span "Apply Jobs" at bounding box center [371, 92] width 47 height 15
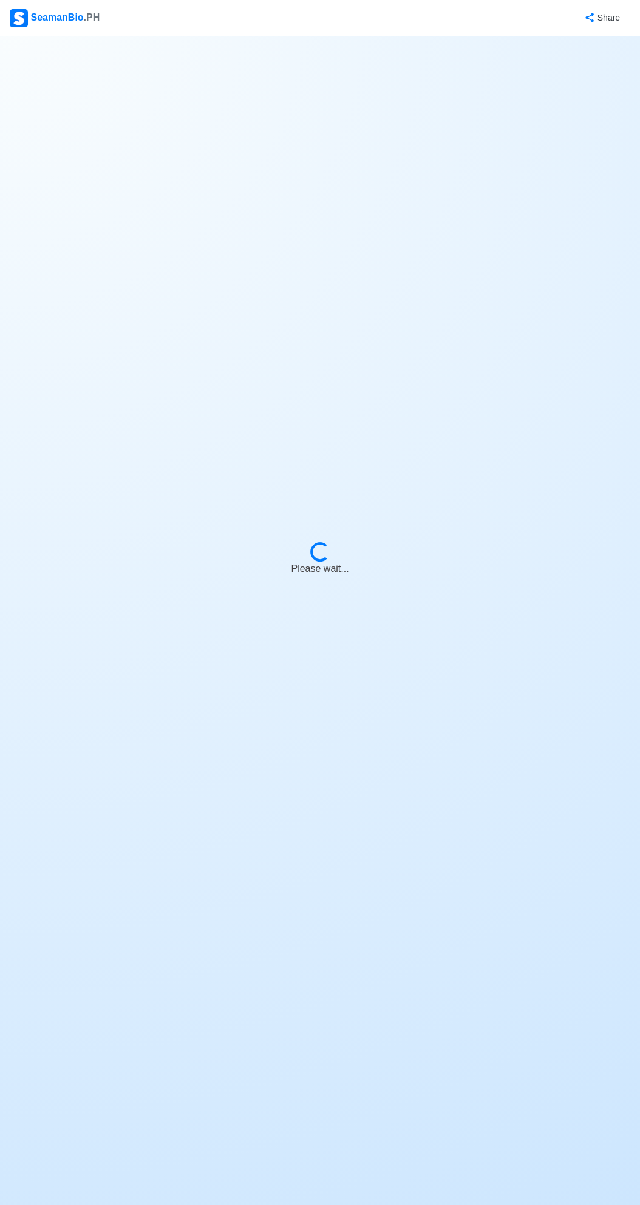
select select "Fitter"
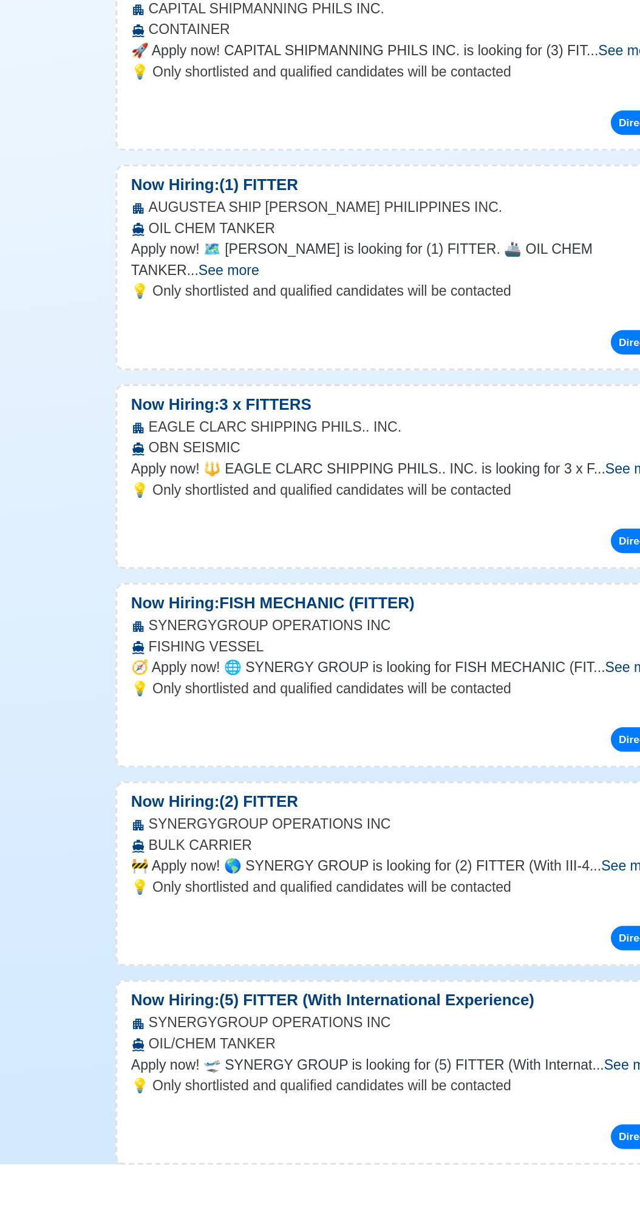
scroll to position [930, 0]
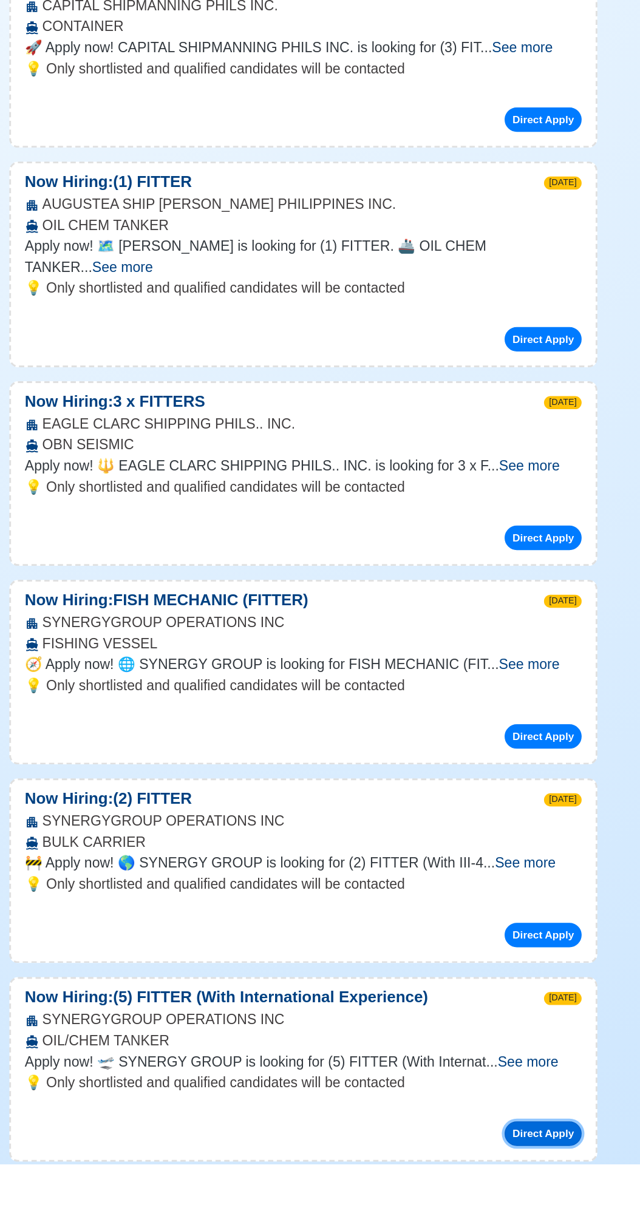
click at [492, 1175] on button "Direct Apply" at bounding box center [486, 1183] width 53 height 17
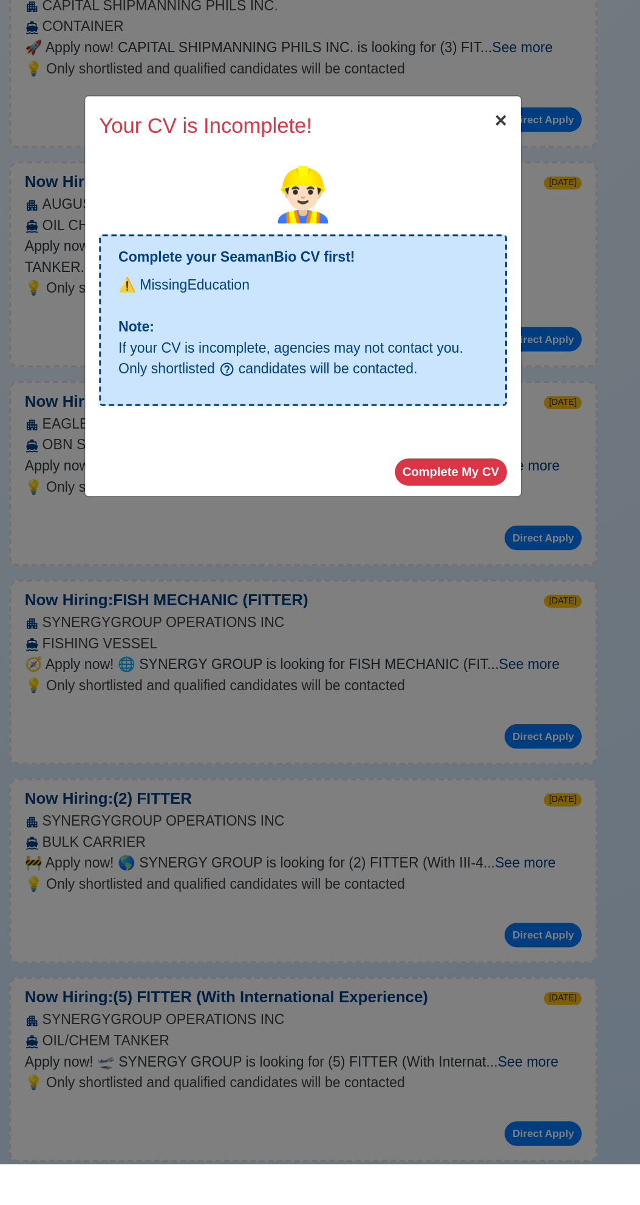
click at [460, 489] on span "×" at bounding box center [457, 480] width 8 height 16
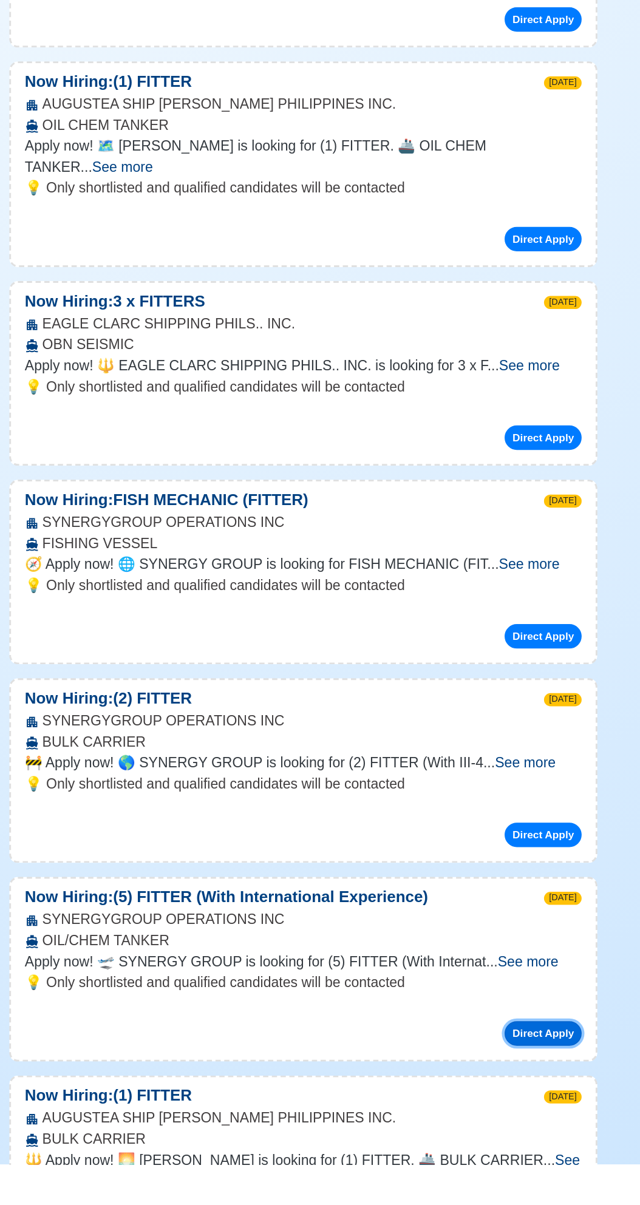
scroll to position [1000, 0]
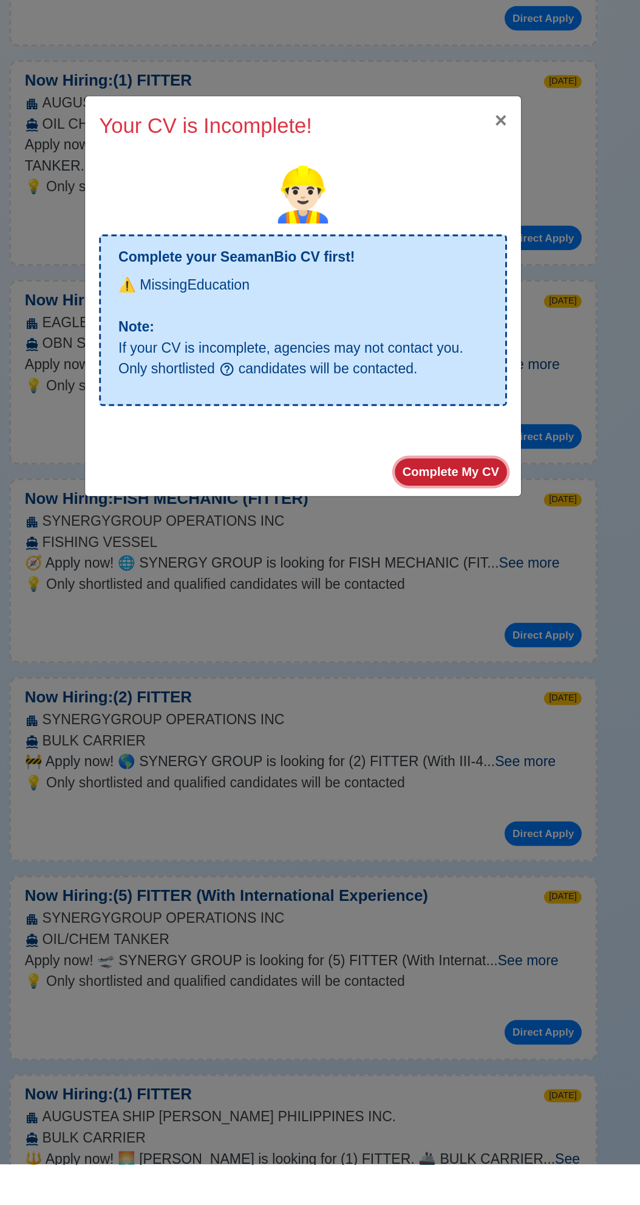
click at [422, 734] on button "Complete My CV" at bounding box center [423, 724] width 78 height 19
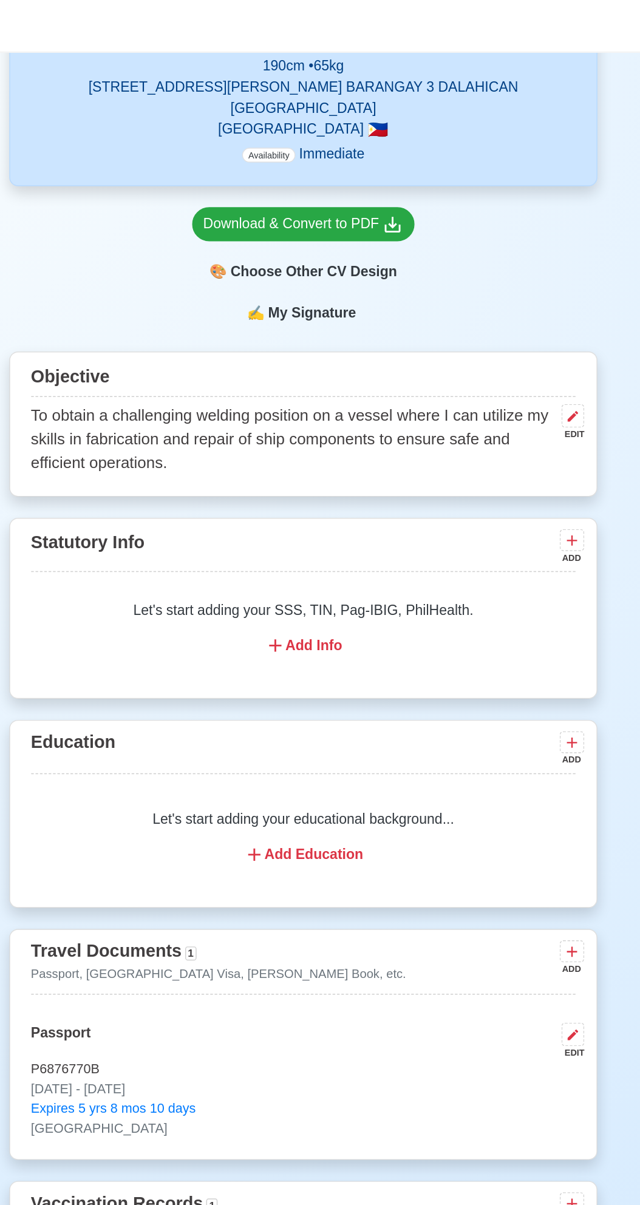
scroll to position [475, 0]
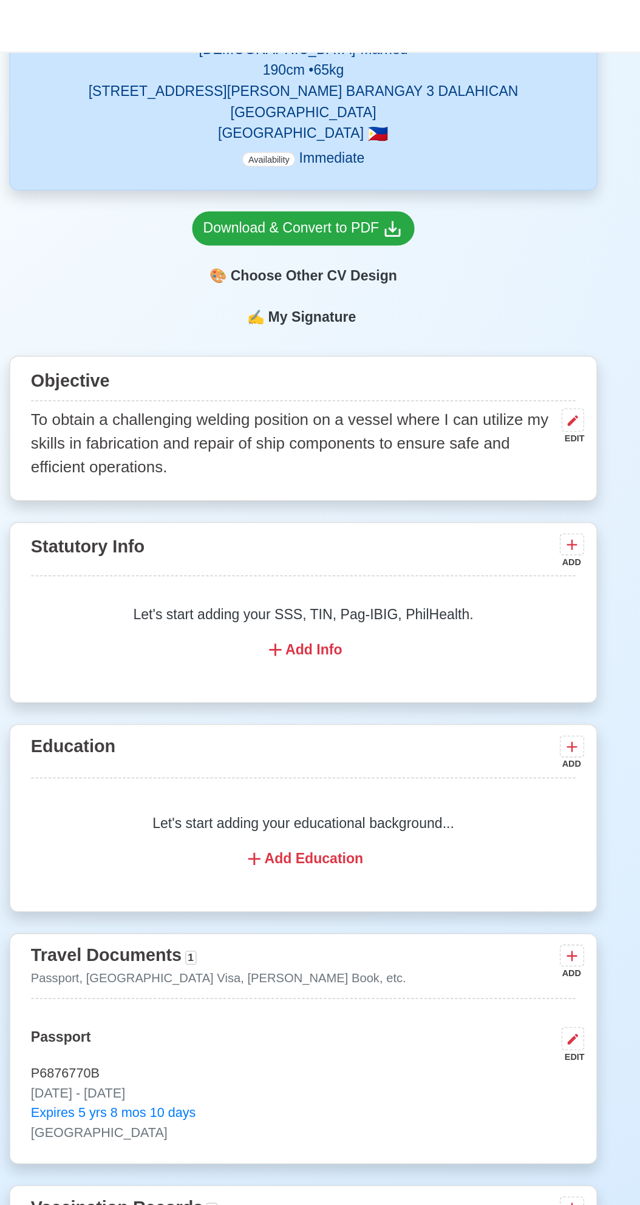
click at [333, 589] on div "Add Education" at bounding box center [320, 596] width 349 height 15
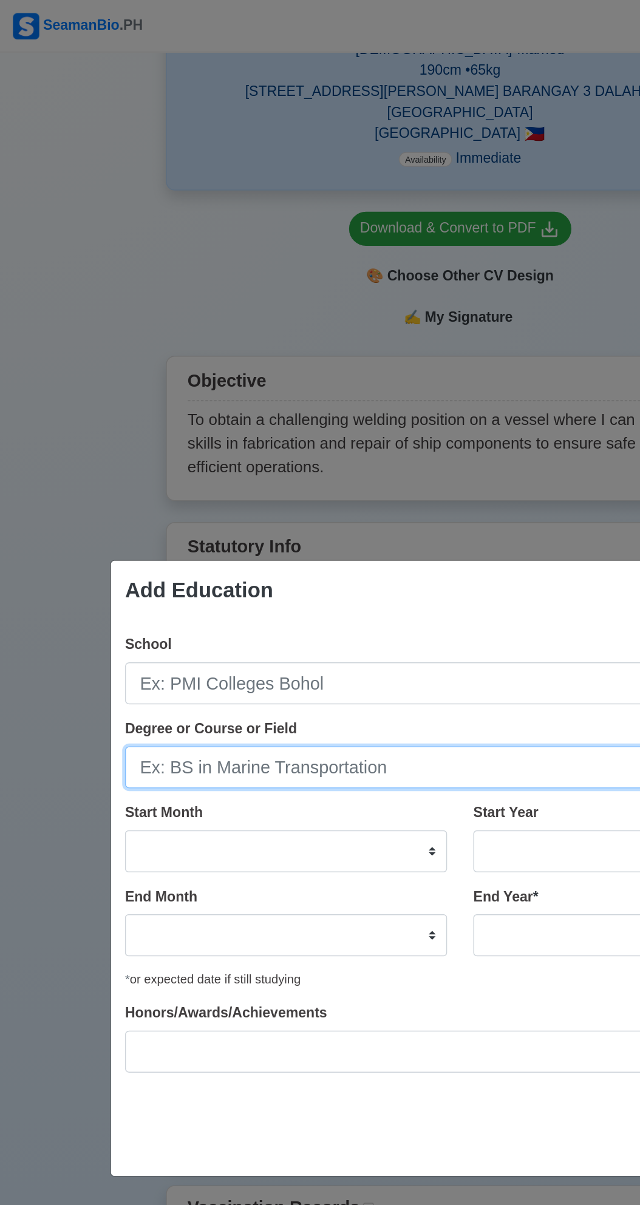
click at [254, 535] on input "Degree or Course or Field" at bounding box center [319, 532] width 465 height 29
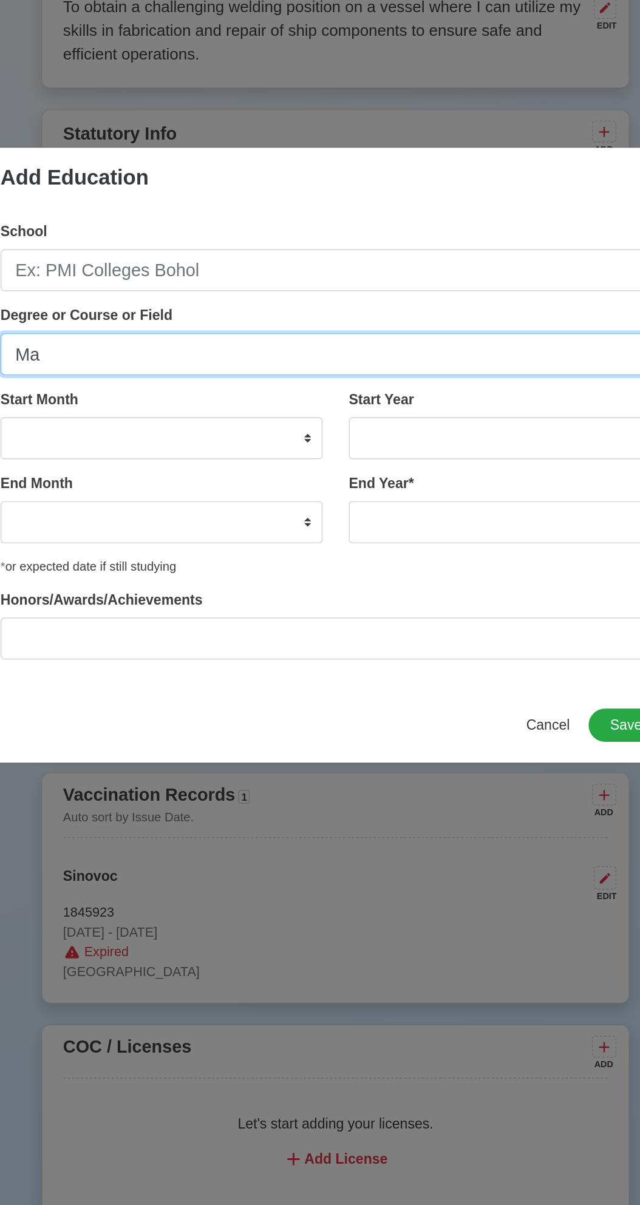
type input "M"
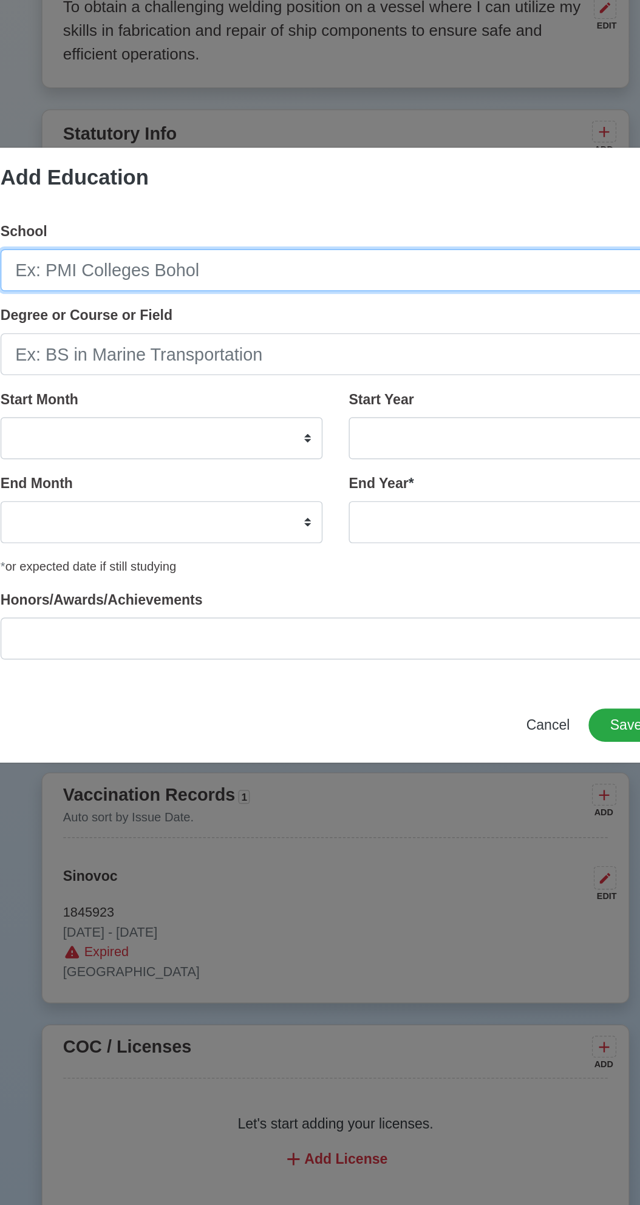
click at [232, 468] on input "School" at bounding box center [319, 474] width 465 height 29
type input "[GEOGRAPHIC_DATA]"
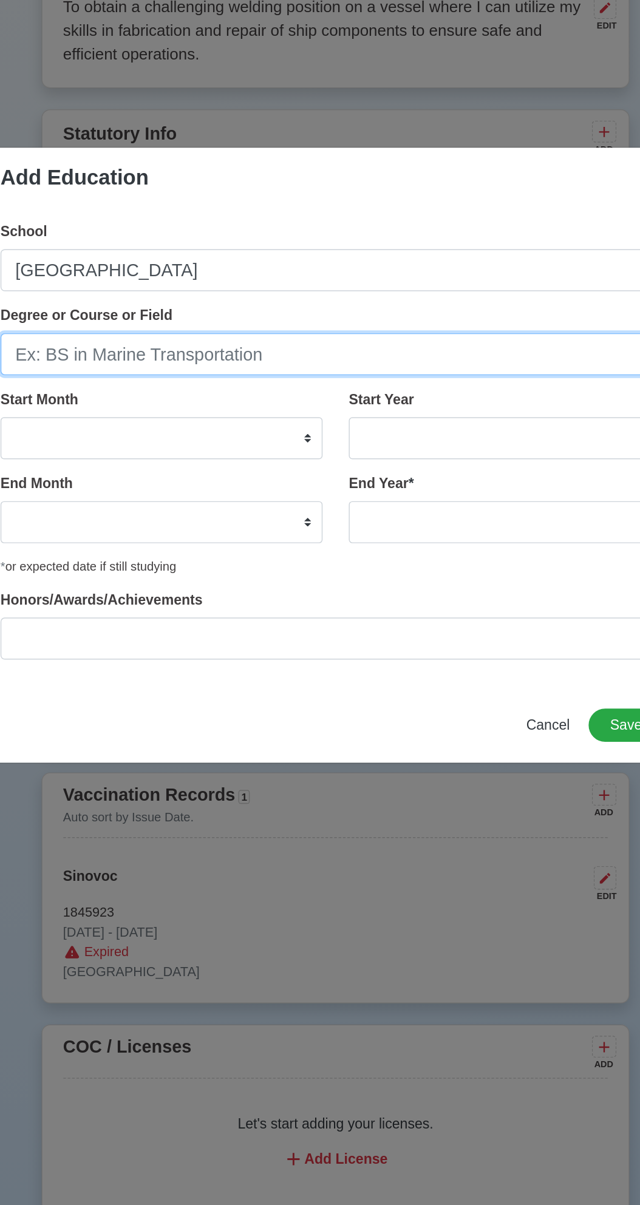
click at [265, 533] on input "Degree or Course or Field" at bounding box center [319, 532] width 465 height 29
type input "N/A"
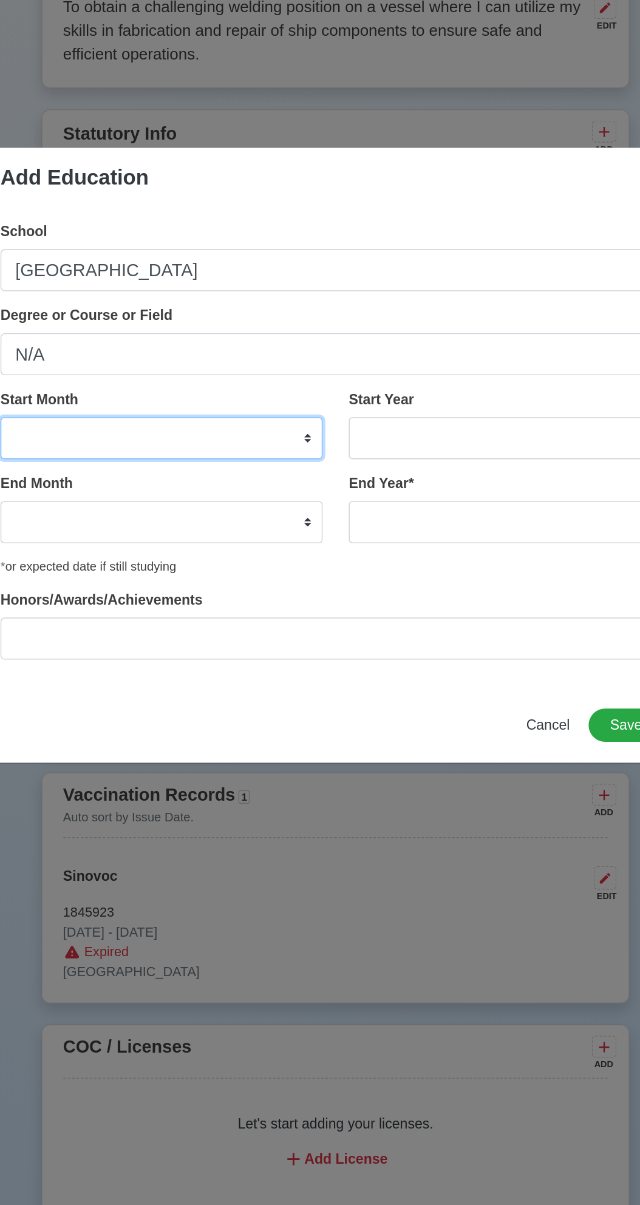
click at [306, 591] on select "January February March April May June July August September October November De…" at bounding box center [198, 590] width 223 height 29
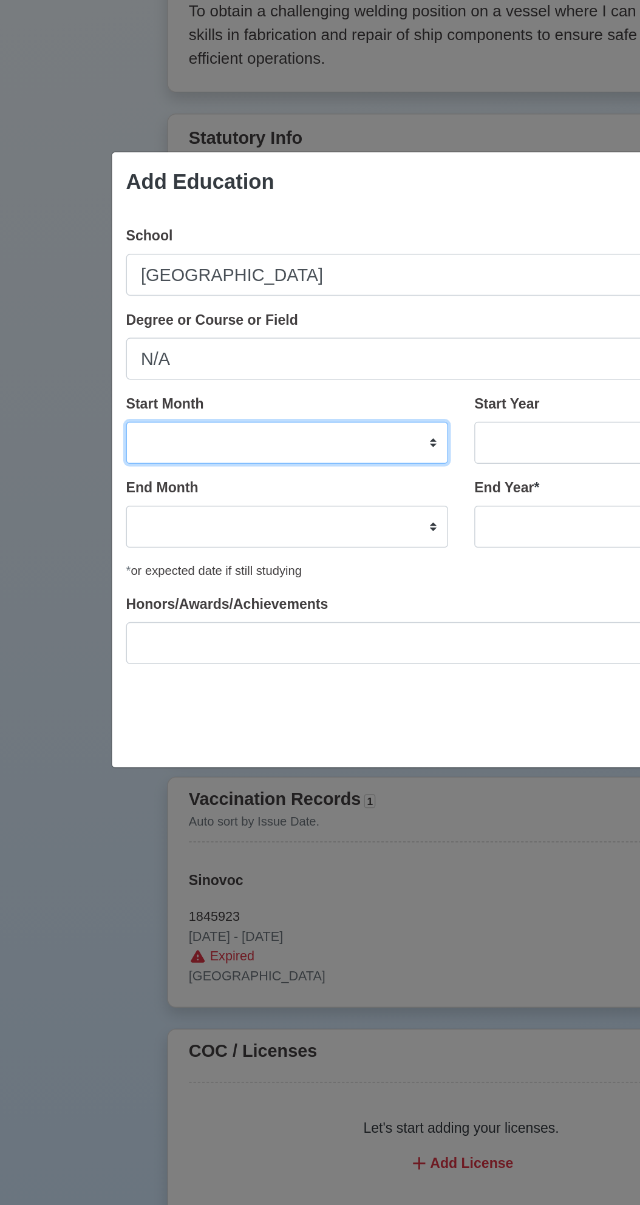
click at [307, 587] on select "January February March April May June July August September October November De…" at bounding box center [198, 590] width 223 height 29
click at [87, 576] on select "January February March April May June July August September October November De…" at bounding box center [198, 590] width 223 height 29
click at [298, 600] on select "January February March April May June July August September October November De…" at bounding box center [198, 590] width 223 height 29
select select "June"
click at [87, 576] on select "January February March April May June July August September October November De…" at bounding box center [198, 590] width 223 height 29
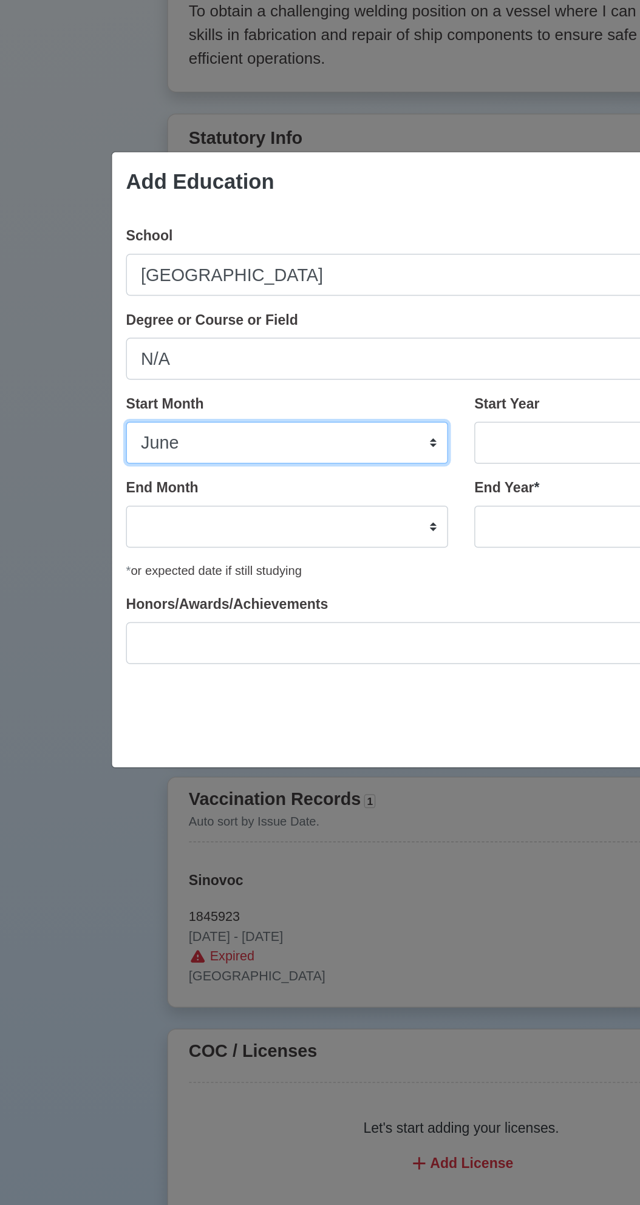
click at [308, 589] on select "January February March April May June July August September October November De…" at bounding box center [198, 590] width 223 height 29
click at [87, 576] on select "January February March April May June July August September October November De…" at bounding box center [198, 590] width 223 height 29
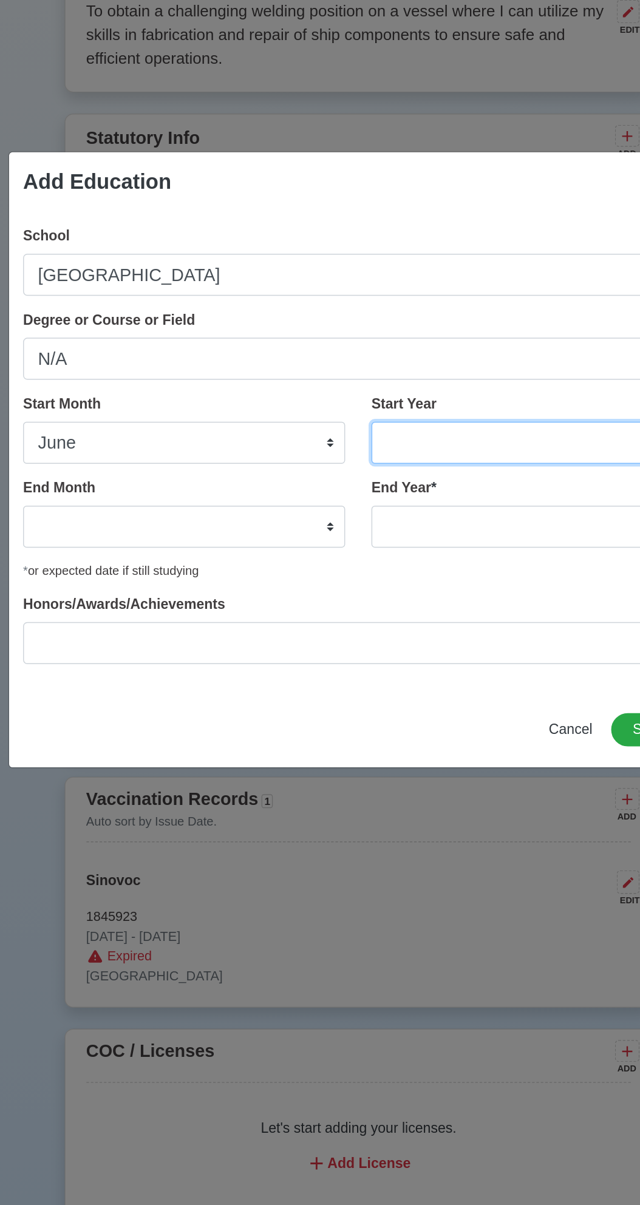
click at [412, 591] on select "2025 2024 2023 2022 2021 2020 2019 2018 2017 2016 2015 2014 2013 2012 2011 2010…" at bounding box center [440, 590] width 223 height 29
select select "2009"
click at [329, 576] on select "2025 2024 2023 2022 2021 2020 2019 2018 2017 2016 2015 2014 2013 2012 2011 2010…" at bounding box center [440, 590] width 223 height 29
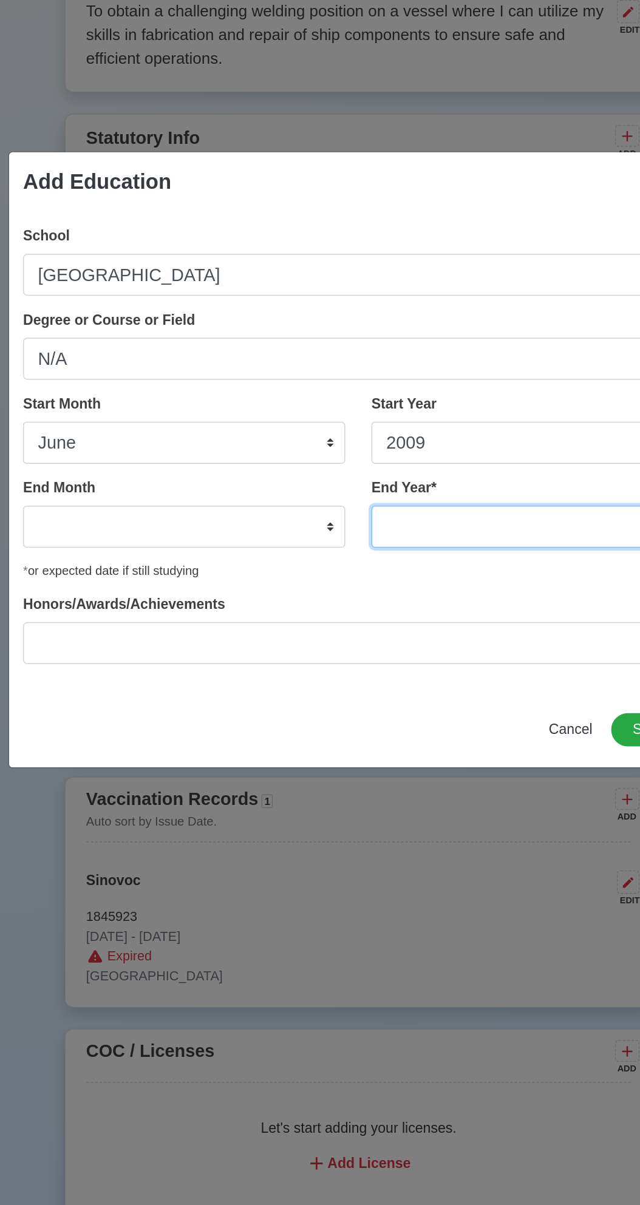
click at [373, 647] on select "2035 2034 2033 2032 2031 2030 2029 2028 2027 2026 2025 2024 2023 2022 2021 2020…" at bounding box center [440, 648] width 223 height 29
select select "2010"
click at [329, 634] on select "2035 2034 2033 2032 2031 2030 2029 2028 2027 2026 2025 2024 2023 2022 2021 2020…" at bounding box center [440, 648] width 223 height 29
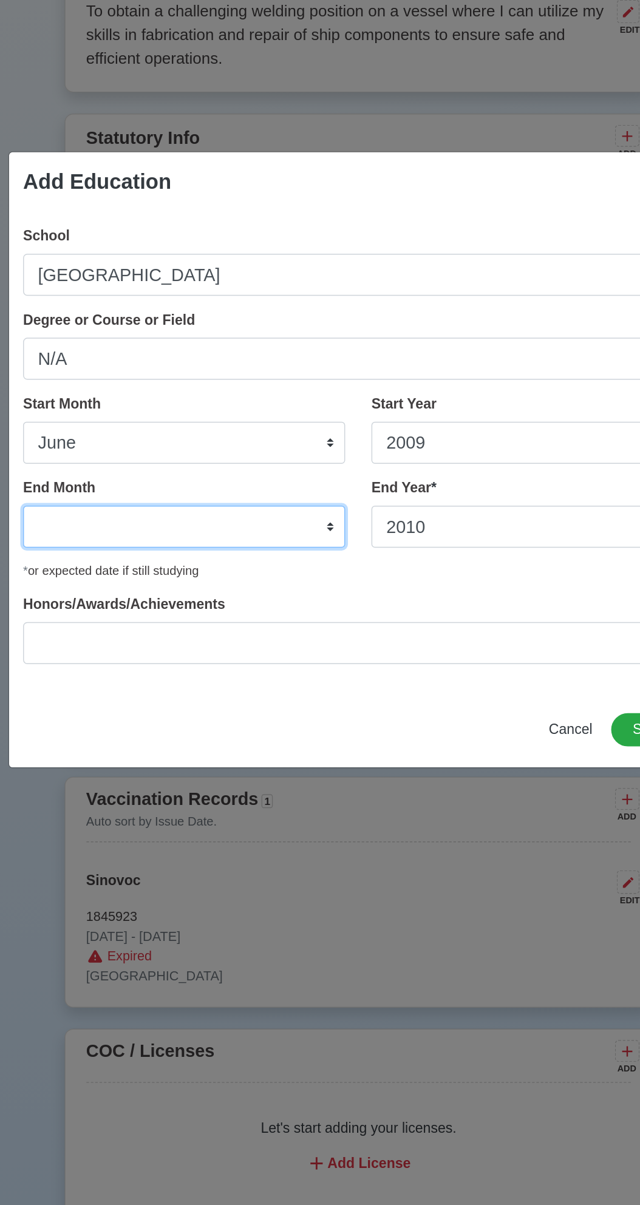
click at [291, 644] on select "January February March April May June July August September October November De…" at bounding box center [198, 648] width 223 height 29
select select "May"
click at [87, 634] on select "January February March April May June July August September October November De…" at bounding box center [198, 648] width 223 height 29
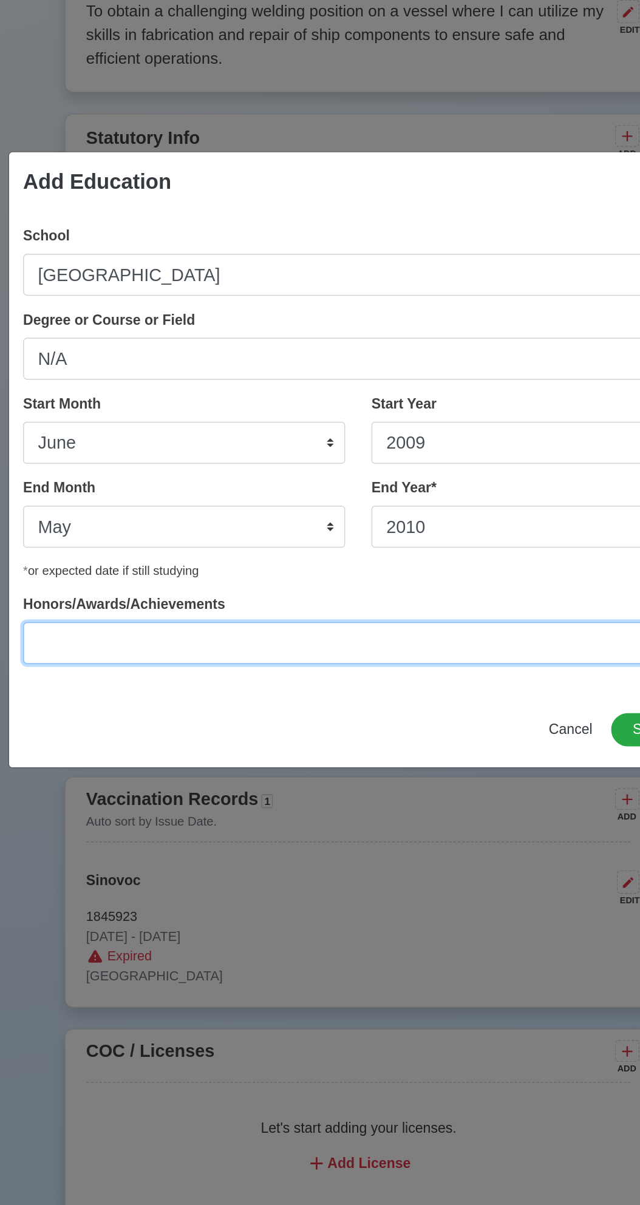
click at [290, 730] on input "Honors/Awards/Achievements" at bounding box center [319, 729] width 465 height 29
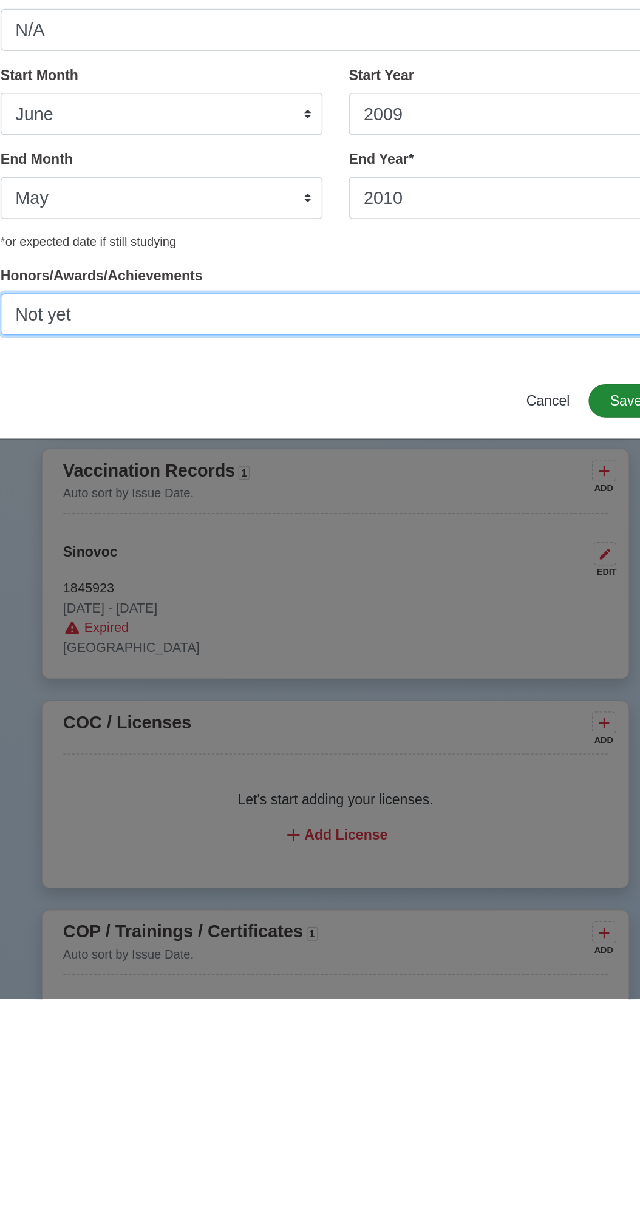
type input "Not yet"
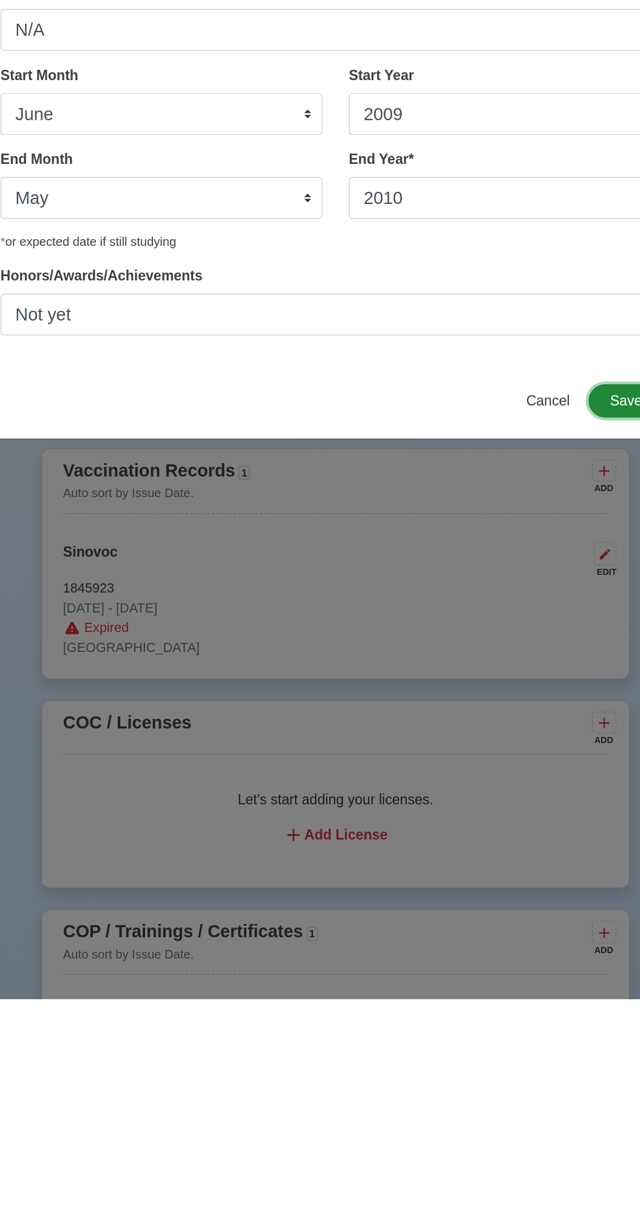
click at [527, 788] on button "Save" at bounding box center [521, 789] width 52 height 23
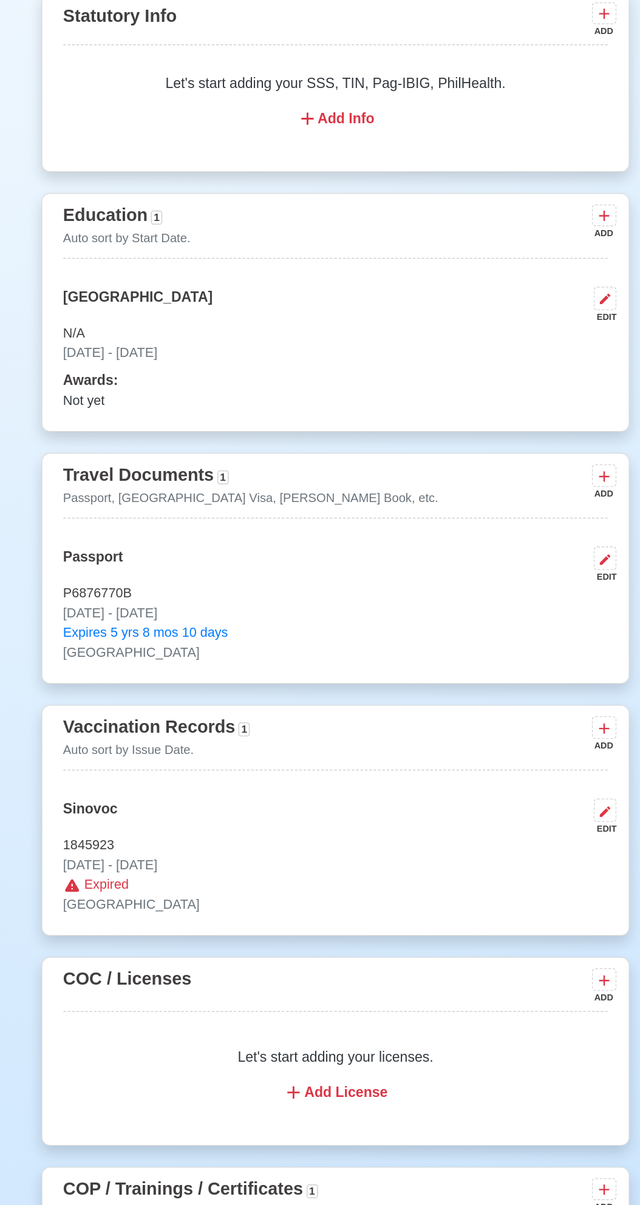
scroll to position [402, 0]
click at [373, 419] on p "Let's start adding your SSS, TIN, Pag-IBIG, PhilHealth." at bounding box center [320, 426] width 349 height 15
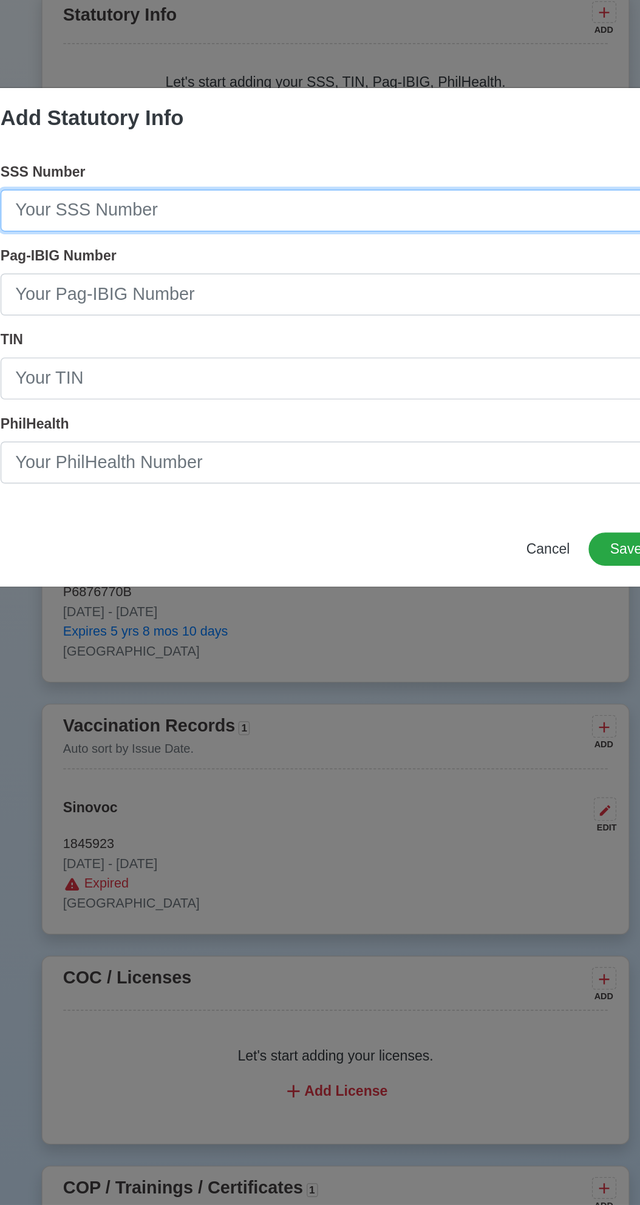
click at [265, 515] on input "SSS Number" at bounding box center [319, 514] width 465 height 29
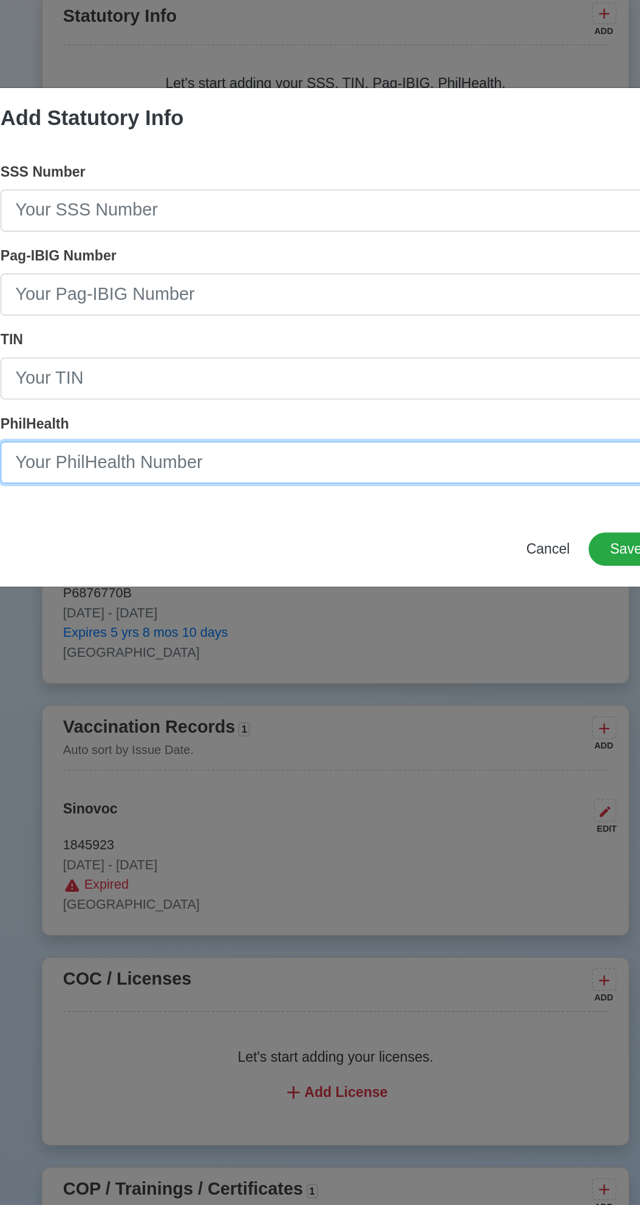
click at [279, 692] on input "PhilHealth" at bounding box center [319, 689] width 465 height 29
type input "080255441497"
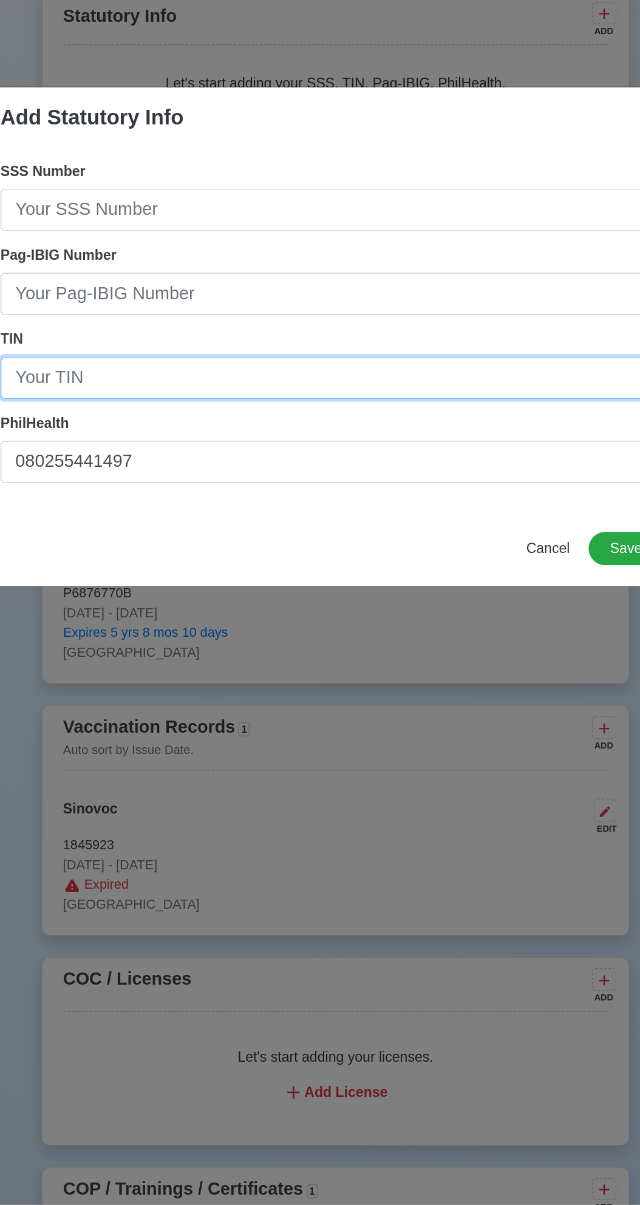
click at [236, 629] on input "TIN" at bounding box center [319, 631] width 465 height 29
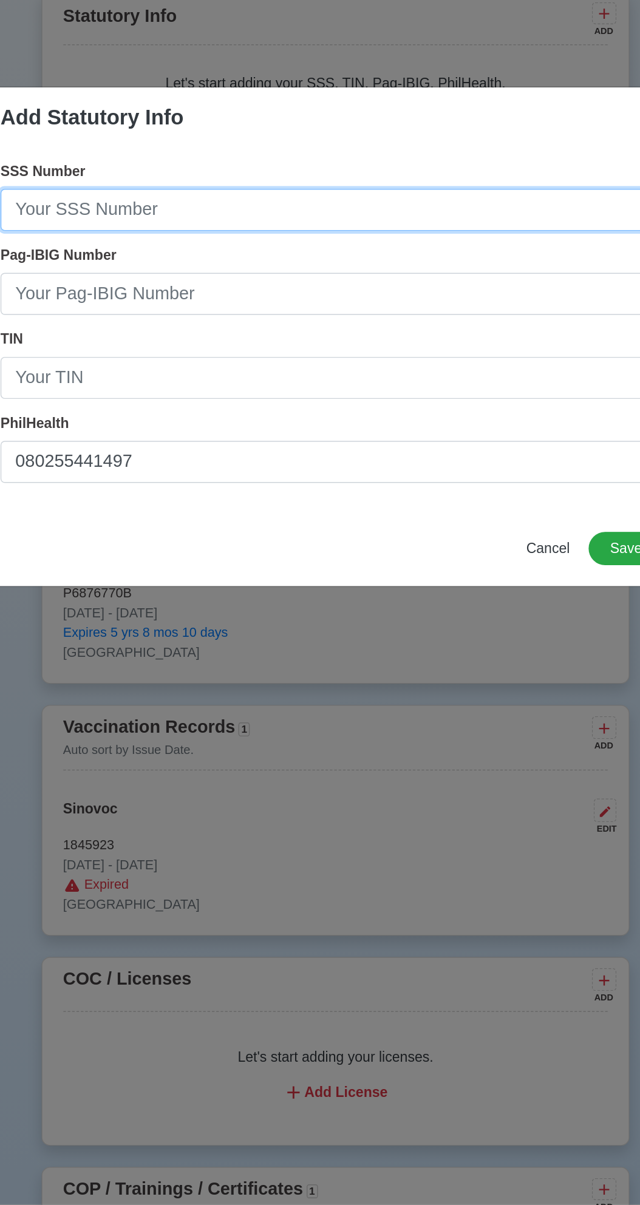
click at [319, 511] on input "SSS Number" at bounding box center [319, 514] width 465 height 29
type input "3421214980"
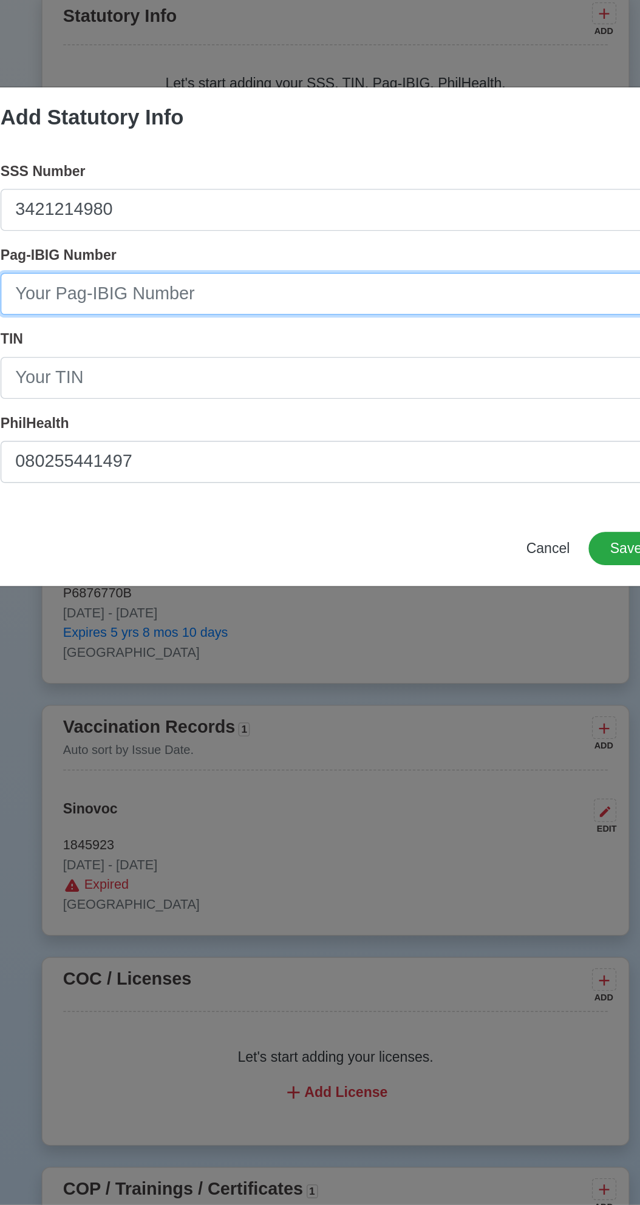
click at [275, 568] on input "Pag-IBIG Number" at bounding box center [319, 572] width 465 height 29
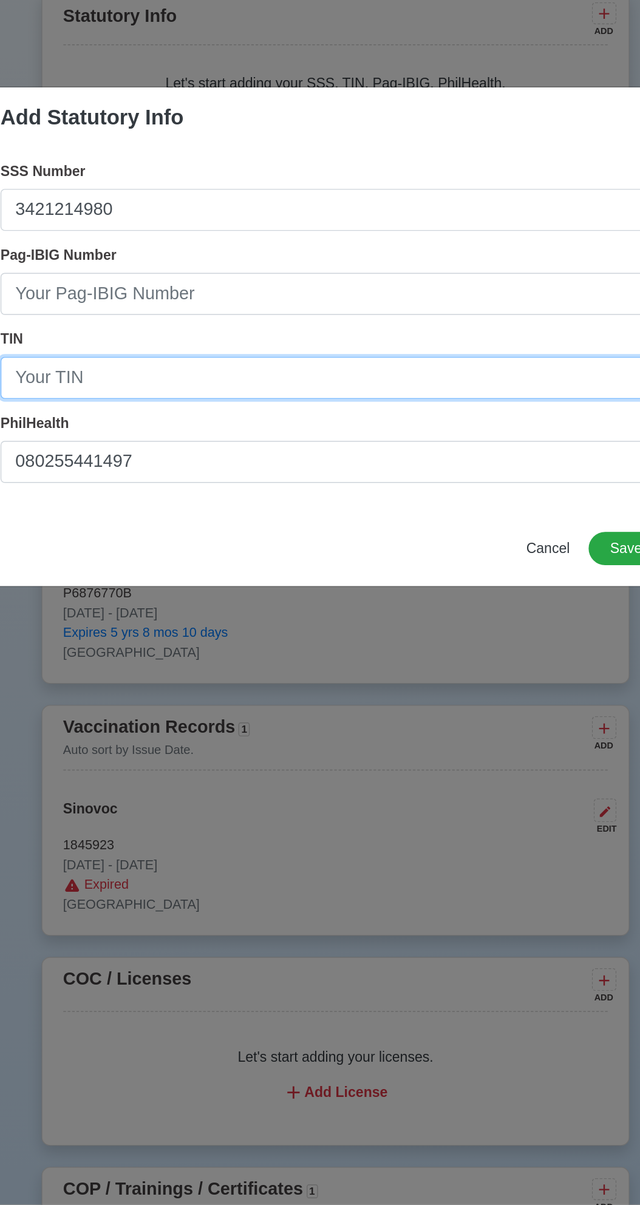
click at [226, 631] on input "TIN" at bounding box center [319, 631] width 465 height 29
type input "327318680000"
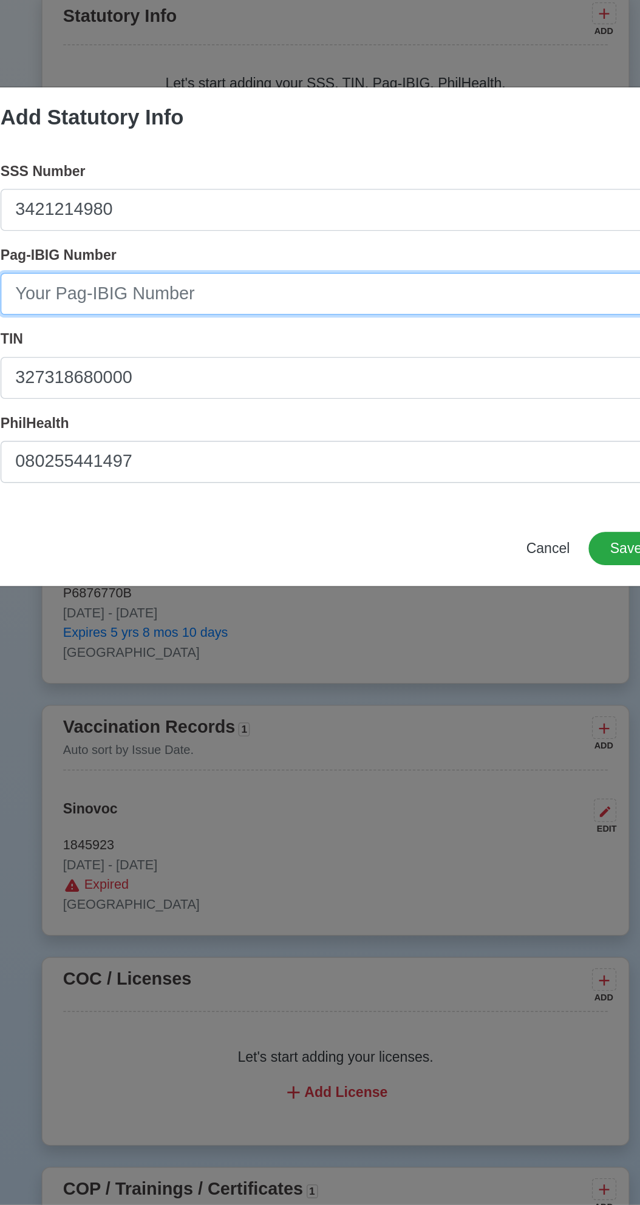
click at [249, 570] on input "Pag-IBIG Number" at bounding box center [319, 572] width 465 height 29
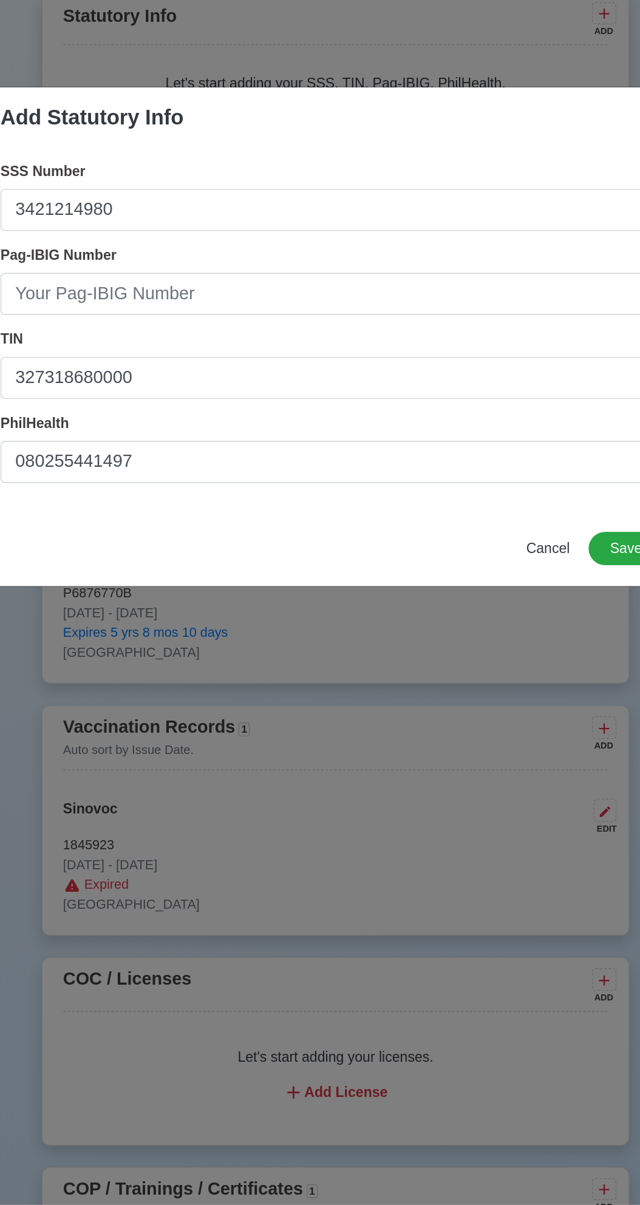
scroll to position [400, 0]
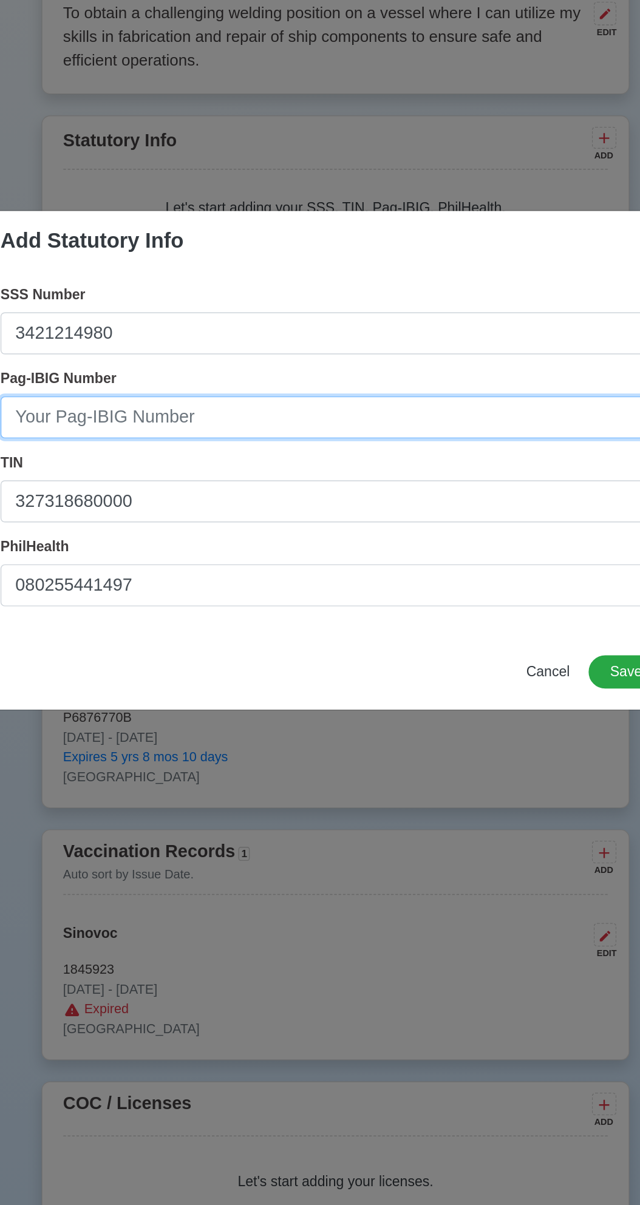
click at [232, 573] on input "Pag-IBIG Number" at bounding box center [319, 572] width 465 height 29
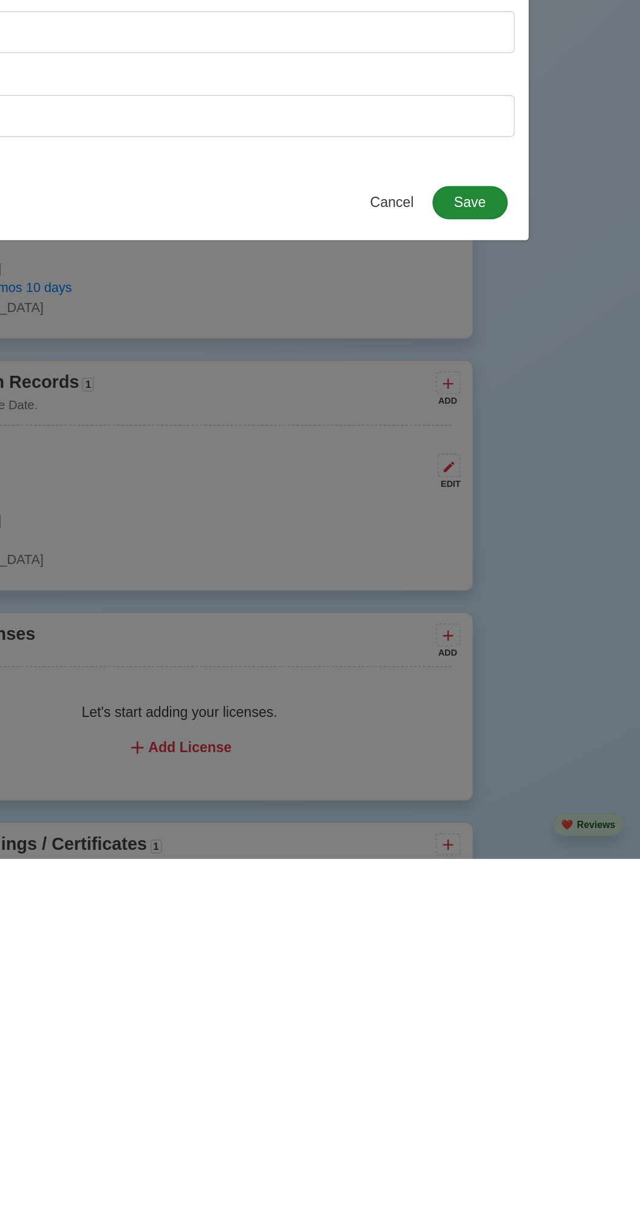
type input "121083268663"
click at [519, 753] on button "Save" at bounding box center [521, 749] width 52 height 23
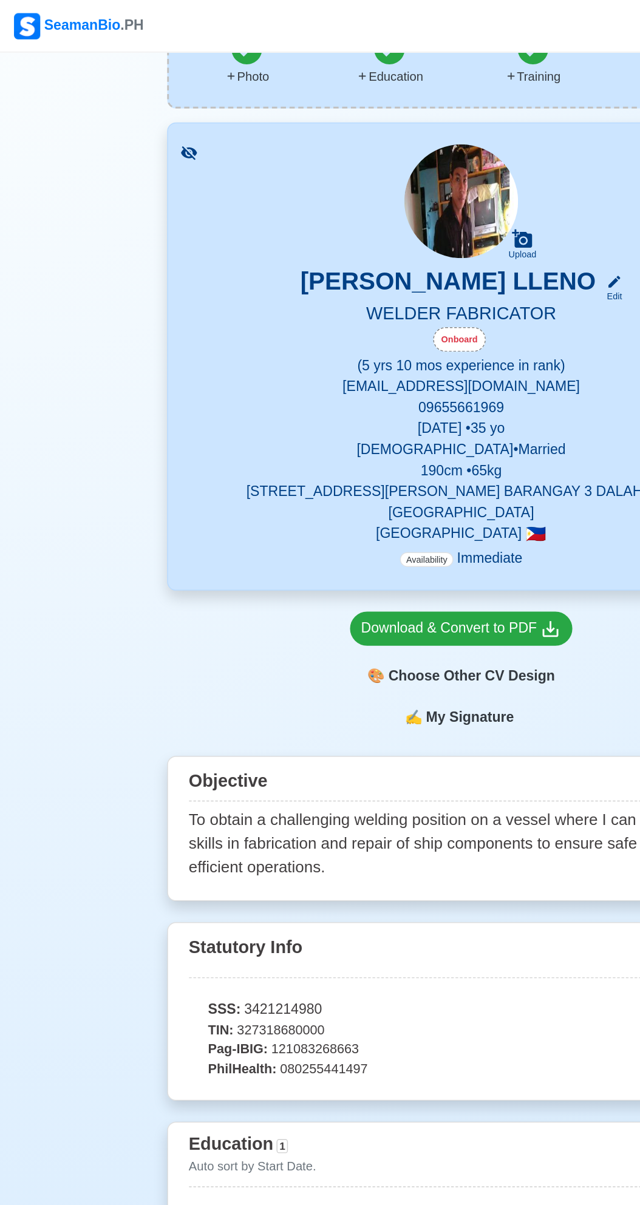
scroll to position [0, 0]
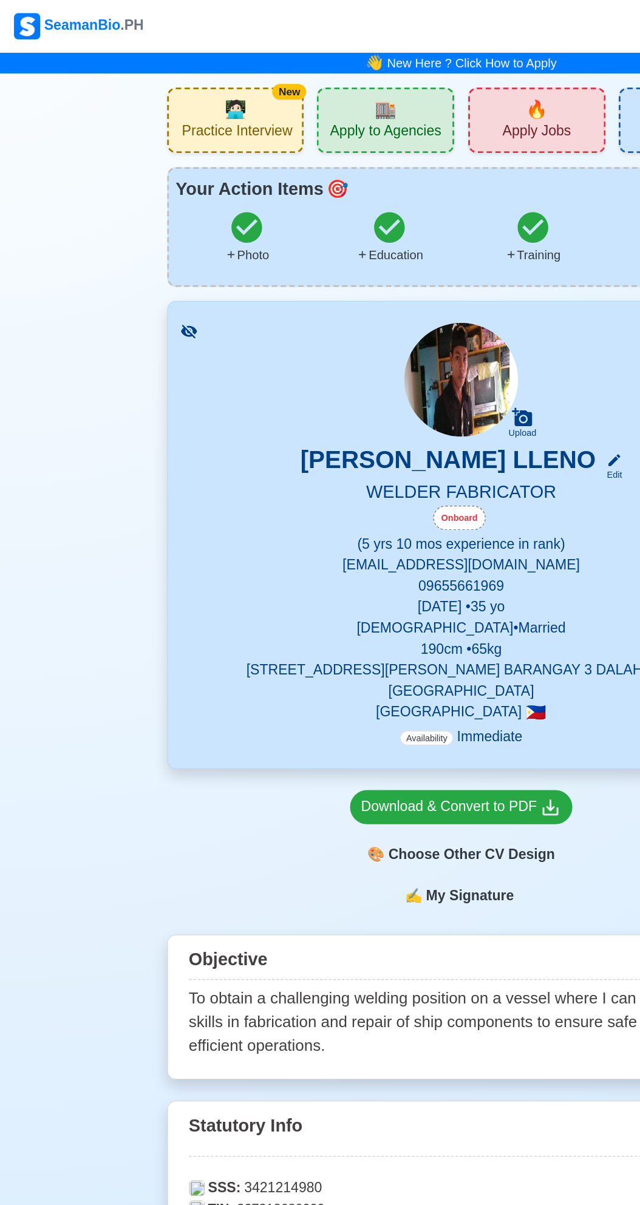
click at [160, 83] on span "🧑🏻‍💻" at bounding box center [163, 76] width 15 height 18
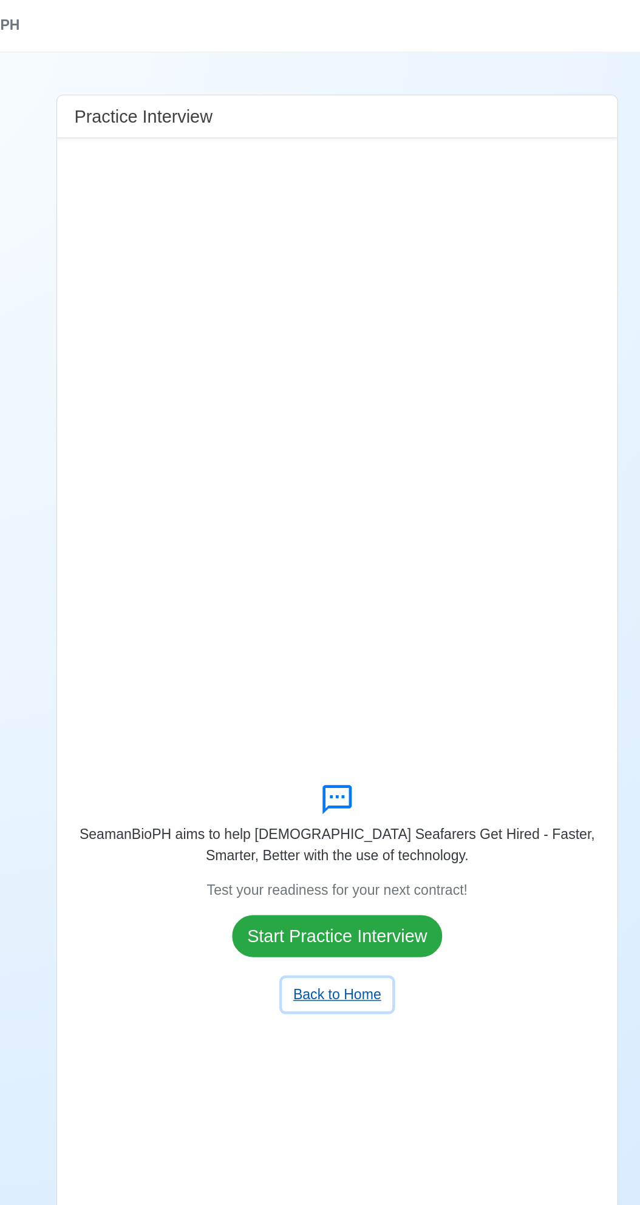
click at [304, 702] on button "Back to Home" at bounding box center [320, 690] width 76 height 23
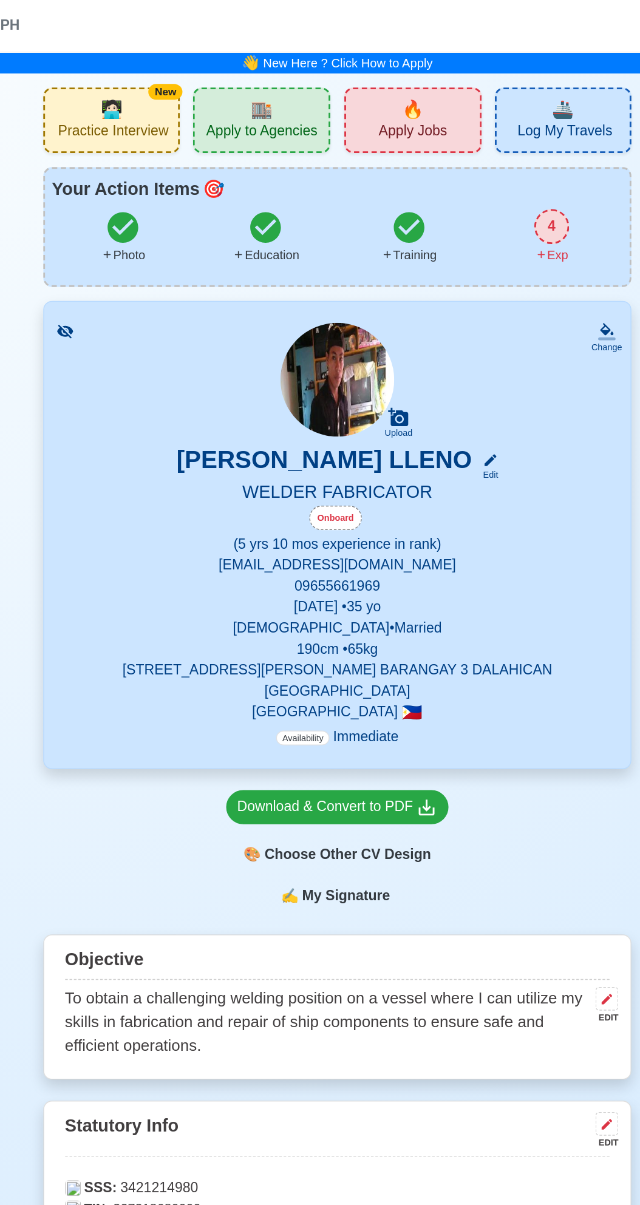
click at [279, 81] on div "🏬 Apply to Agencies" at bounding box center [267, 84] width 95 height 46
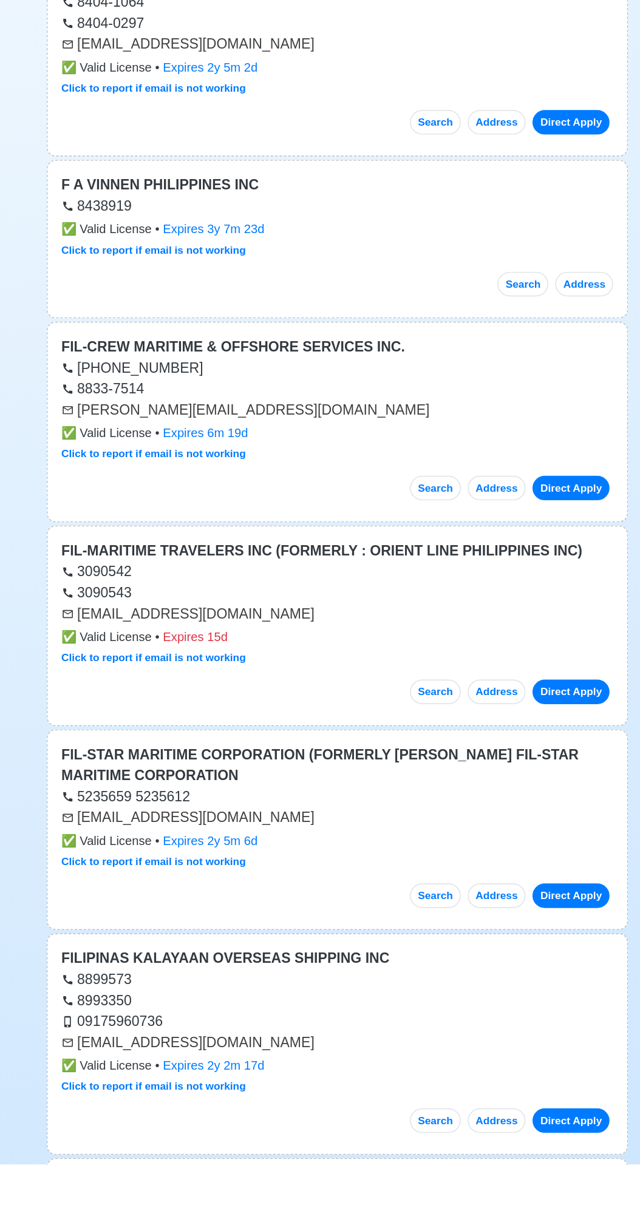
scroll to position [157, 0]
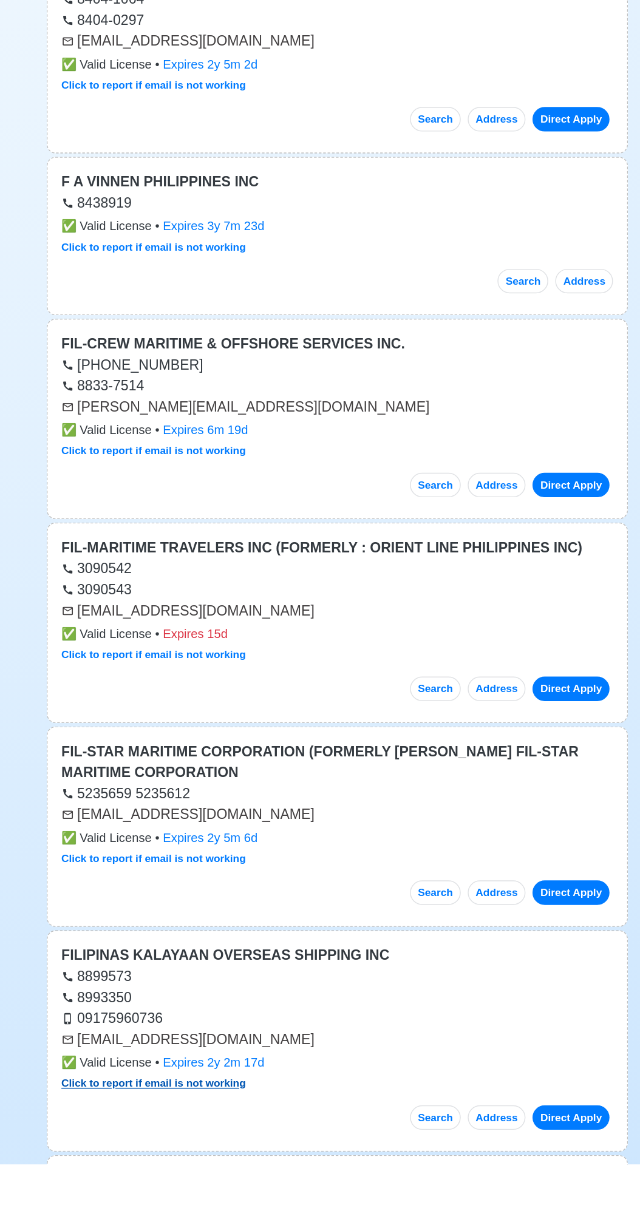
click at [213, 1144] on link "Click to report if email is not working" at bounding box center [193, 1148] width 128 height 8
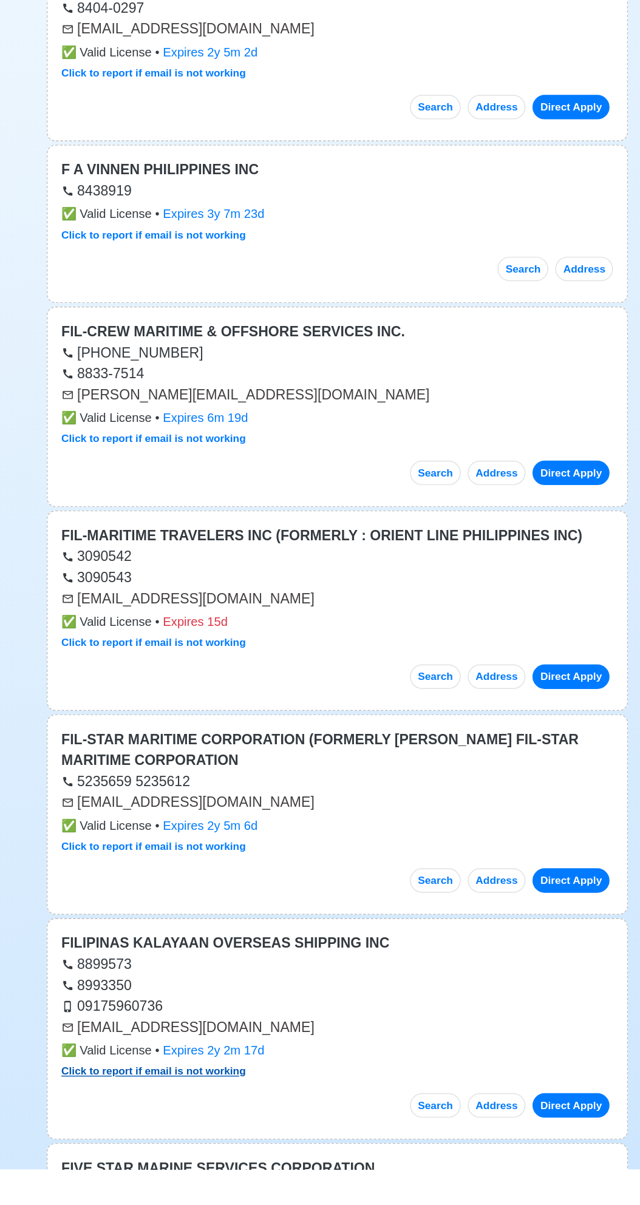
scroll to position [243, 0]
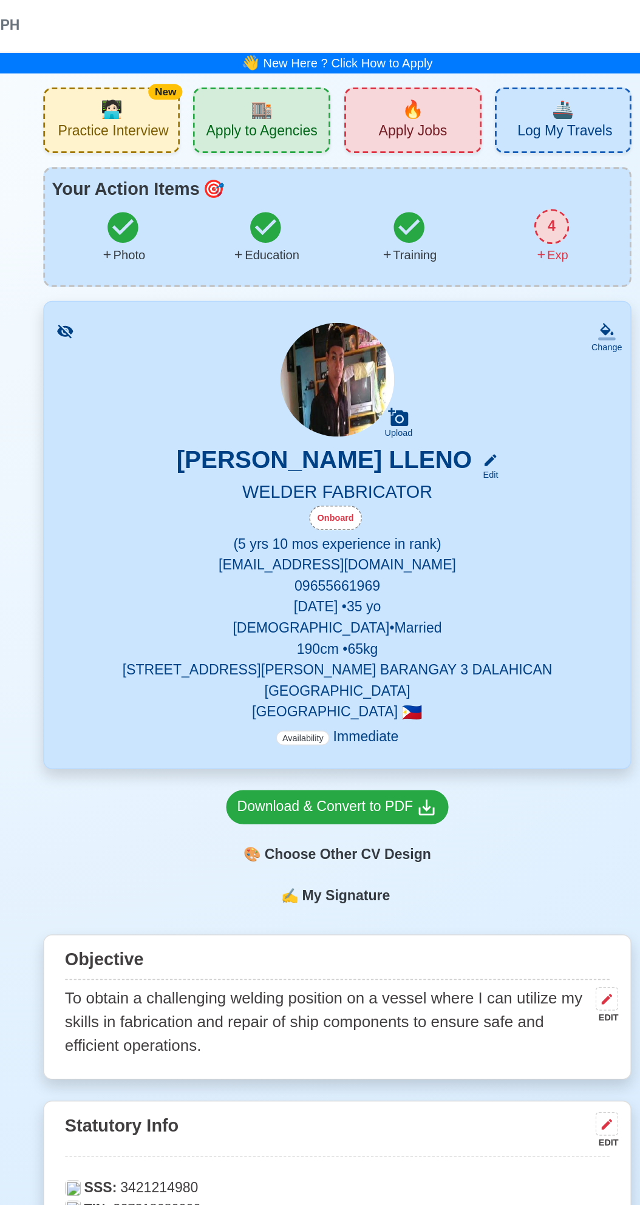
click at [469, 160] on div "4" at bounding box center [468, 157] width 24 height 24
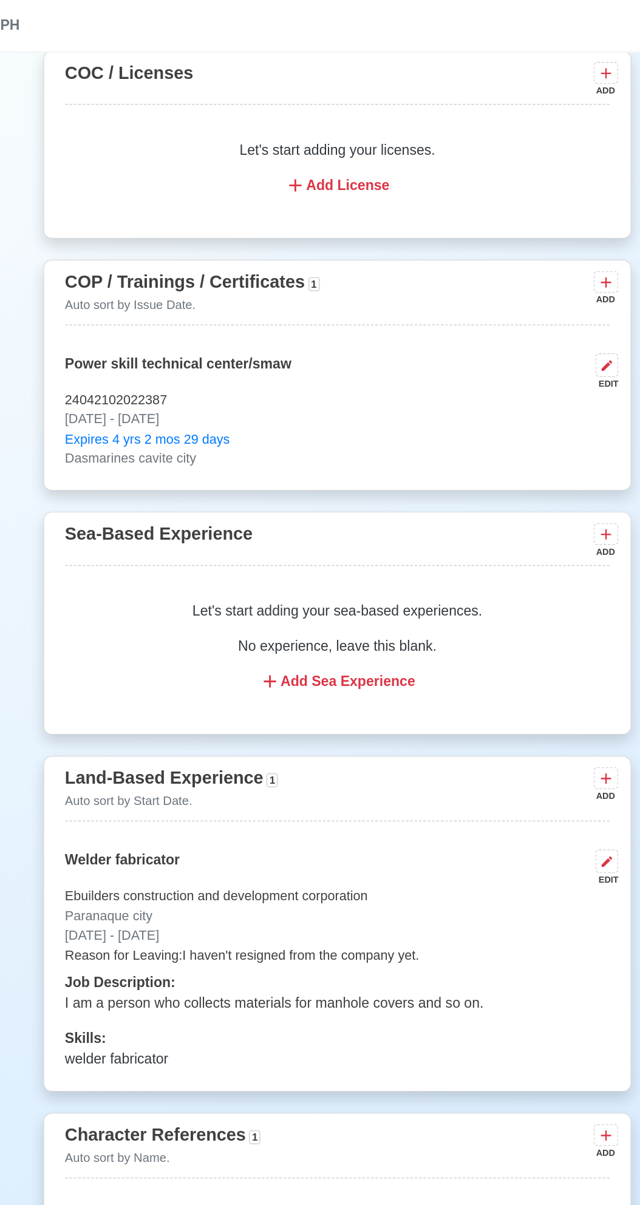
scroll to position [1404, 0]
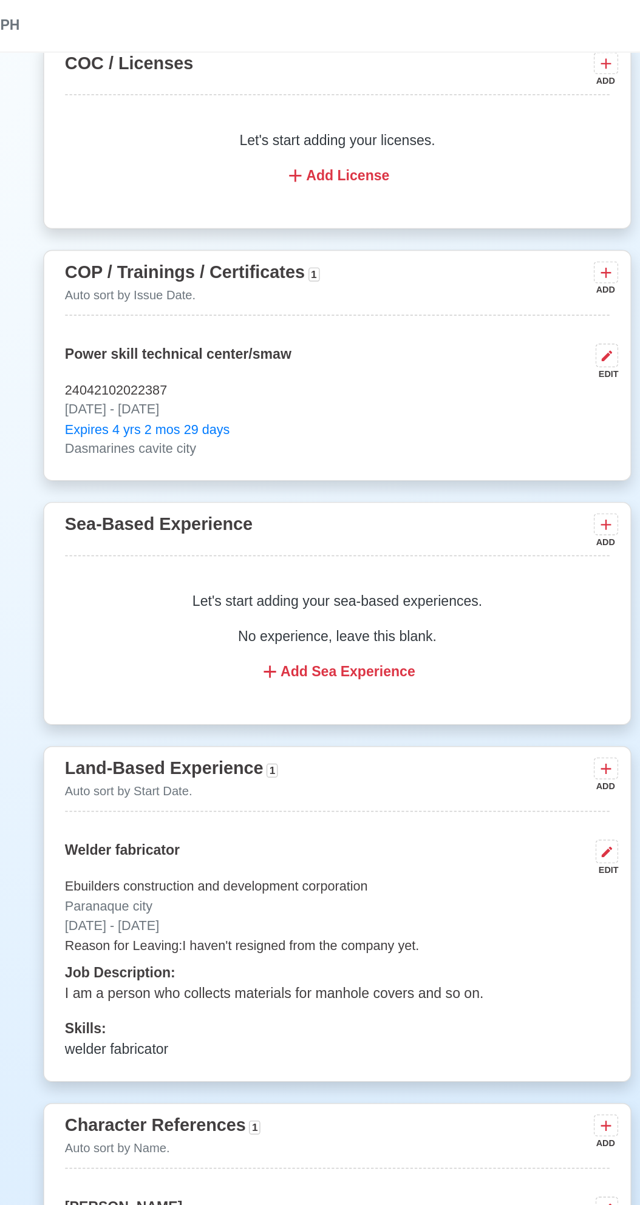
click at [325, 435] on p "No experience, leave this blank." at bounding box center [320, 442] width 349 height 15
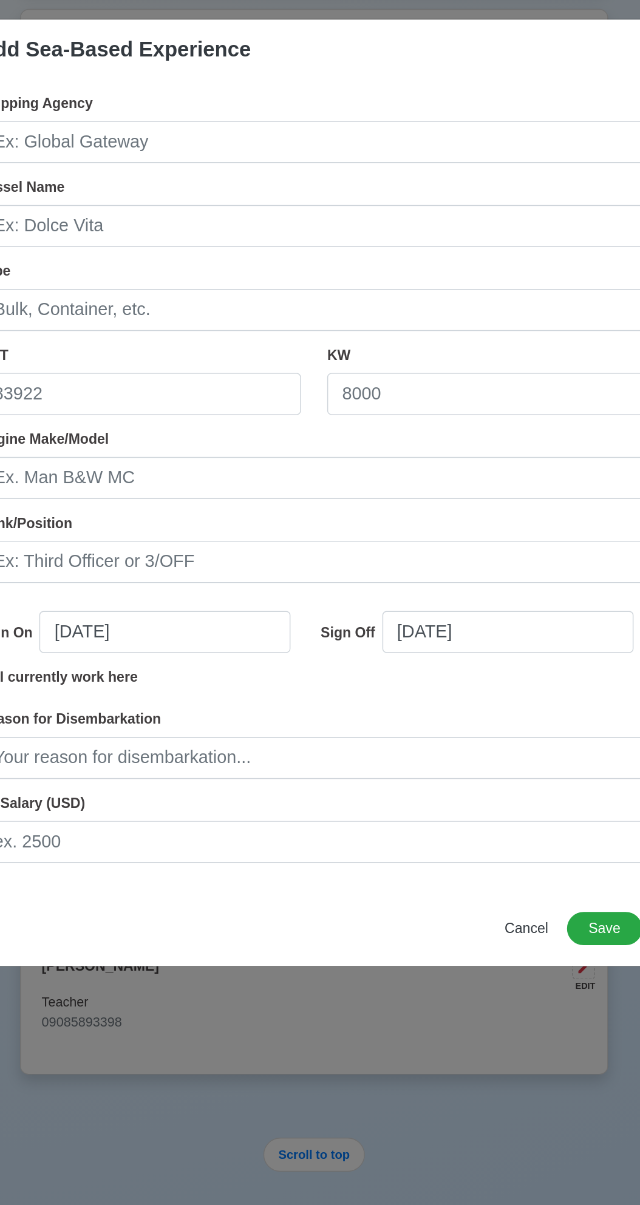
scroll to position [1311, 0]
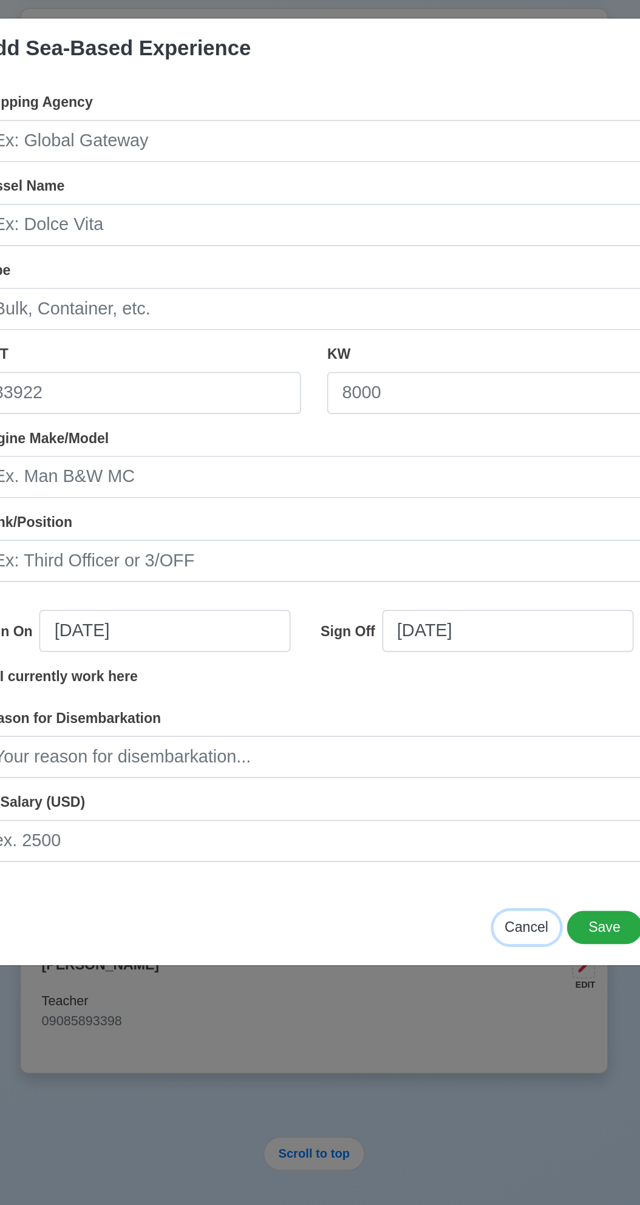
click at [452, 910] on span "Cancel" at bounding box center [467, 905] width 30 height 10
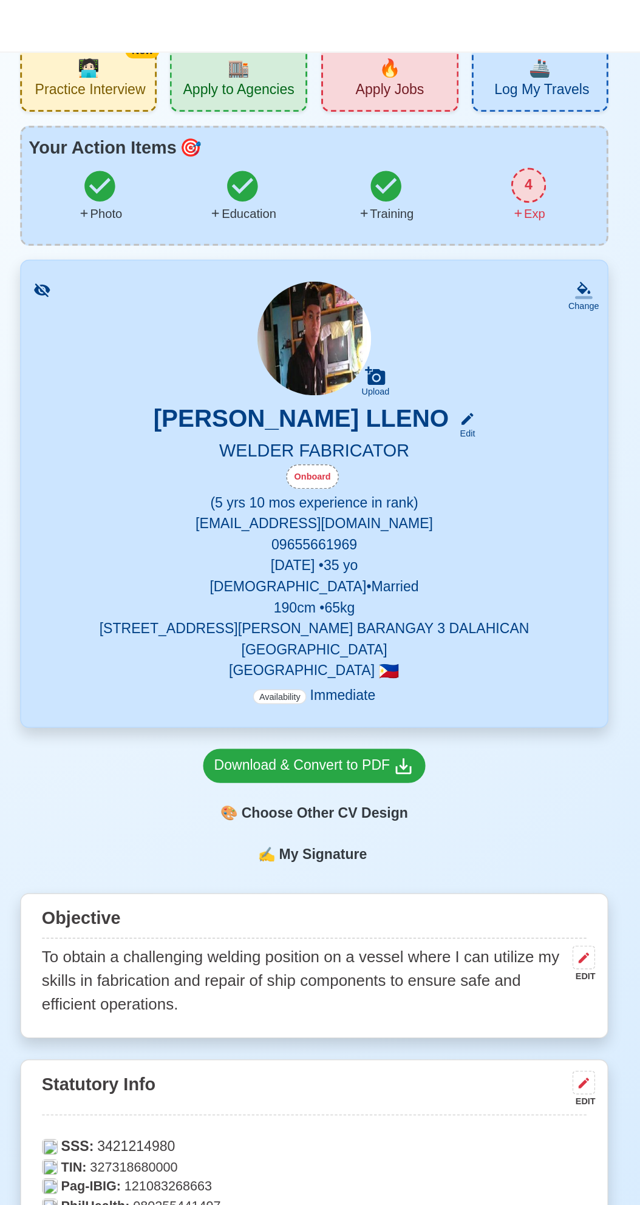
scroll to position [0, 0]
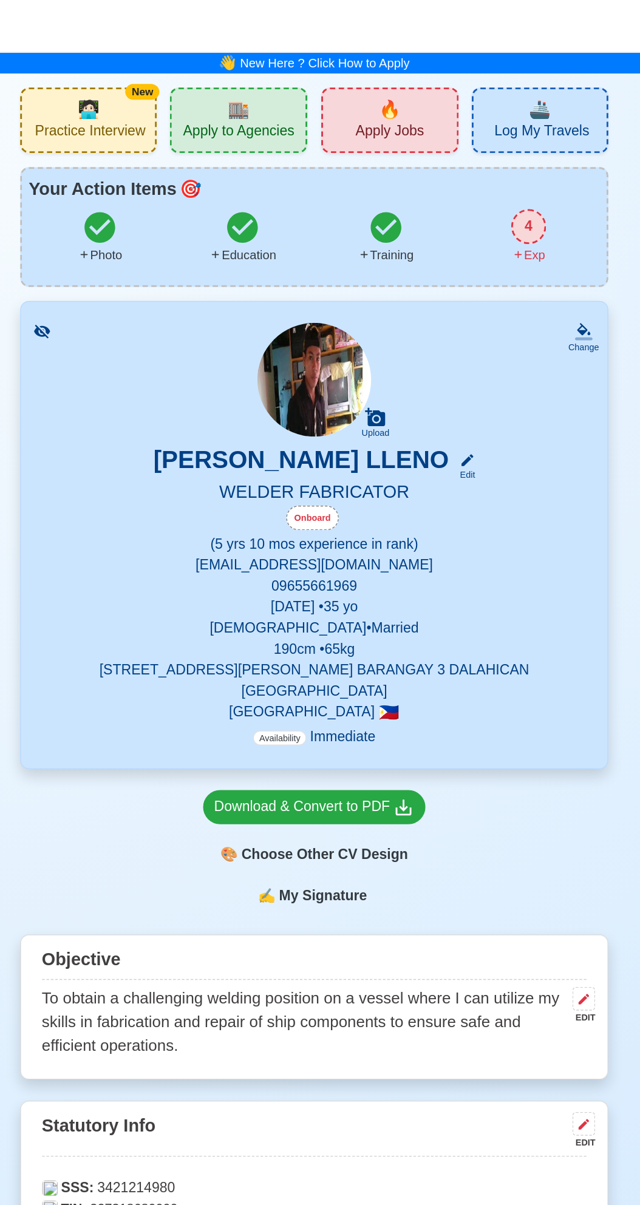
click at [375, 82] on span "🔥" at bounding box center [372, 76] width 15 height 18
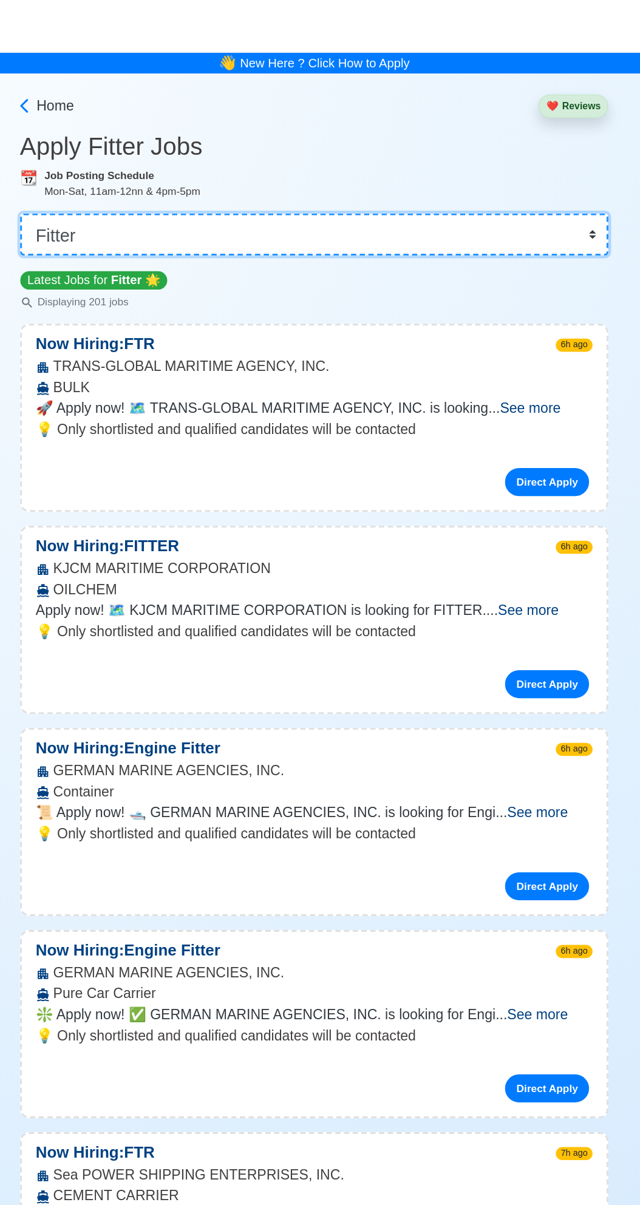
click at [516, 165] on select "👉 Select Rank or Position Master Chief Officer 2nd Officer 3rd Officer Junior O…" at bounding box center [320, 162] width 409 height 29
select select "Welder"
click at [116, 148] on select "👉 Select Rank or Position Master Chief Officer 2nd Officer 3rd Officer Junior O…" at bounding box center [320, 162] width 409 height 29
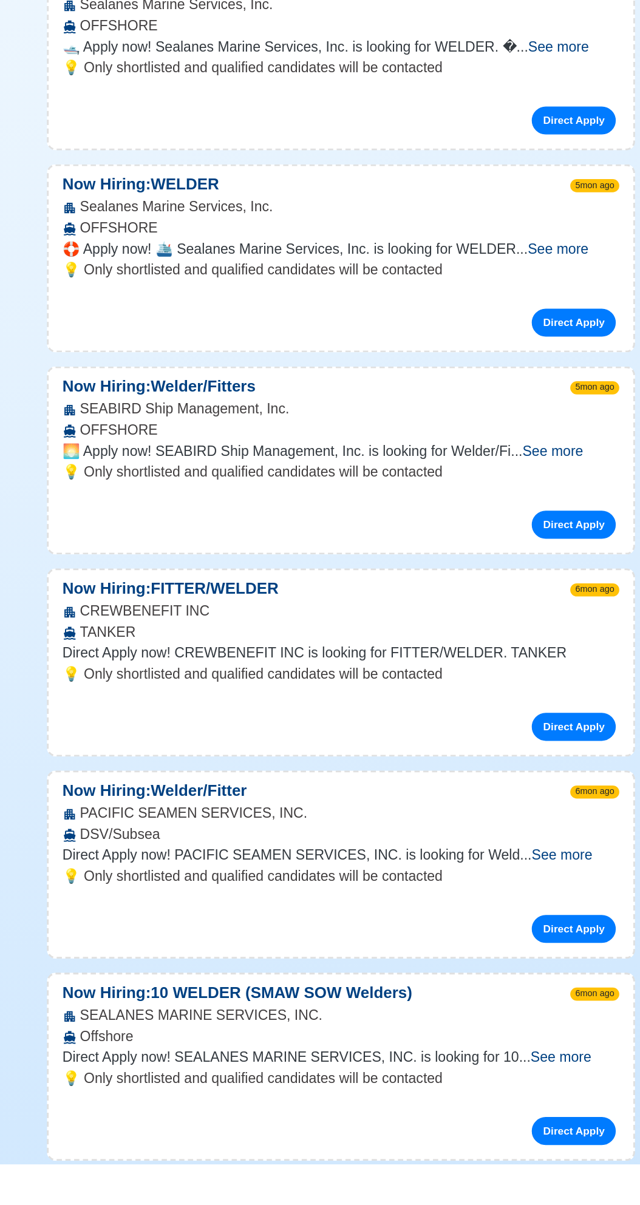
scroll to position [319, 0]
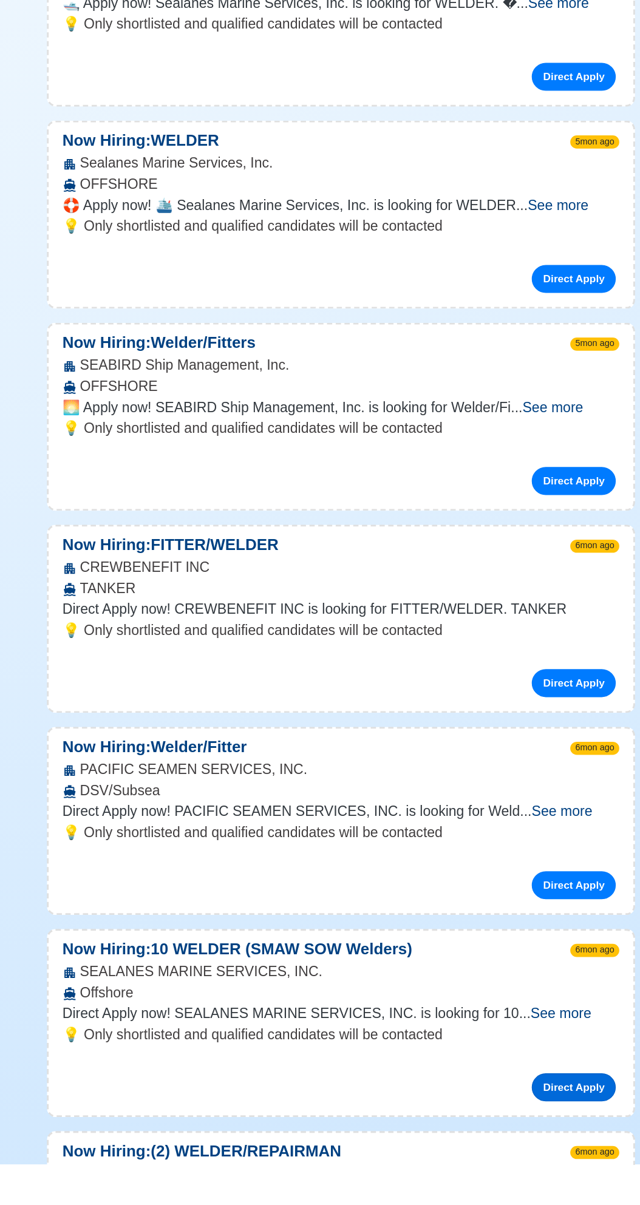
click at [478, 1142] on link "Direct Apply" at bounding box center [481, 1151] width 58 height 19
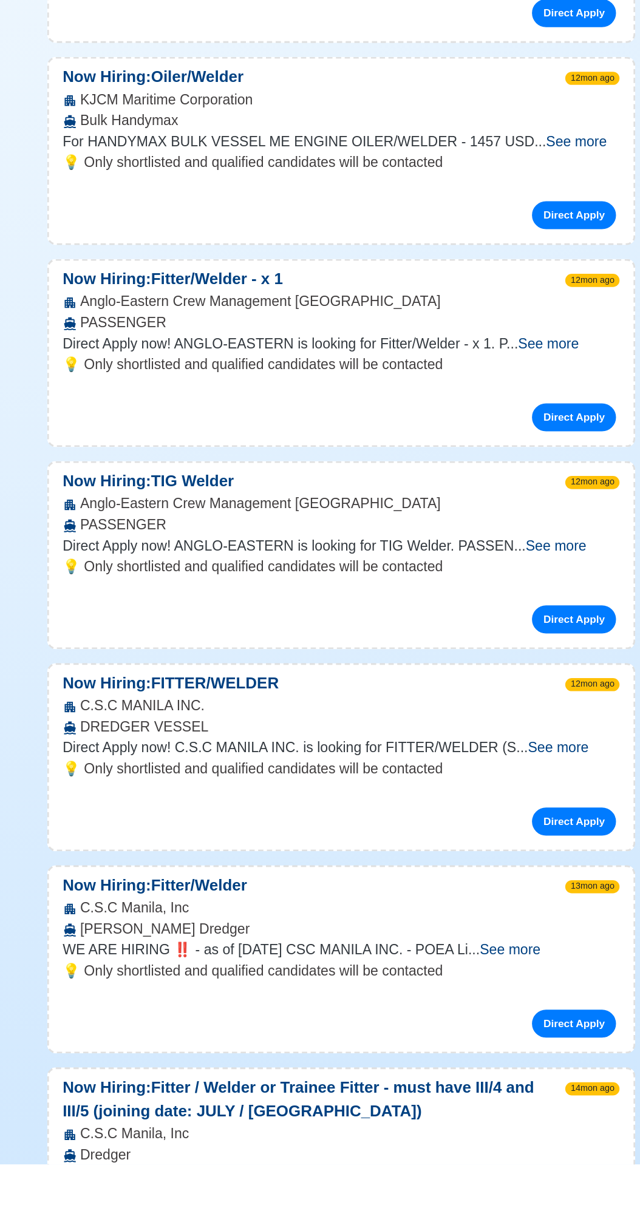
scroll to position [2205, 0]
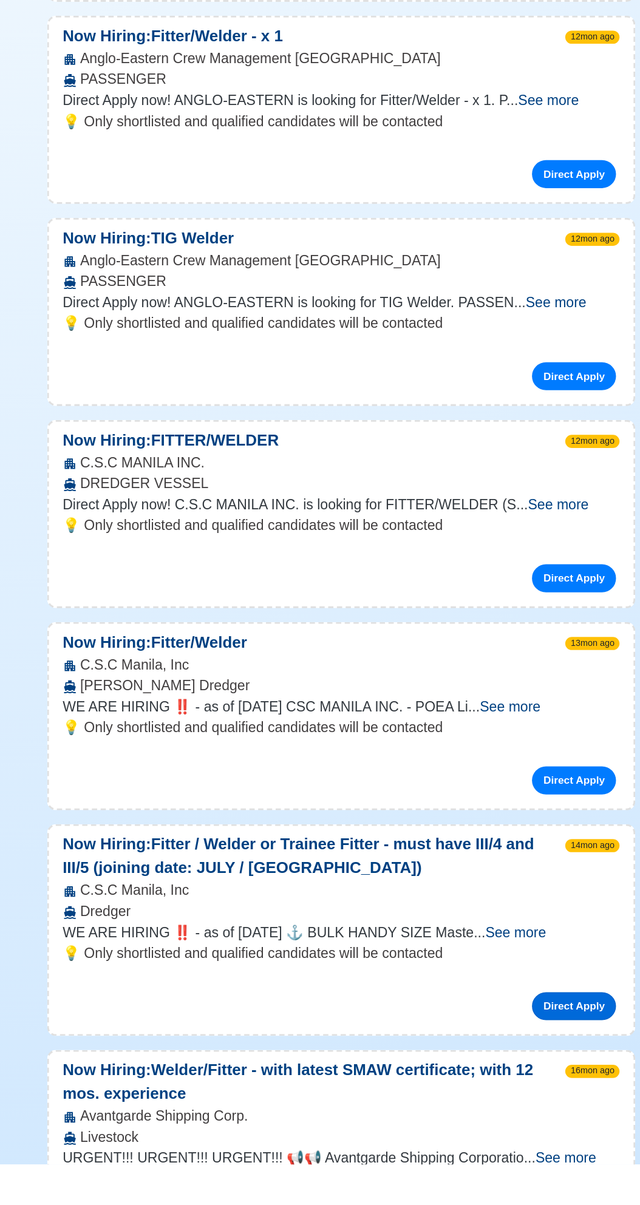
scroll to position [2356, 0]
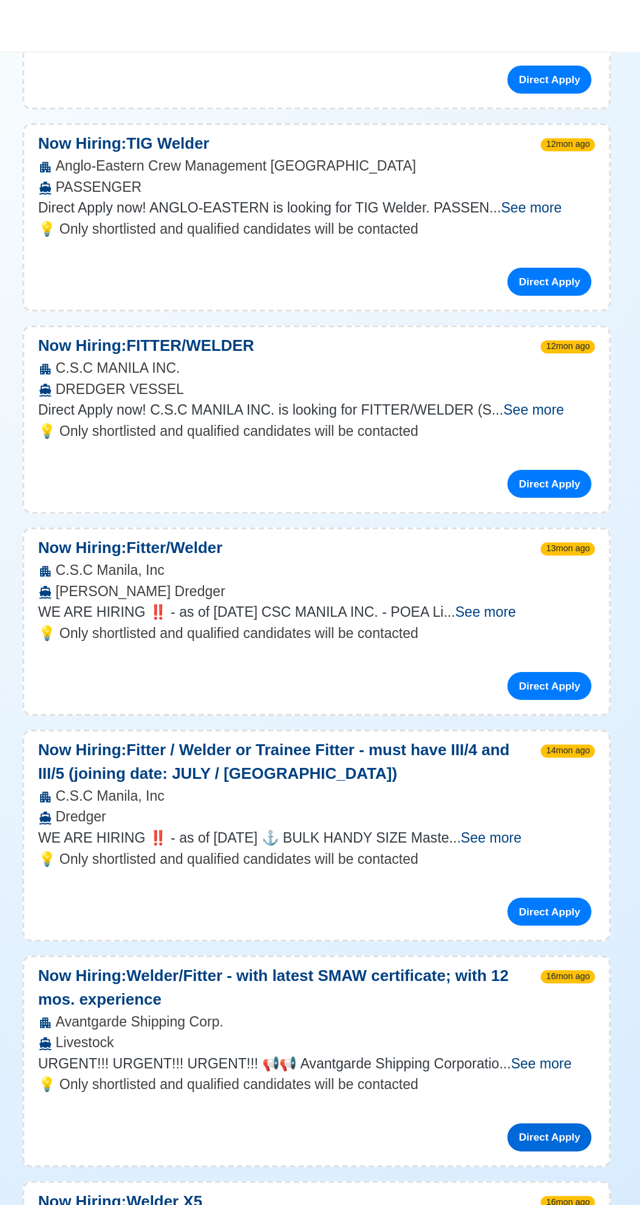
scroll to position [2815, 0]
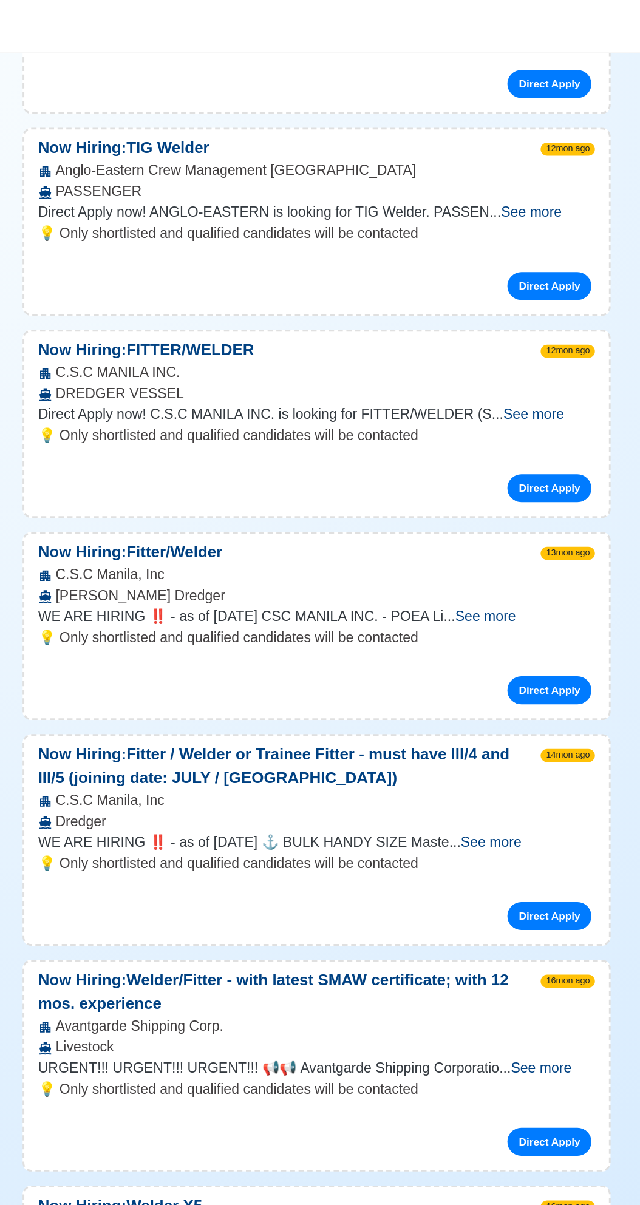
click at [458, 422] on span "See more" at bounding box center [437, 427] width 42 height 10
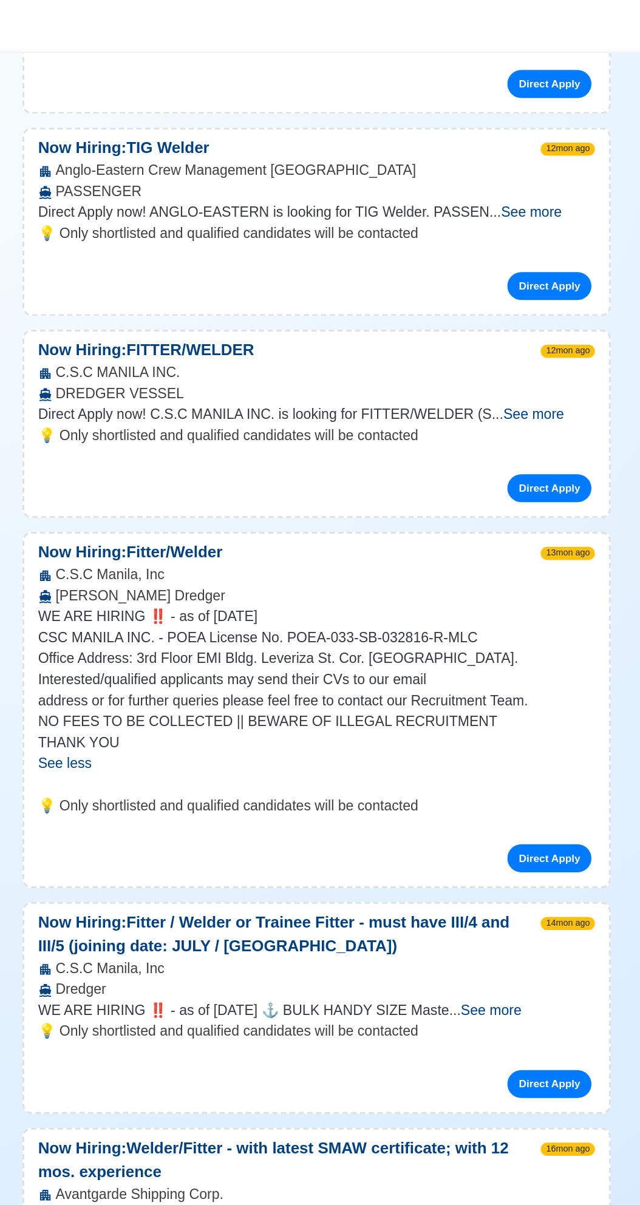
click at [484, 282] on span "See more" at bounding box center [470, 287] width 42 height 10
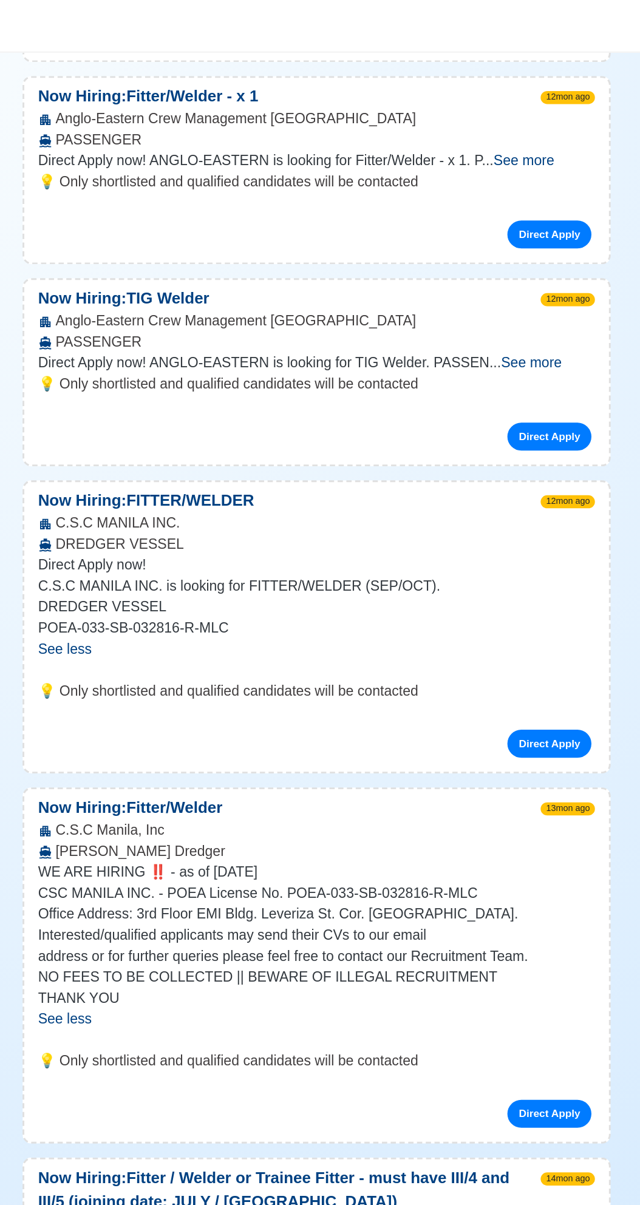
scroll to position [2706, 0]
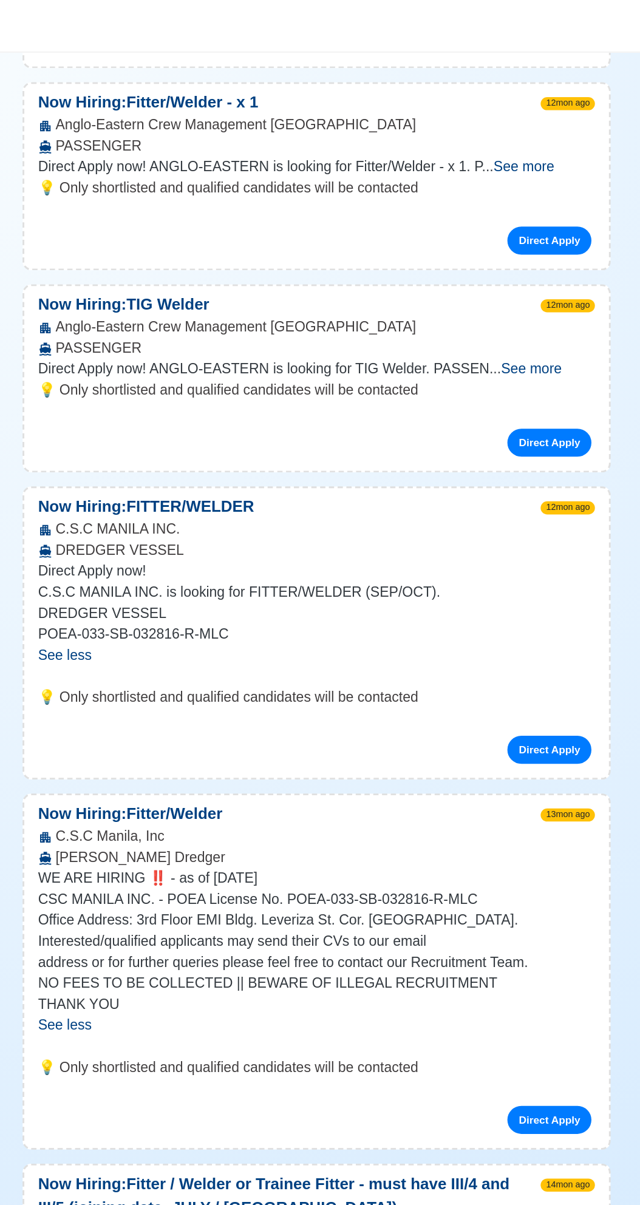
click at [490, 251] on span "See more" at bounding box center [469, 256] width 42 height 10
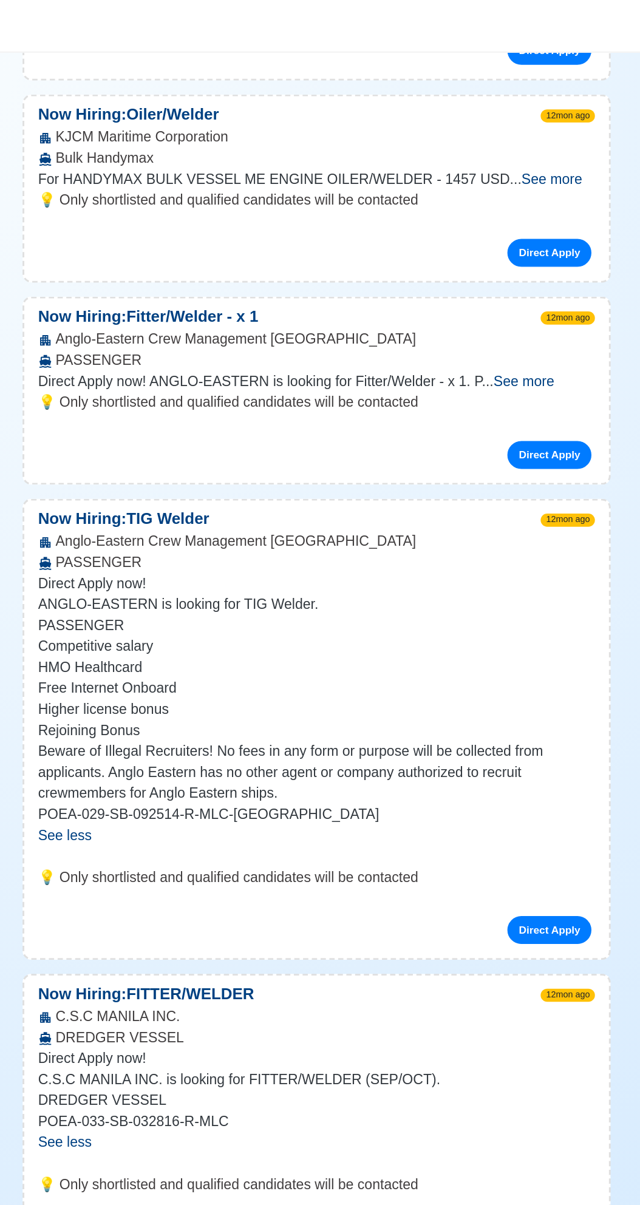
scroll to position [2552, 0]
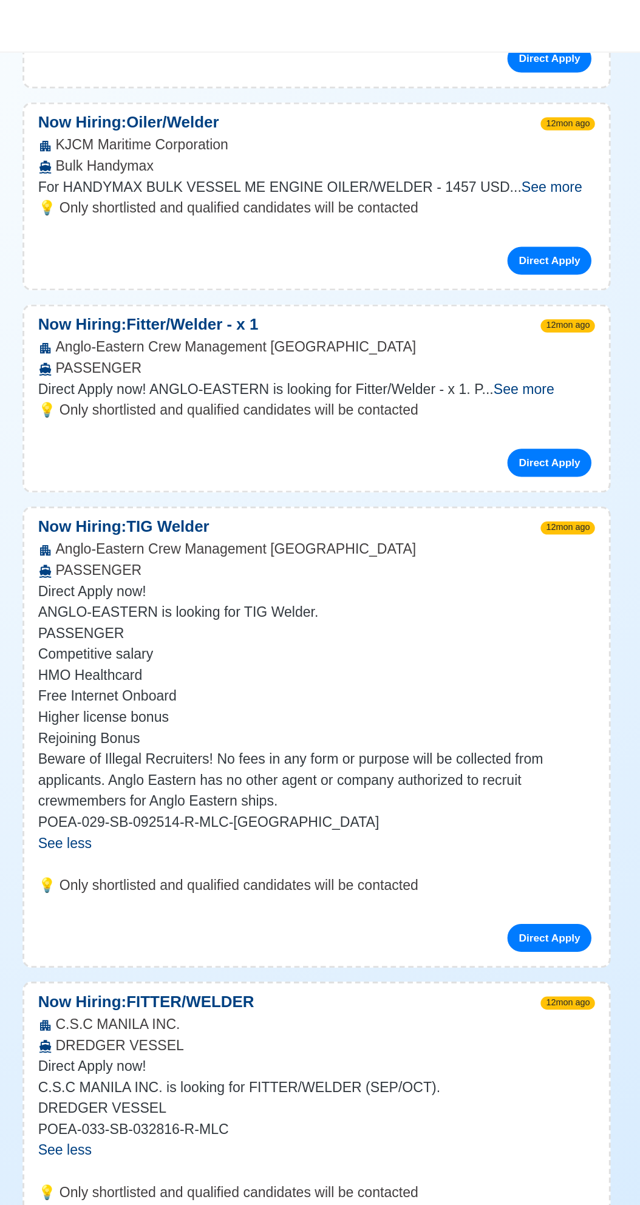
click at [484, 265] on span "See more" at bounding box center [464, 270] width 42 height 10
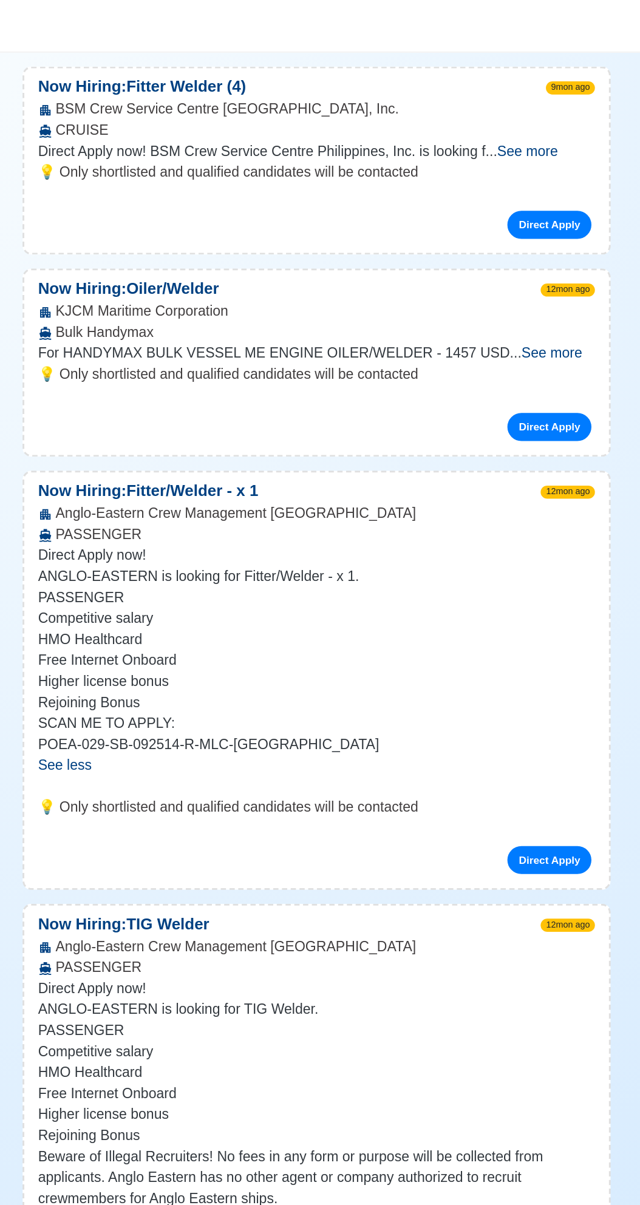
scroll to position [2431, 0]
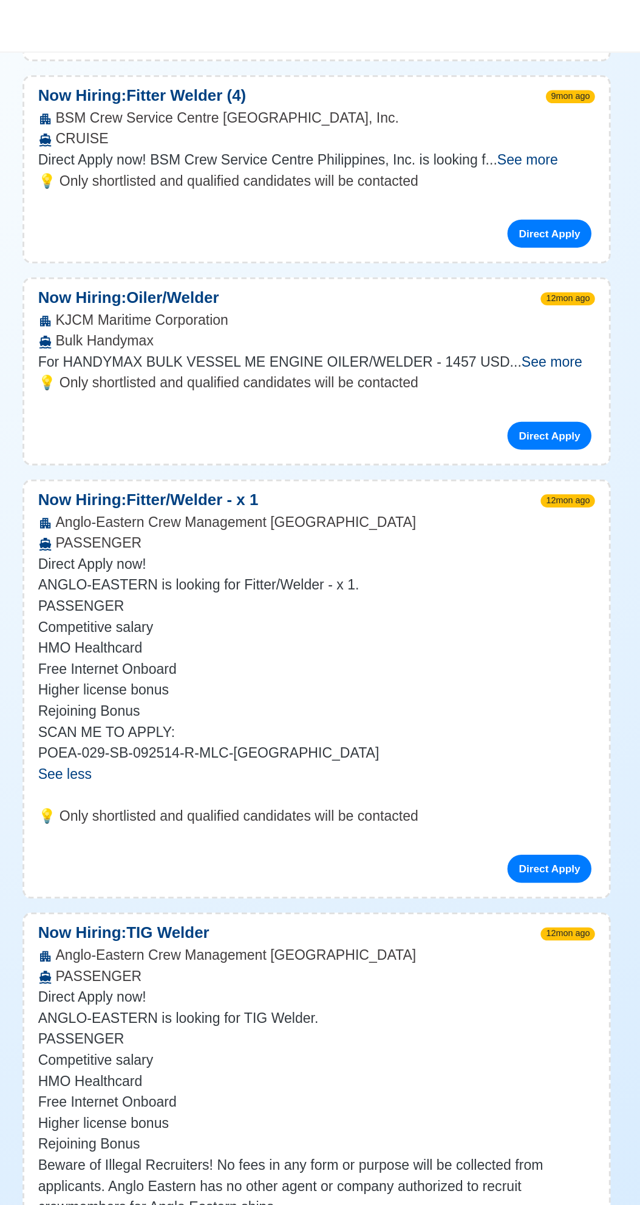
click at [497, 246] on span "See more" at bounding box center [483, 251] width 42 height 10
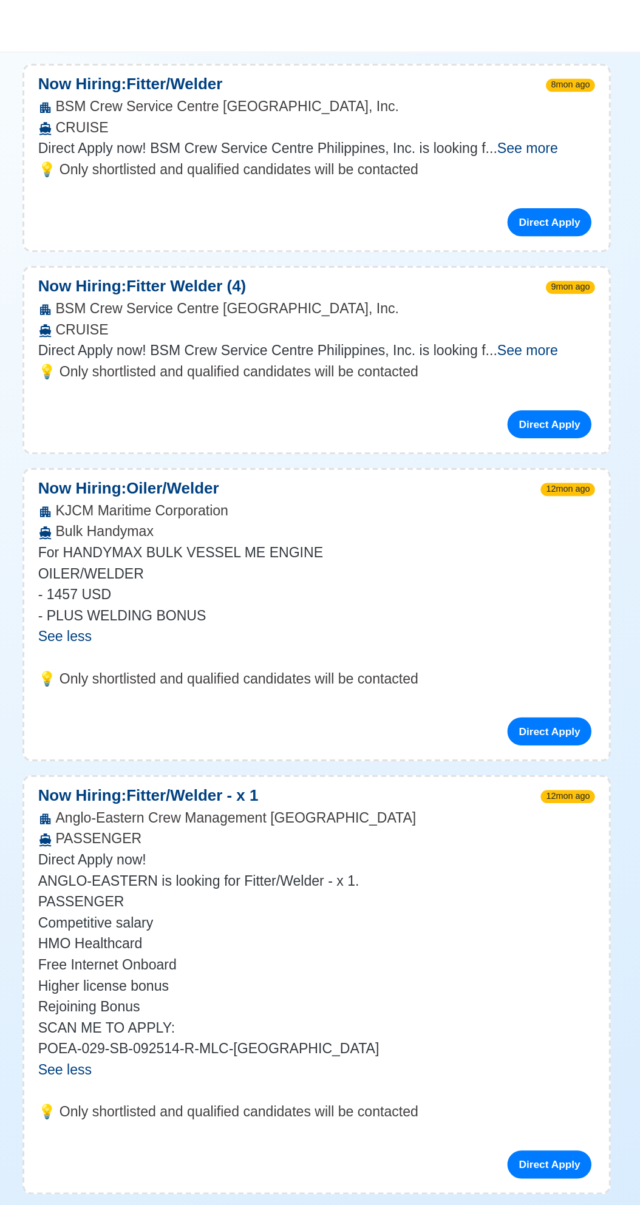
scroll to position [2290, 0]
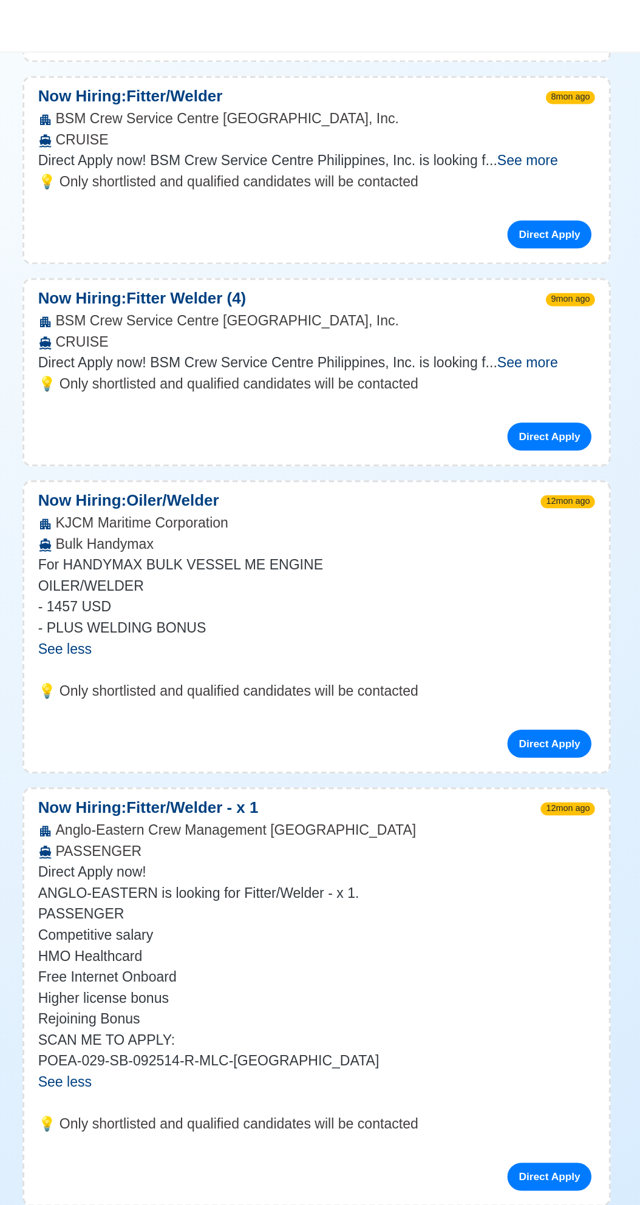
click at [487, 246] on span "See more" at bounding box center [466, 251] width 42 height 10
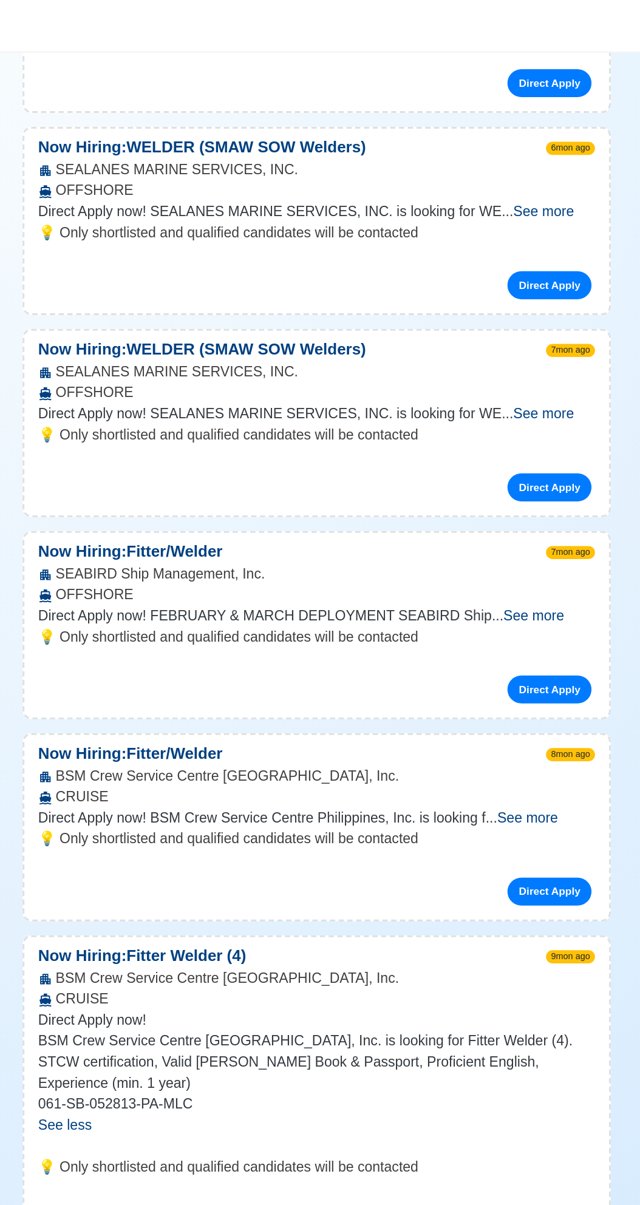
scroll to position [1827, 0]
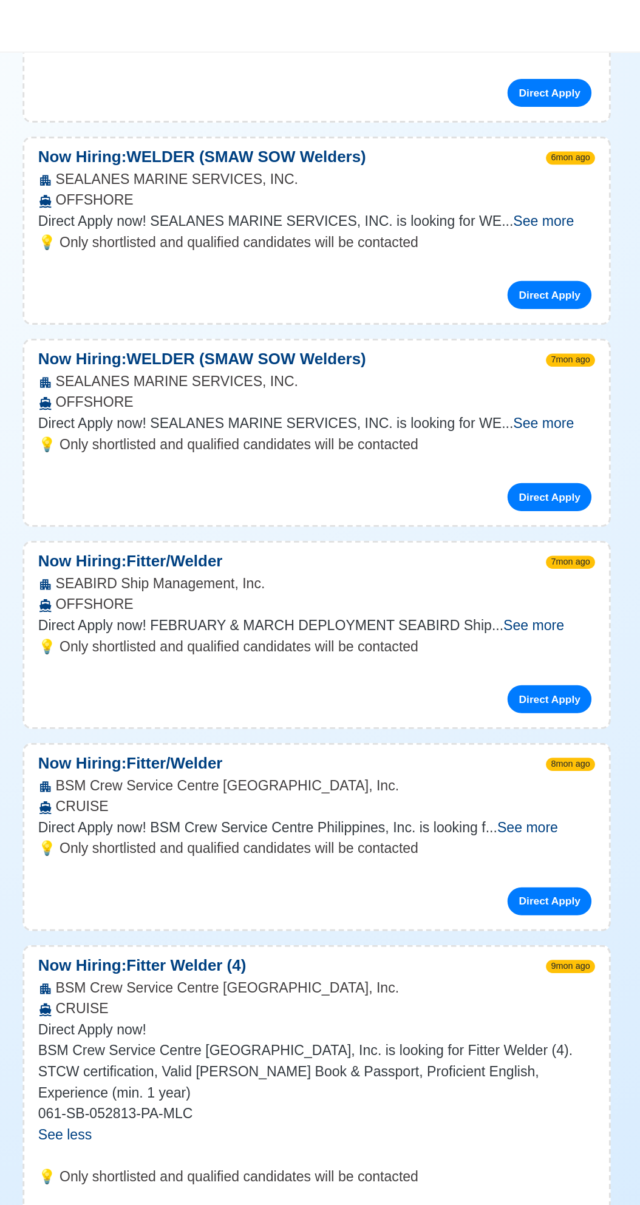
click at [498, 288] on span "See more" at bounding box center [477, 293] width 42 height 10
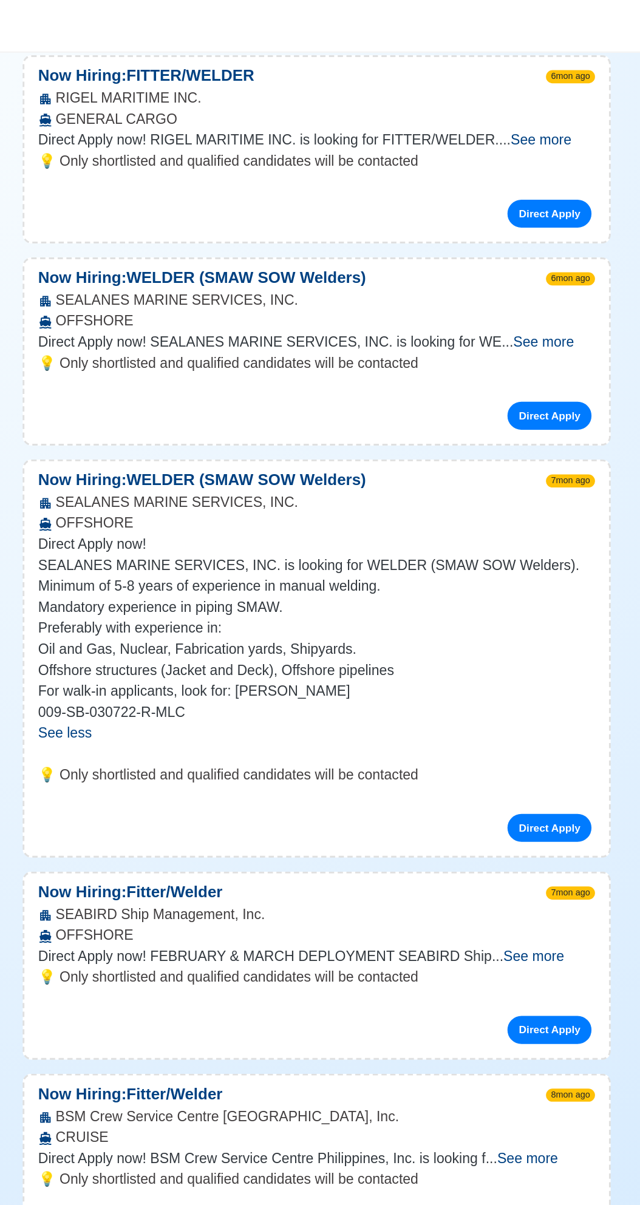
scroll to position [1742, 0]
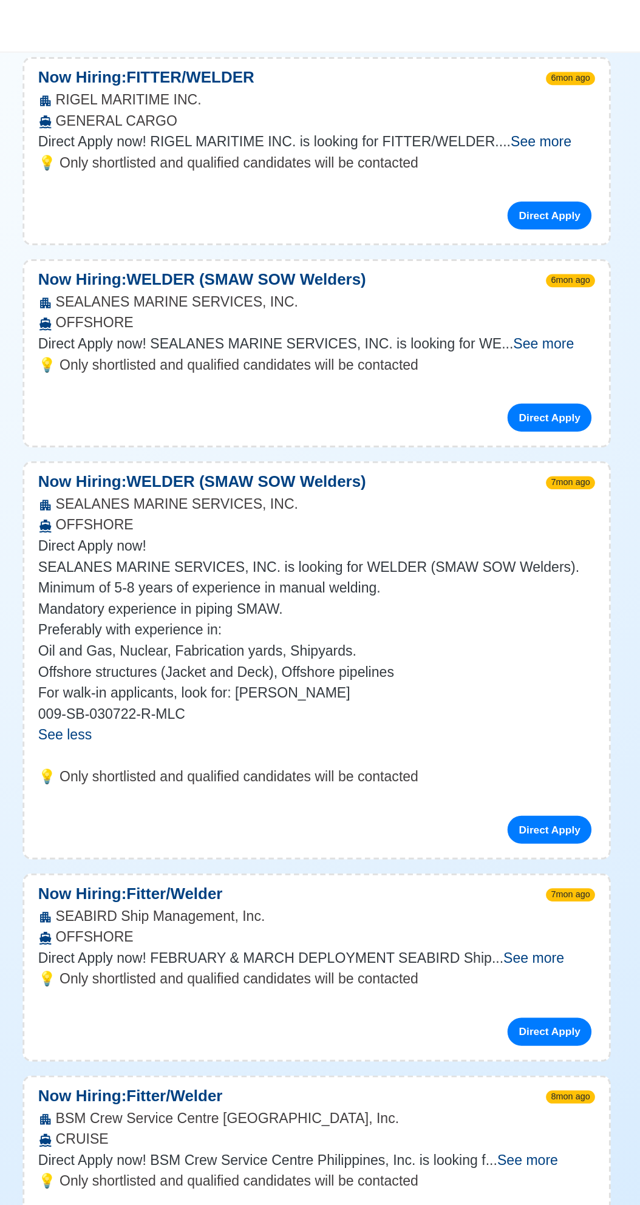
click at [498, 233] on span "See more" at bounding box center [477, 238] width 42 height 10
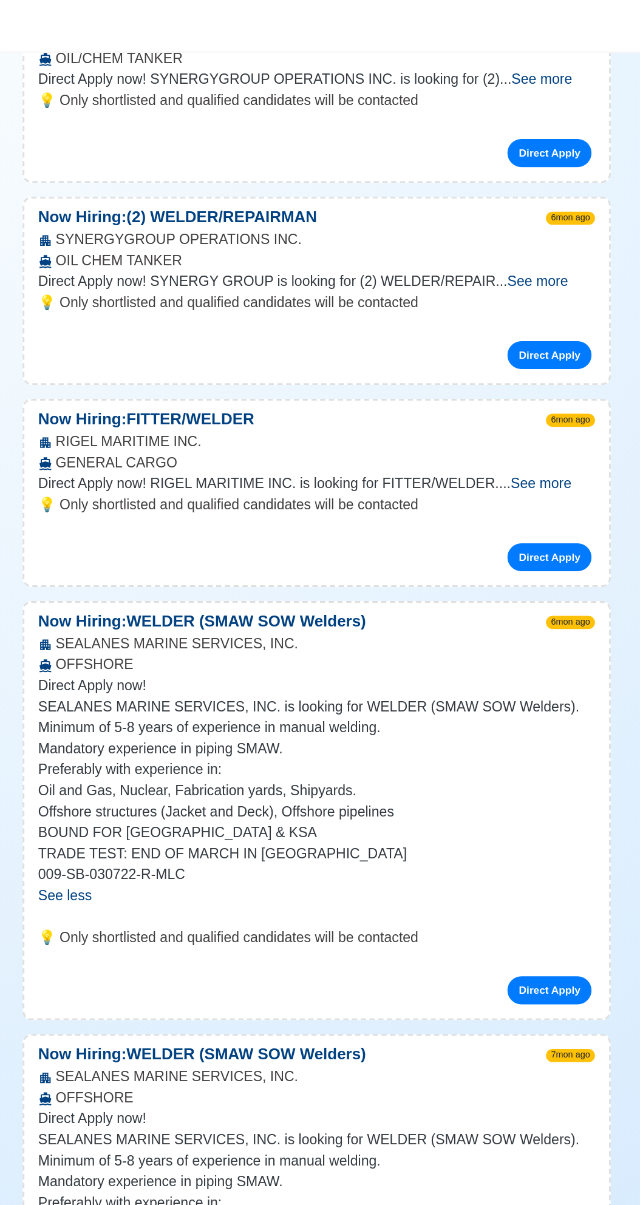
scroll to position [1504, 0]
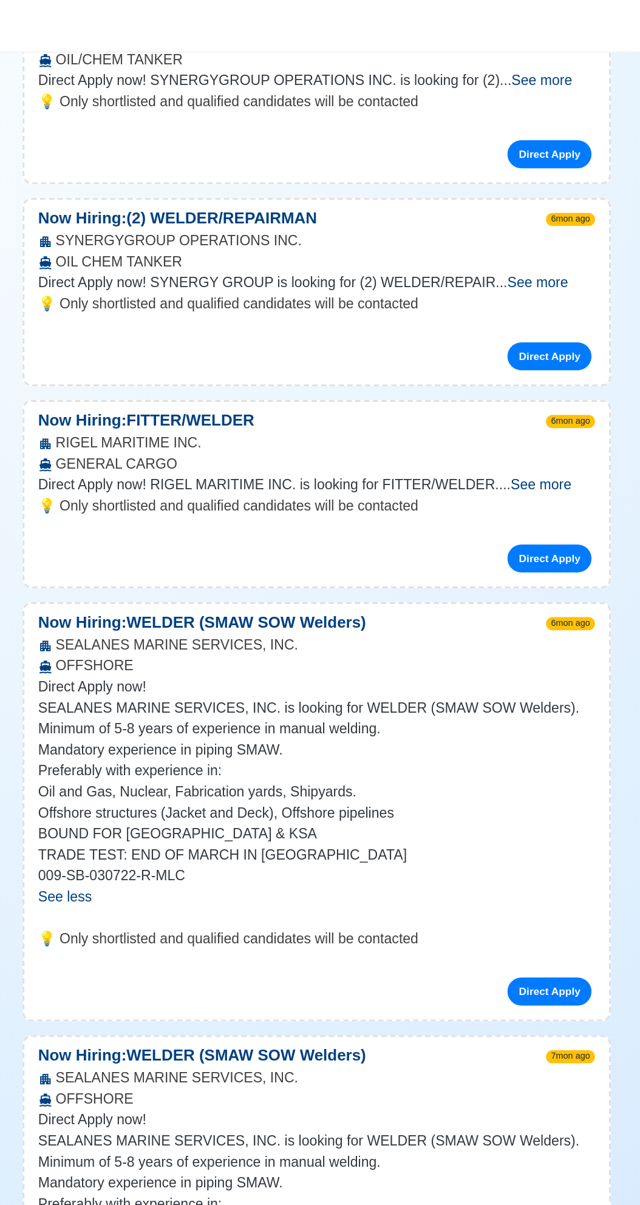
click at [497, 331] on span "See more" at bounding box center [476, 336] width 42 height 10
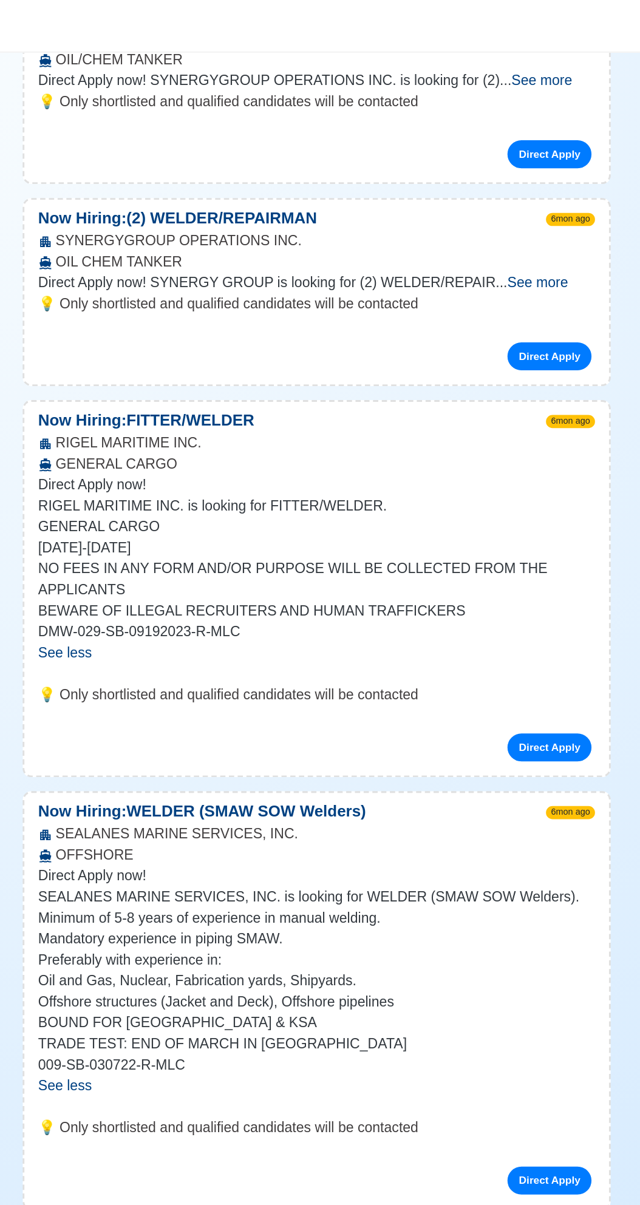
click at [494, 191] on span "See more" at bounding box center [473, 196] width 42 height 10
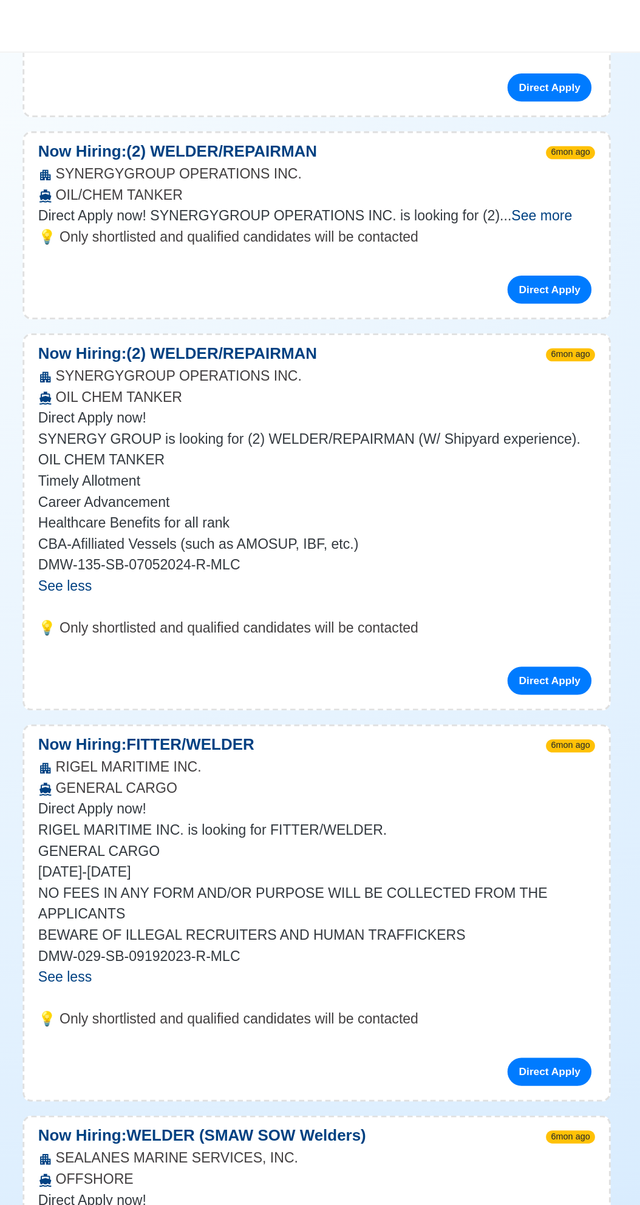
scroll to position [1410, 0]
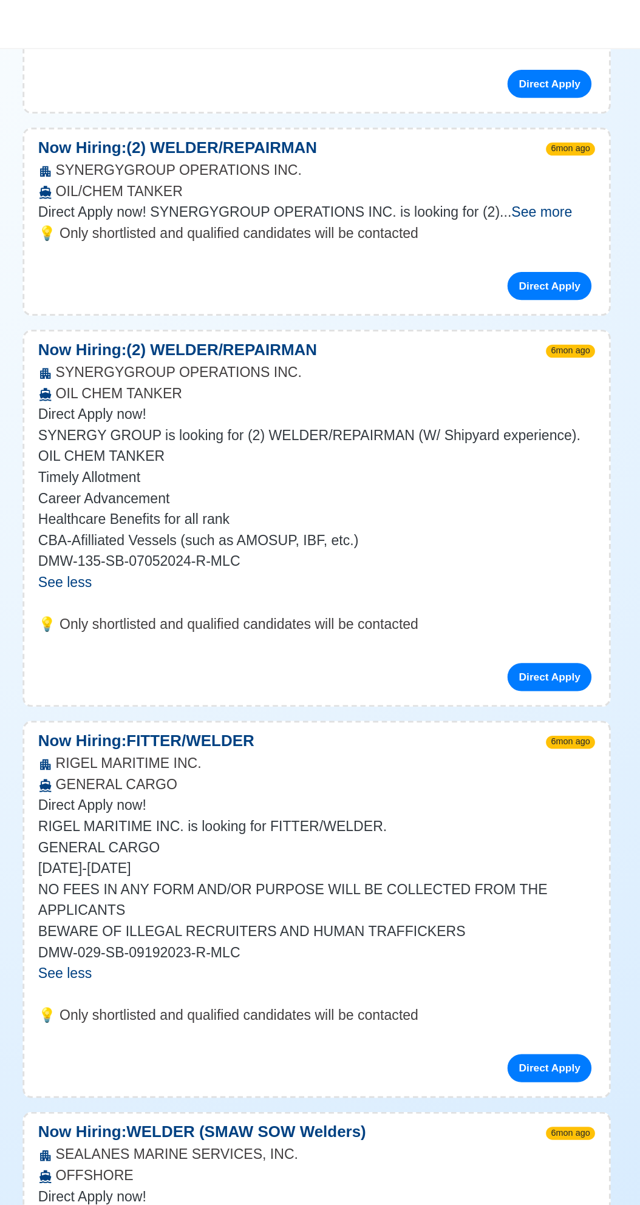
click at [492, 144] on span "See more" at bounding box center [476, 149] width 42 height 10
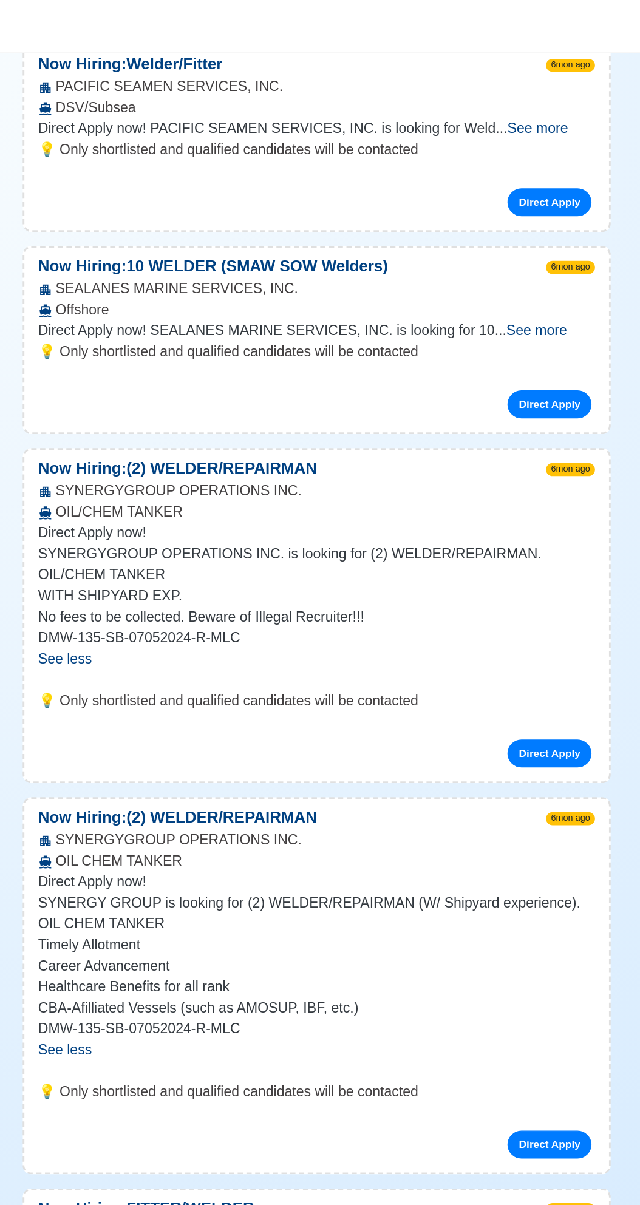
scroll to position [1187, 0]
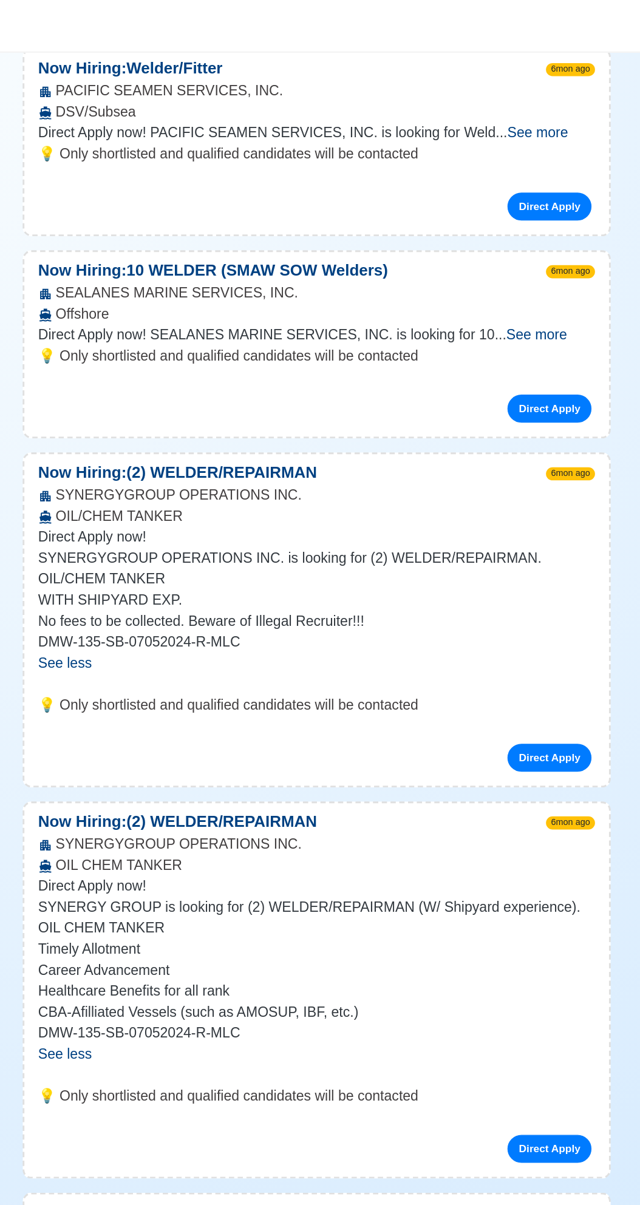
click at [494, 227] on span "See more" at bounding box center [473, 232] width 42 height 10
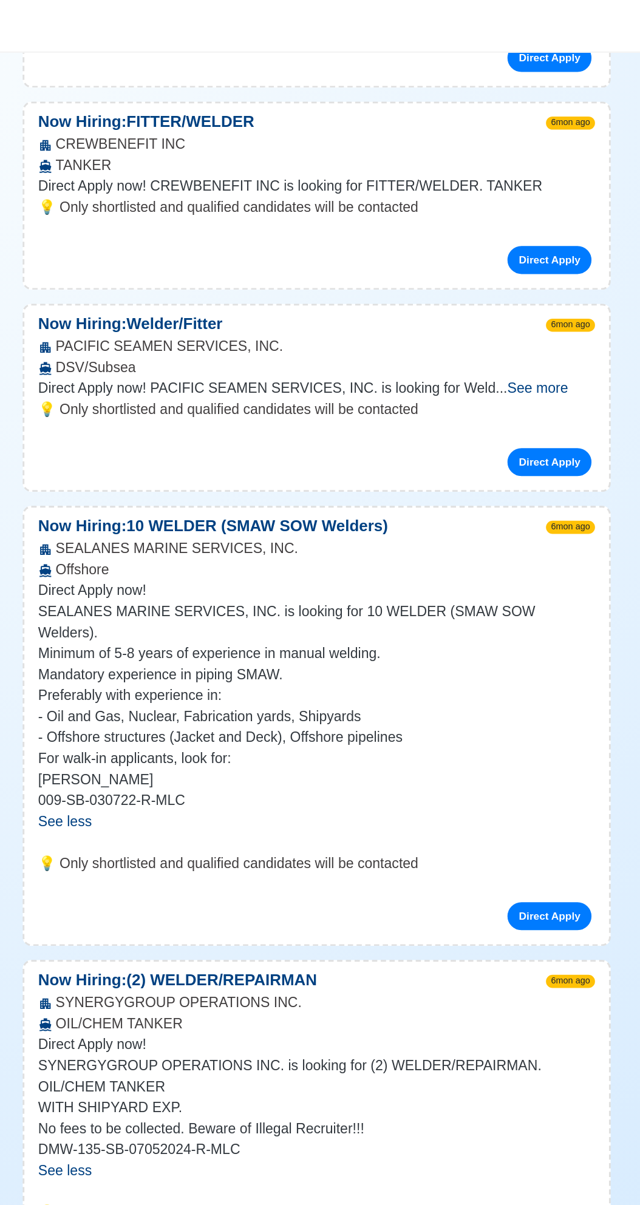
scroll to position [1007, 0]
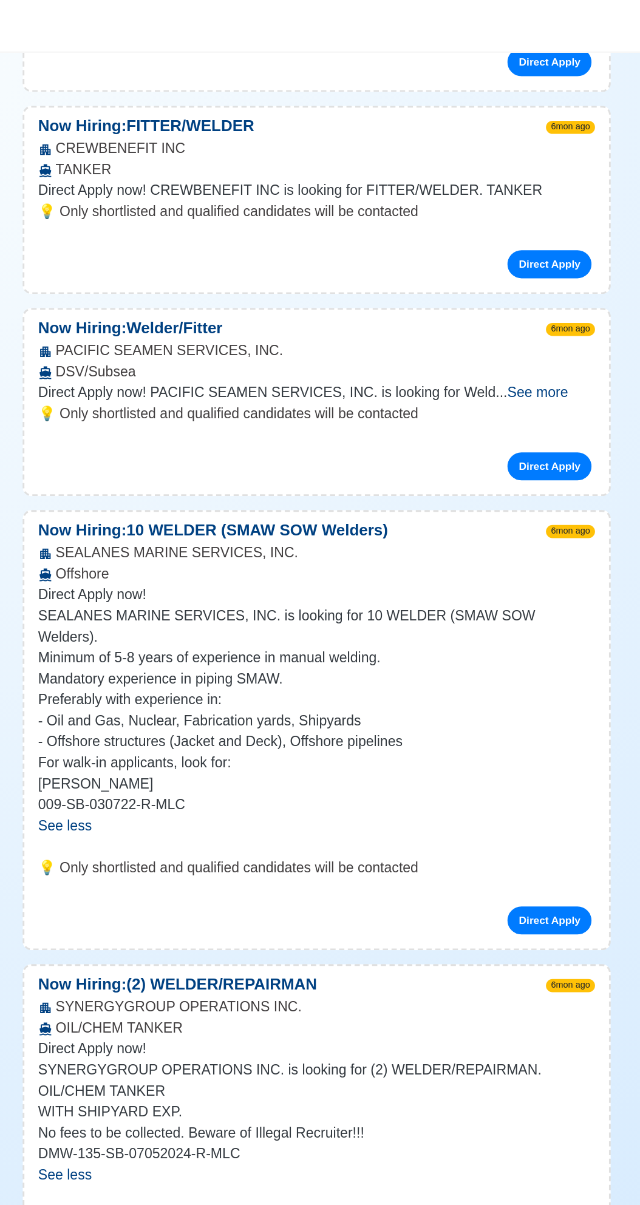
click at [494, 267] on span "See more" at bounding box center [473, 272] width 42 height 10
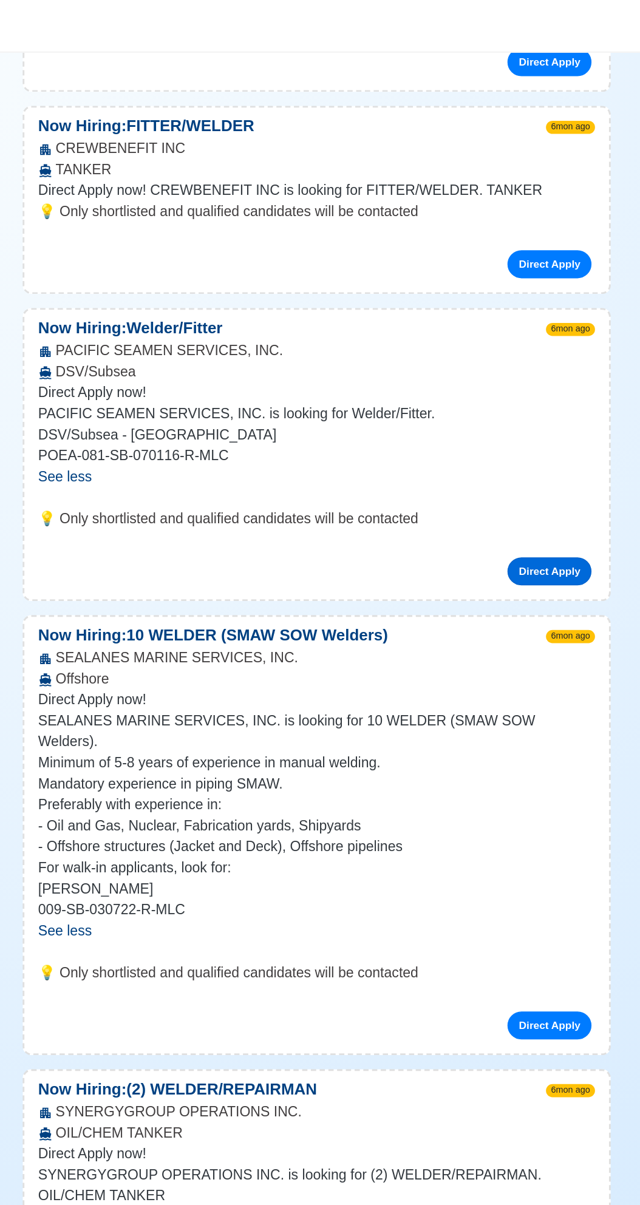
click at [492, 387] on link "Direct Apply" at bounding box center [481, 396] width 58 height 19
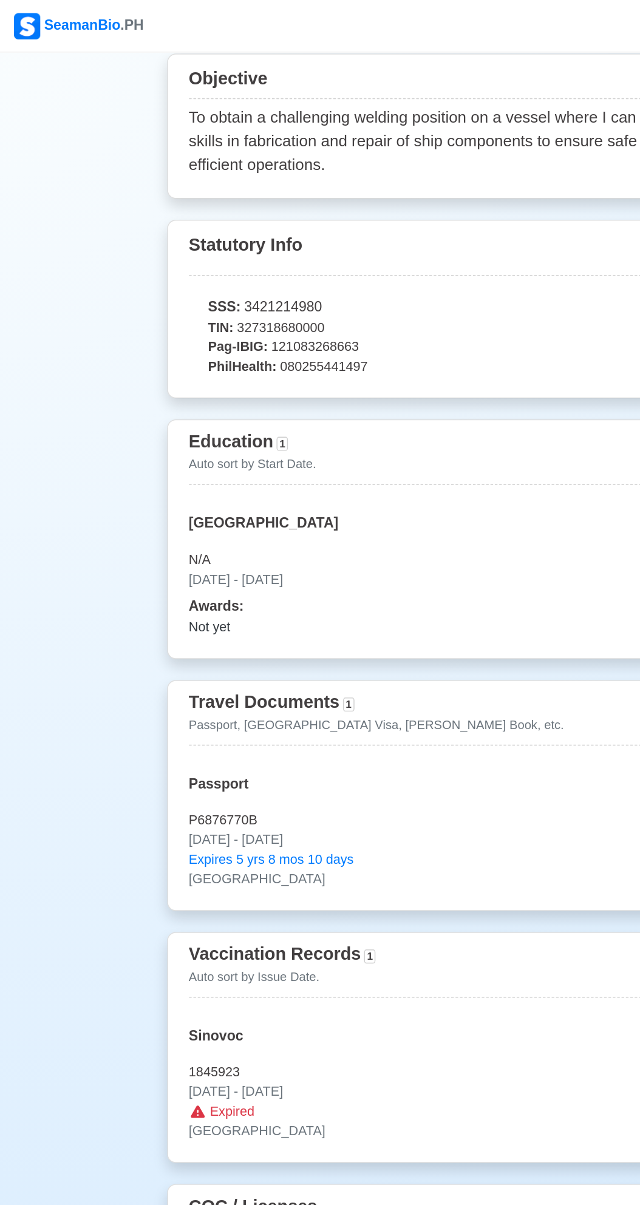
scroll to position [610, 0]
click at [282, 498] on p "Passport, [GEOGRAPHIC_DATA] Visa, [PERSON_NAME] Book, etc." at bounding box center [261, 504] width 260 height 13
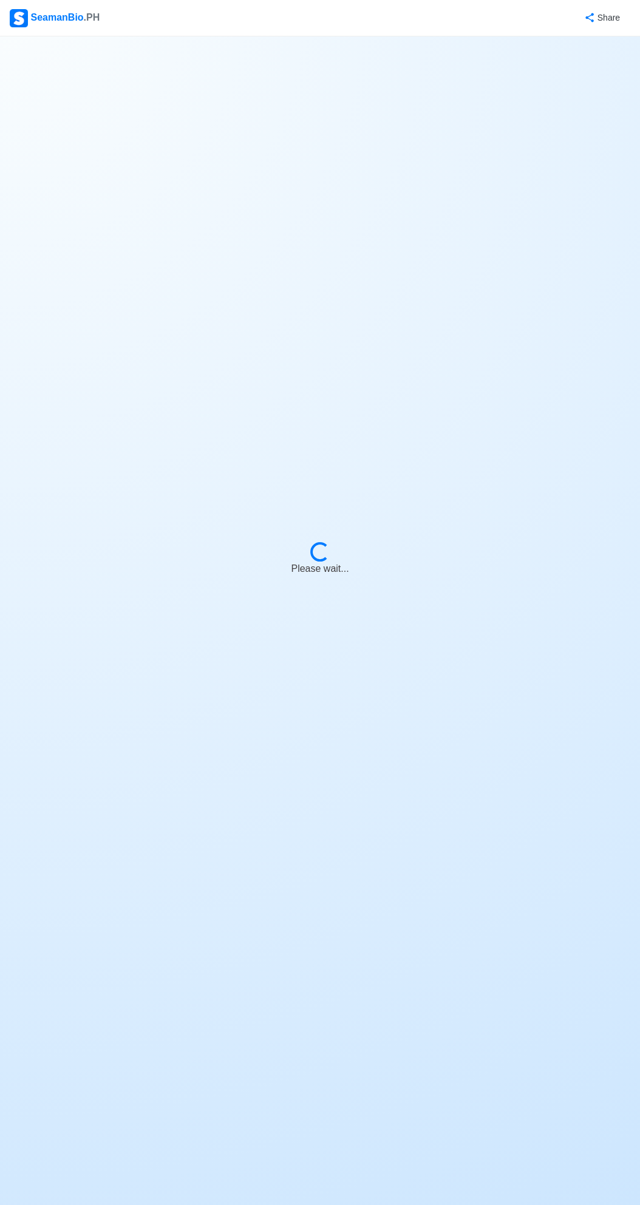
select select "Onboard"
select select "Visible for Hiring"
select select "Married"
select select "[DEMOGRAPHIC_DATA]"
select select "PH"
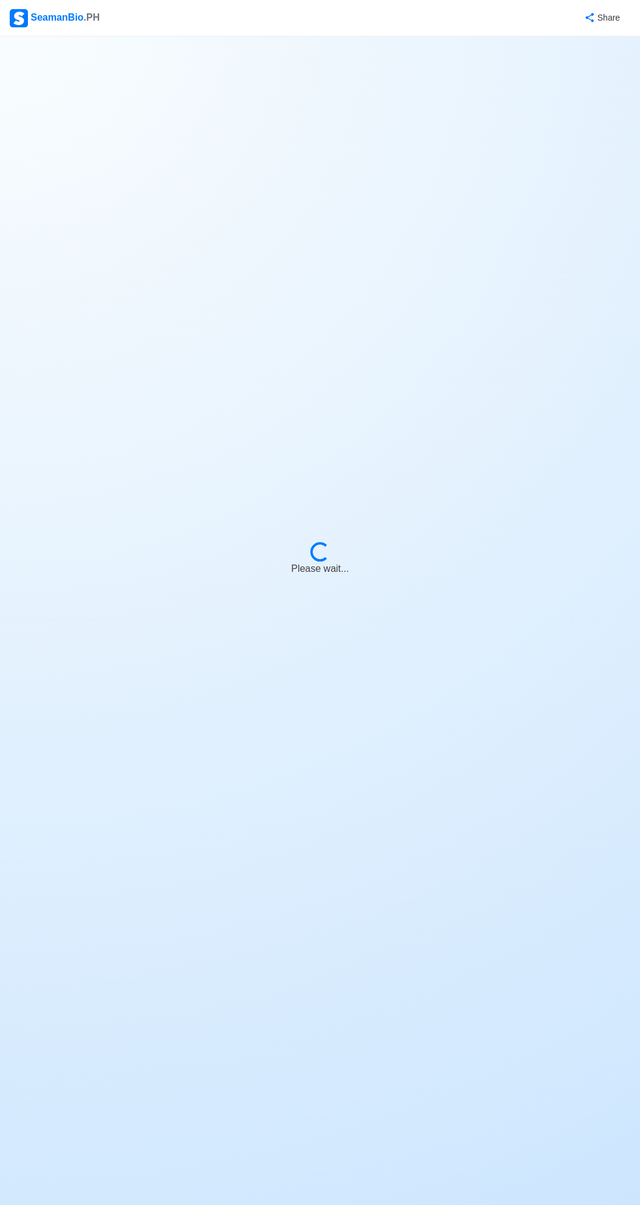
select select "5"
select select "10"
select select "4102416000000"
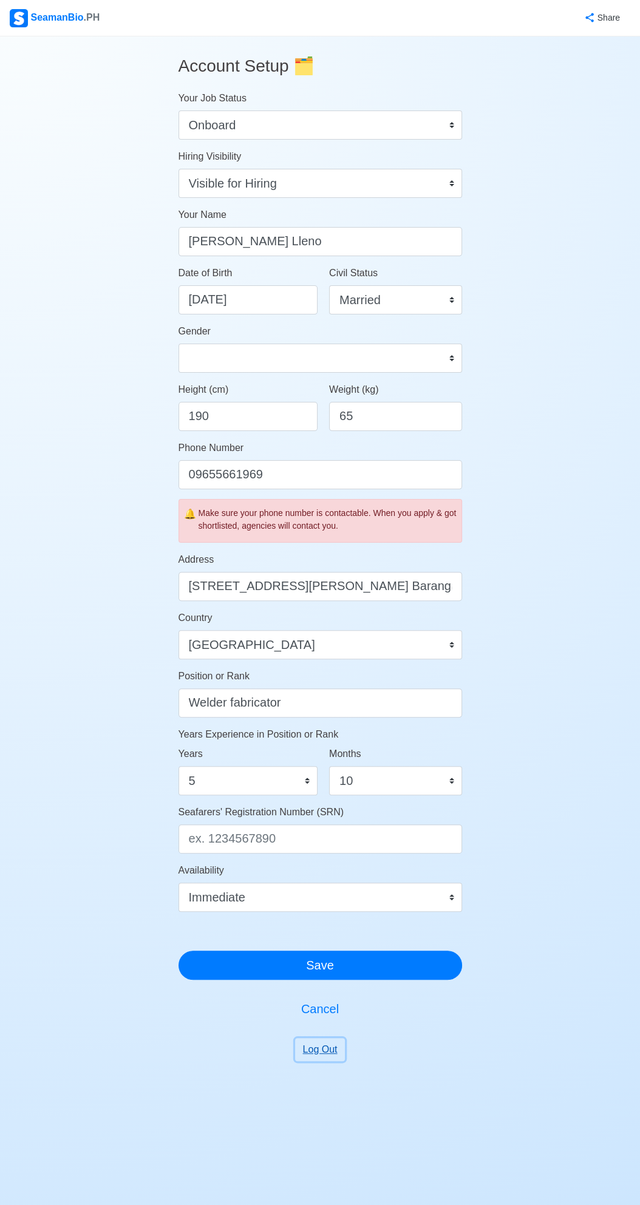
click at [338, 1053] on button "Log Out" at bounding box center [320, 1049] width 50 height 23
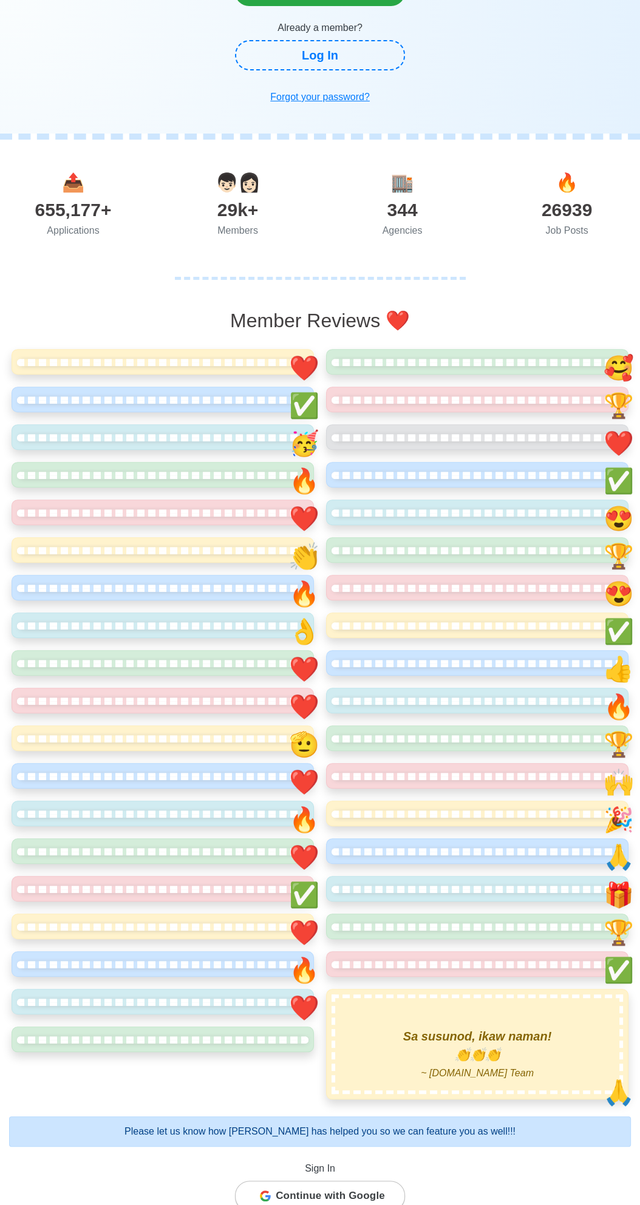
scroll to position [290, 0]
